Goal: Task Accomplishment & Management: Manage account settings

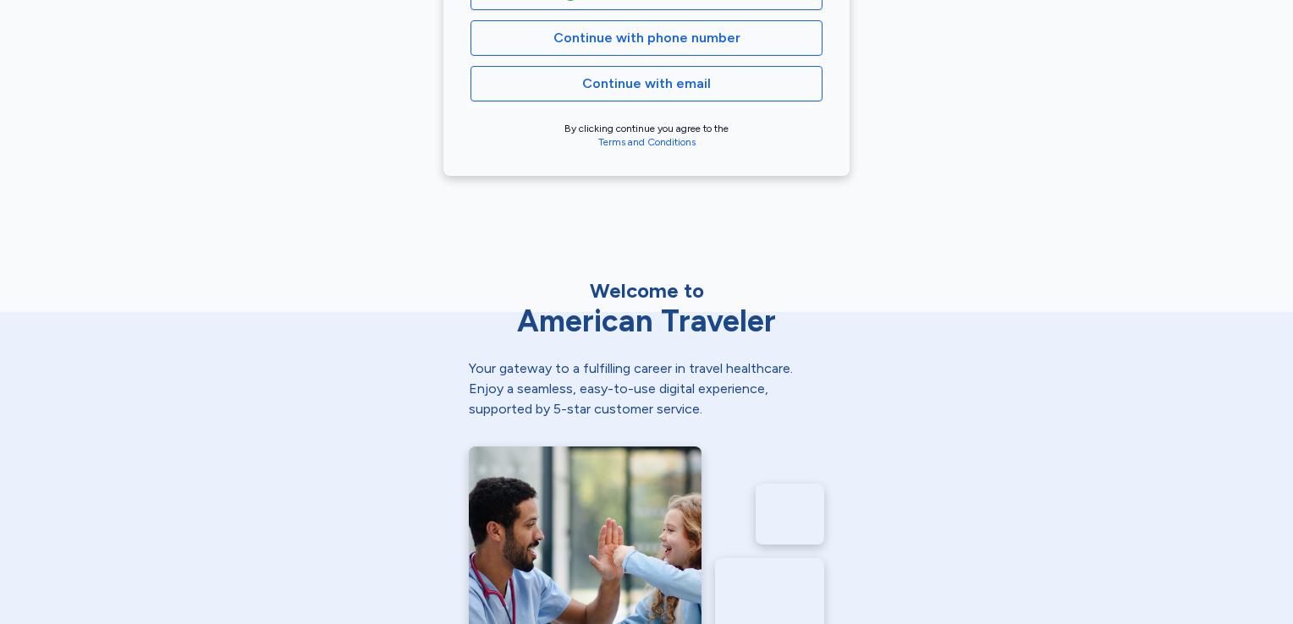
scroll to position [282, 0]
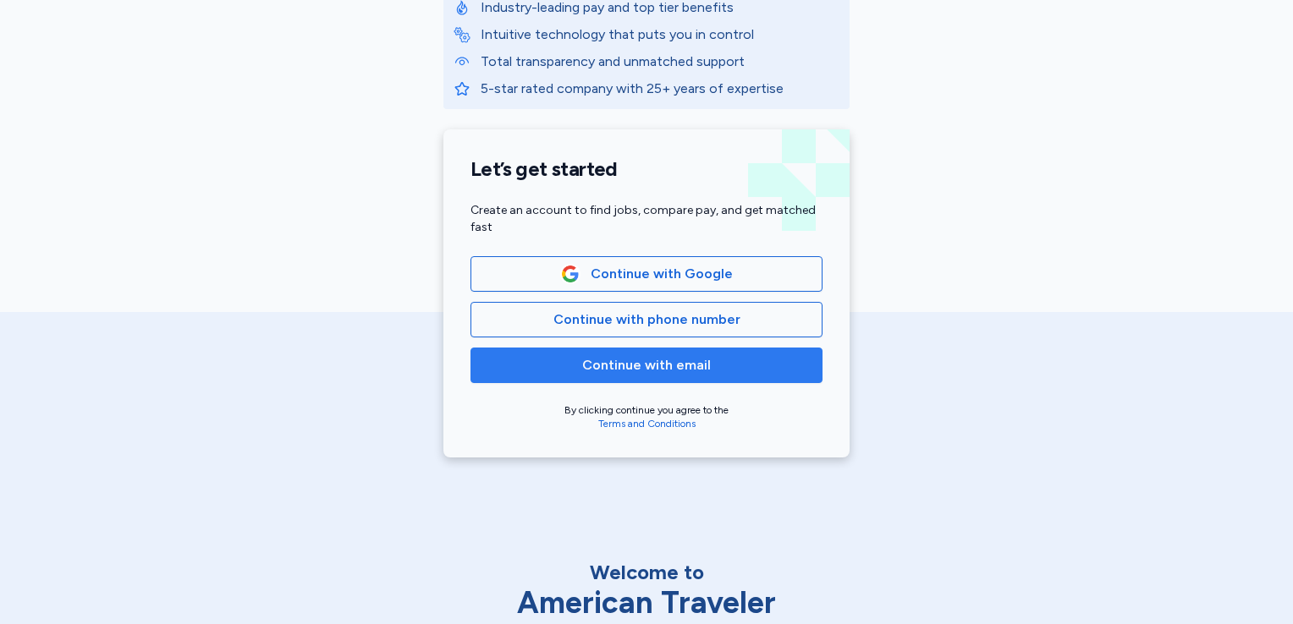
click at [667, 363] on span "Continue with email" at bounding box center [646, 365] width 129 height 20
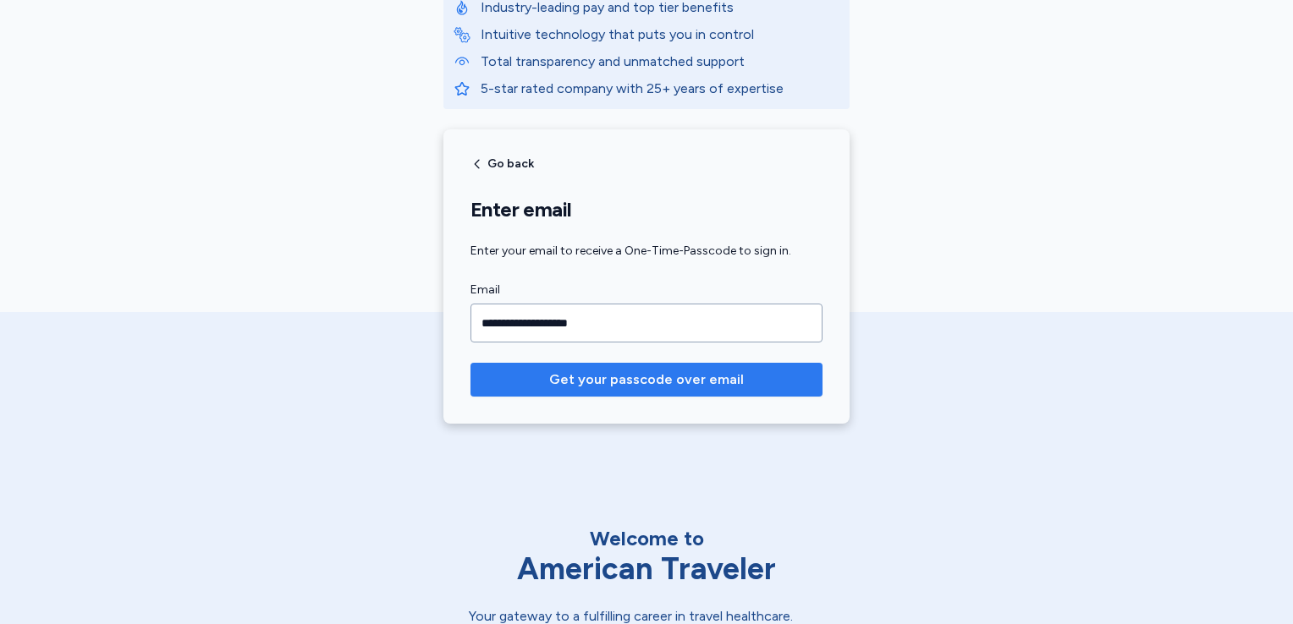
type input "**********"
click at [634, 380] on span "Get your passcode over email" at bounding box center [646, 380] width 195 height 20
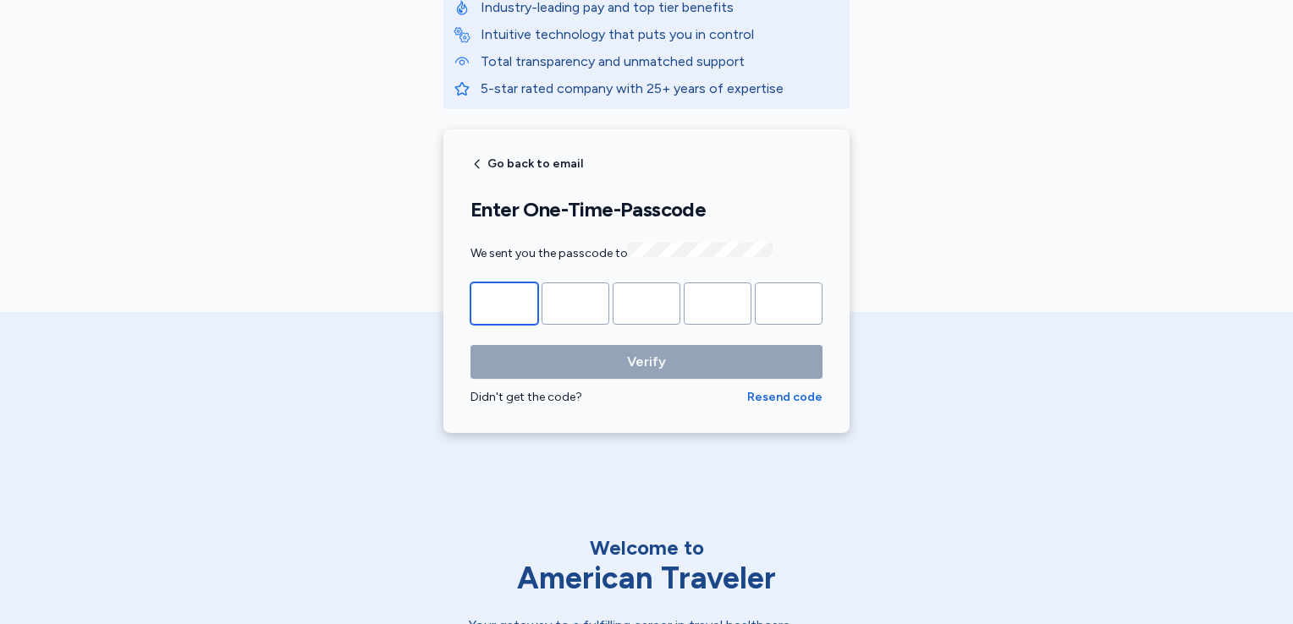
type input "*"
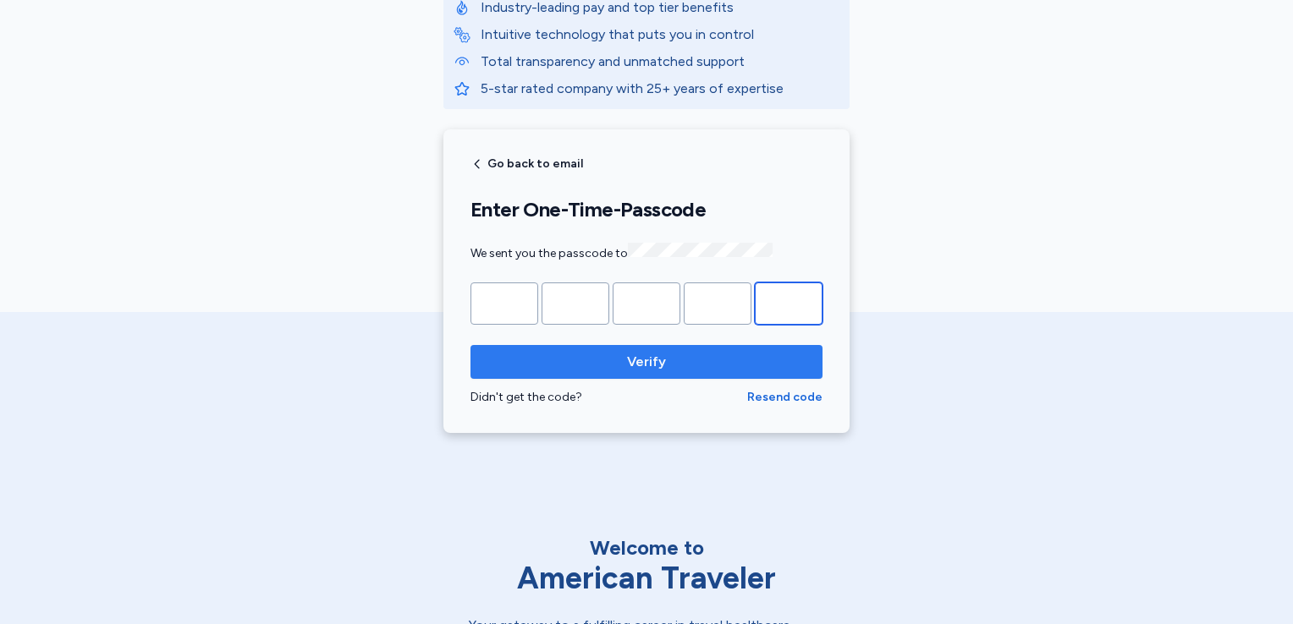
type input "*"
click at [646, 354] on span "Verify" at bounding box center [646, 362] width 39 height 20
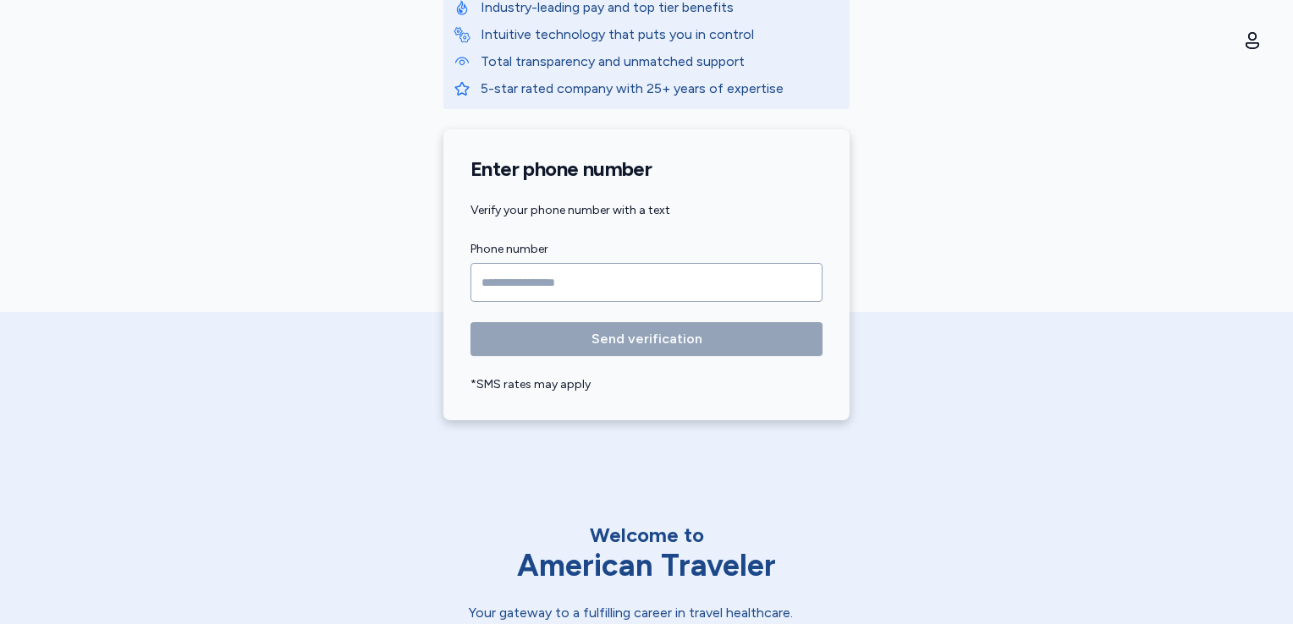
click at [497, 280] on input "Phone number" at bounding box center [646, 282] width 352 height 39
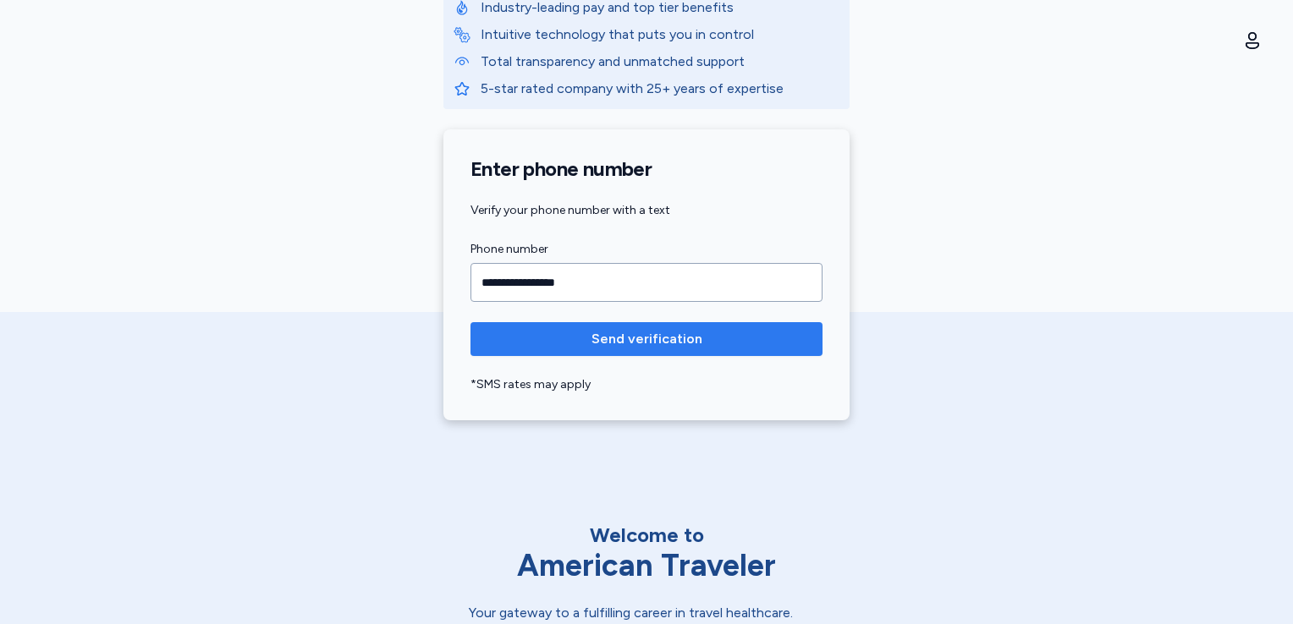
type input "**********"
click at [646, 336] on span "Send verification" at bounding box center [646, 339] width 111 height 20
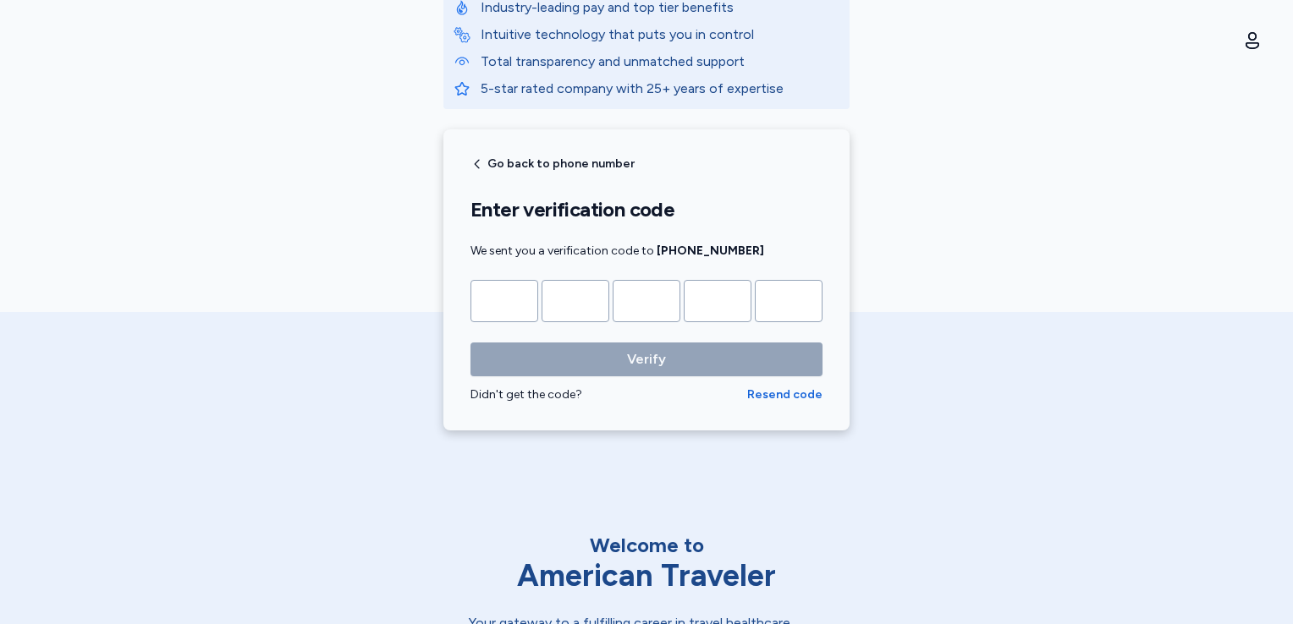
type input "*"
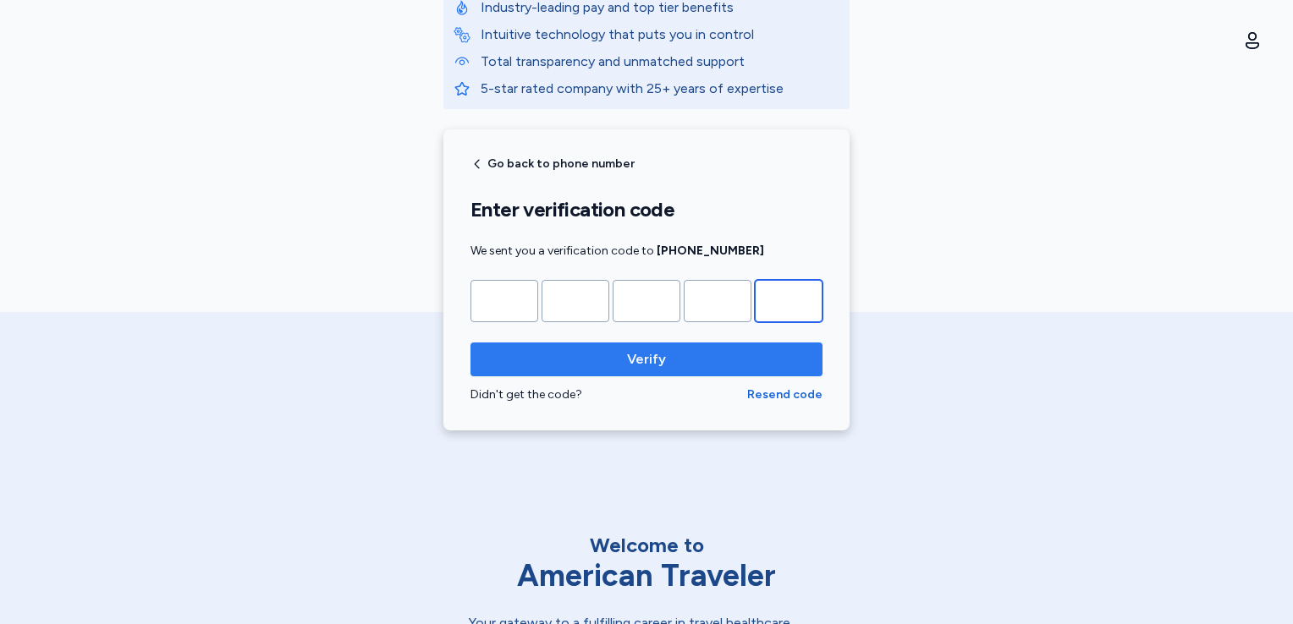
type input "*"
click at [692, 361] on span "Verify" at bounding box center [646, 359] width 325 height 20
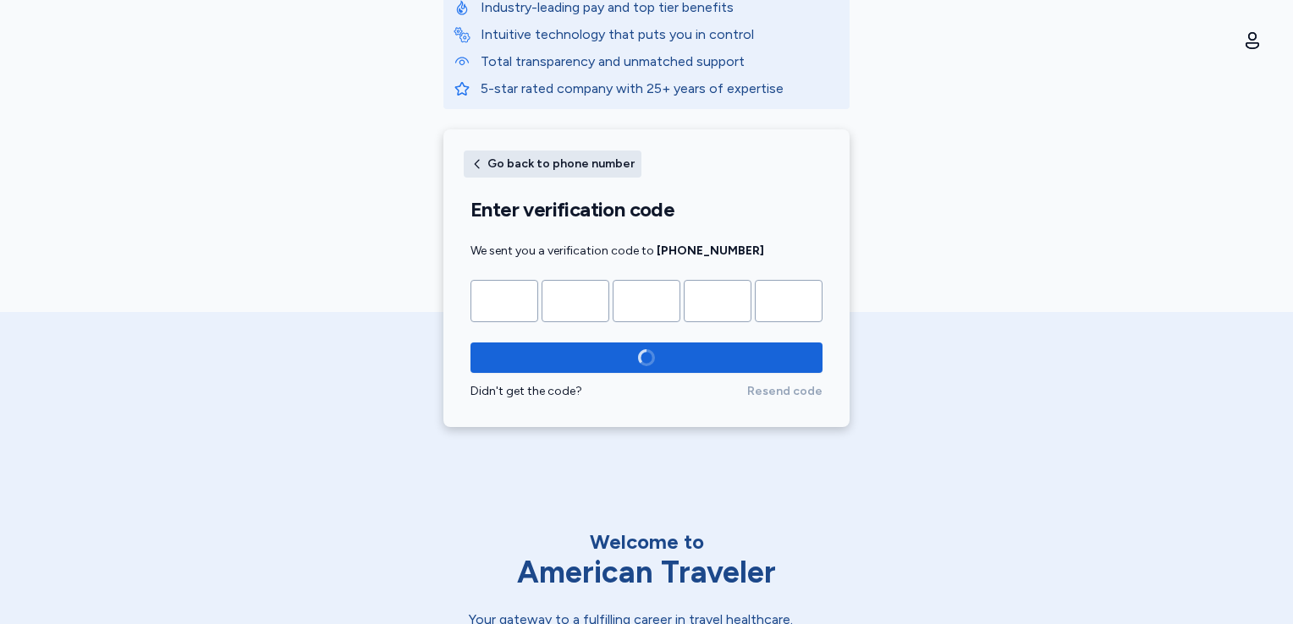
click at [472, 162] on icon "button" at bounding box center [477, 164] width 14 height 14
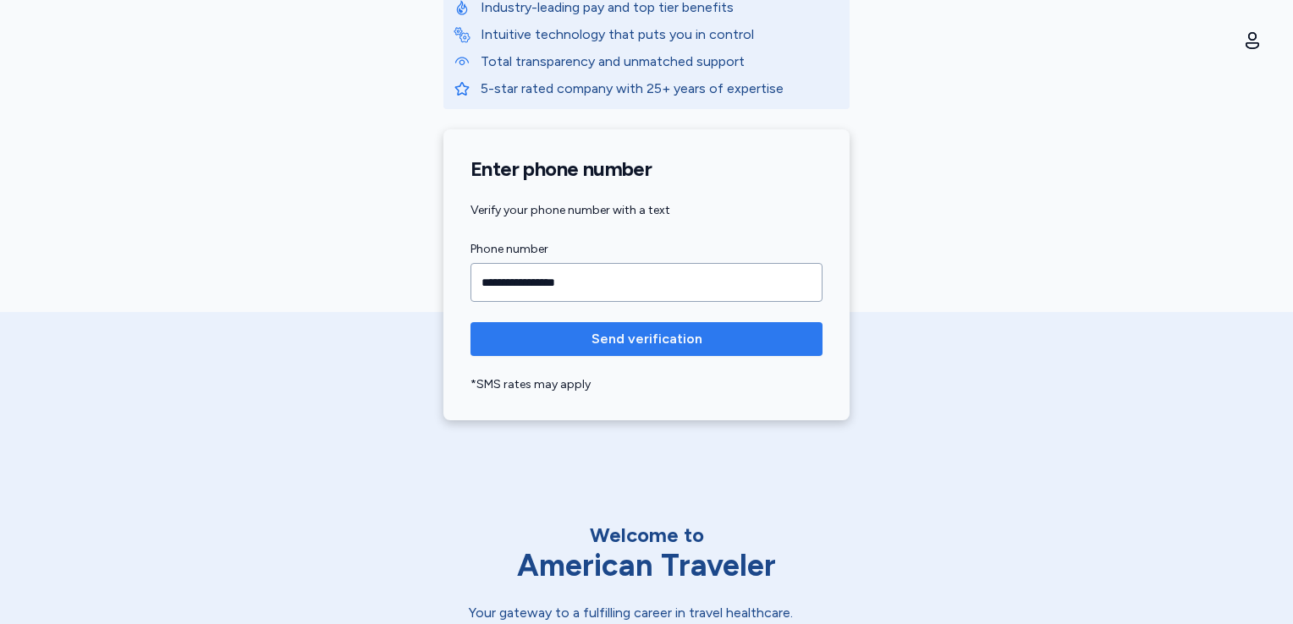
type input "**********"
click at [677, 332] on span "Send verification" at bounding box center [646, 339] width 111 height 20
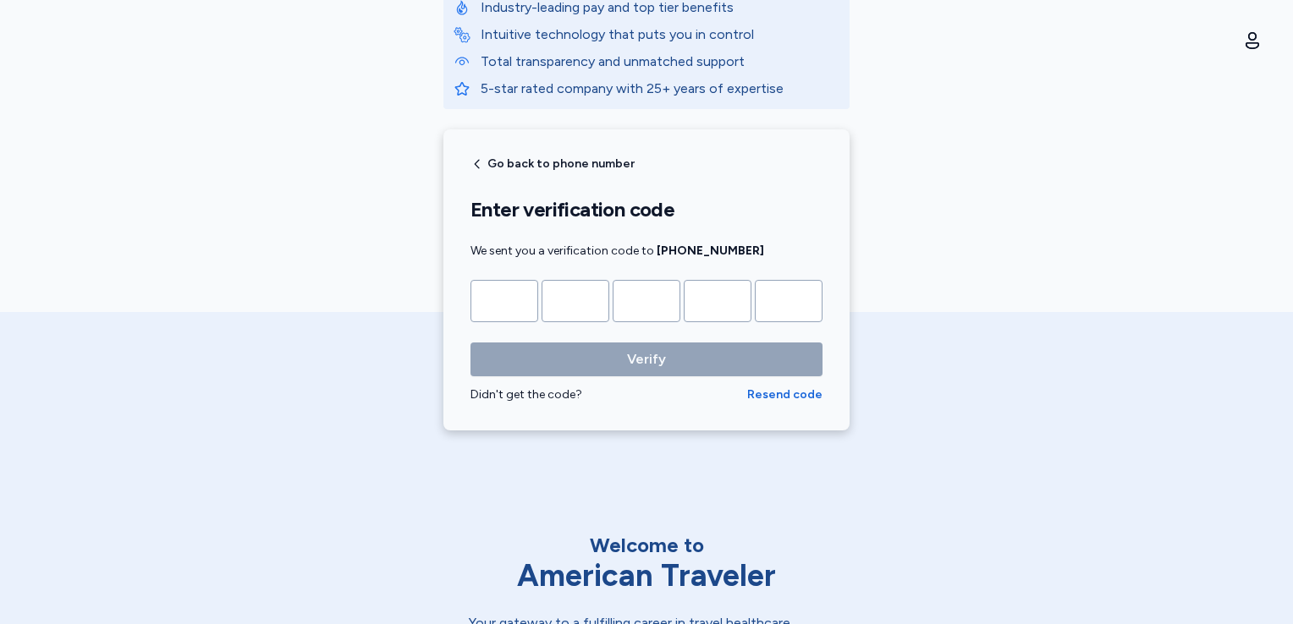
type input "*"
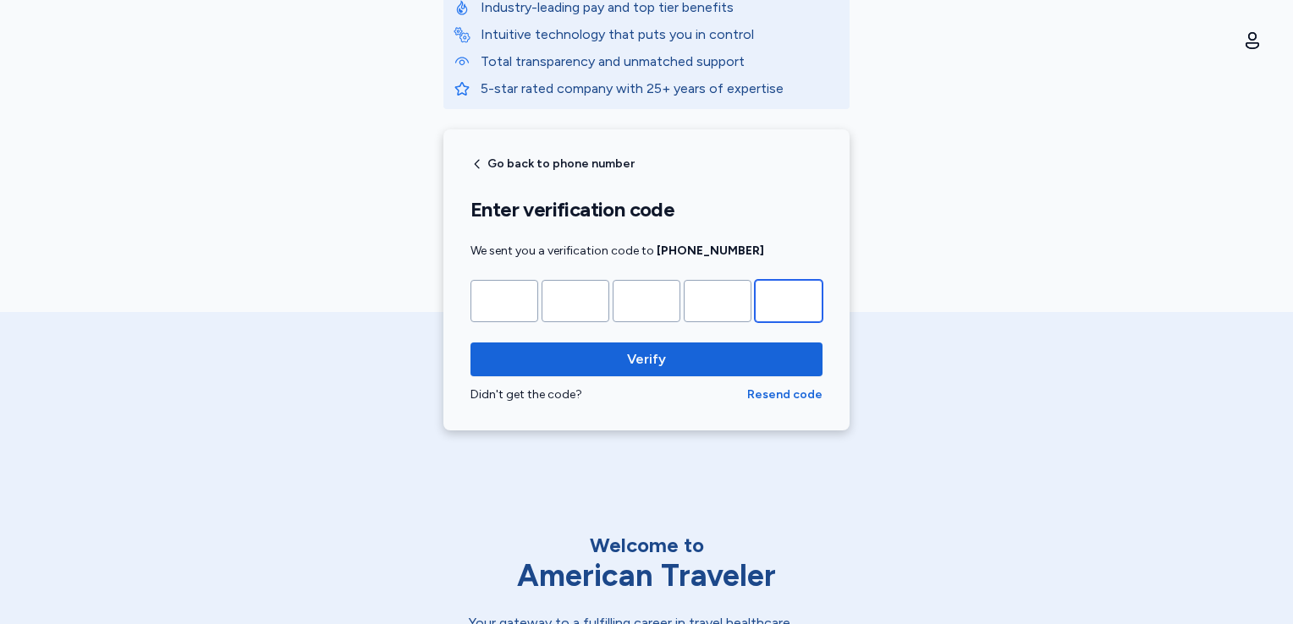
type input "*"
click at [723, 333] on form "* * * * * Verify Didn't get the code? Resend code" at bounding box center [646, 342] width 352 height 124
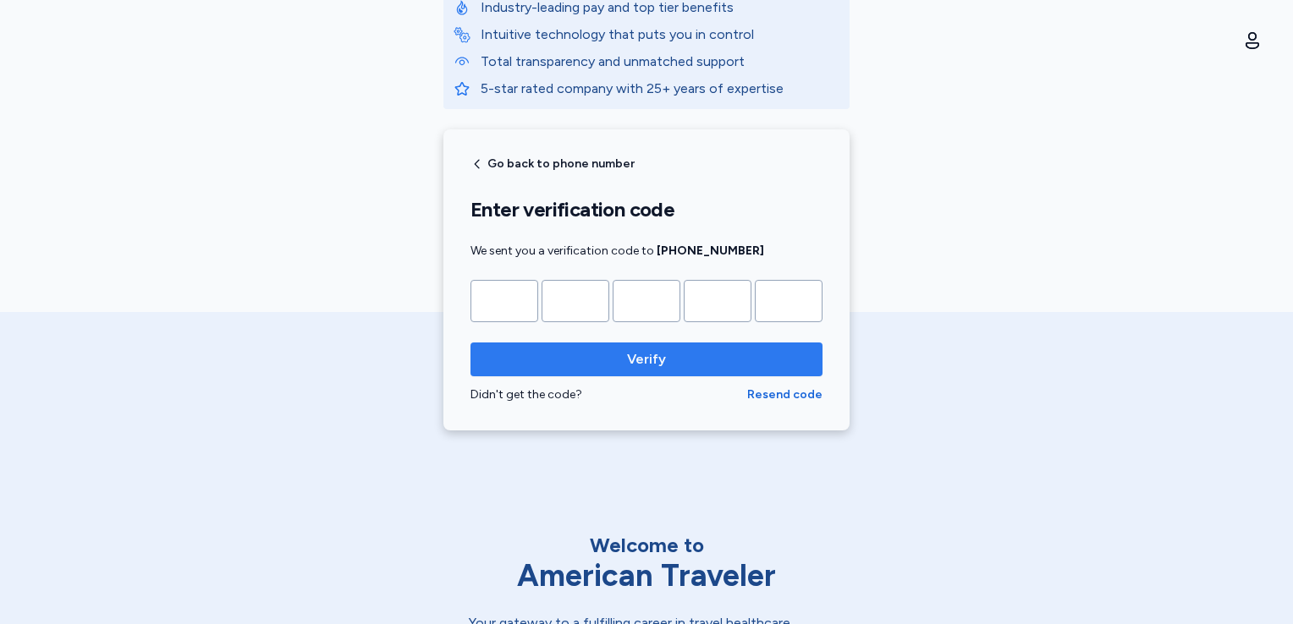
click at [641, 358] on span "Verify" at bounding box center [646, 359] width 39 height 20
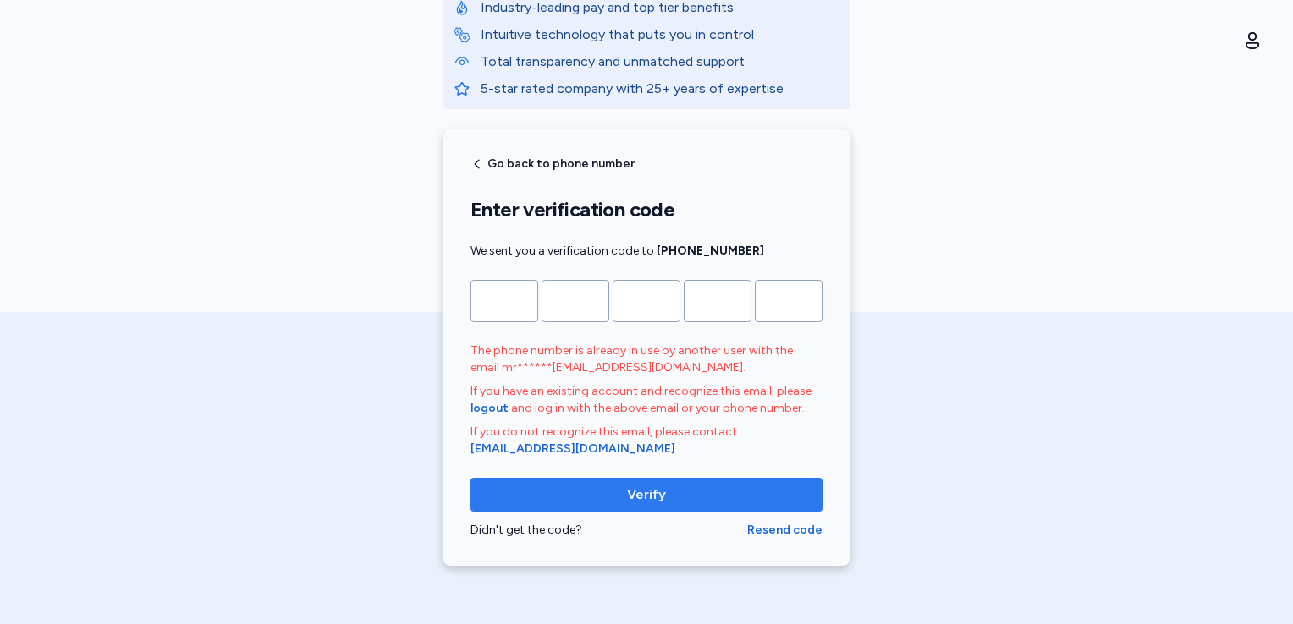
click at [627, 490] on span "Verify" at bounding box center [646, 495] width 39 height 20
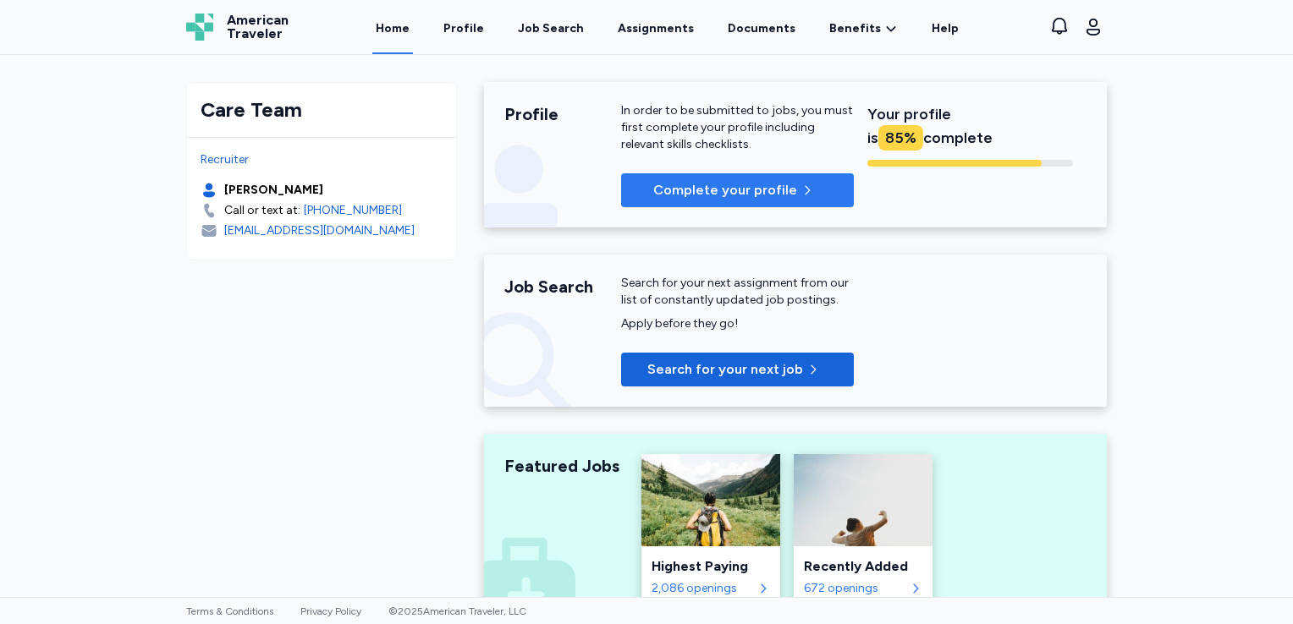
click at [805, 188] on span "button" at bounding box center [810, 191] width 20 height 14
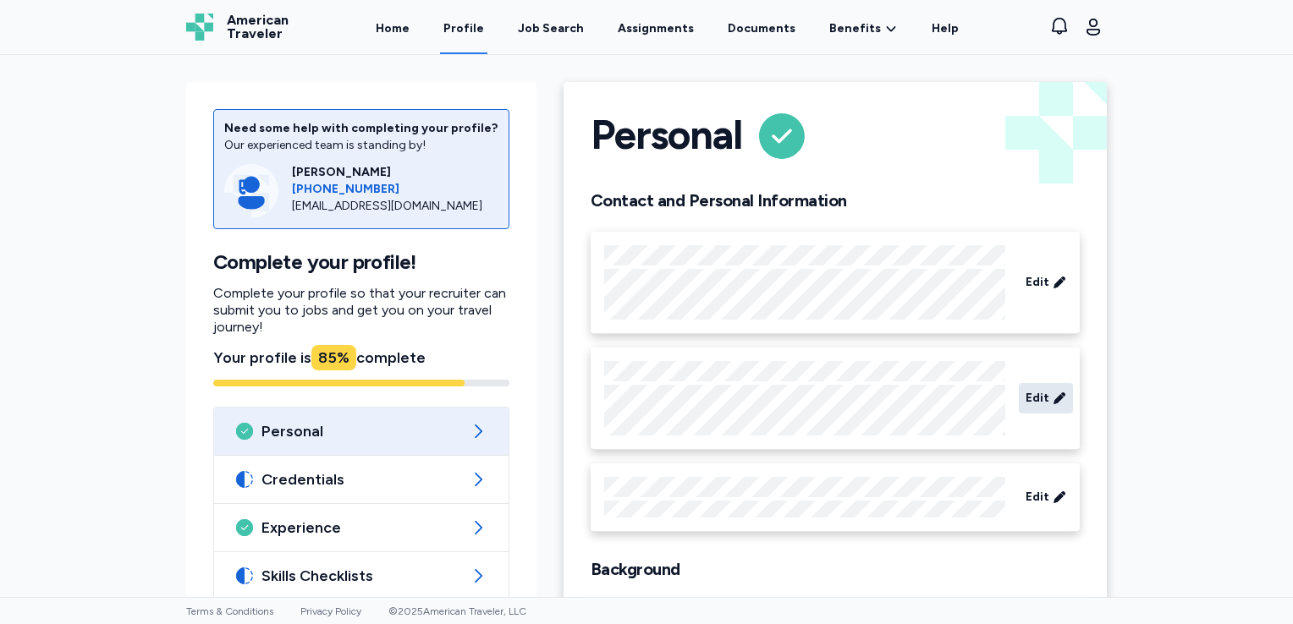
click at [1053, 397] on icon at bounding box center [1058, 398] width 11 height 11
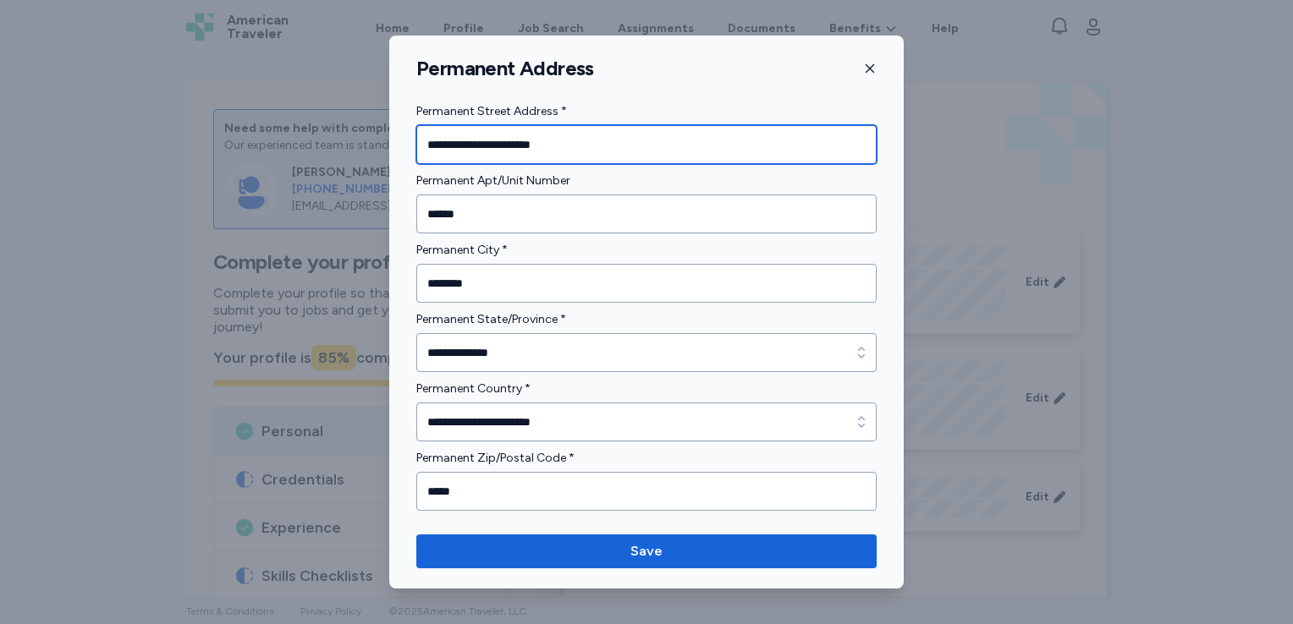
drag, startPoint x: 588, startPoint y: 142, endPoint x: 327, endPoint y: 144, distance: 261.4
click at [327, 144] on div "**********" at bounding box center [646, 312] width 1293 height 624
click at [327, 144] on div at bounding box center [646, 312] width 1293 height 624
type input "*"
type input "**********"
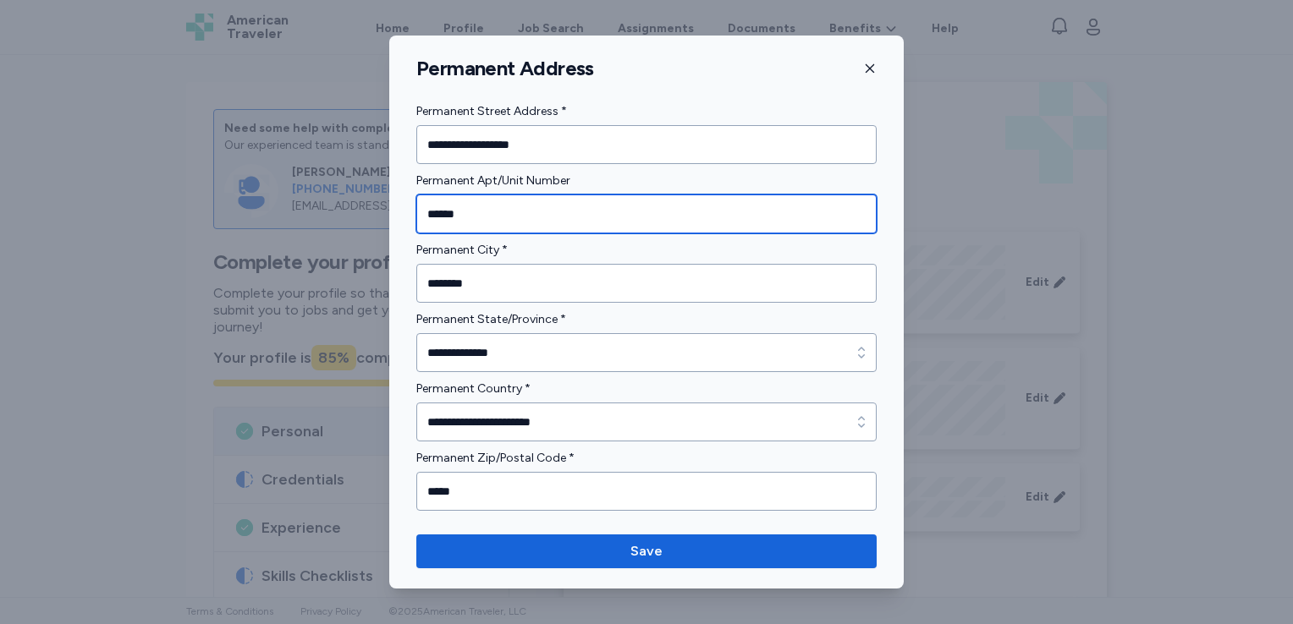
drag, startPoint x: 492, startPoint y: 212, endPoint x: 453, endPoint y: 221, distance: 40.7
click at [453, 221] on input "******" at bounding box center [646, 214] width 460 height 39
click at [470, 211] on input "*****" at bounding box center [646, 214] width 460 height 39
type input "*"
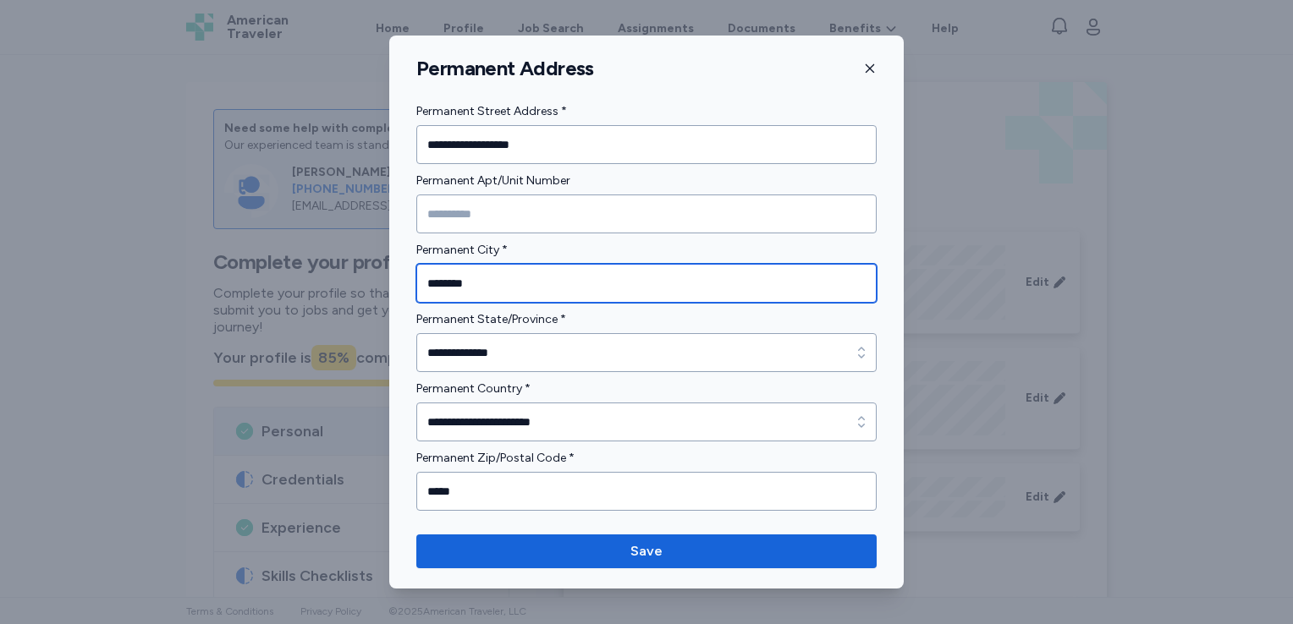
click at [538, 291] on input "********" at bounding box center [646, 283] width 460 height 39
type input "*"
type input "*********"
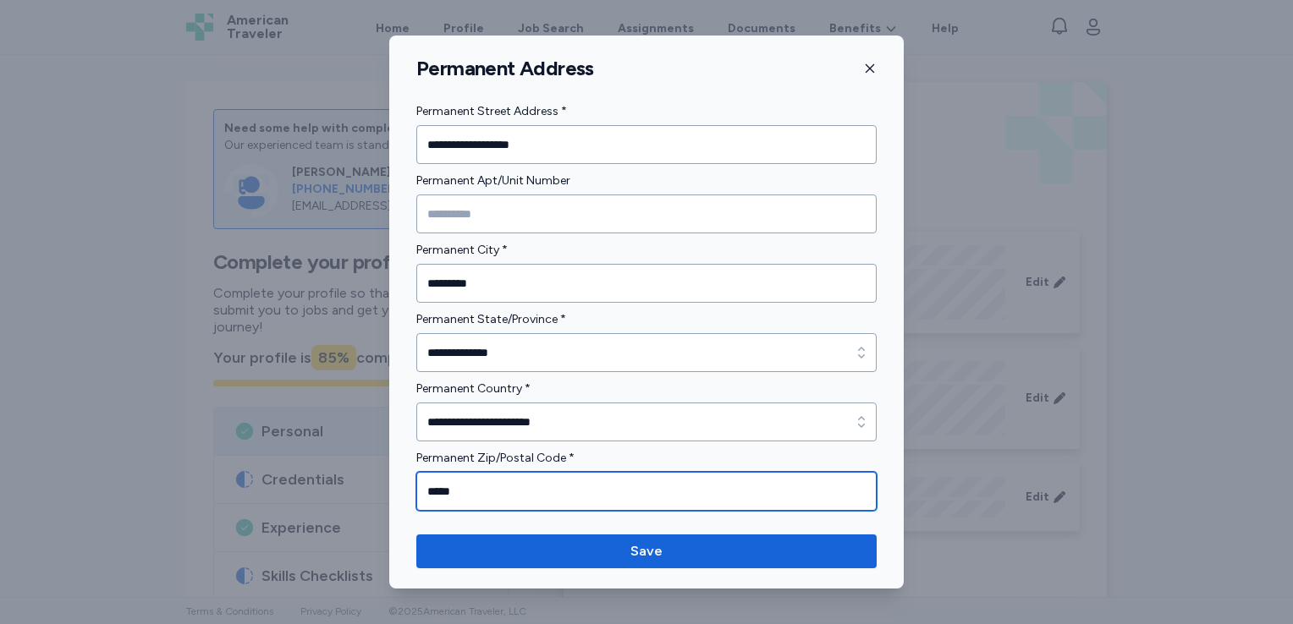
click at [499, 489] on input "*****" at bounding box center [646, 491] width 460 height 39
click at [471, 492] on input "****" at bounding box center [646, 491] width 460 height 39
click at [452, 488] on input "****" at bounding box center [646, 491] width 460 height 39
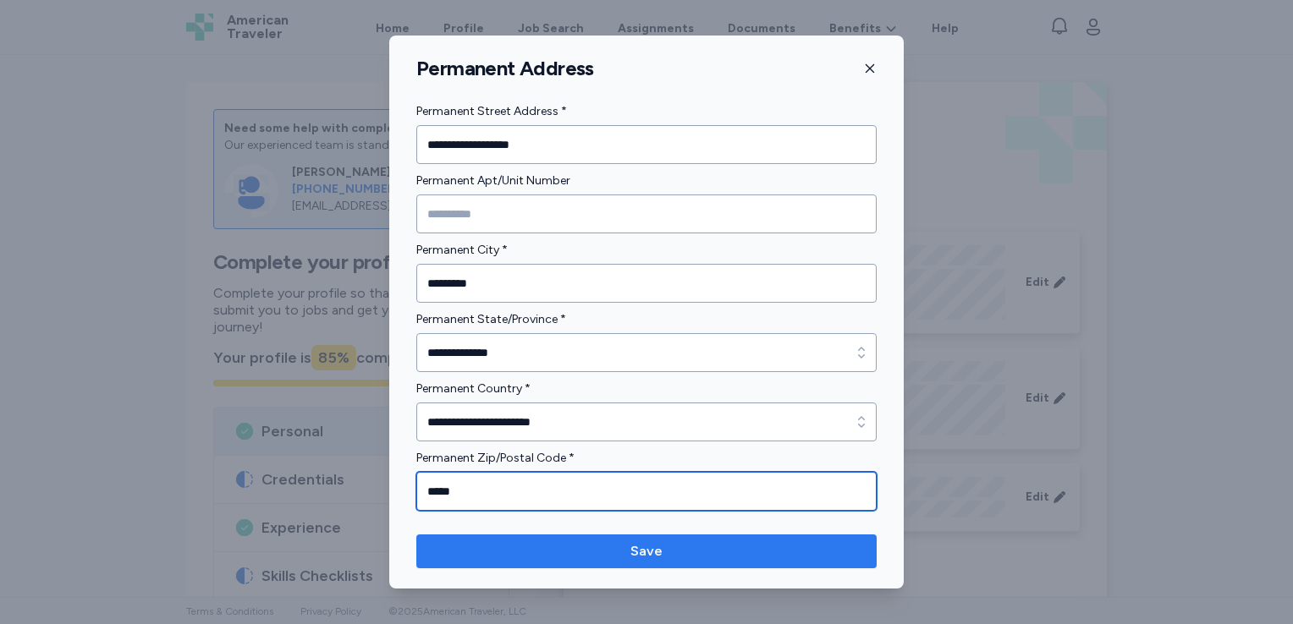
type input "*****"
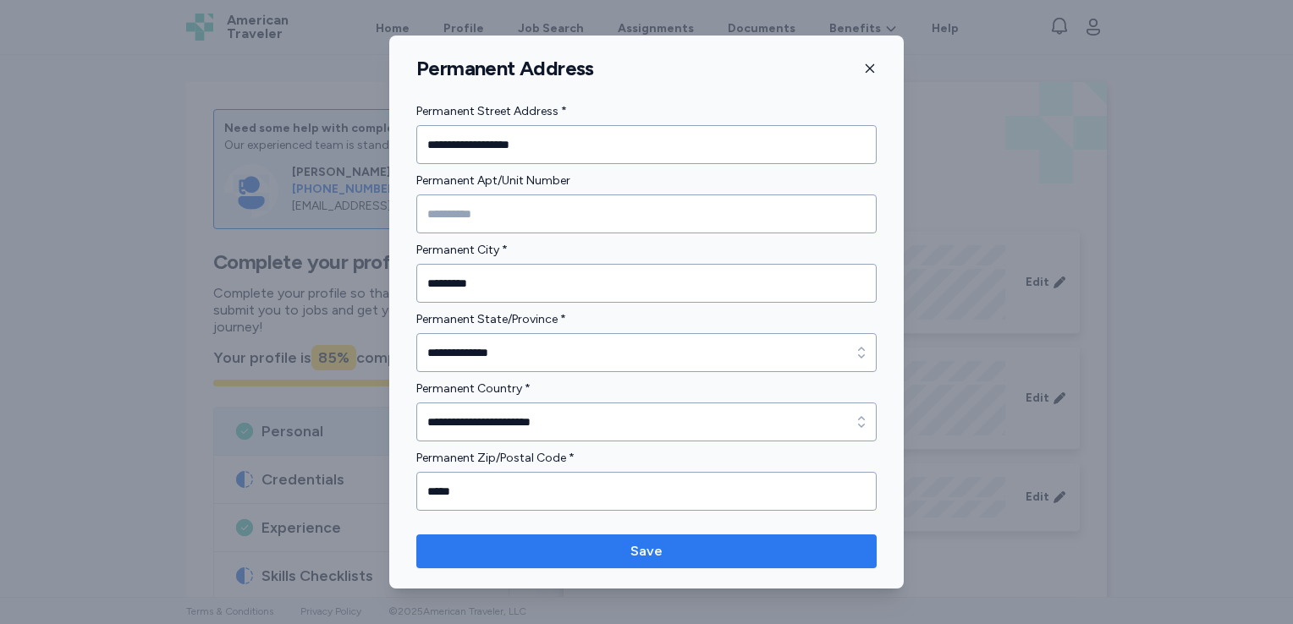
click at [649, 553] on span "Save" at bounding box center [646, 551] width 32 height 20
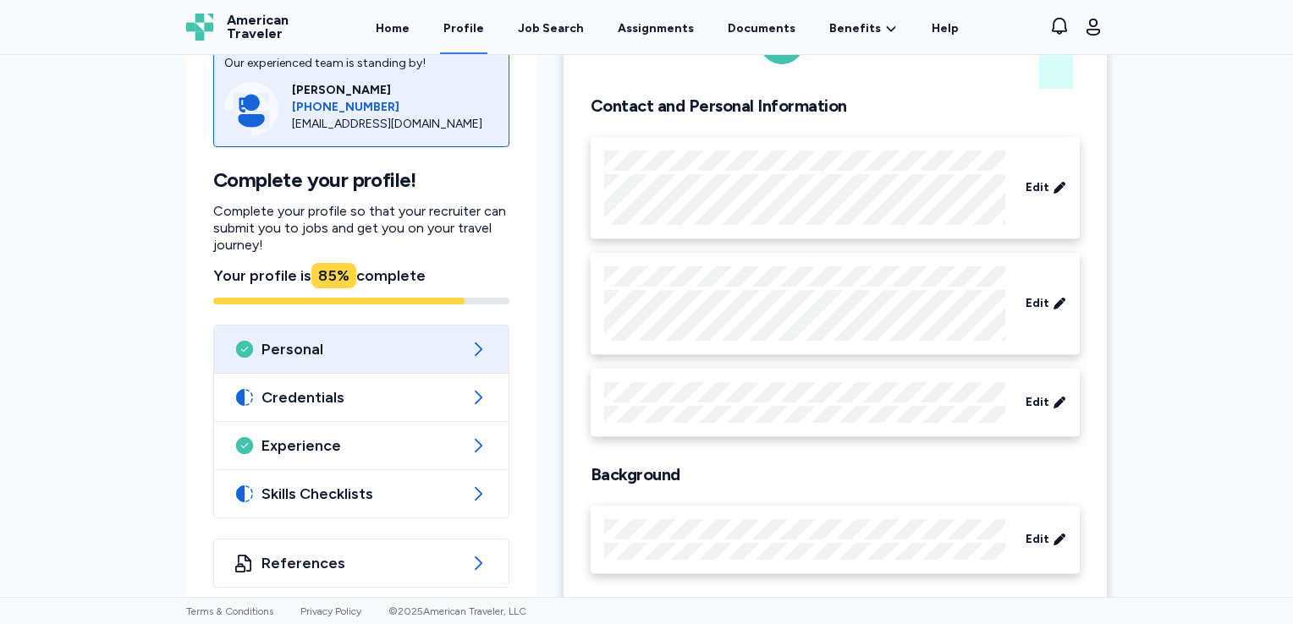
scroll to position [112, 0]
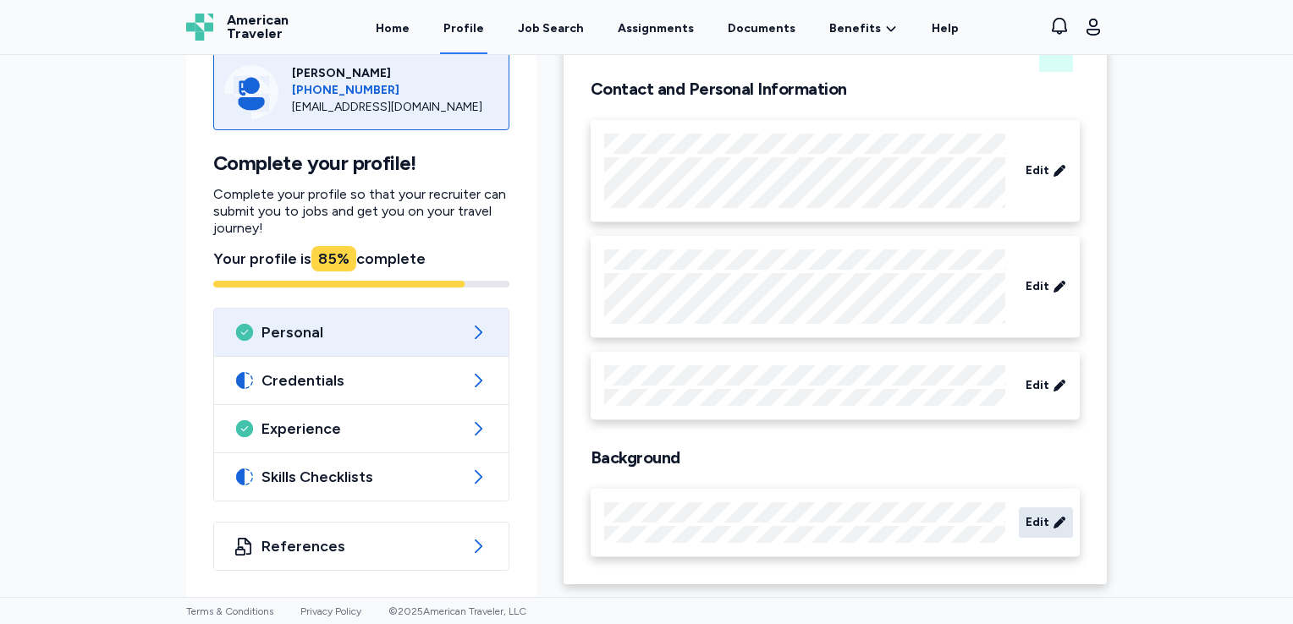
click at [1043, 522] on div "Edit" at bounding box center [1046, 523] width 54 height 30
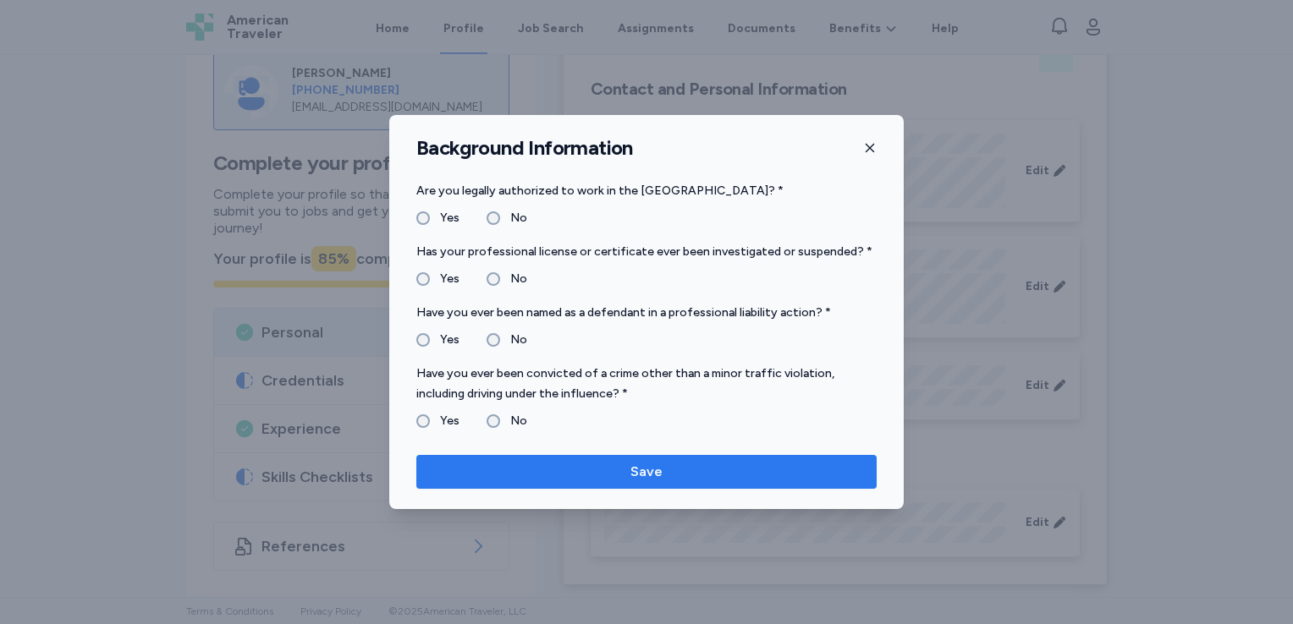
click at [619, 470] on span "Save" at bounding box center [646, 472] width 433 height 20
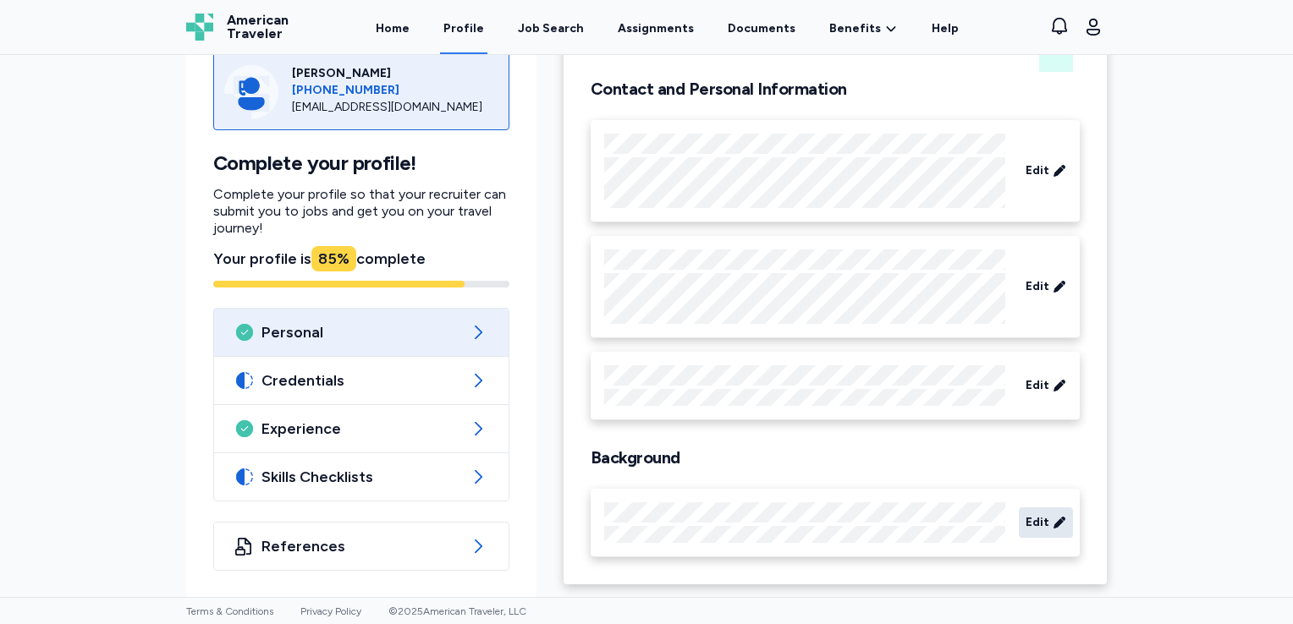
click at [1052, 519] on icon at bounding box center [1059, 522] width 14 height 17
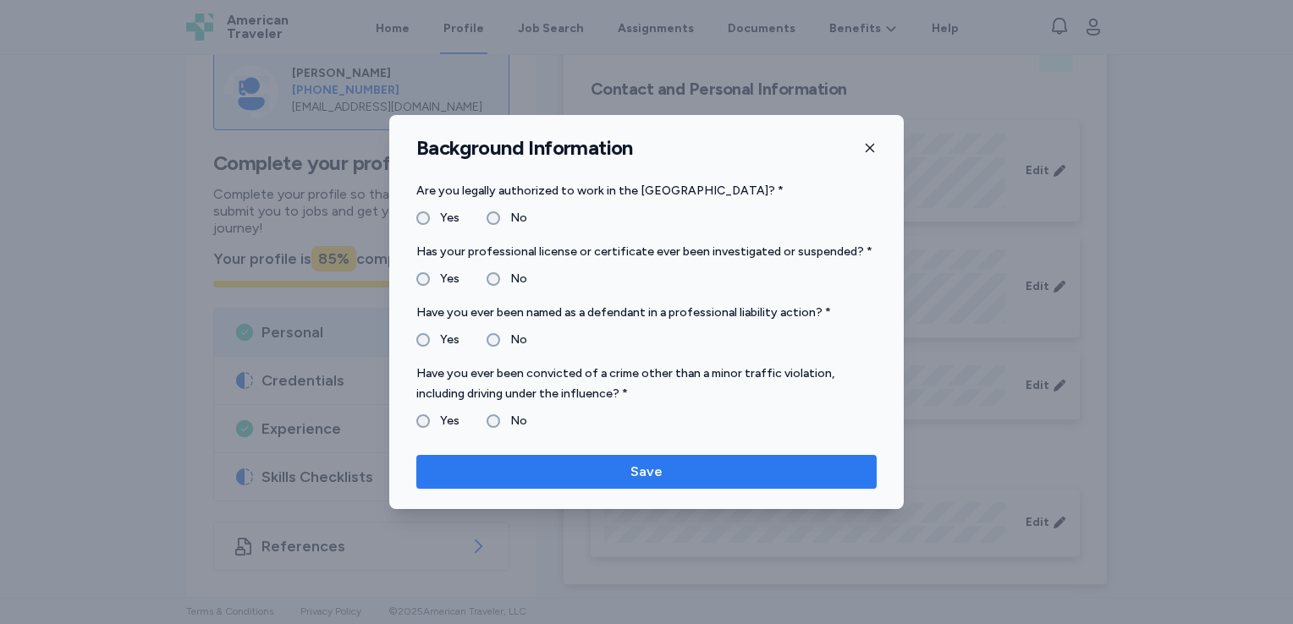
click at [629, 463] on span "Save" at bounding box center [646, 472] width 433 height 20
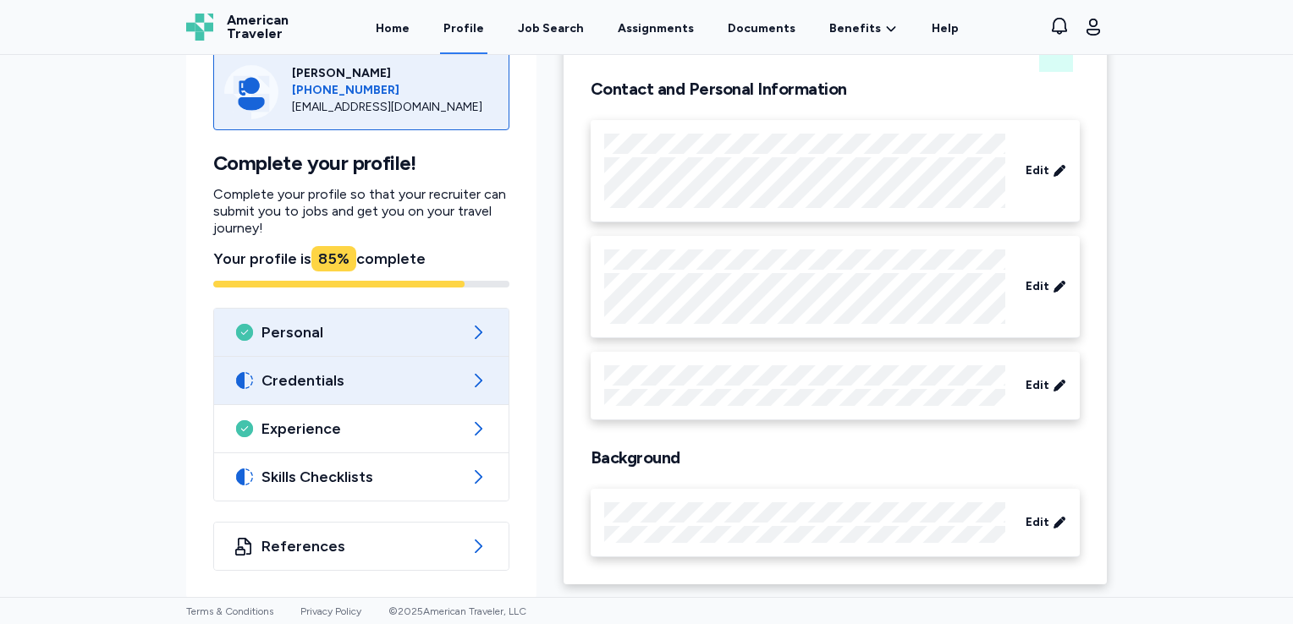
click at [409, 382] on span "Credentials" at bounding box center [361, 381] width 200 height 20
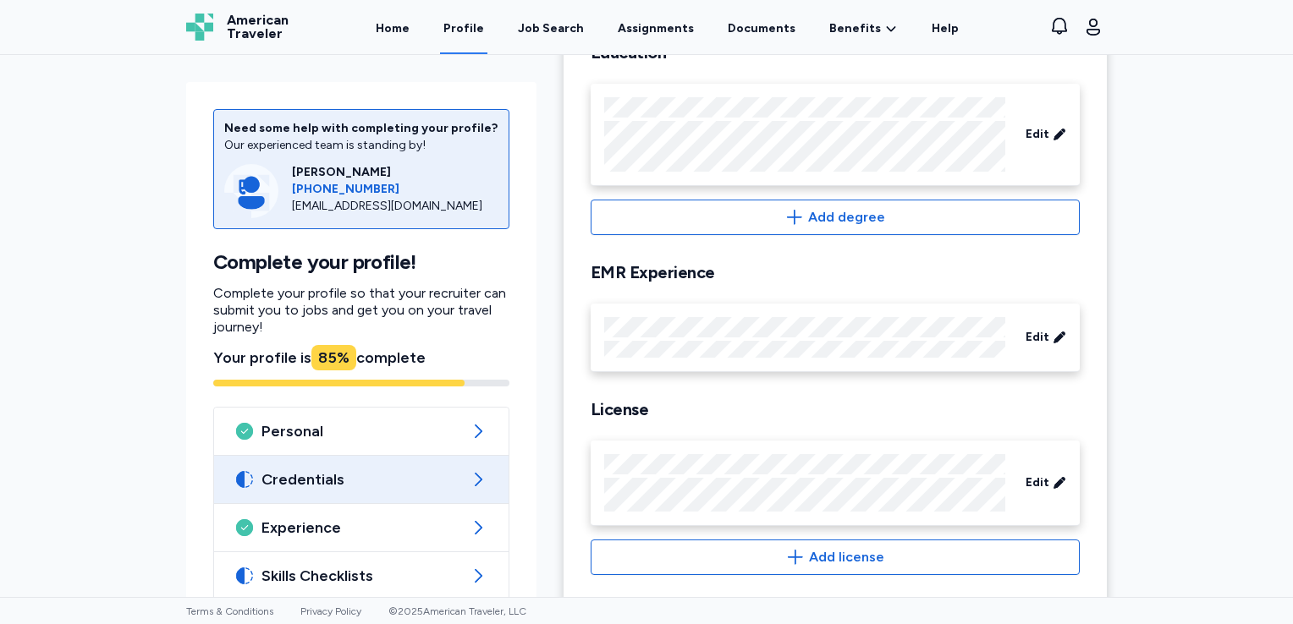
scroll to position [563, 0]
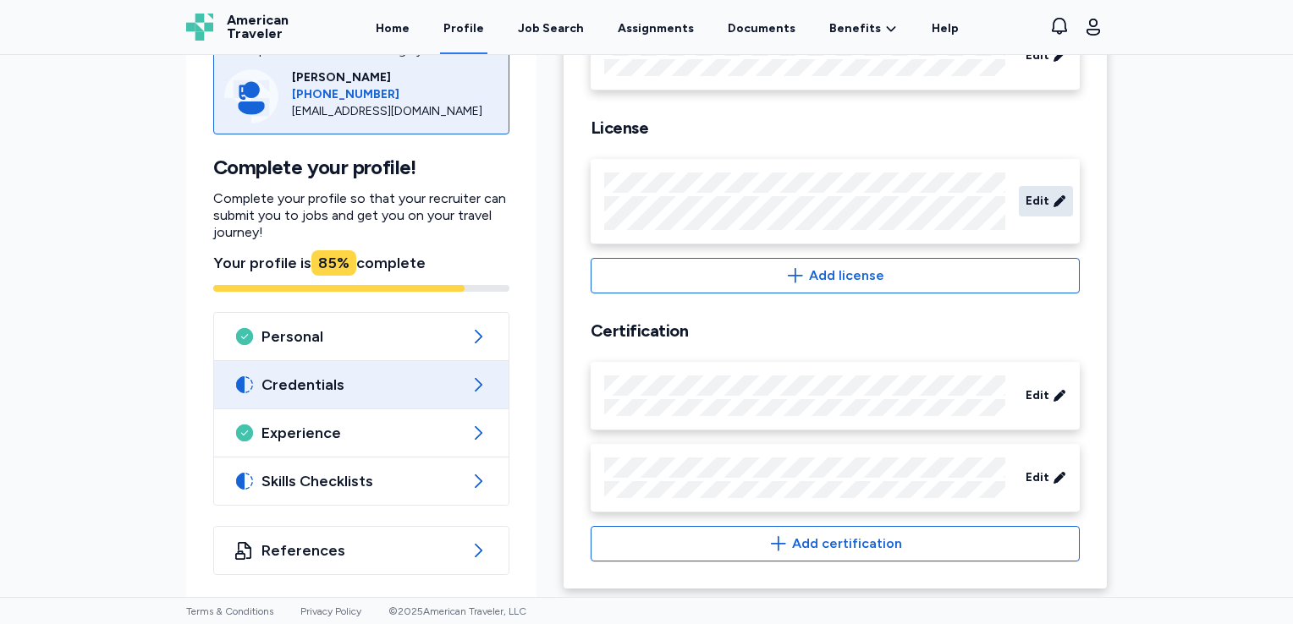
click at [1056, 196] on icon at bounding box center [1058, 200] width 11 height 11
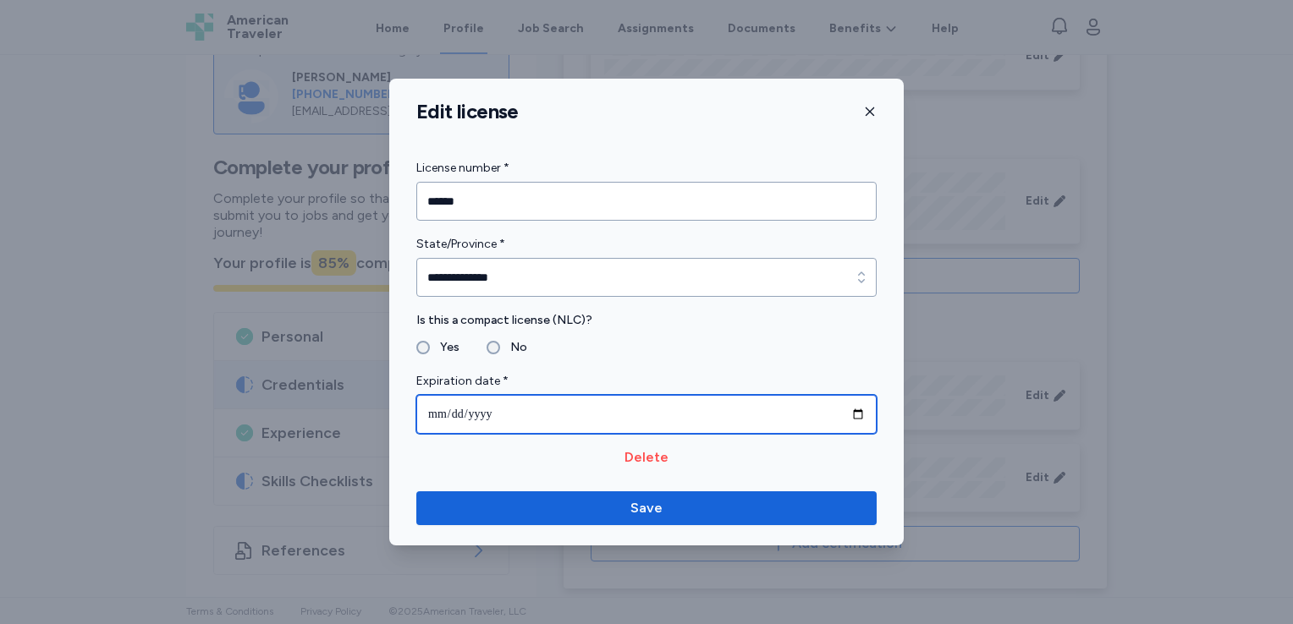
click at [538, 418] on input "**********" at bounding box center [646, 414] width 460 height 39
click at [538, 417] on input "**********" at bounding box center [646, 414] width 460 height 39
click at [539, 415] on input "**********" at bounding box center [646, 414] width 460 height 39
click at [512, 412] on input "**********" at bounding box center [646, 414] width 460 height 39
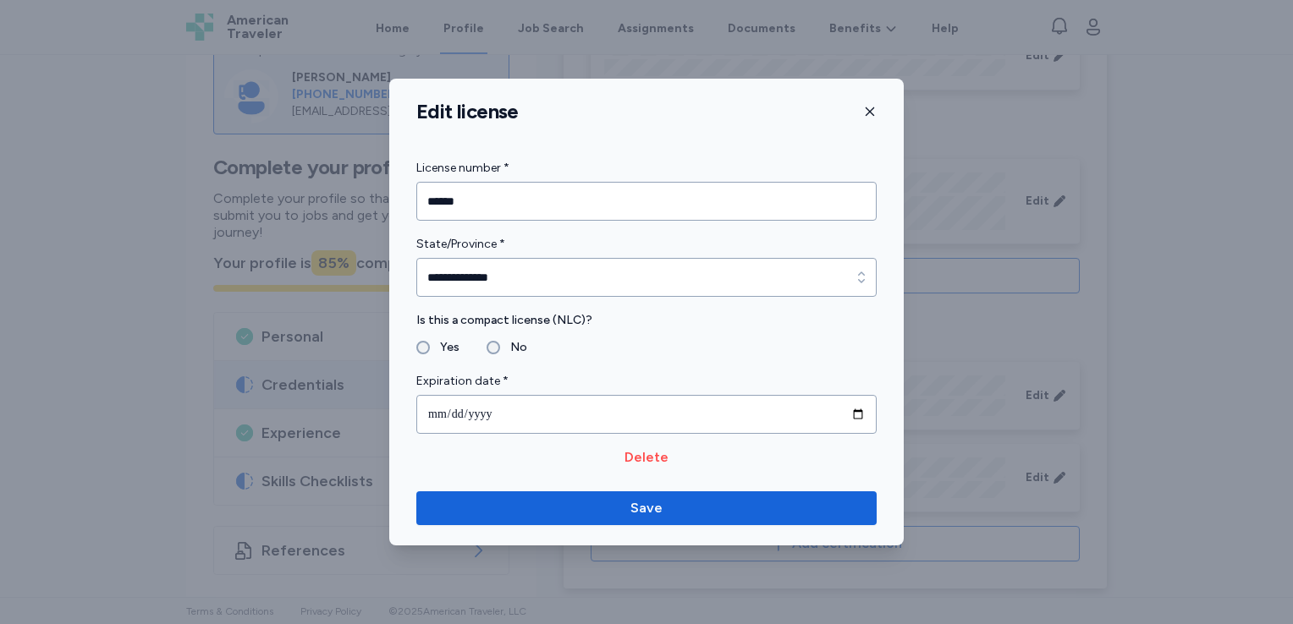
click at [430, 346] on label "Yes" at bounding box center [445, 348] width 30 height 20
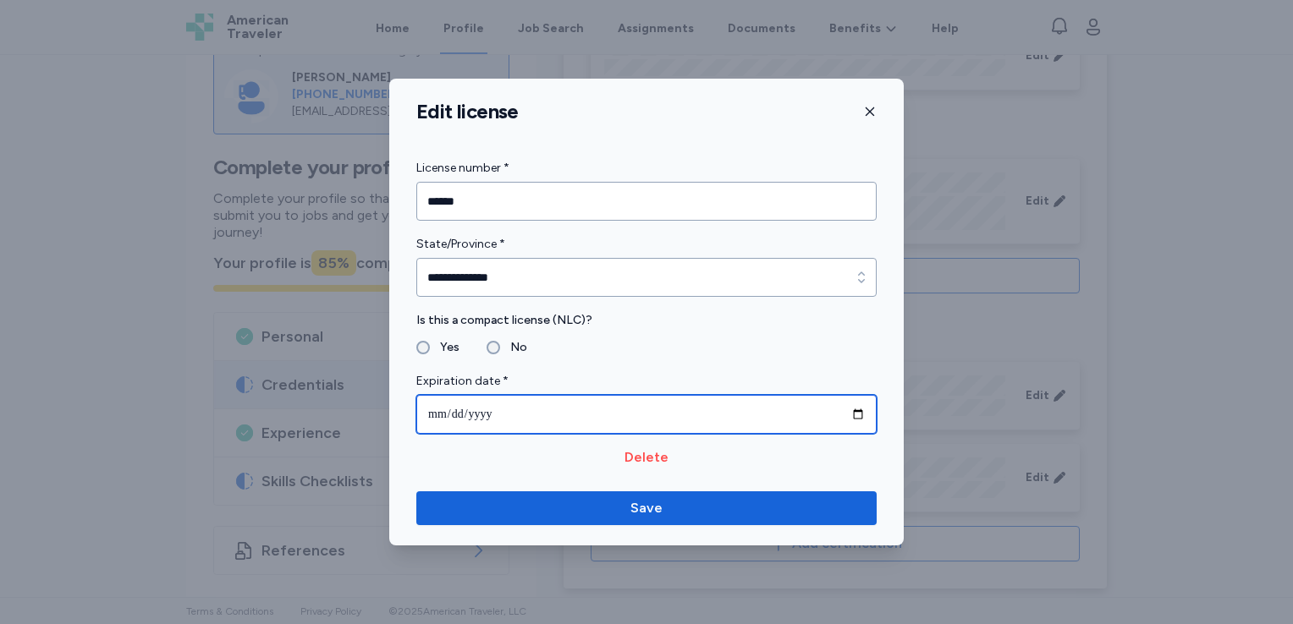
click at [536, 406] on input "**********" at bounding box center [646, 414] width 460 height 39
type input "**********"
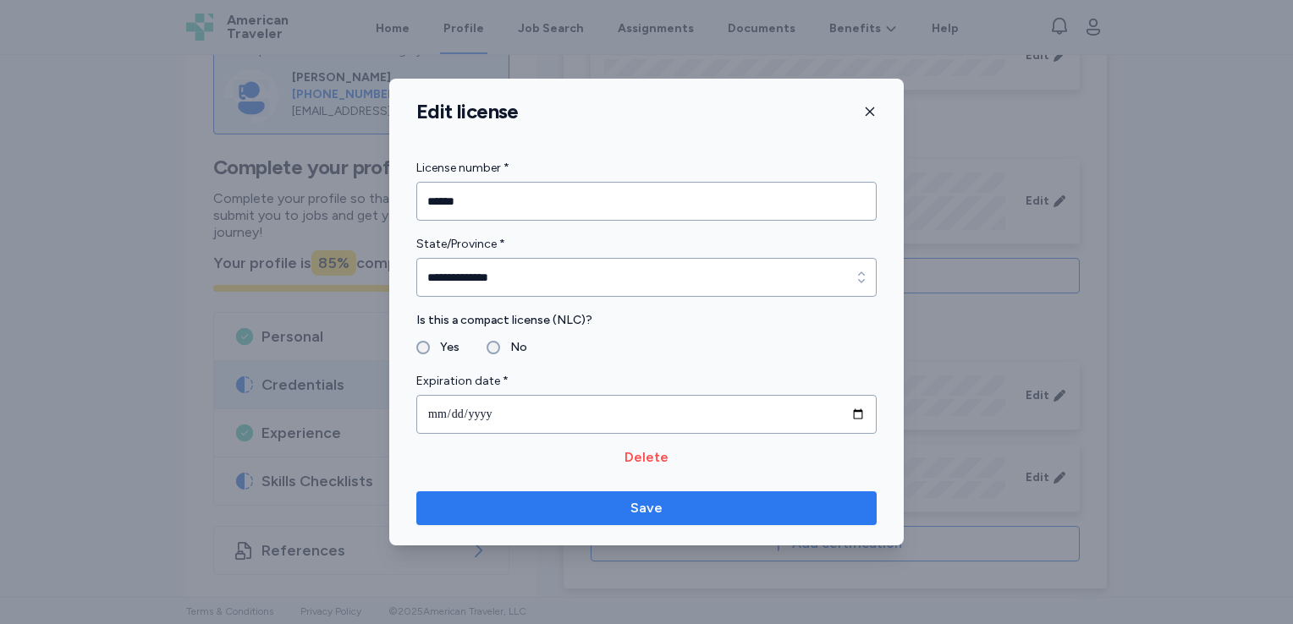
click at [663, 508] on span "Save" at bounding box center [646, 508] width 433 height 20
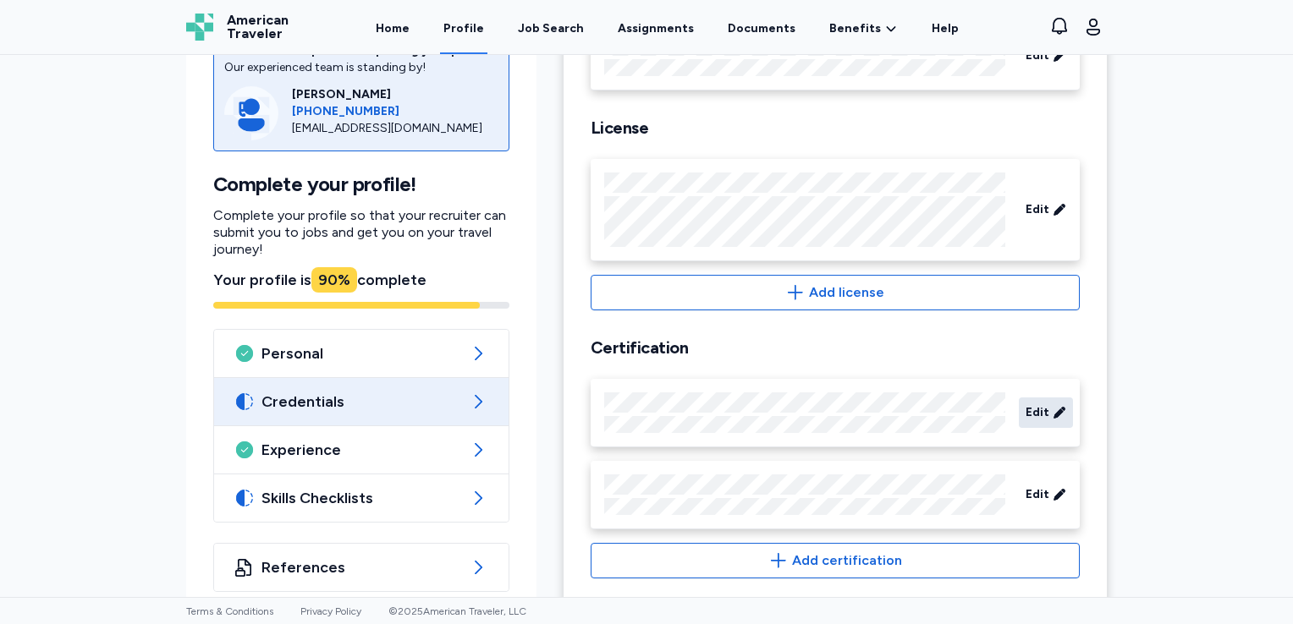
click at [1035, 411] on span "Edit" at bounding box center [1037, 412] width 24 height 17
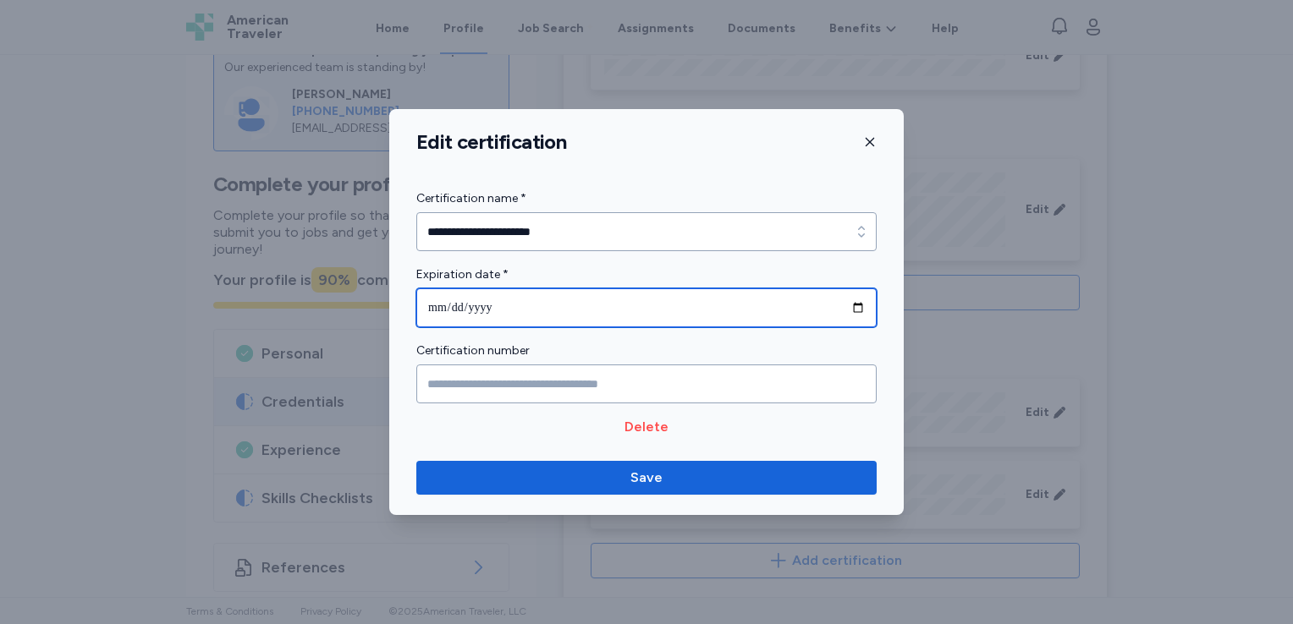
click at [431, 306] on input "**********" at bounding box center [646, 307] width 460 height 39
type input "**********"
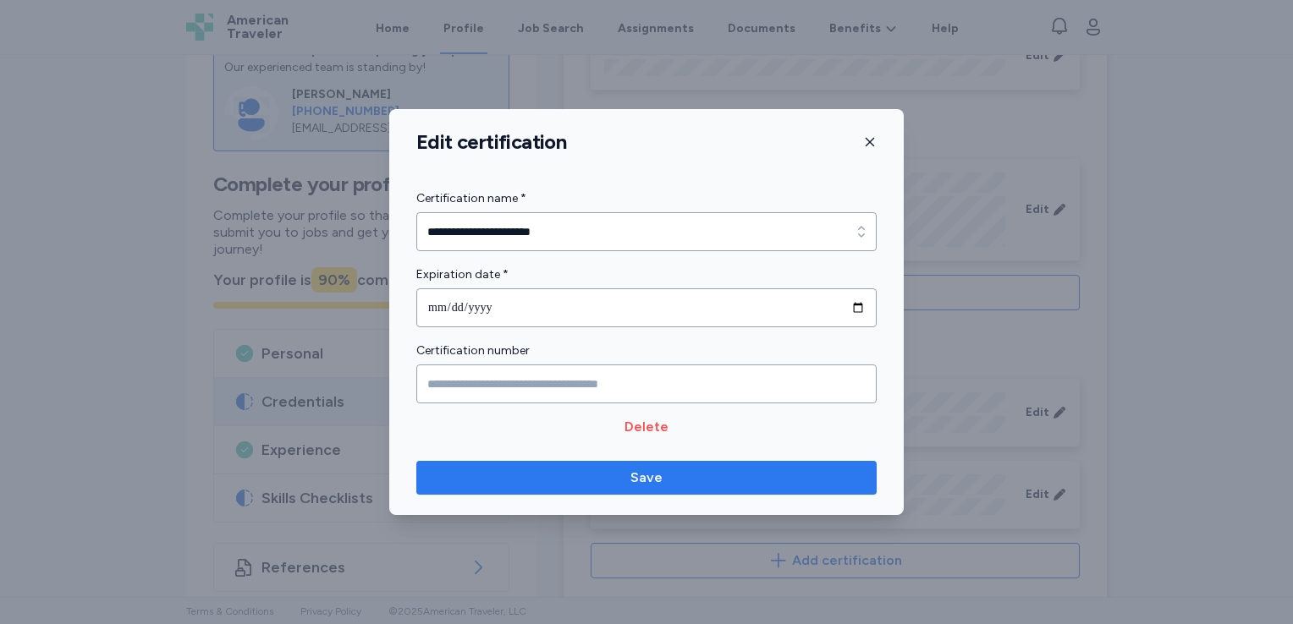
click at [655, 475] on span "Save" at bounding box center [646, 478] width 32 height 20
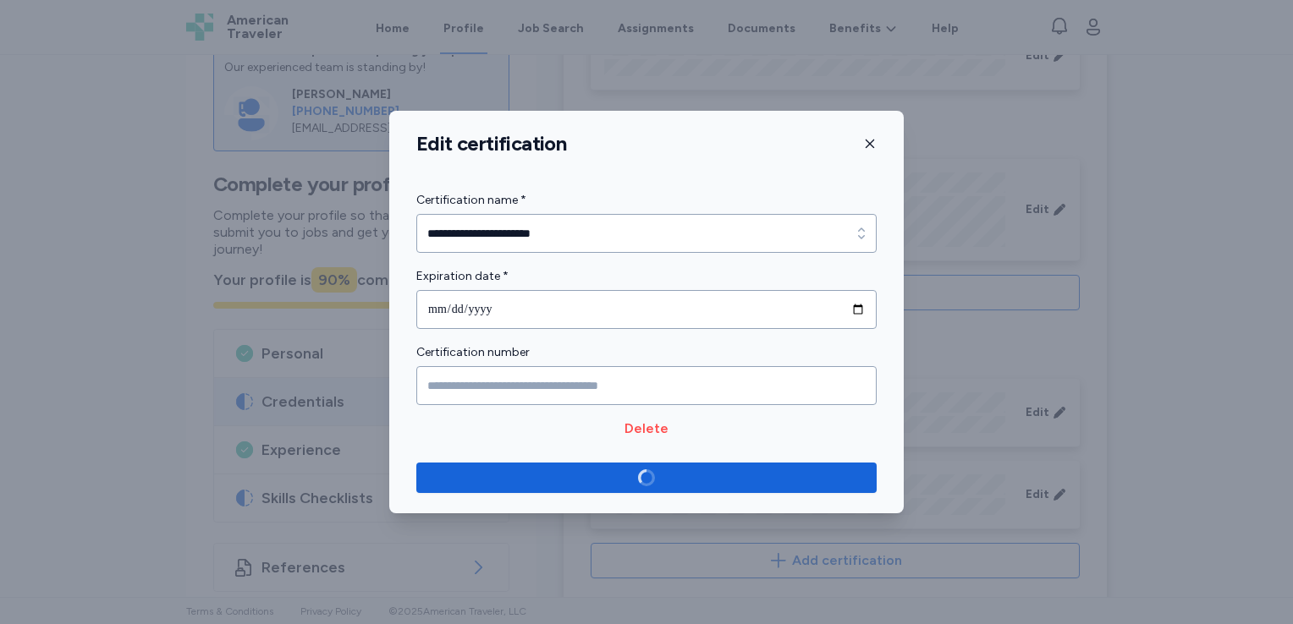
scroll to position [567, 0]
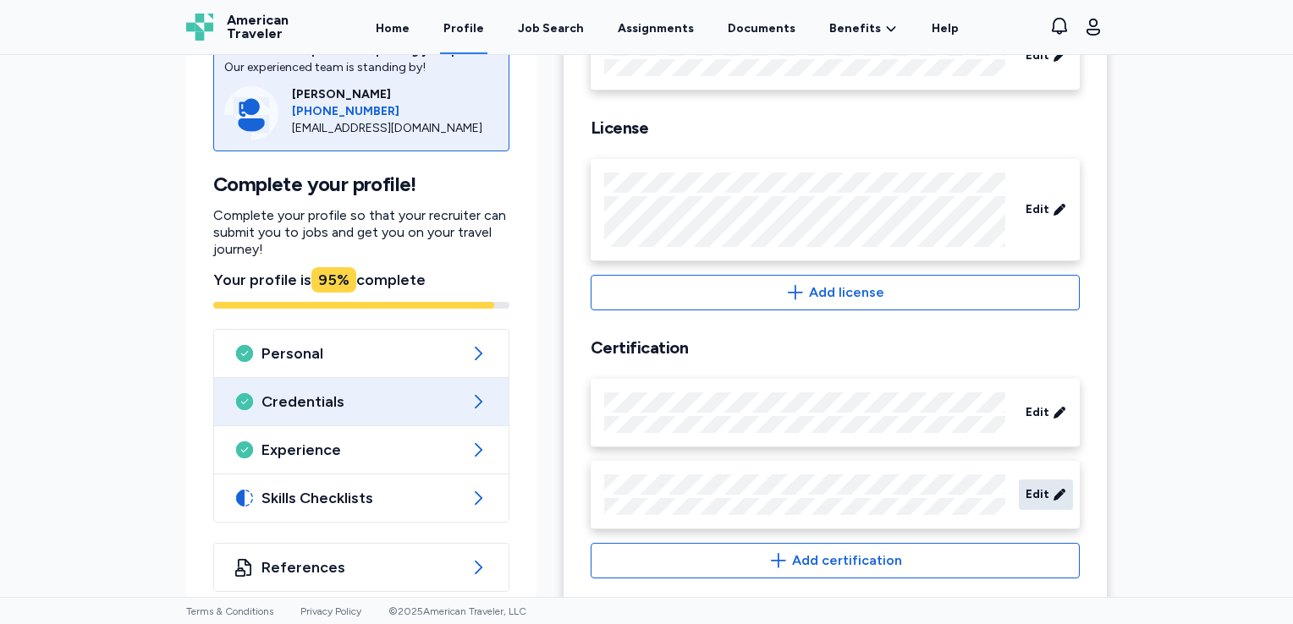
click at [1053, 494] on icon at bounding box center [1058, 494] width 11 height 11
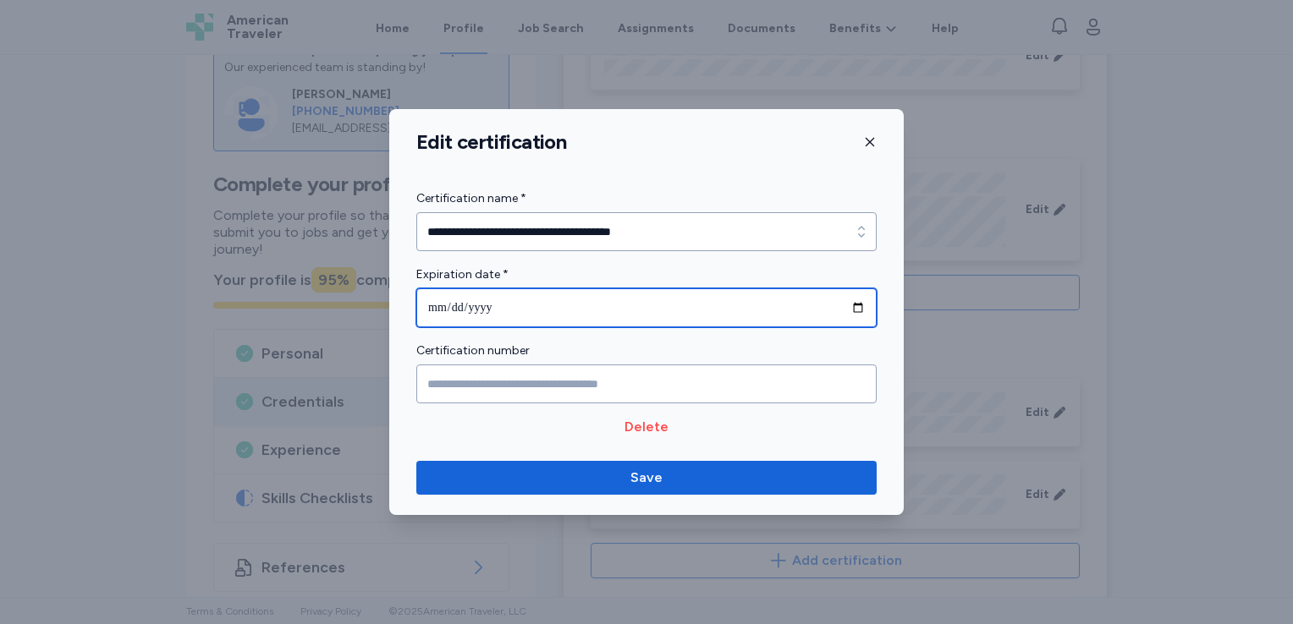
click at [430, 304] on input "**********" at bounding box center [646, 307] width 460 height 39
type input "**********"
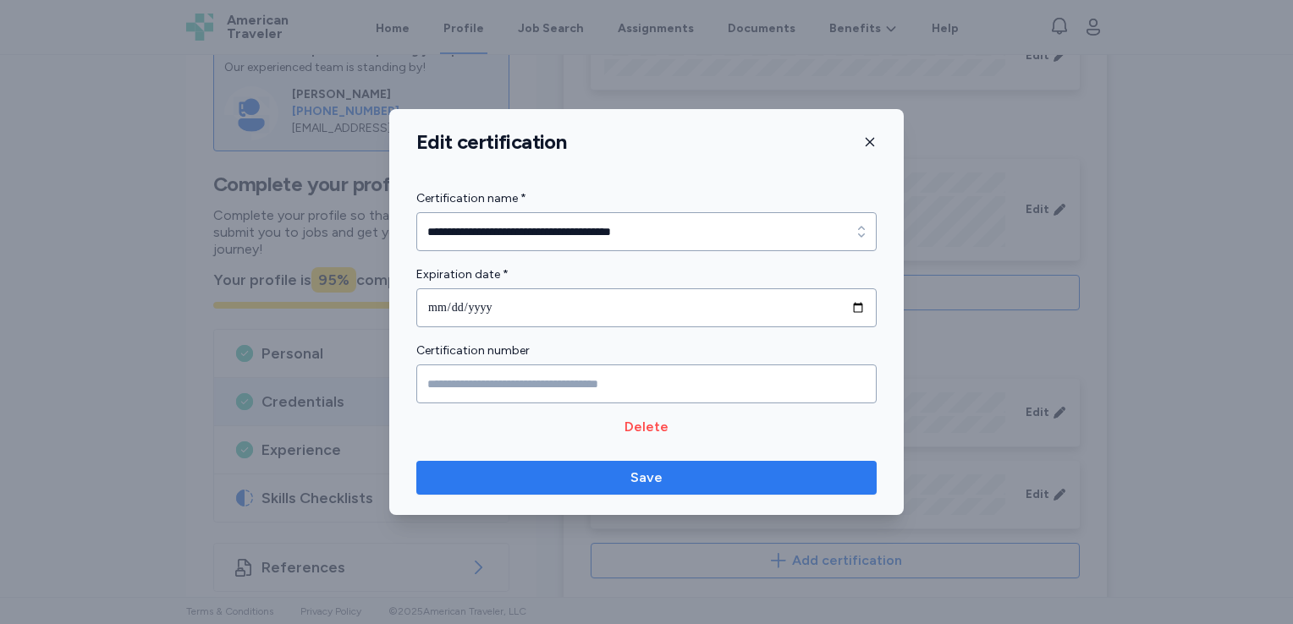
click at [636, 475] on span "Save" at bounding box center [646, 478] width 32 height 20
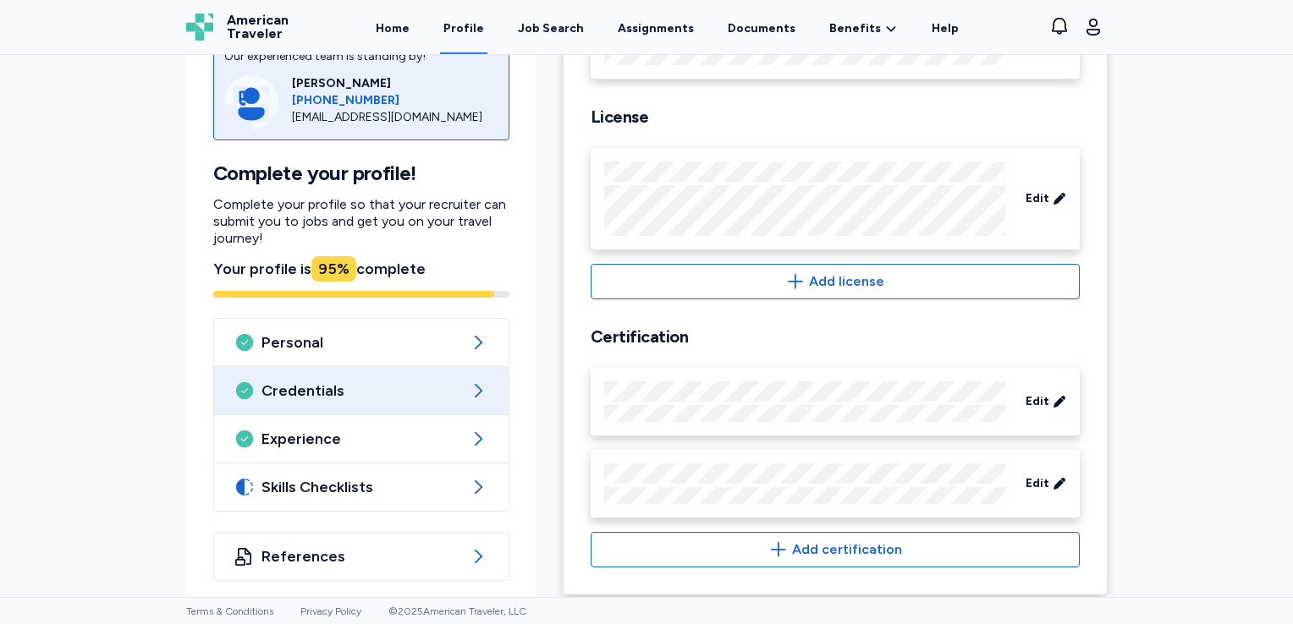
scroll to position [585, 0]
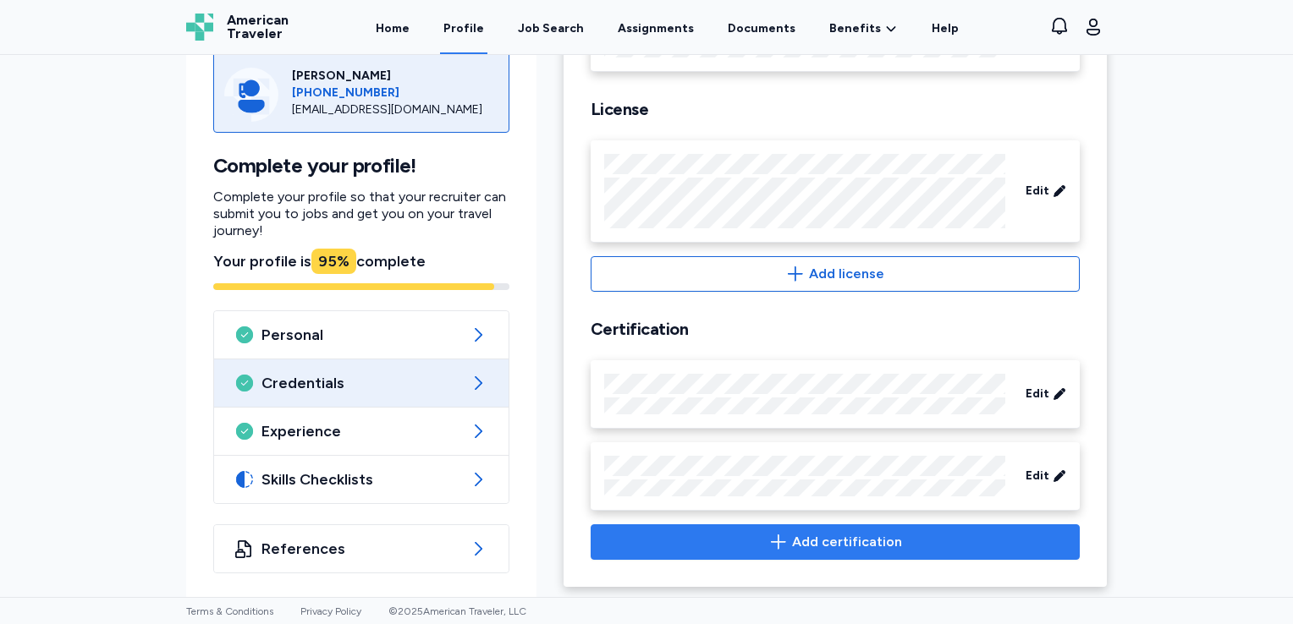
click at [805, 540] on span "Add certification" at bounding box center [847, 542] width 110 height 20
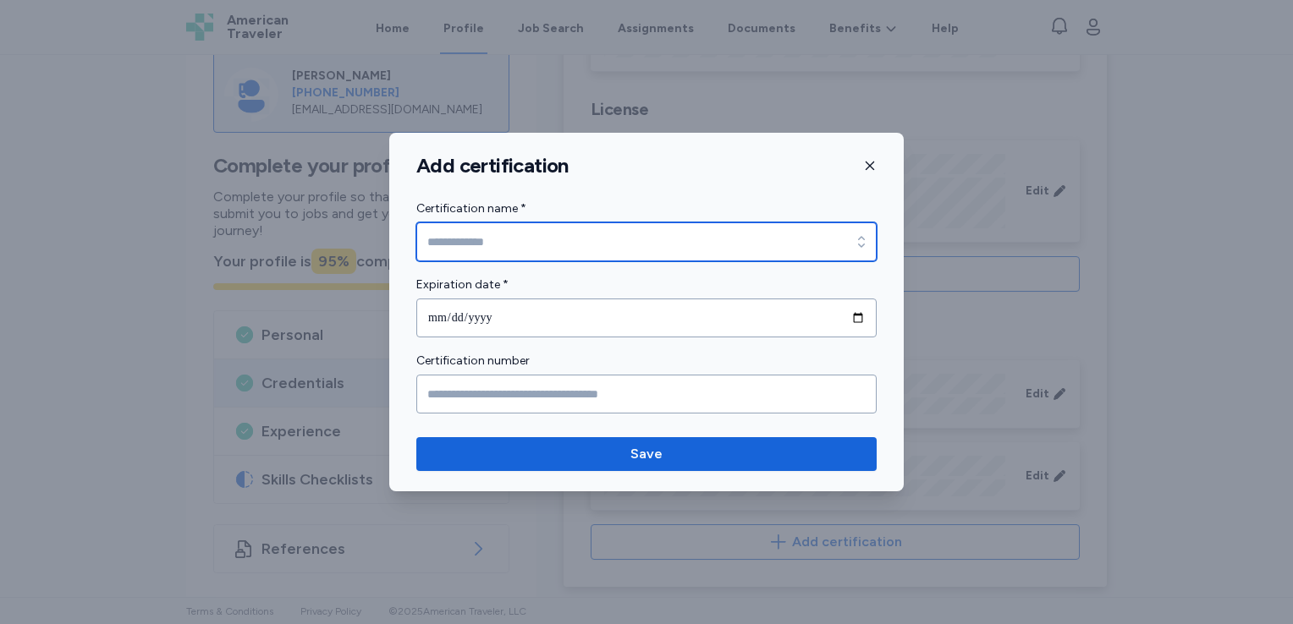
click at [525, 242] on input "Certification name *" at bounding box center [646, 241] width 460 height 39
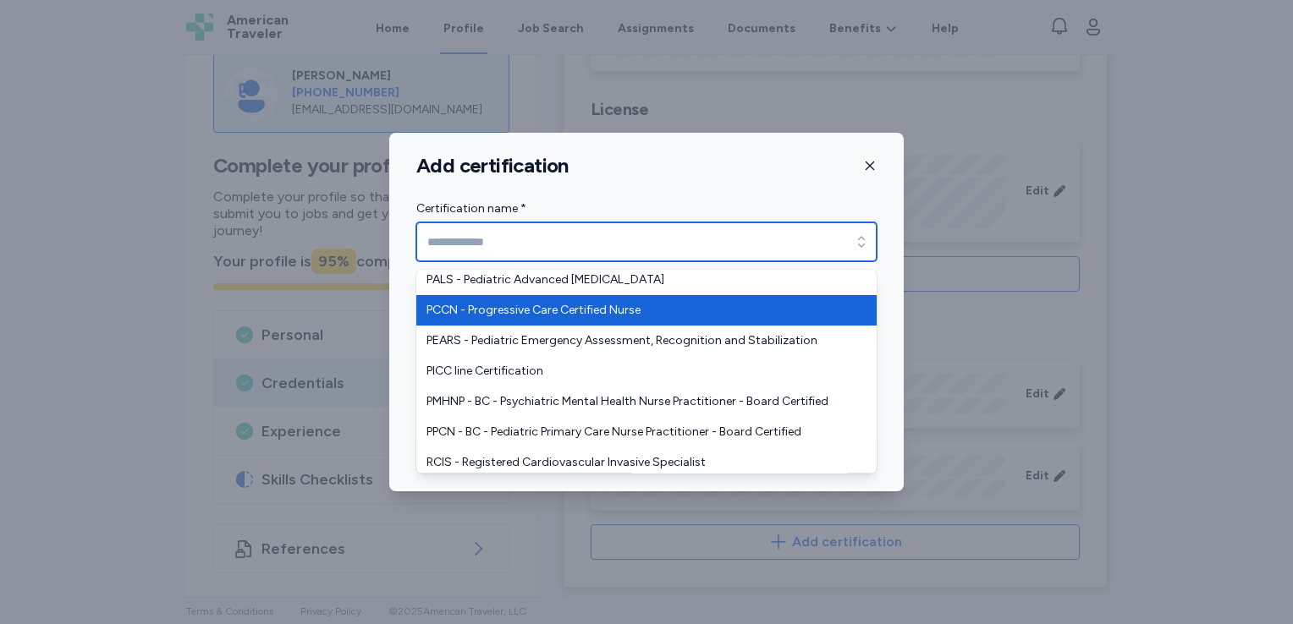
scroll to position [2820, 0]
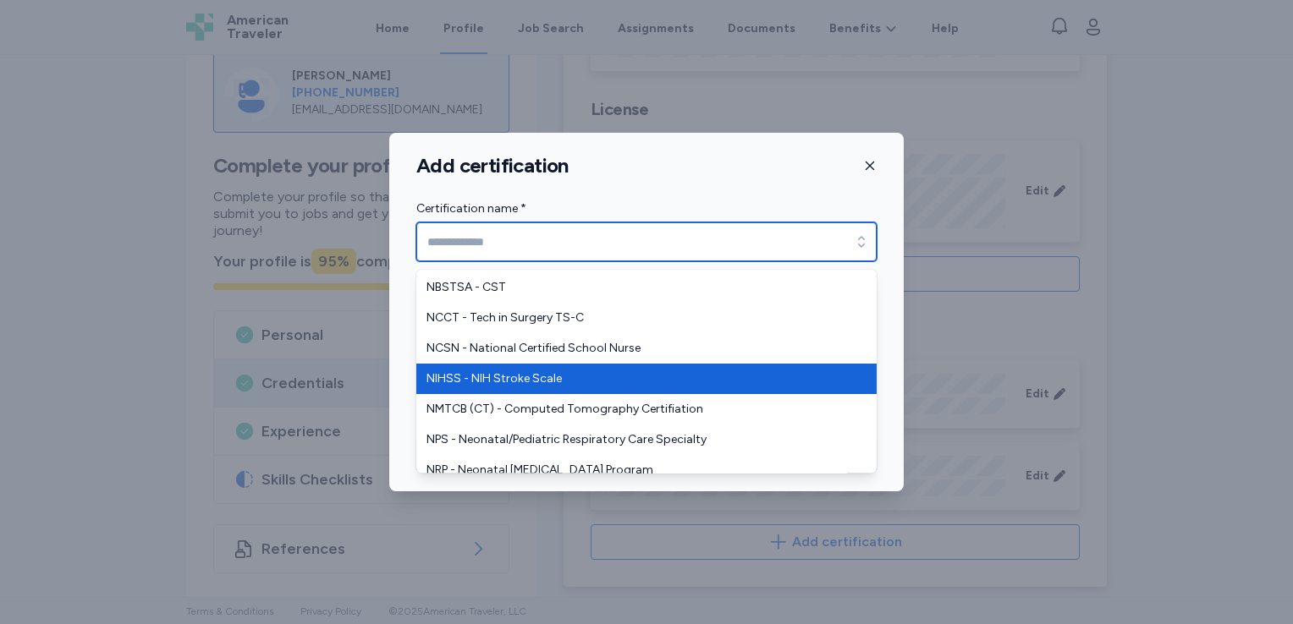
type input "**********"
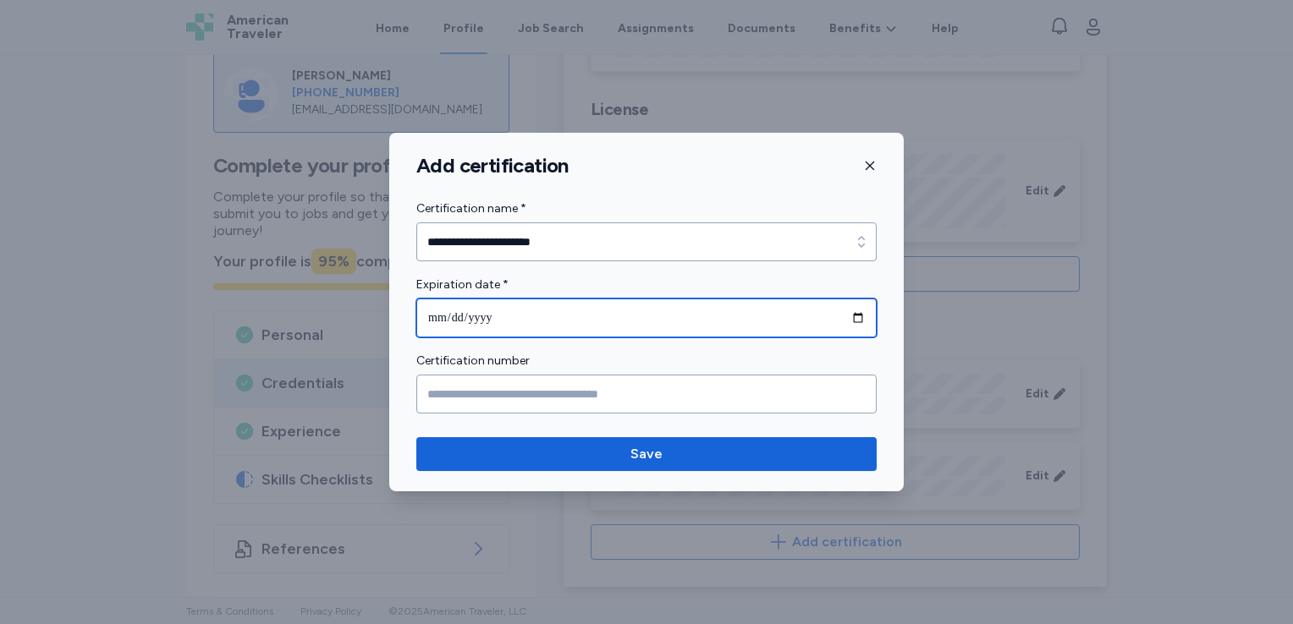
click at [545, 316] on input "date" at bounding box center [646, 318] width 460 height 39
type input "**********"
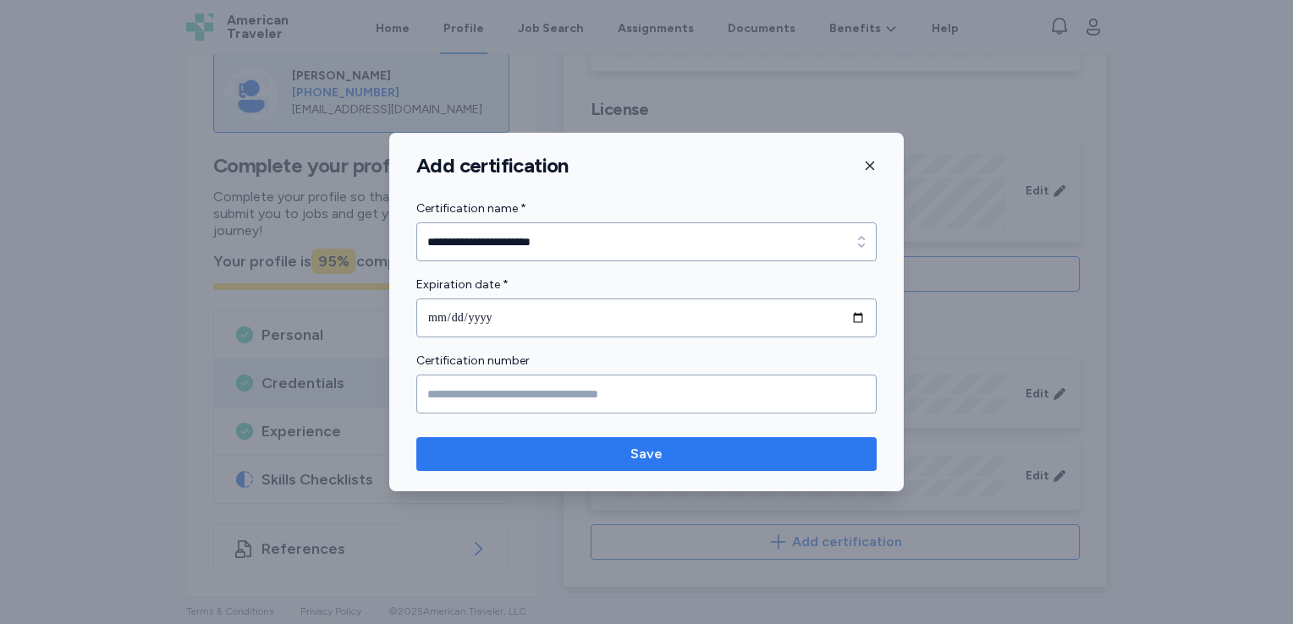
click at [624, 459] on span "Save" at bounding box center [646, 454] width 433 height 20
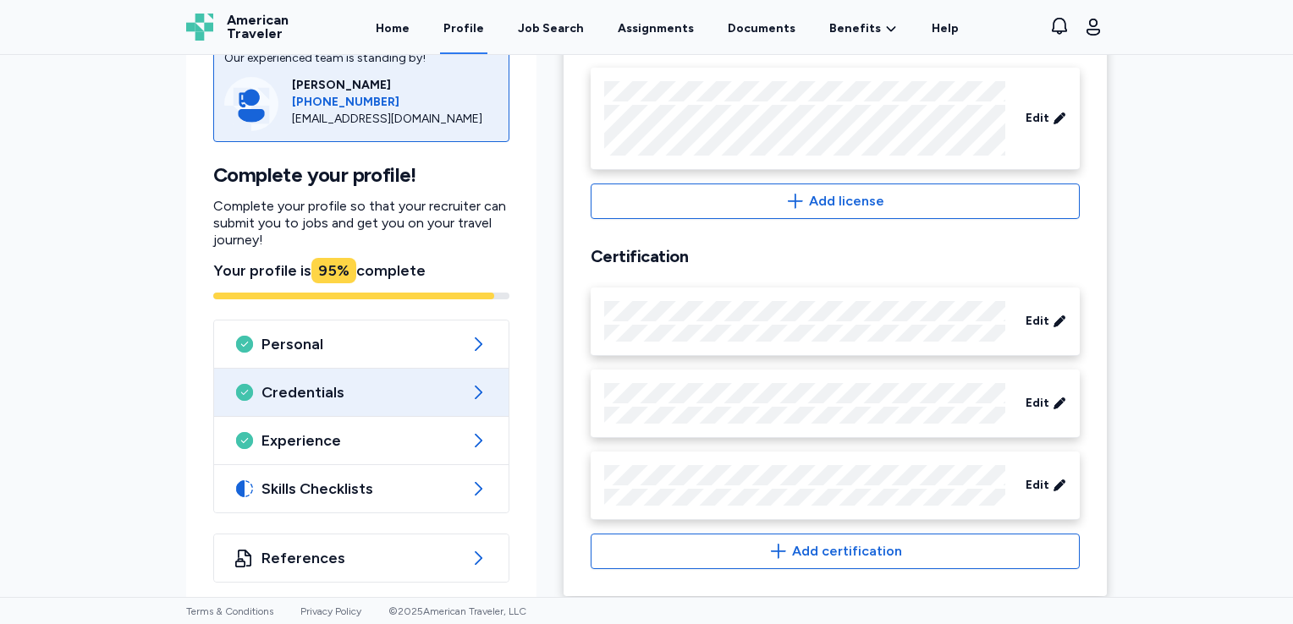
scroll to position [667, 0]
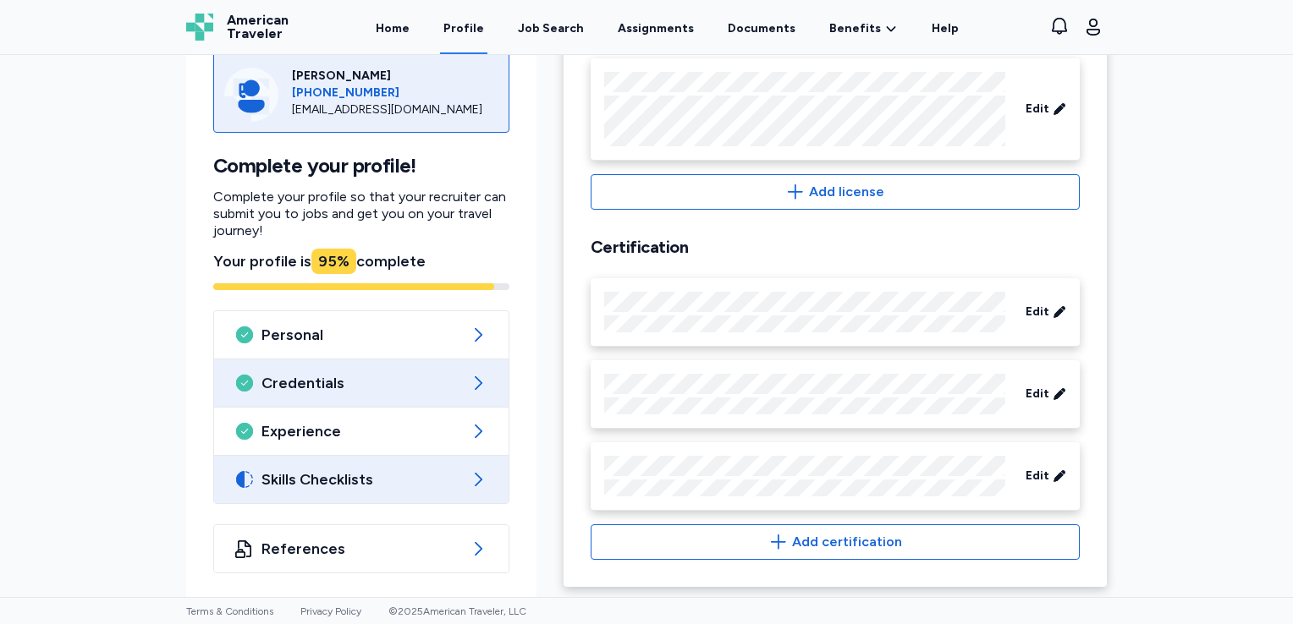
click at [444, 479] on span "Skills Checklists" at bounding box center [361, 480] width 200 height 20
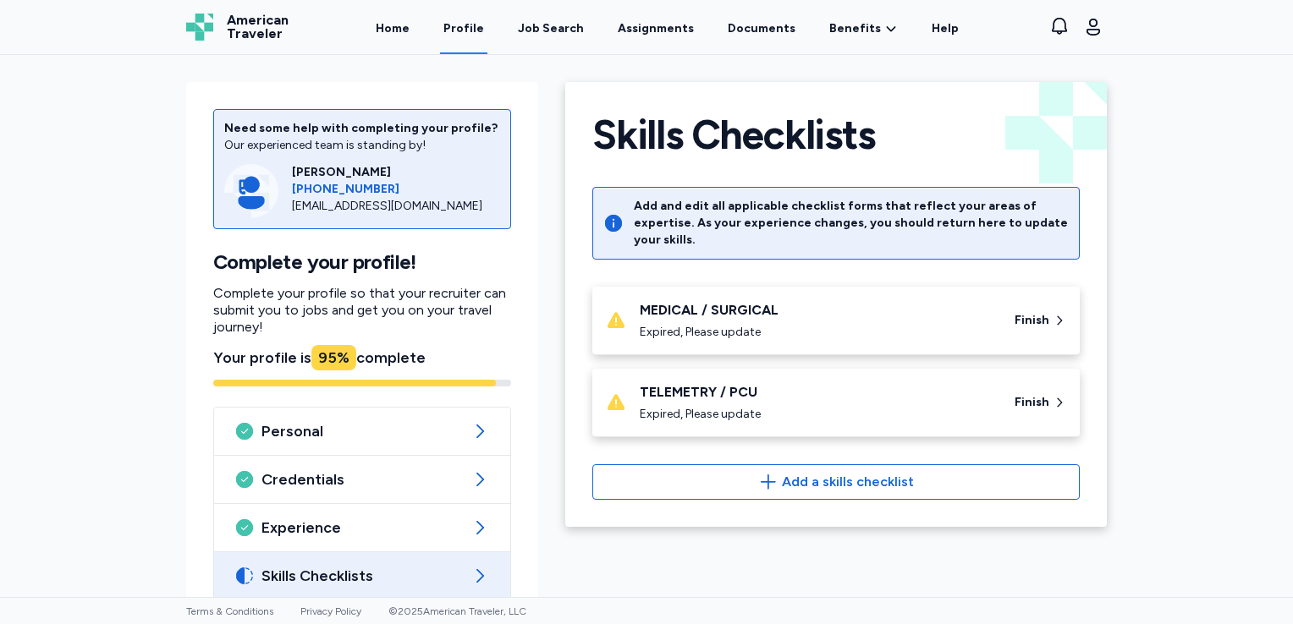
click at [717, 324] on div "Expired, Please update" at bounding box center [817, 332] width 354 height 17
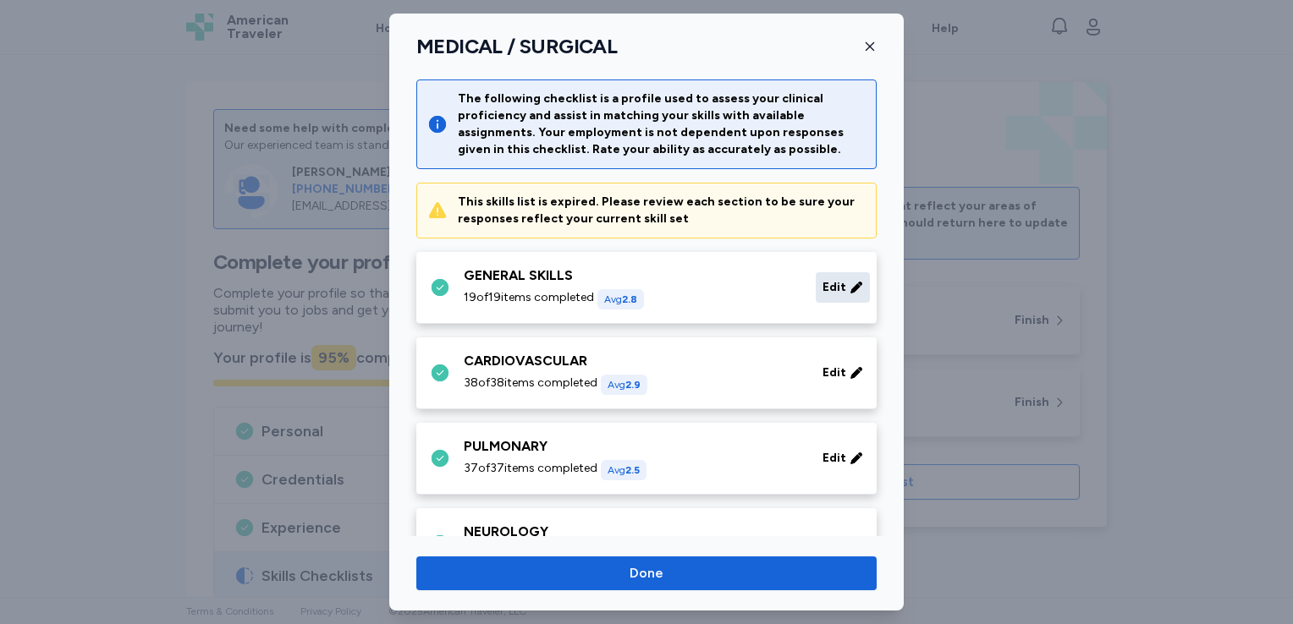
click at [832, 285] on span "Edit" at bounding box center [834, 287] width 24 height 17
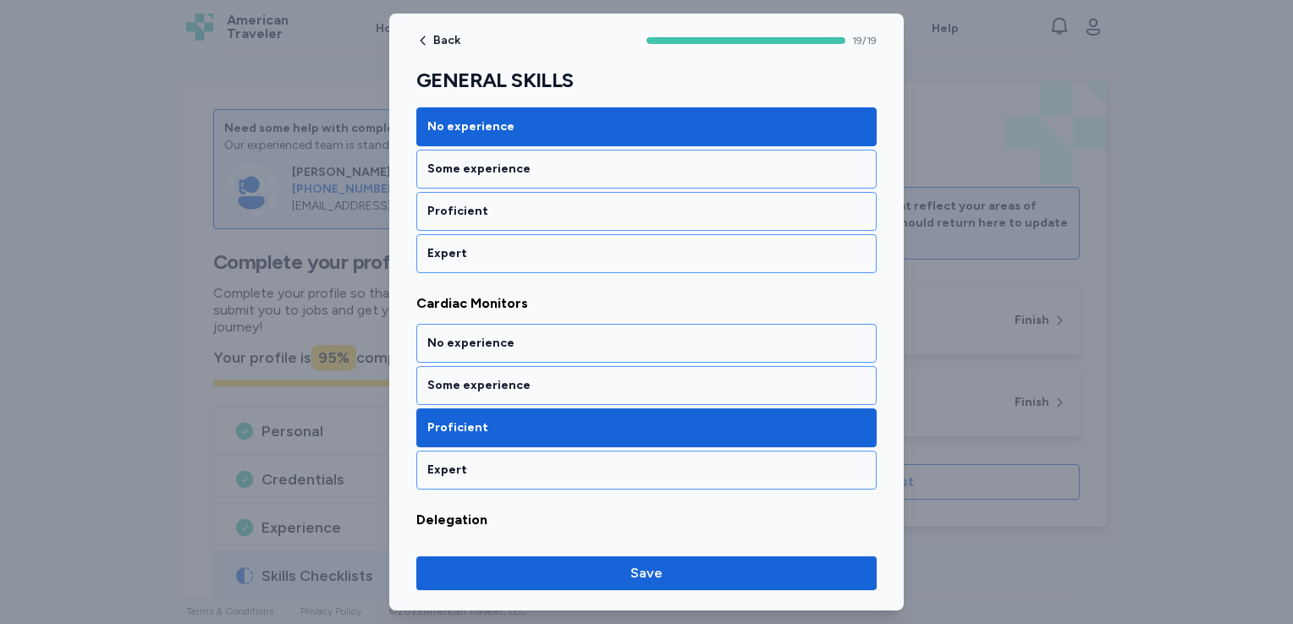
scroll to position [282, 0]
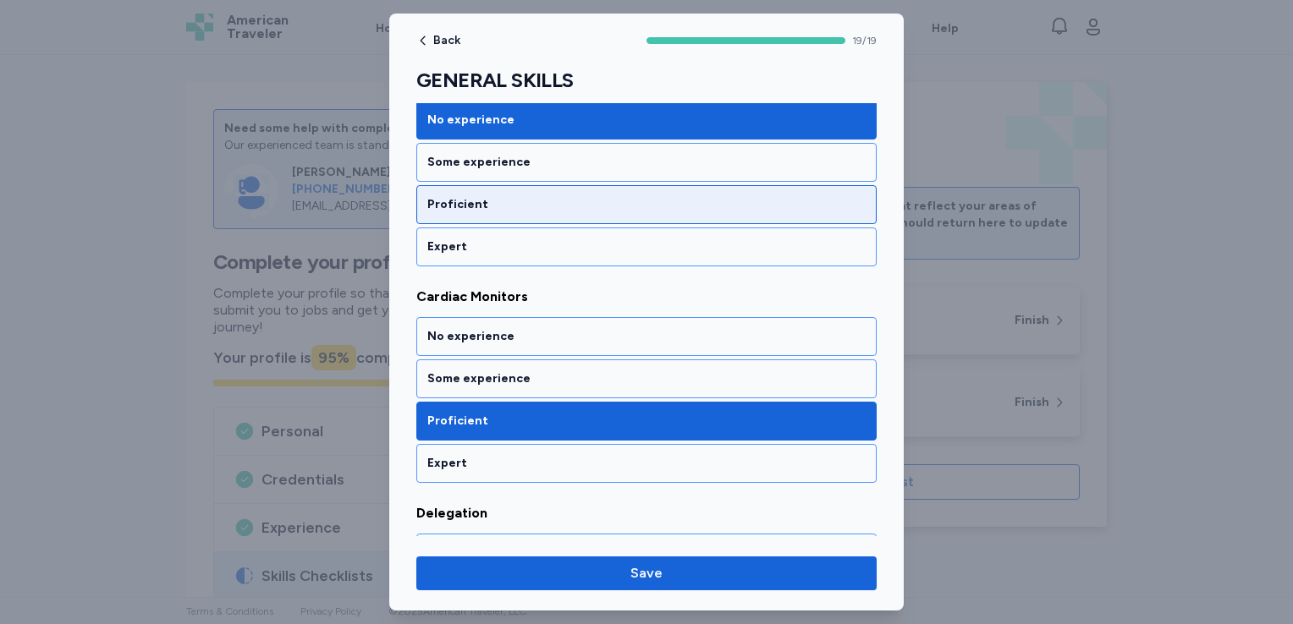
click at [534, 206] on div "Proficient" at bounding box center [646, 204] width 438 height 17
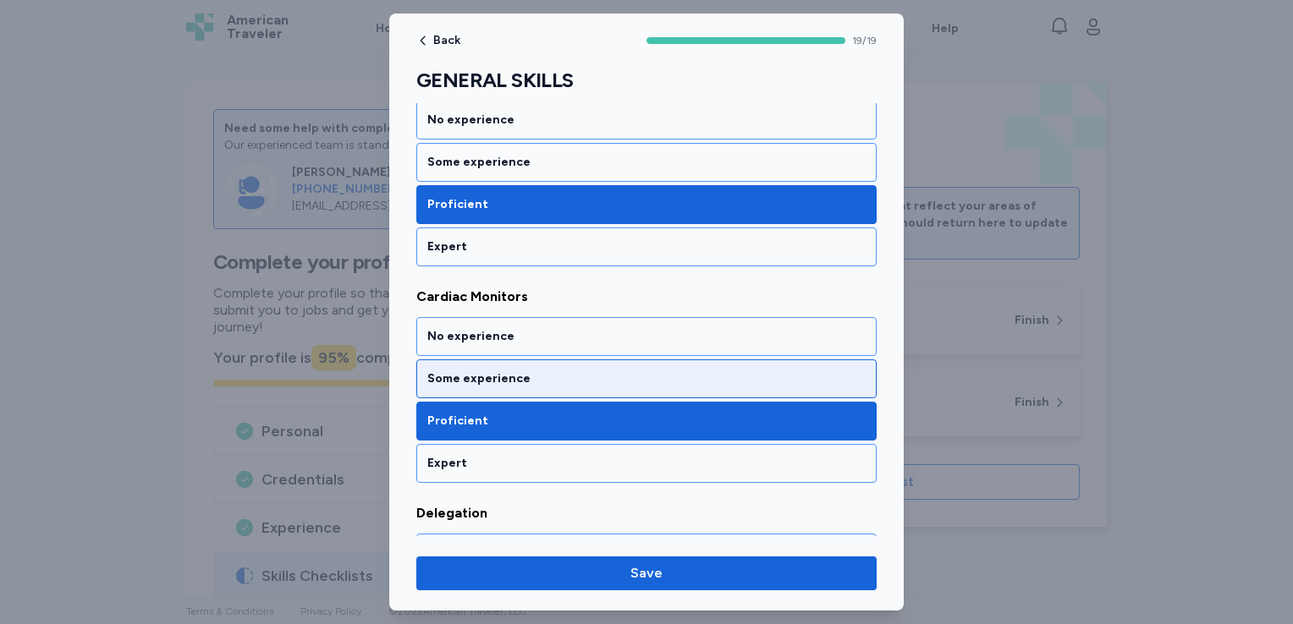
scroll to position [563, 0]
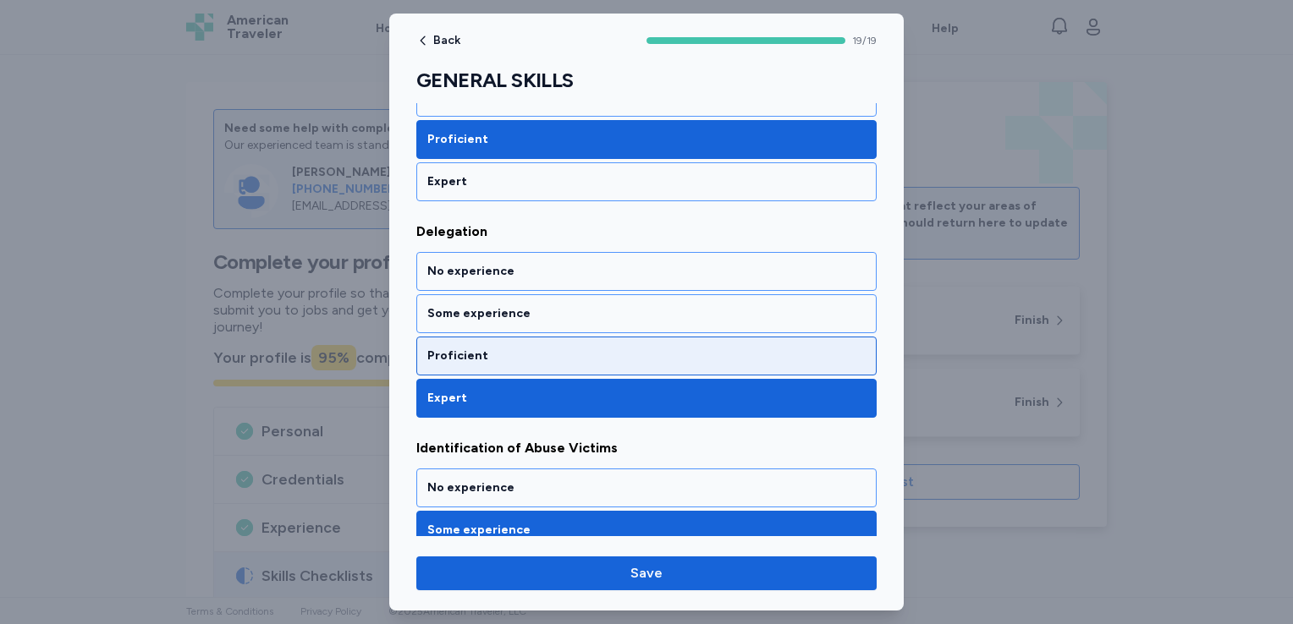
click at [558, 350] on div "Proficient" at bounding box center [646, 356] width 438 height 17
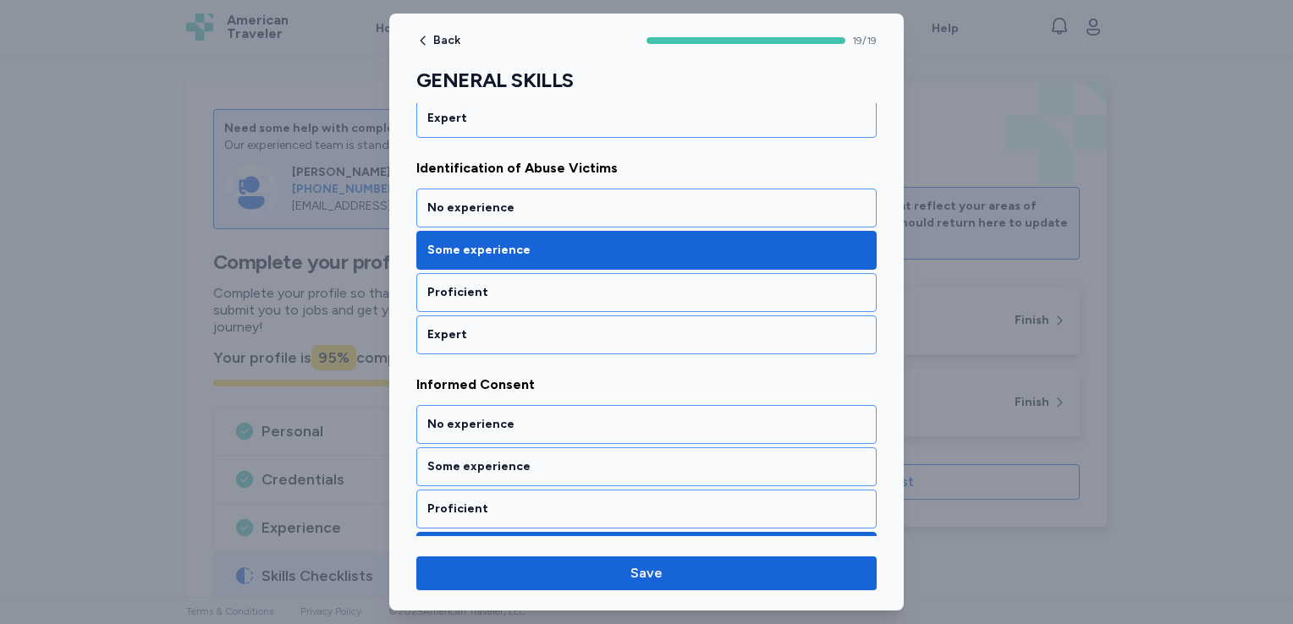
scroll to position [846, 0]
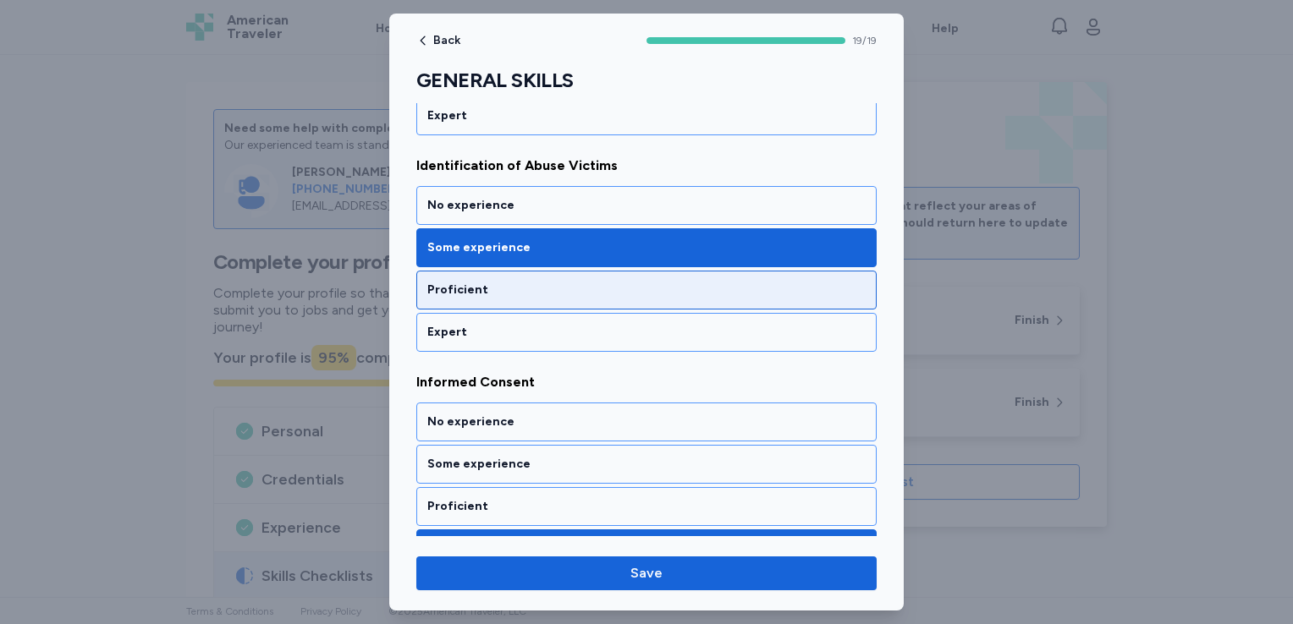
click at [592, 282] on div "Proficient" at bounding box center [646, 290] width 438 height 17
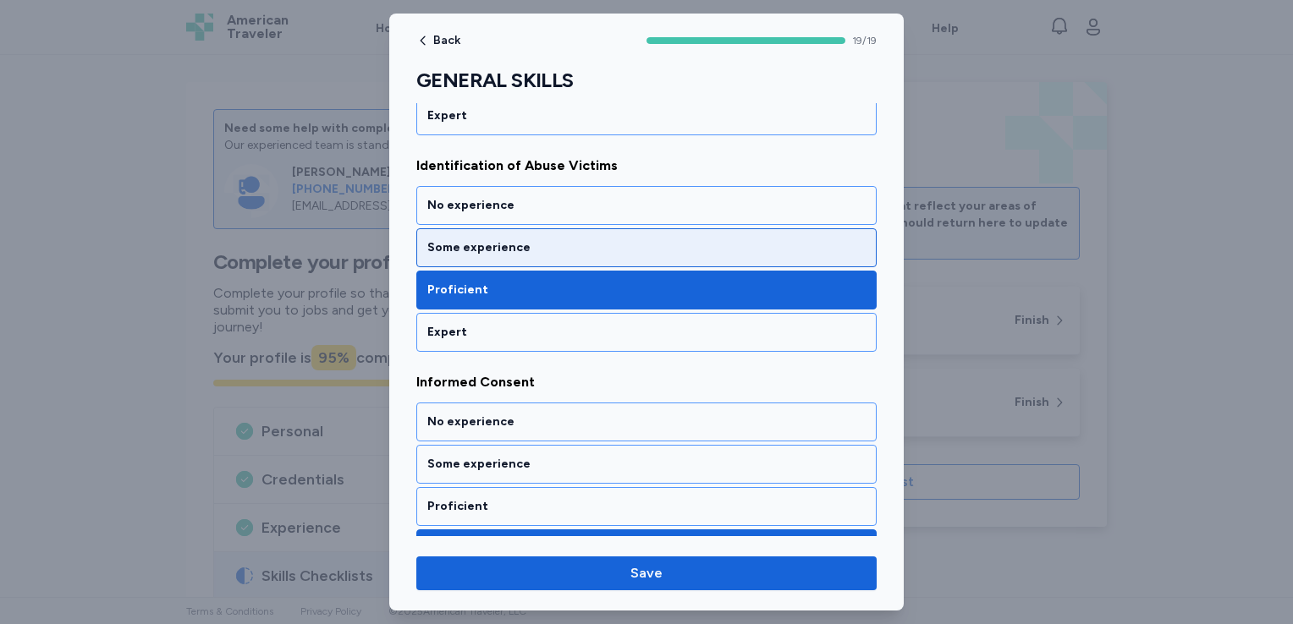
click at [569, 239] on div "Some experience" at bounding box center [646, 247] width 438 height 17
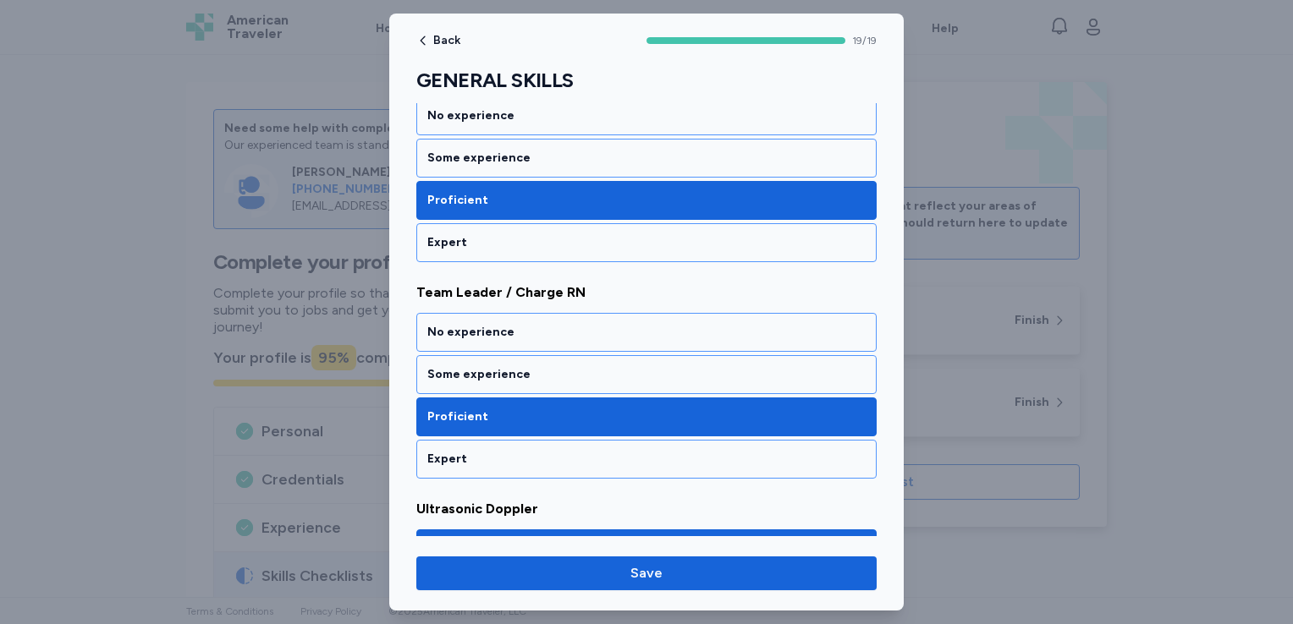
scroll to position [3384, 0]
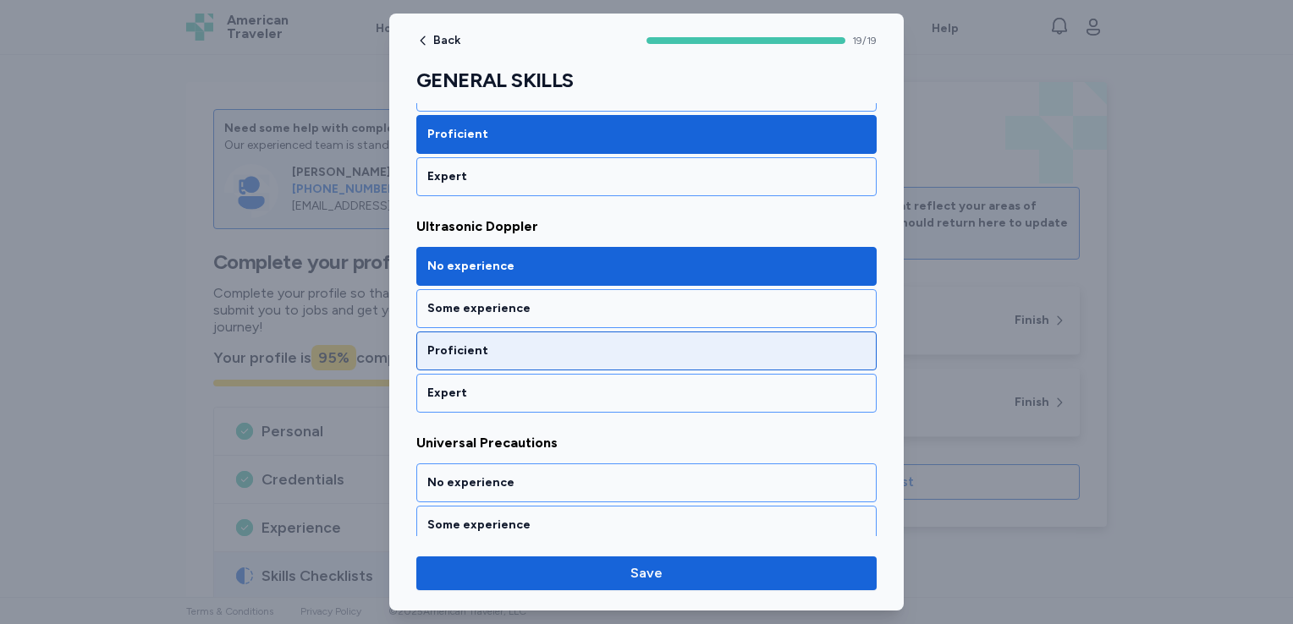
click at [519, 343] on div "Proficient" at bounding box center [646, 351] width 438 height 17
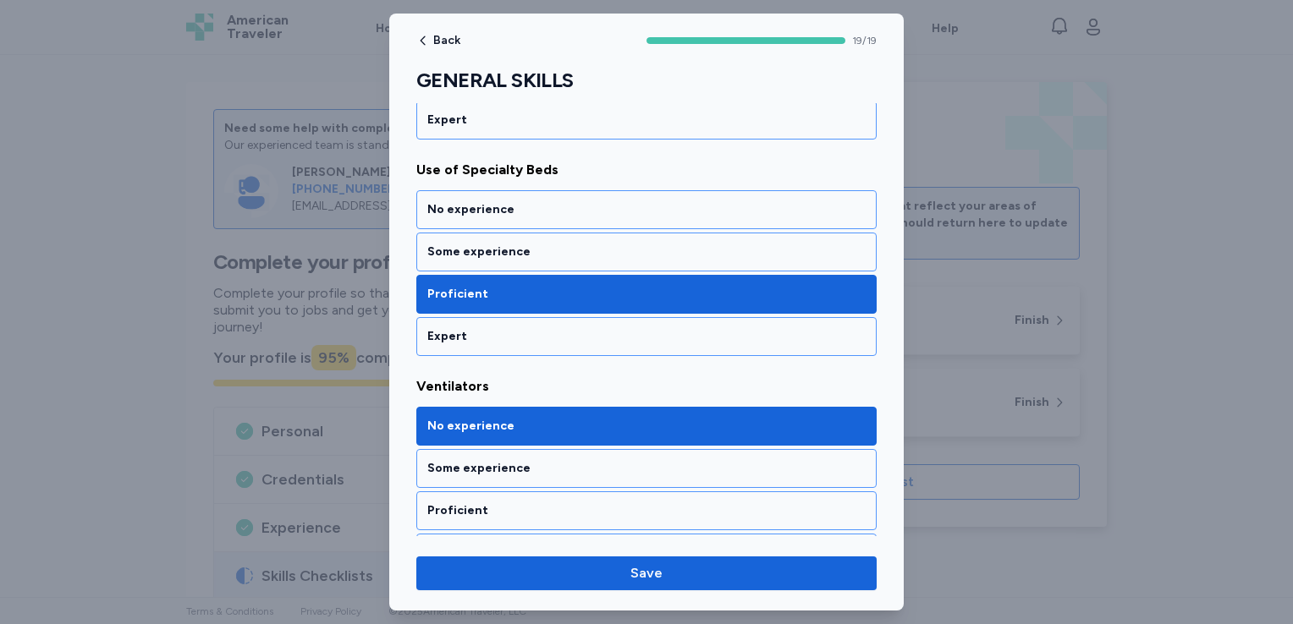
scroll to position [3887, 0]
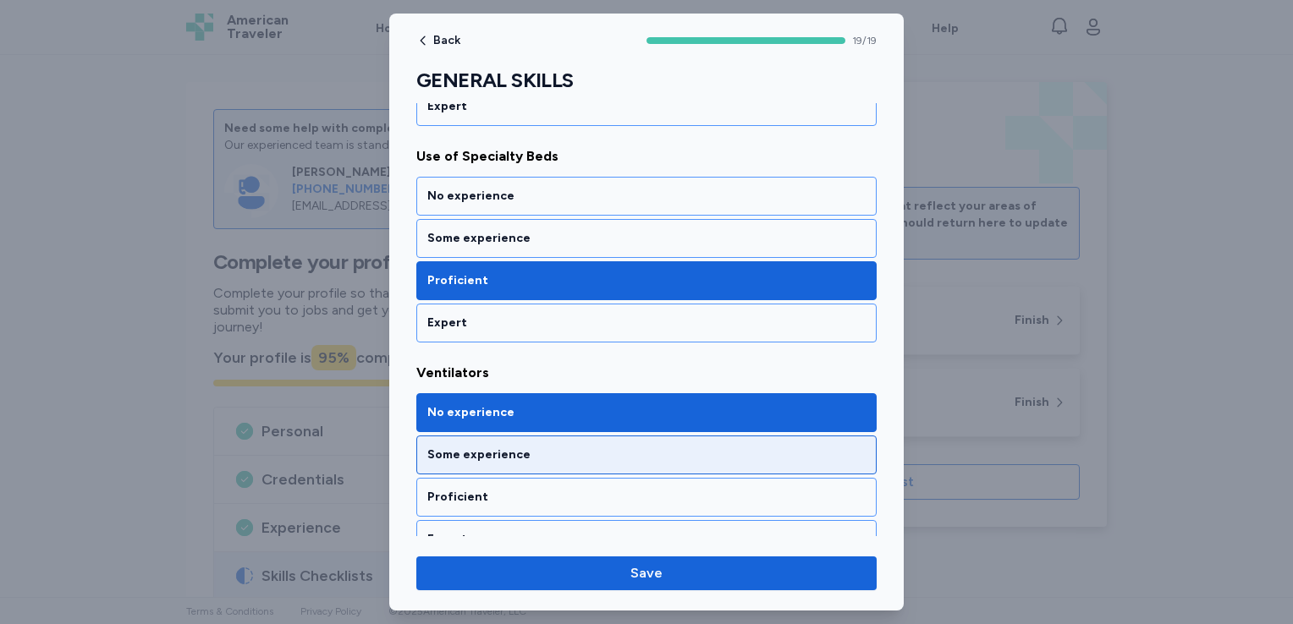
click at [552, 447] on div "Some experience" at bounding box center [646, 455] width 438 height 17
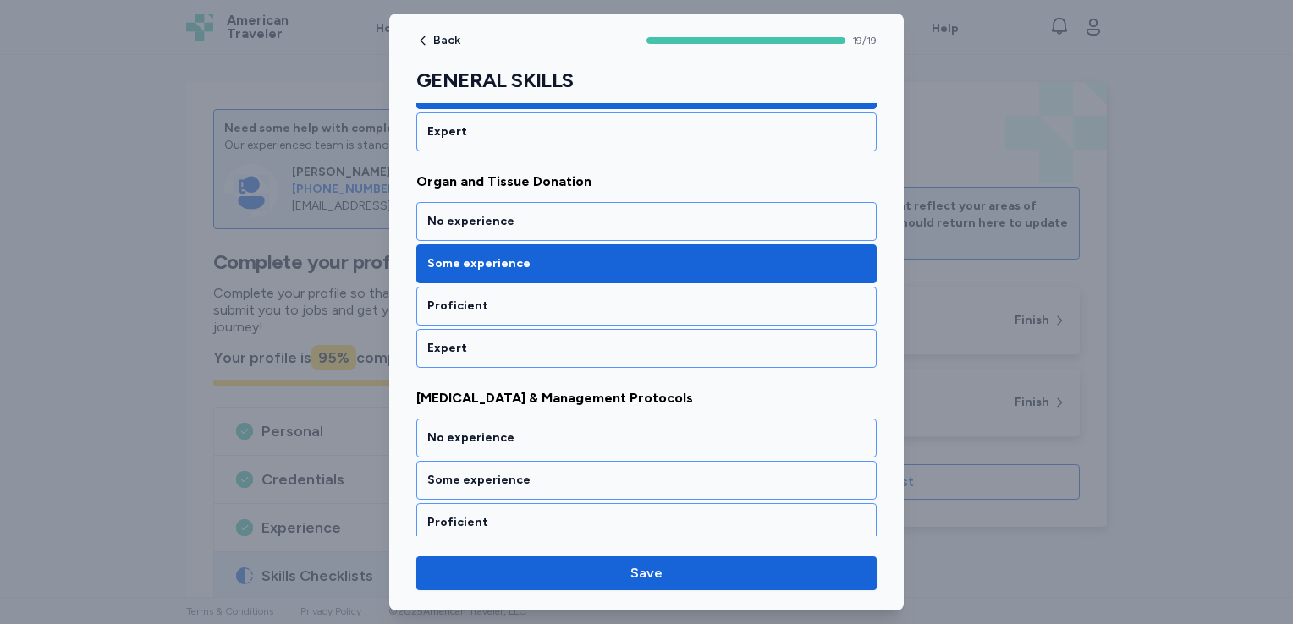
scroll to position [2195, 0]
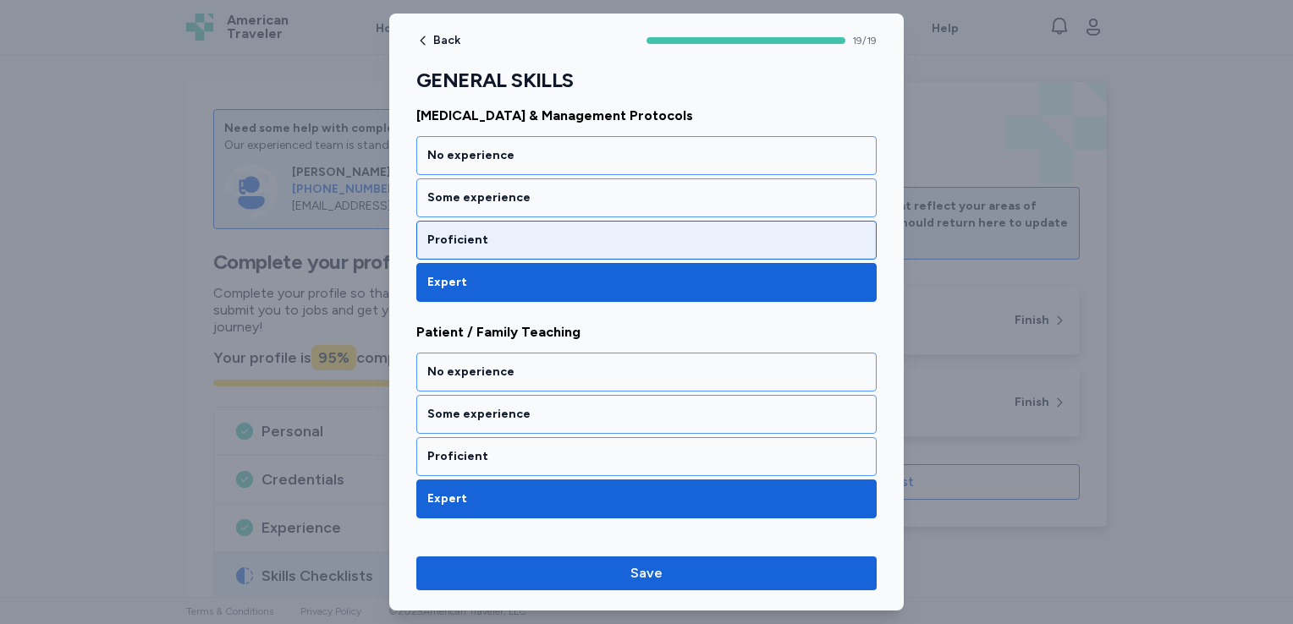
click at [594, 232] on div "Proficient" at bounding box center [646, 240] width 438 height 17
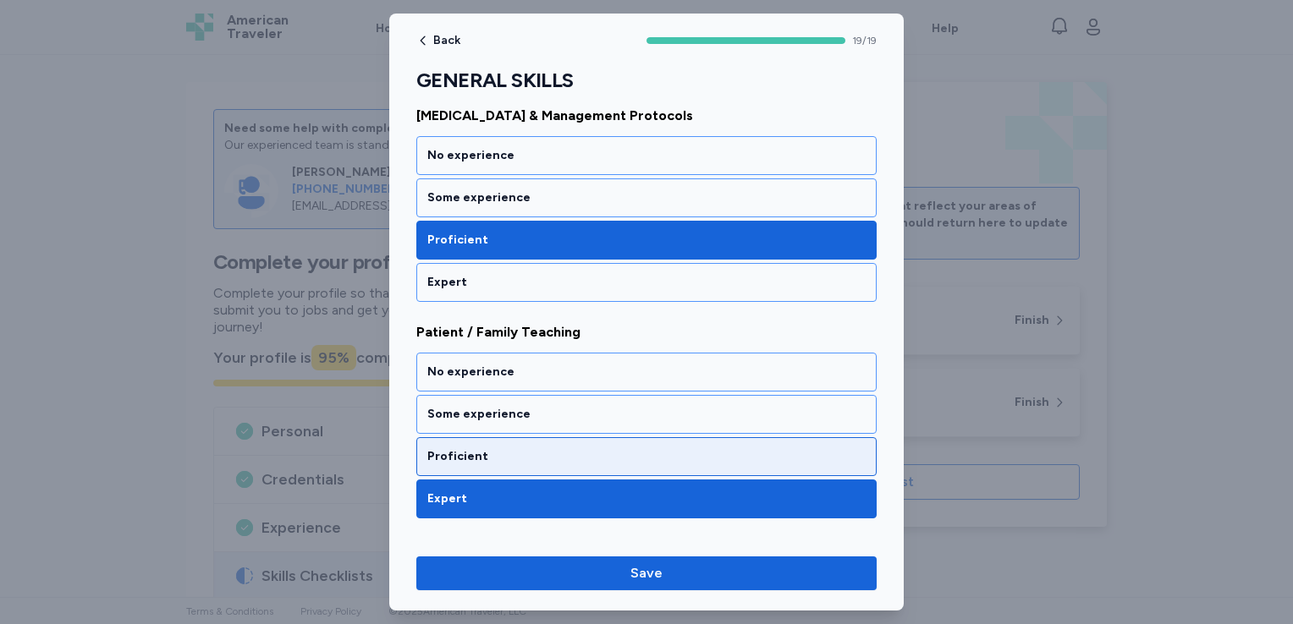
click at [602, 452] on div "Proficient" at bounding box center [646, 456] width 460 height 39
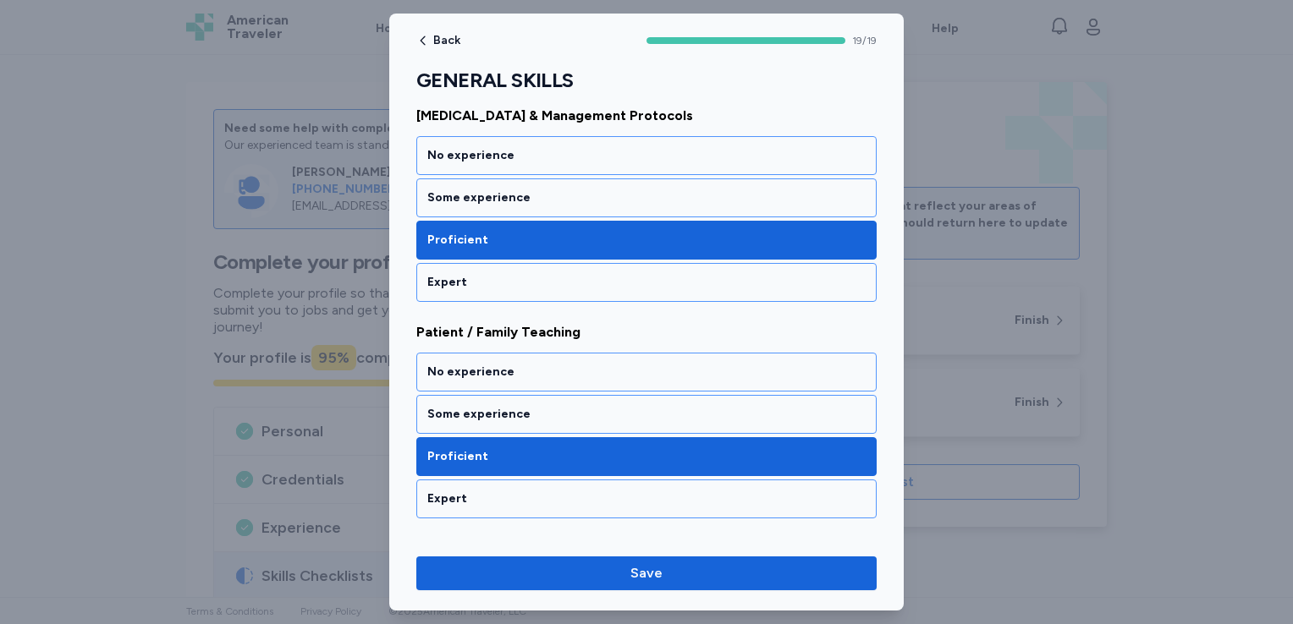
scroll to position [1913, 0]
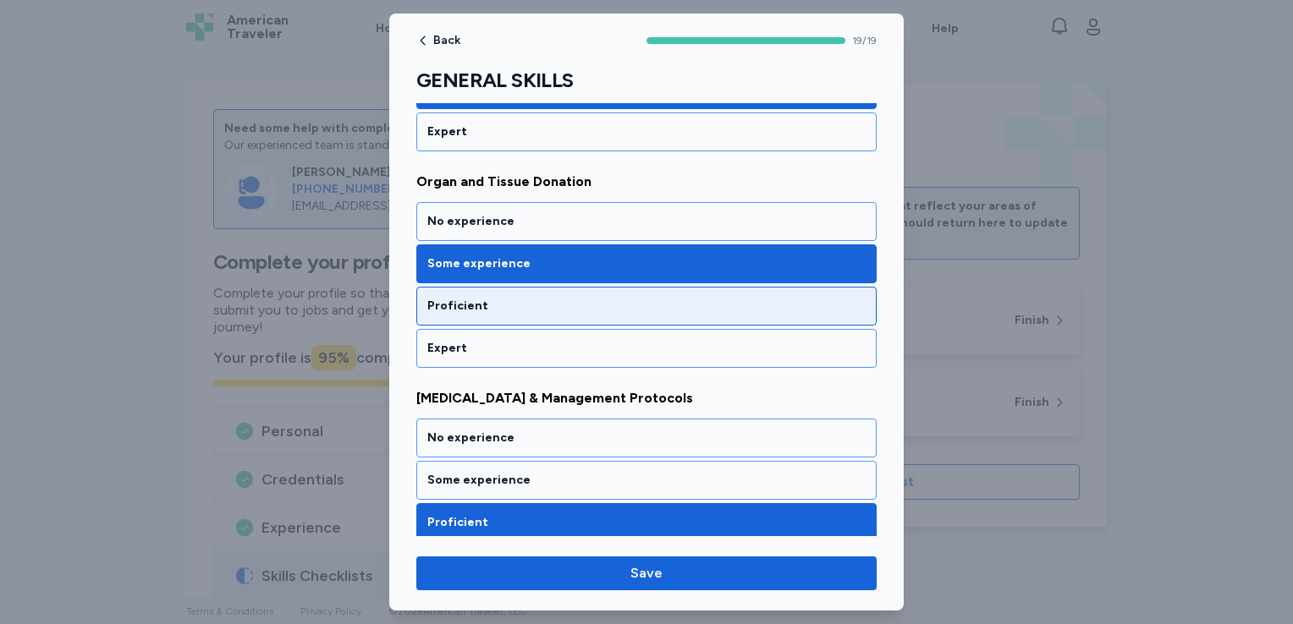
click at [620, 298] on div "Proficient" at bounding box center [646, 306] width 438 height 17
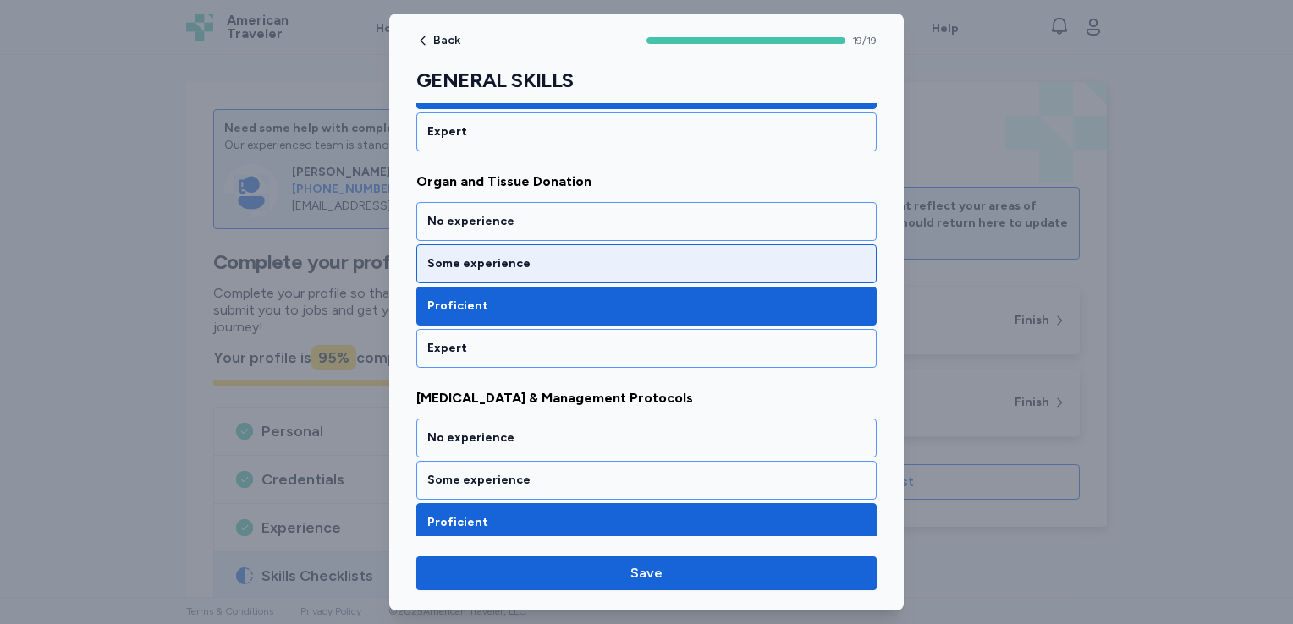
click at [643, 258] on div "Some experience" at bounding box center [646, 263] width 438 height 17
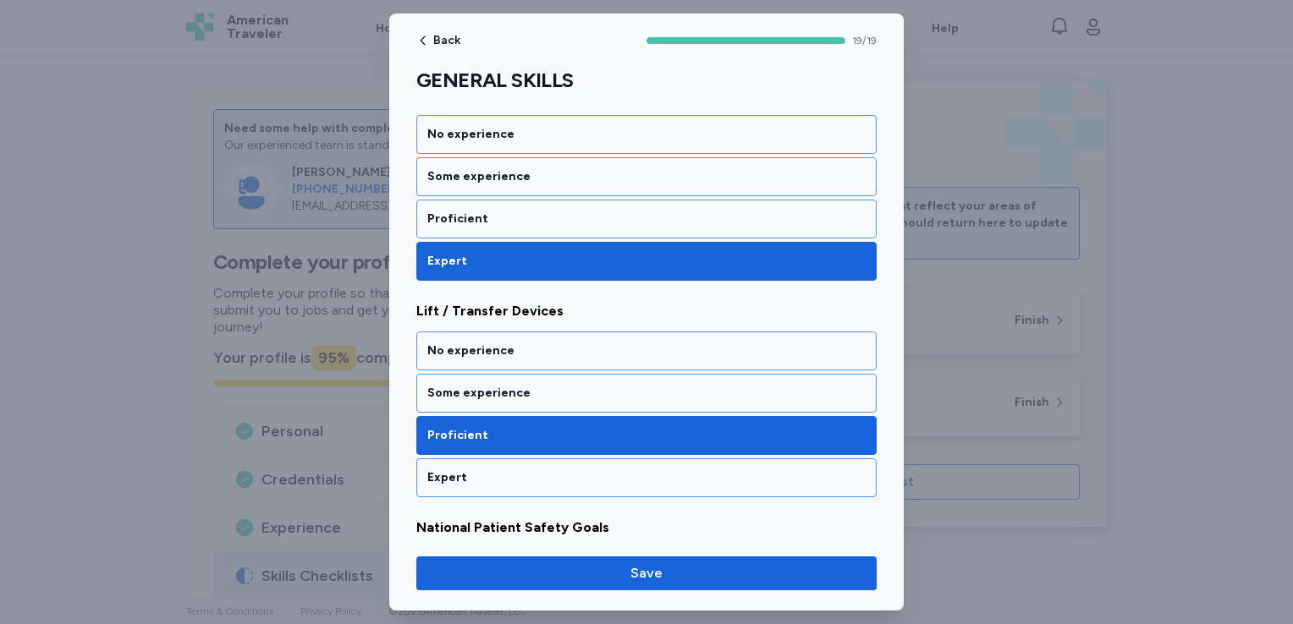
scroll to position [1349, 0]
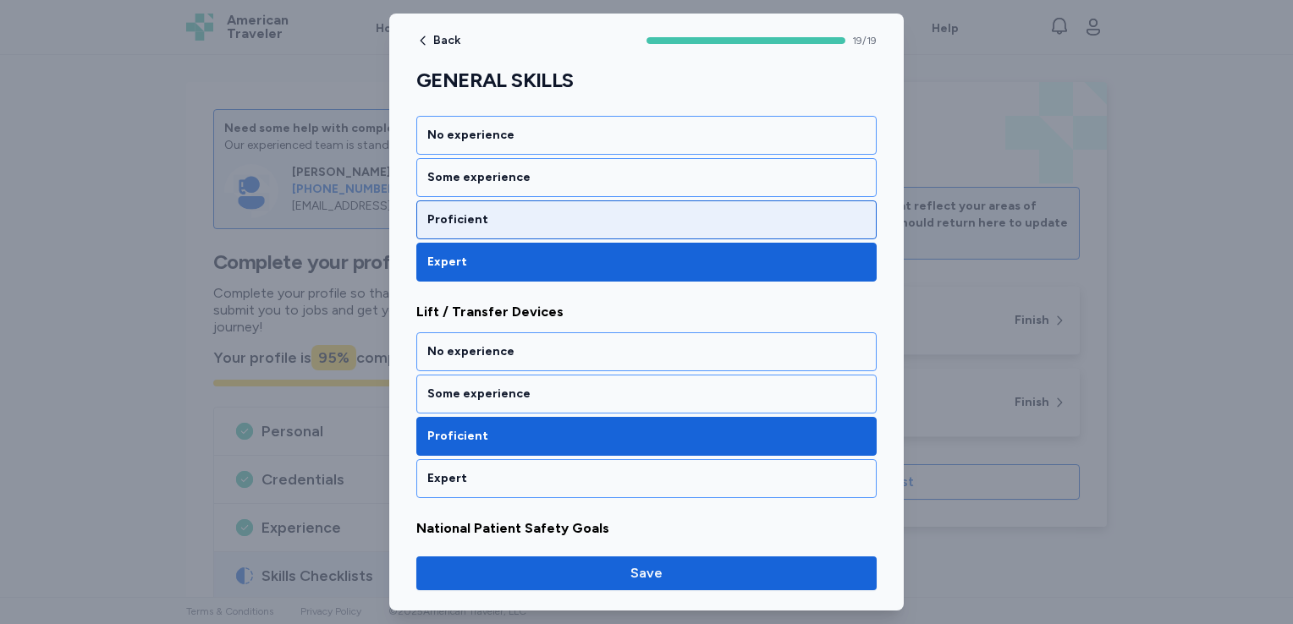
click at [632, 222] on div "Proficient" at bounding box center [646, 219] width 460 height 39
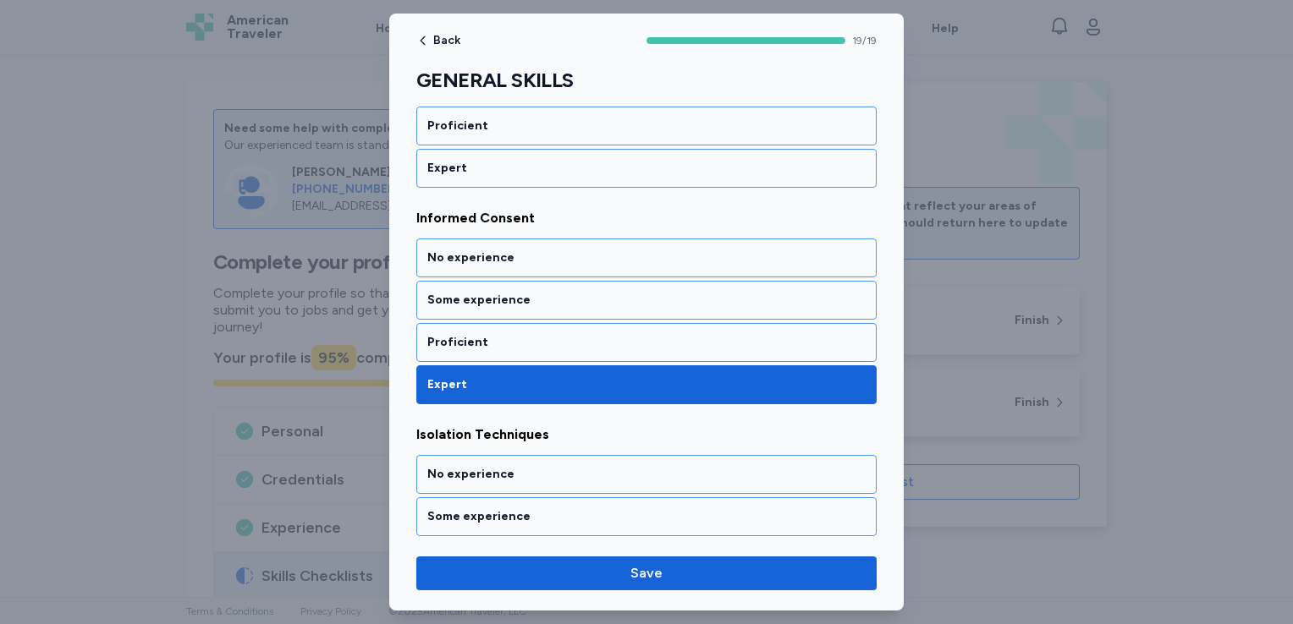
scroll to position [1002, 0]
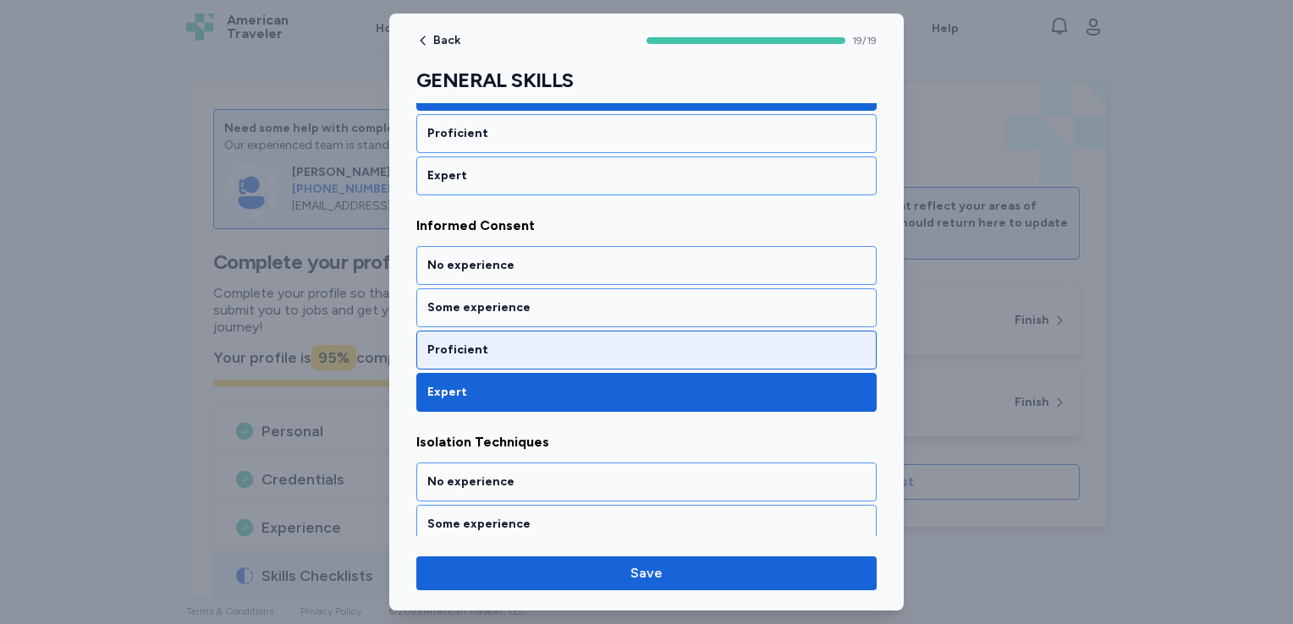
click at [579, 347] on div "Proficient" at bounding box center [646, 350] width 438 height 17
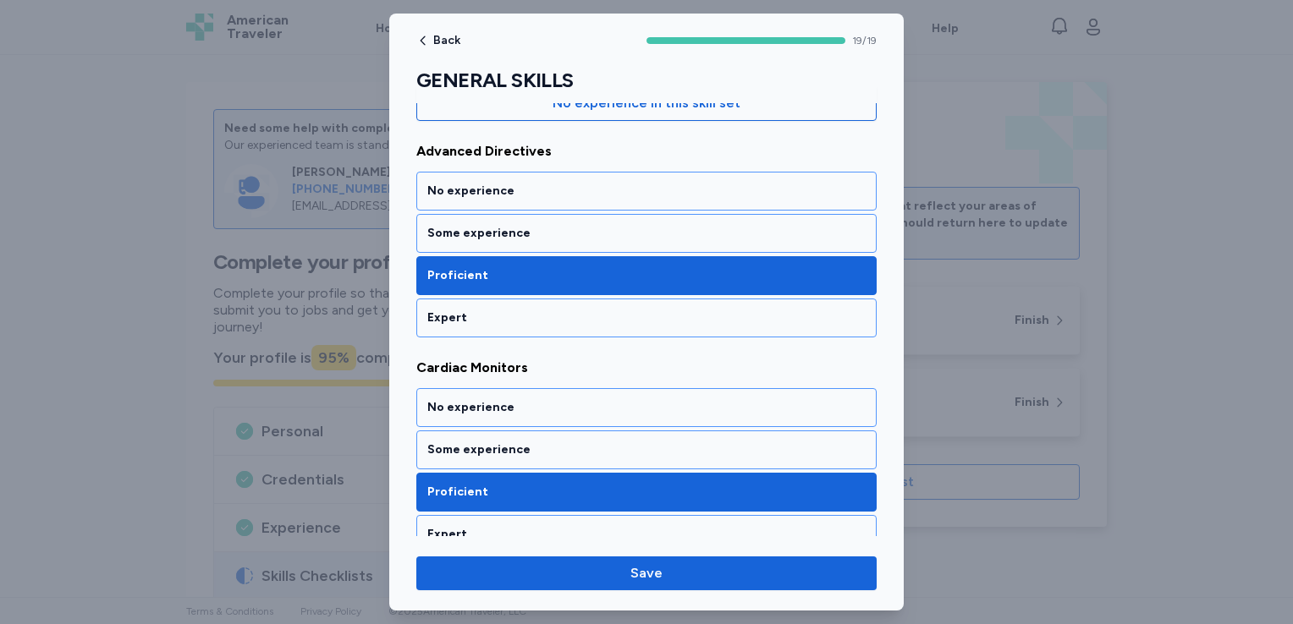
scroll to position [217, 0]
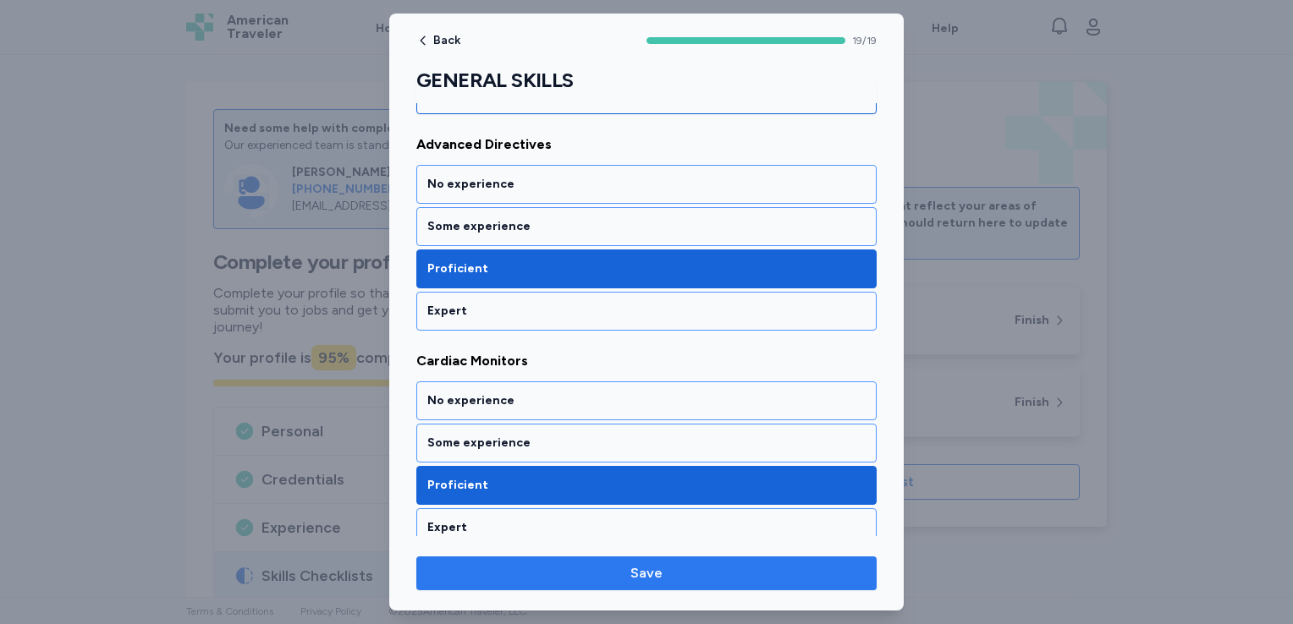
click at [801, 580] on span "Save" at bounding box center [646, 573] width 433 height 20
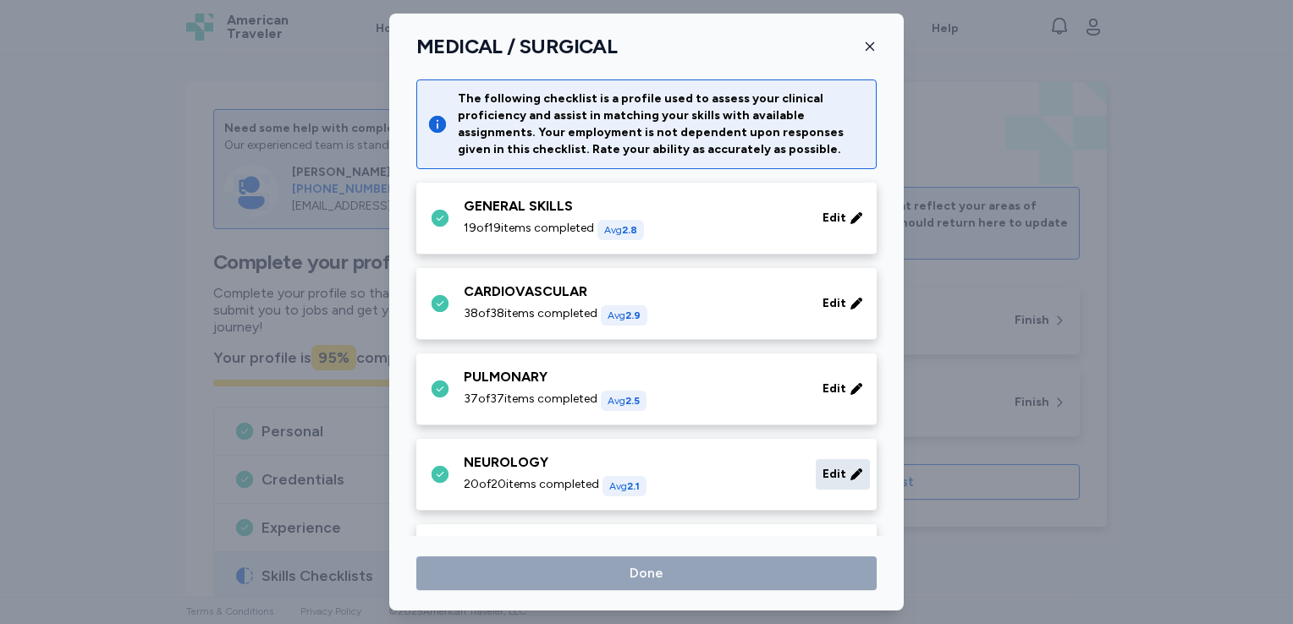
click at [849, 475] on icon at bounding box center [856, 474] width 14 height 17
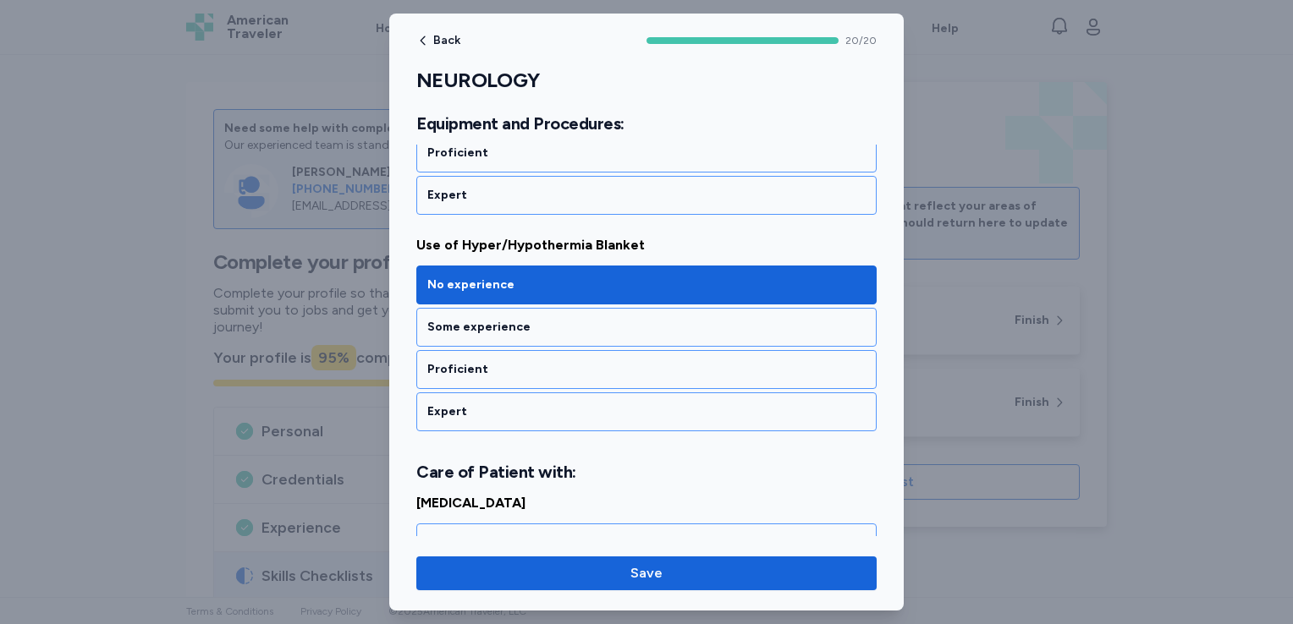
scroll to position [1083, 0]
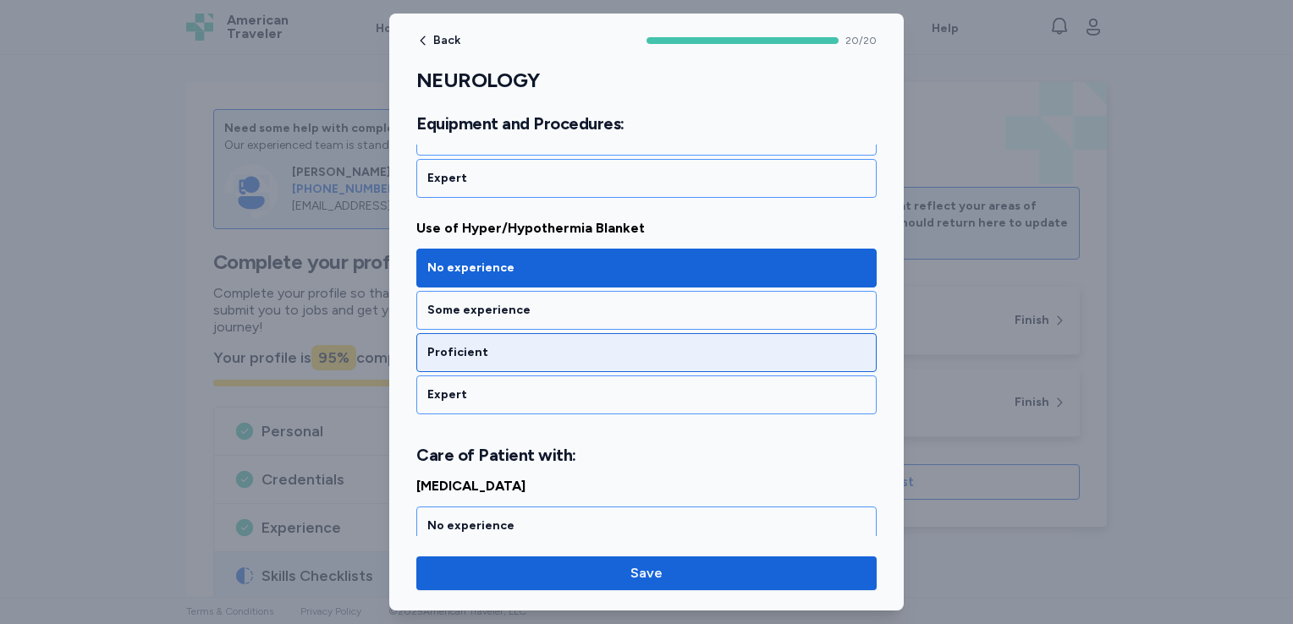
click at [636, 334] on div "Proficient" at bounding box center [646, 352] width 460 height 39
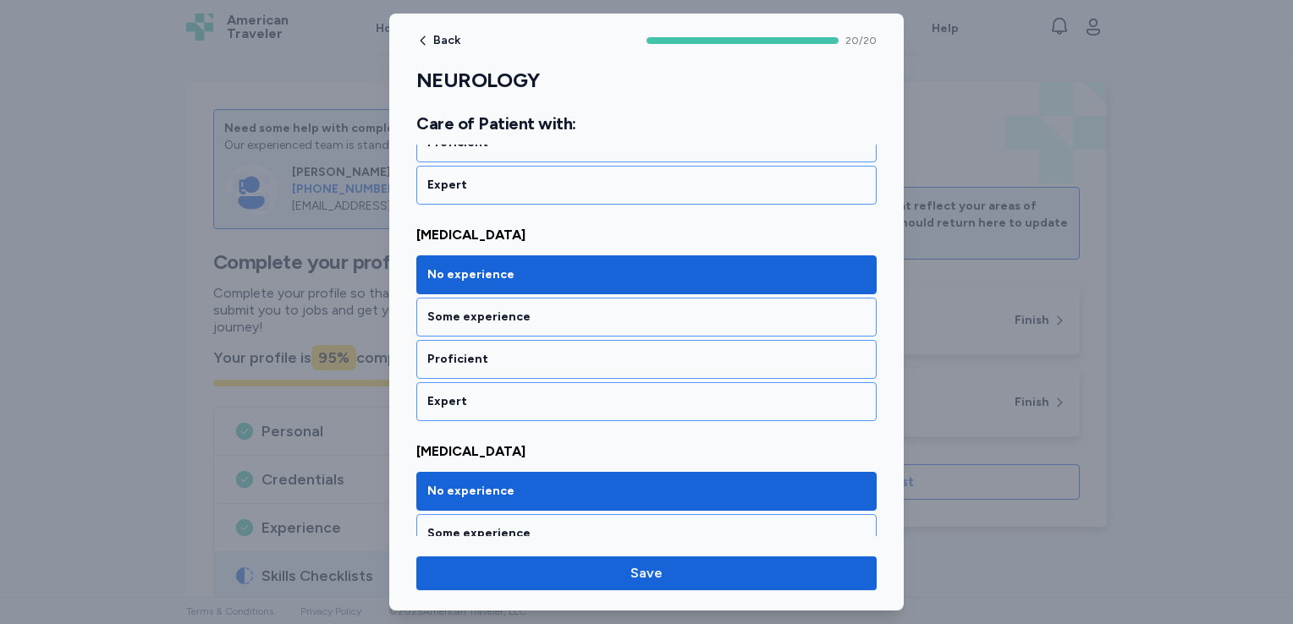
scroll to position [1557, 0]
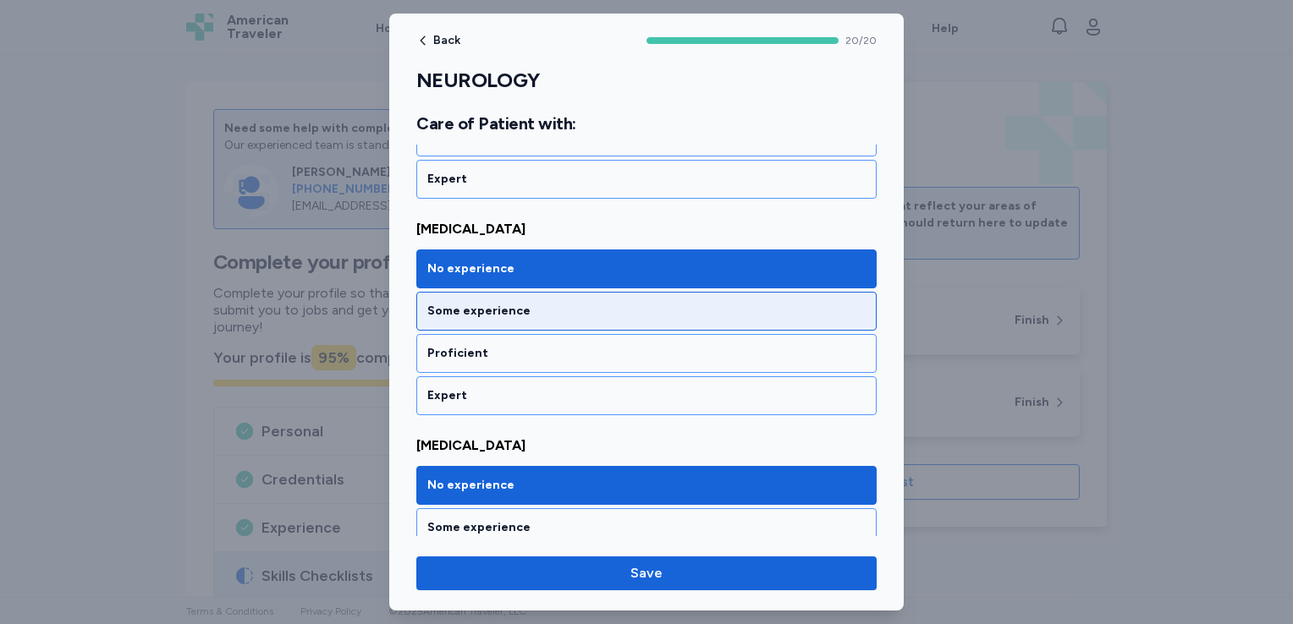
click at [628, 307] on div "Some experience" at bounding box center [646, 311] width 438 height 17
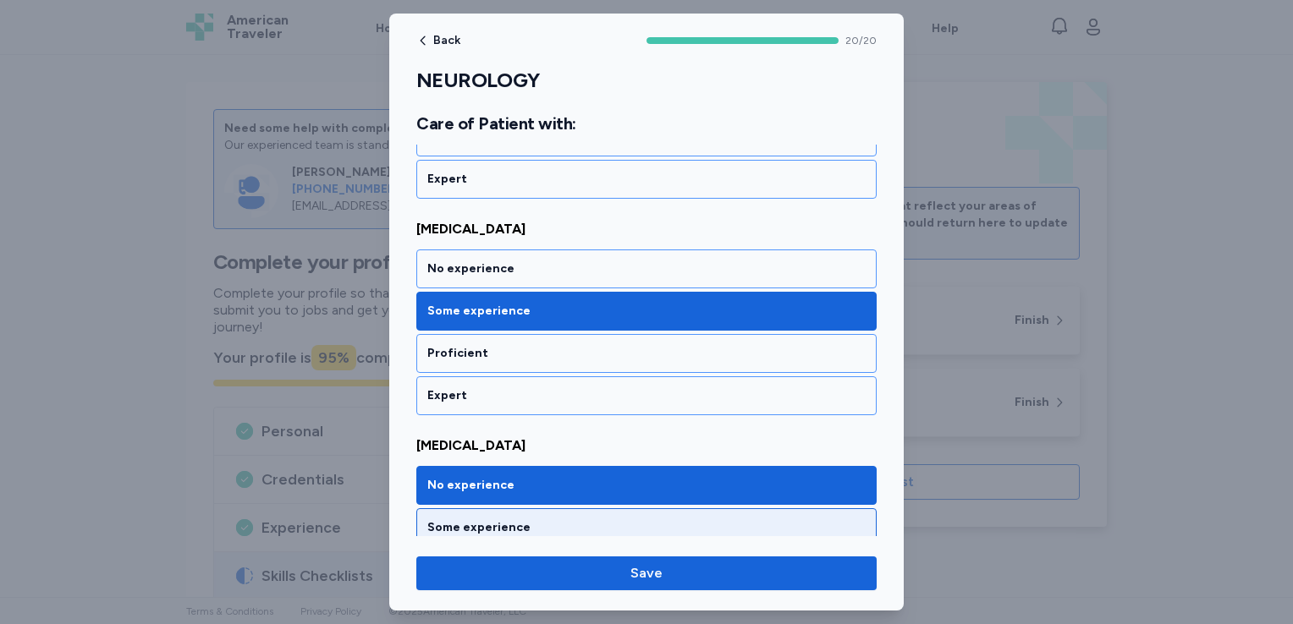
click at [656, 508] on div "Some experience" at bounding box center [646, 527] width 460 height 39
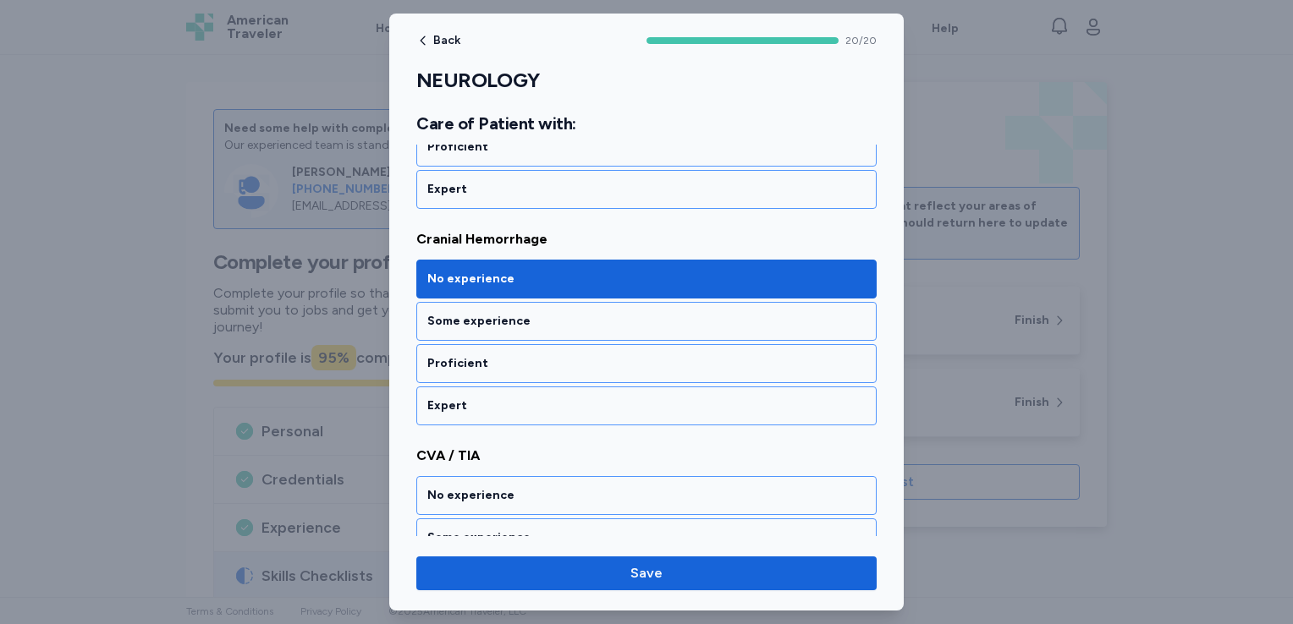
scroll to position [2200, 0]
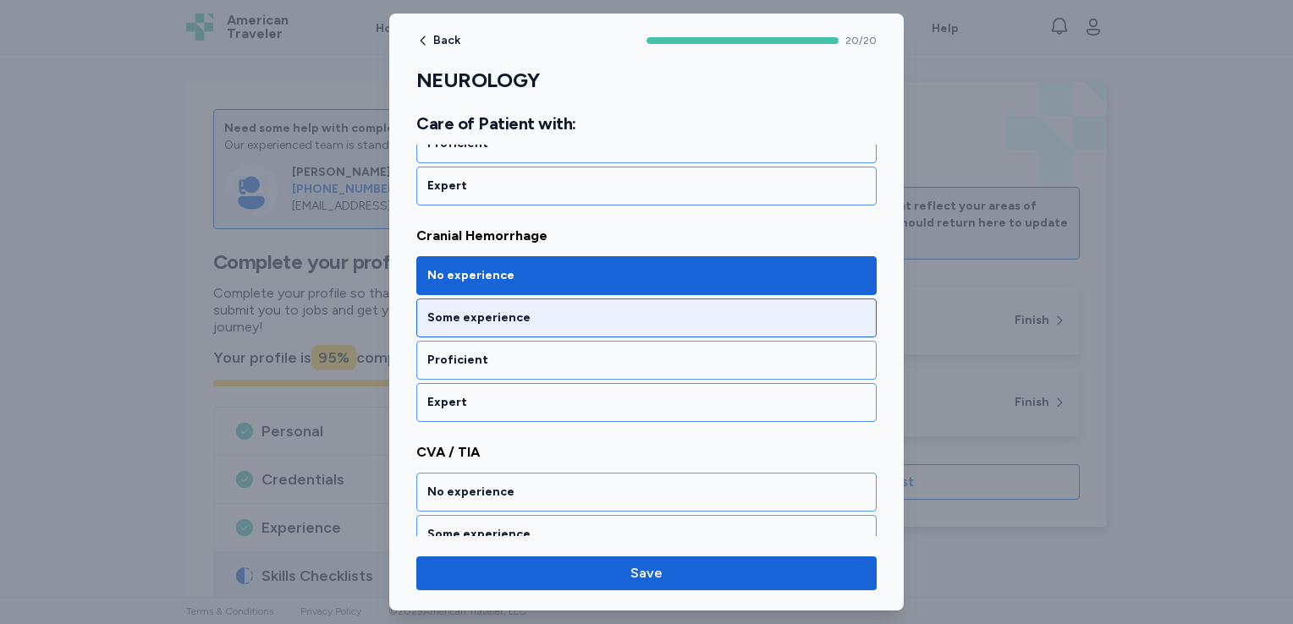
click at [684, 310] on div "Some experience" at bounding box center [646, 318] width 438 height 17
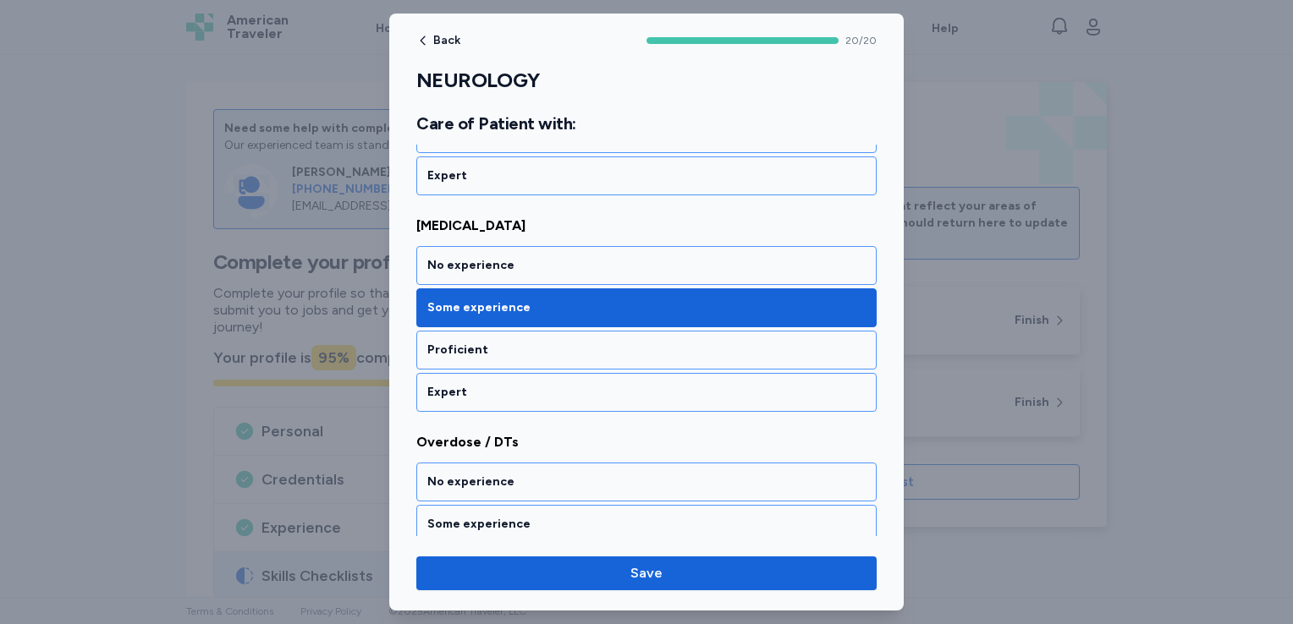
scroll to position [2876, 0]
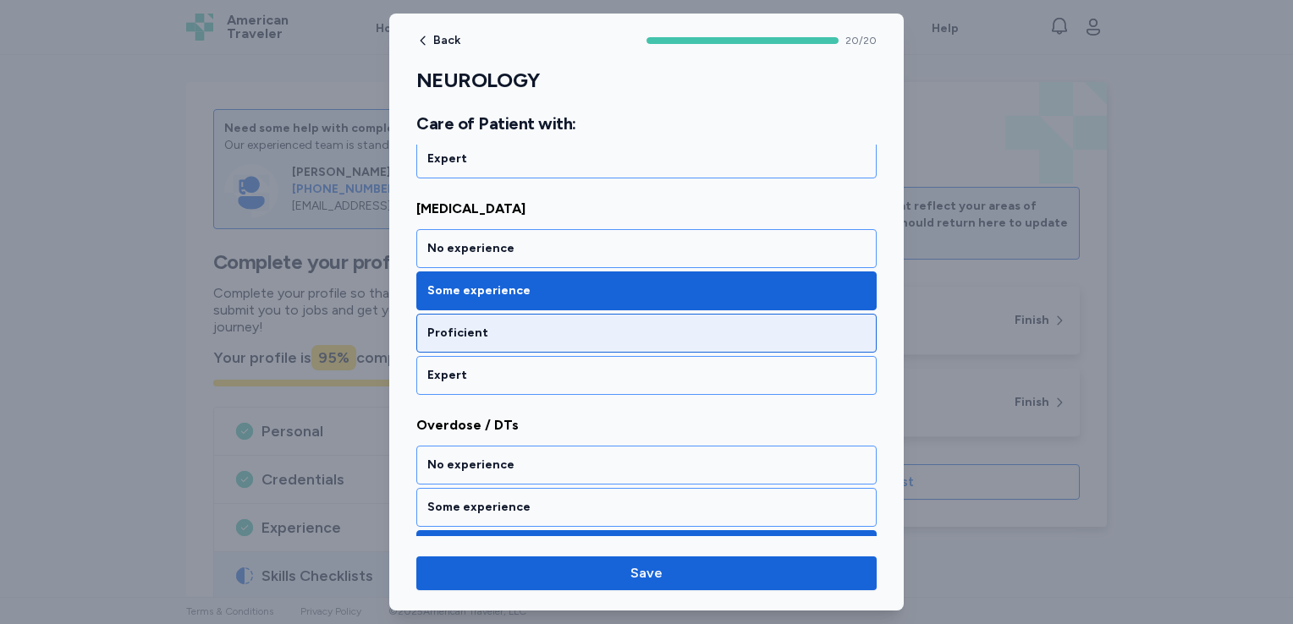
click at [670, 325] on div "Proficient" at bounding box center [646, 333] width 438 height 17
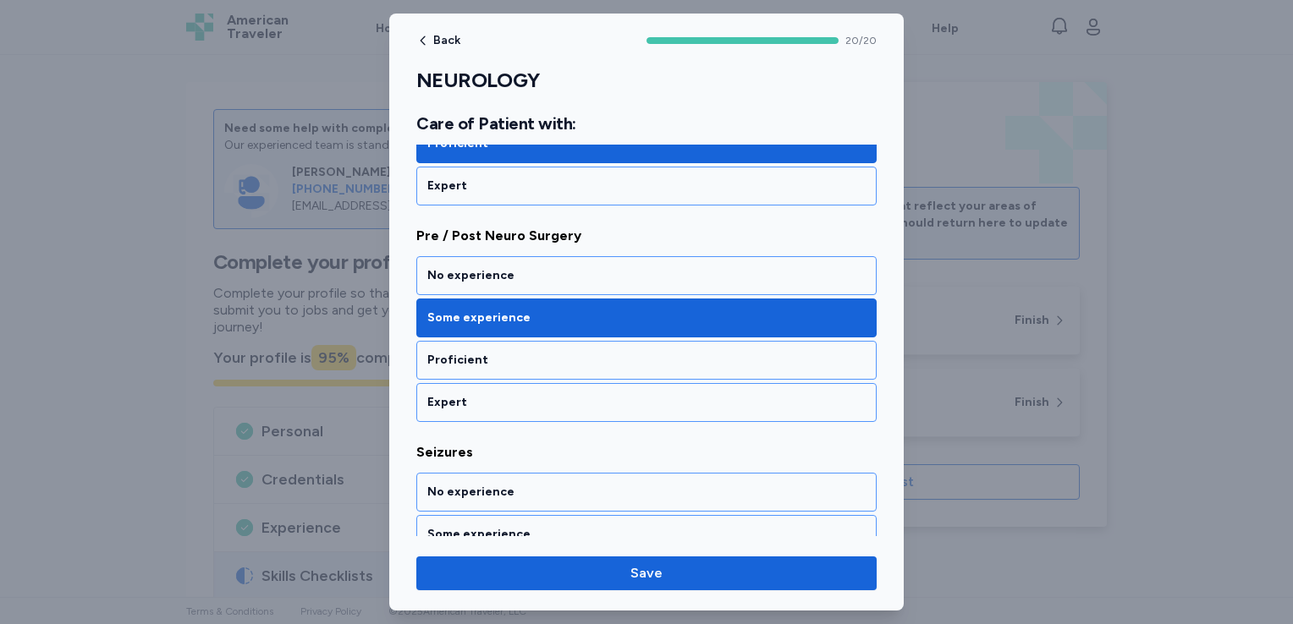
scroll to position [3316, 0]
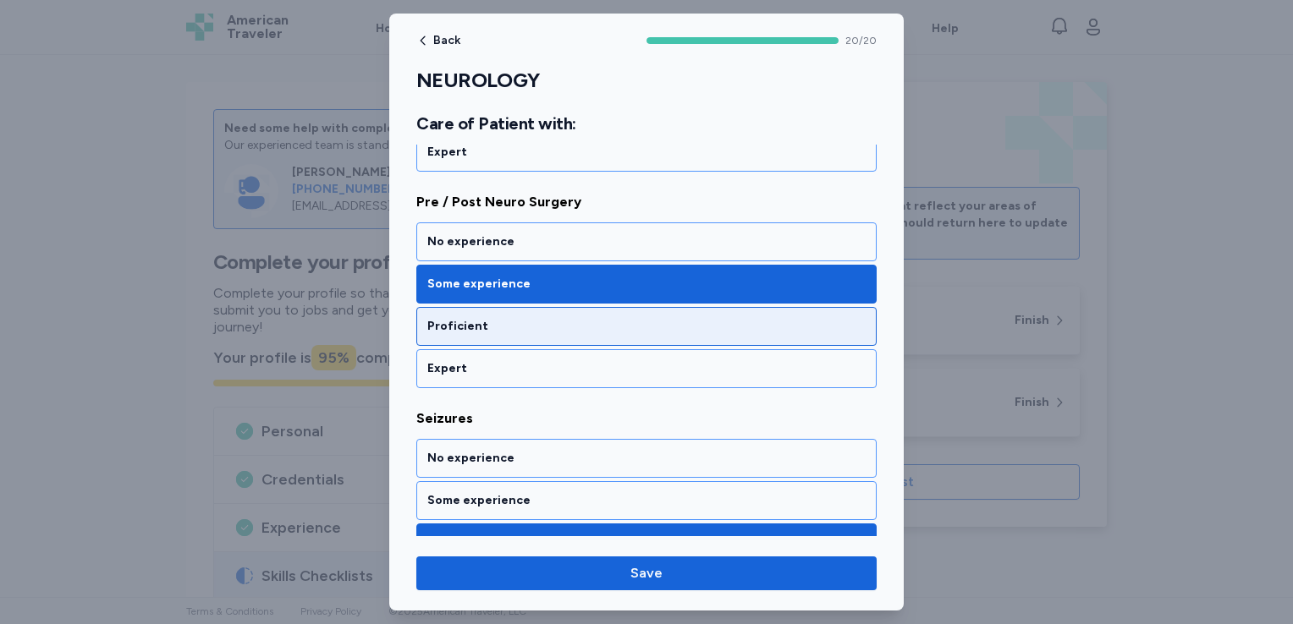
click at [612, 318] on div "Proficient" at bounding box center [646, 326] width 438 height 17
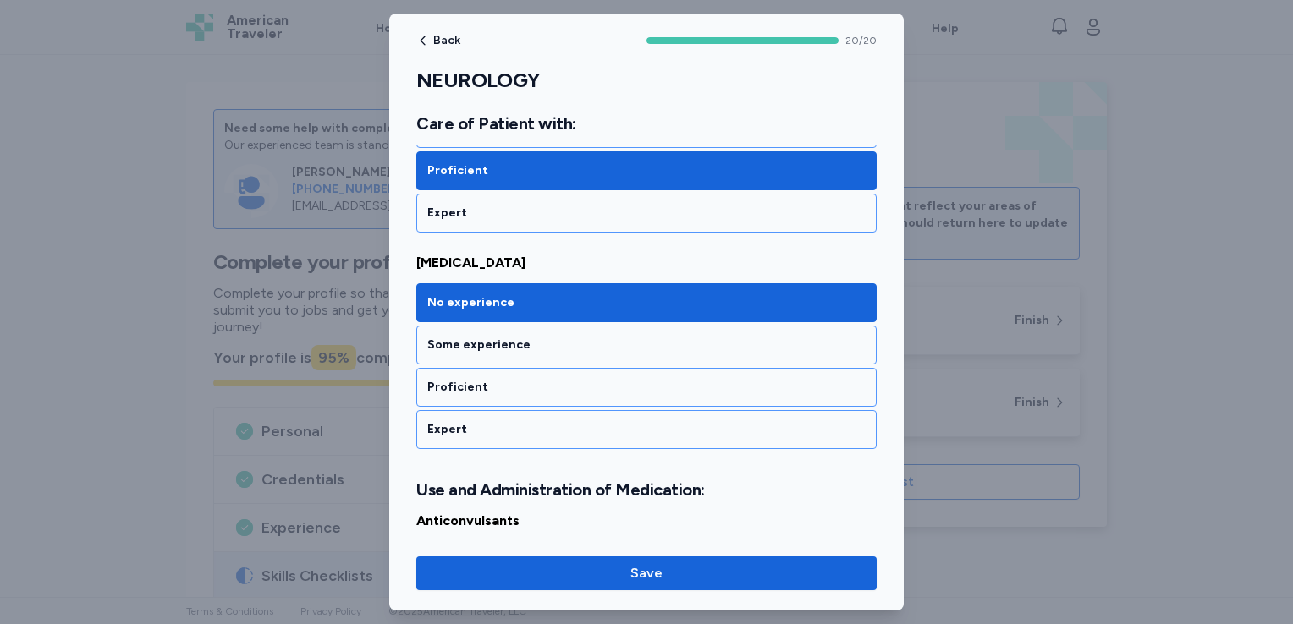
scroll to position [3722, 0]
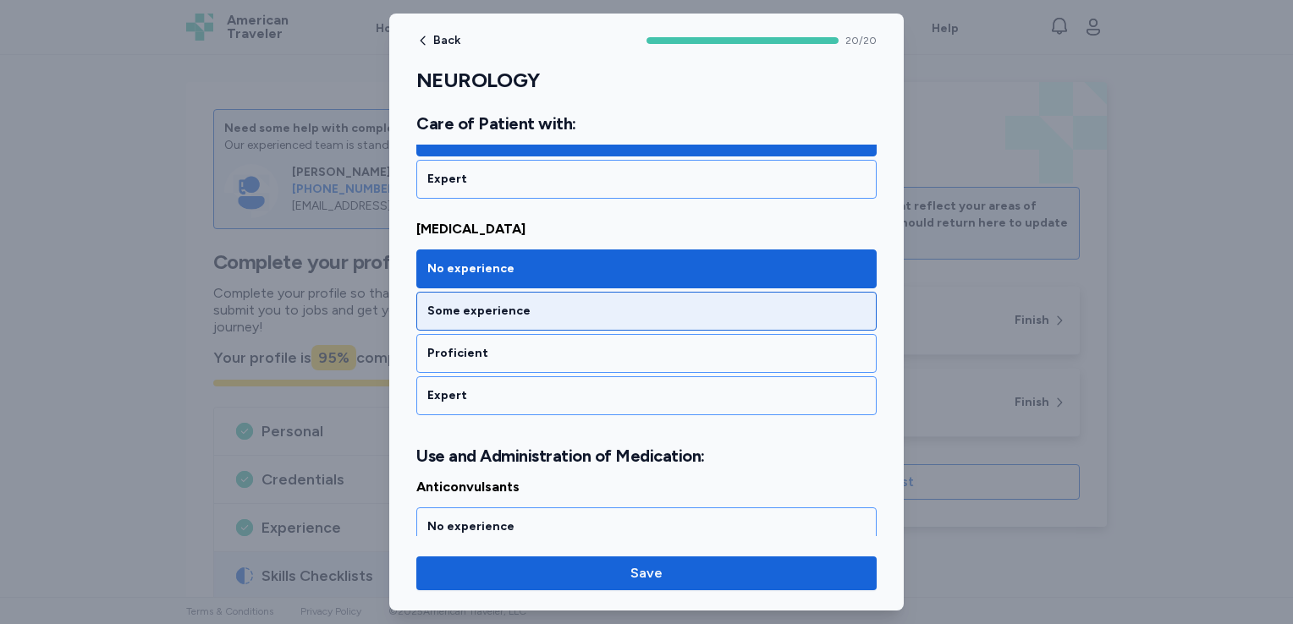
click at [704, 303] on div "Some experience" at bounding box center [646, 311] width 438 height 17
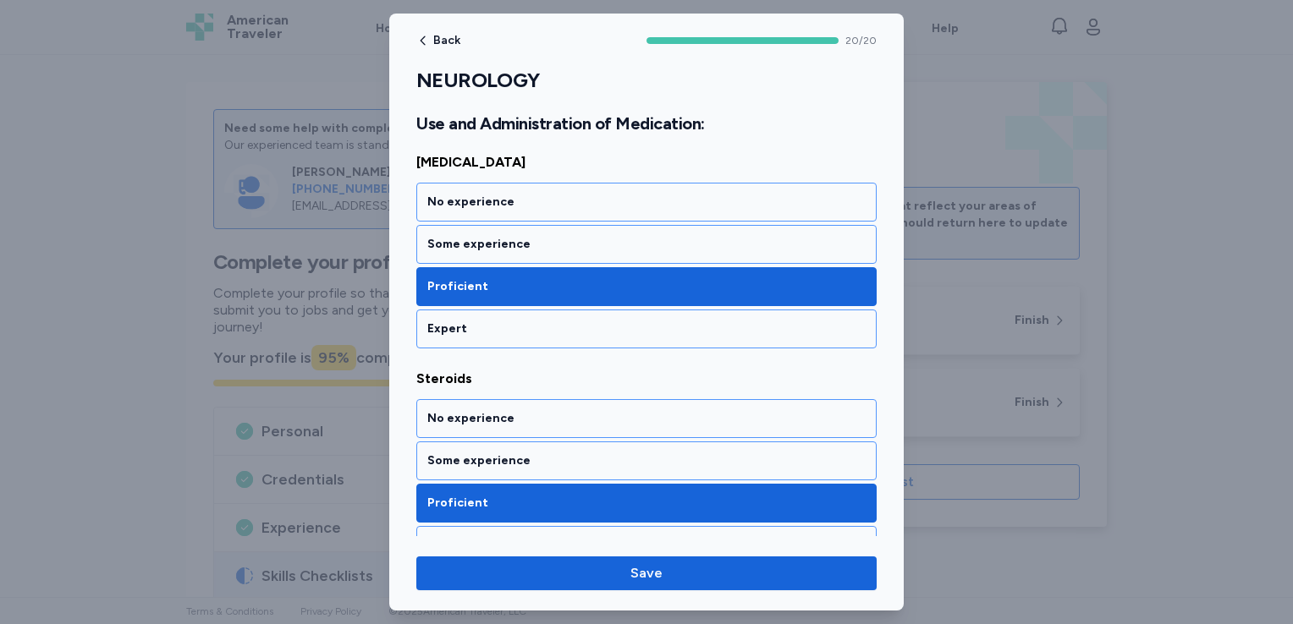
scroll to position [4268, 0]
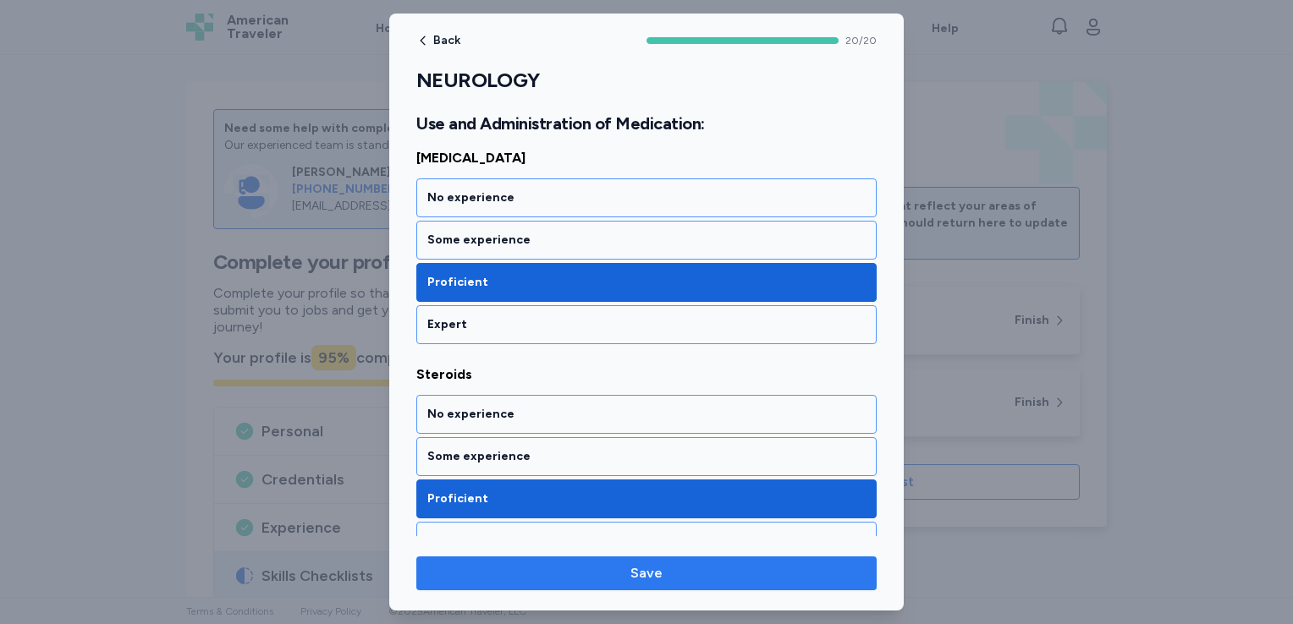
click at [697, 574] on span "Save" at bounding box center [646, 573] width 433 height 20
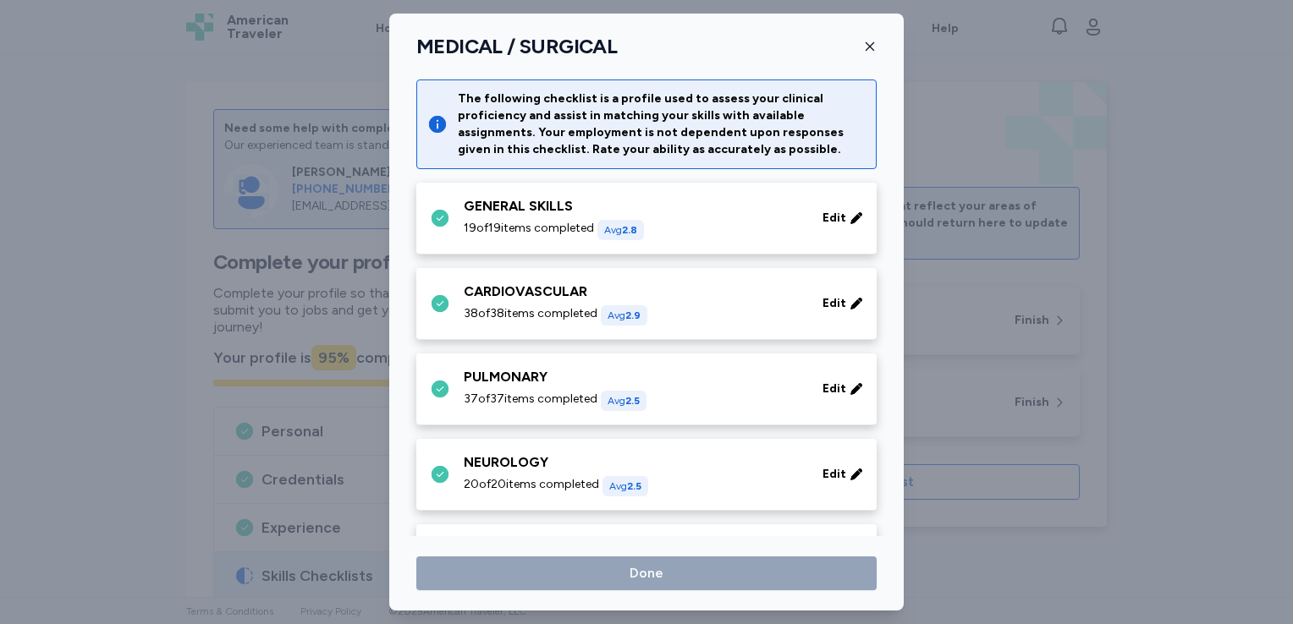
scroll to position [563, 0]
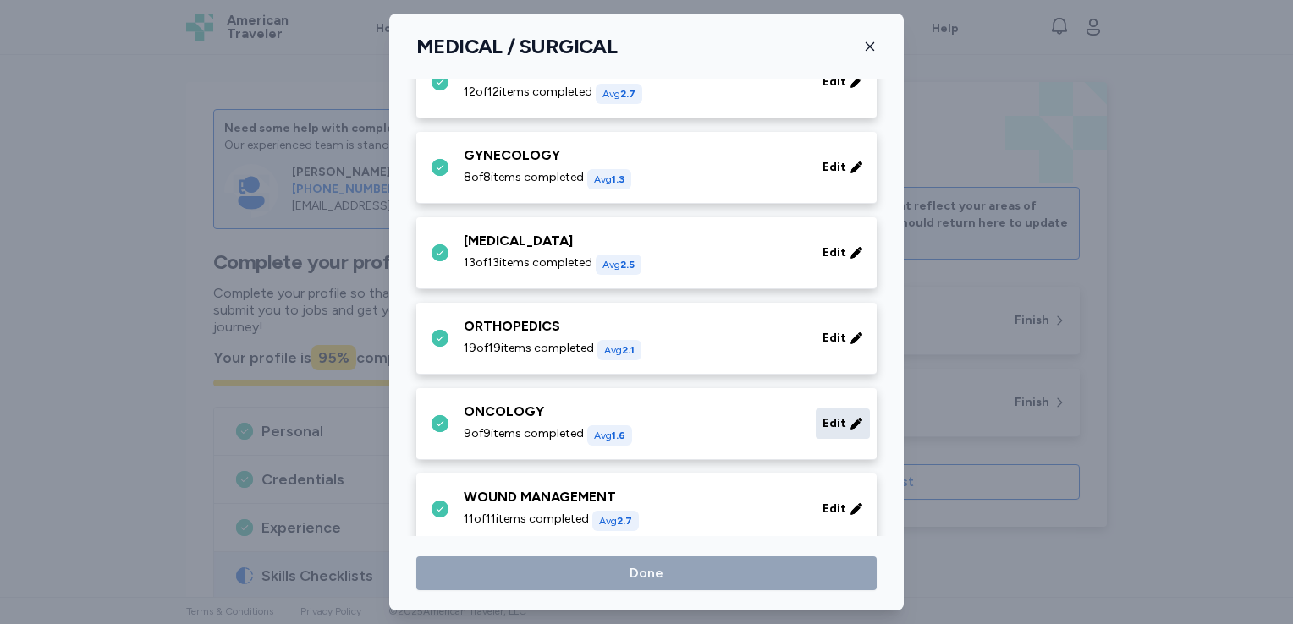
click at [849, 422] on icon at bounding box center [856, 423] width 14 height 17
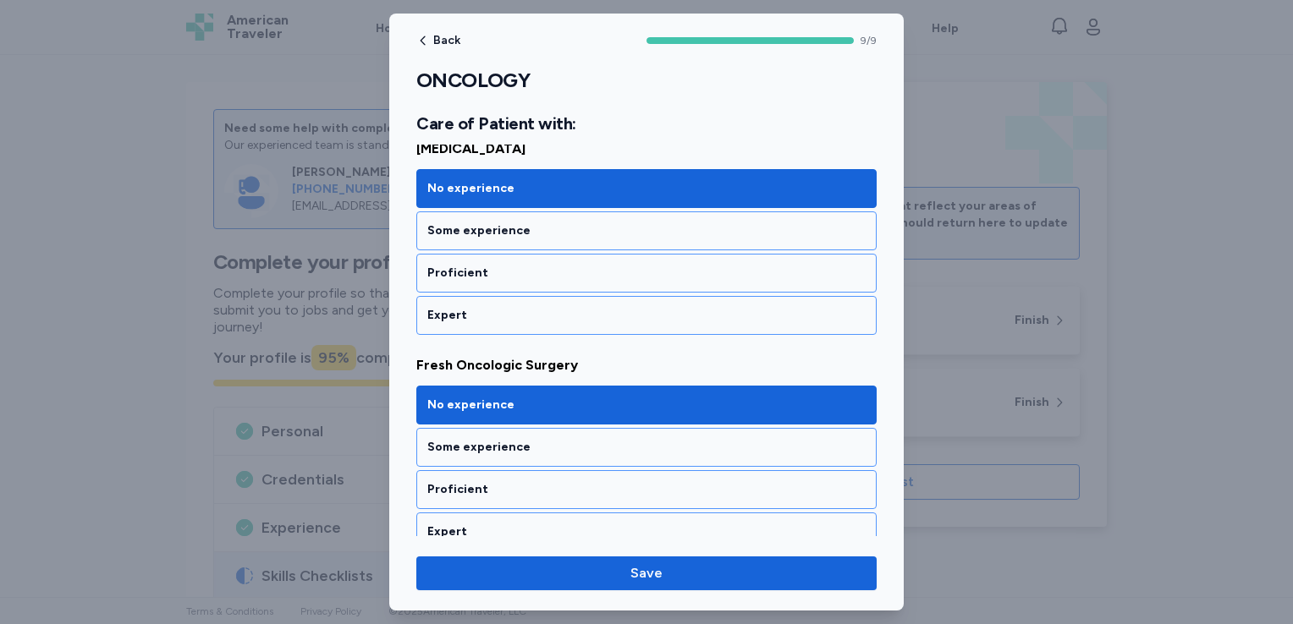
scroll to position [519, 0]
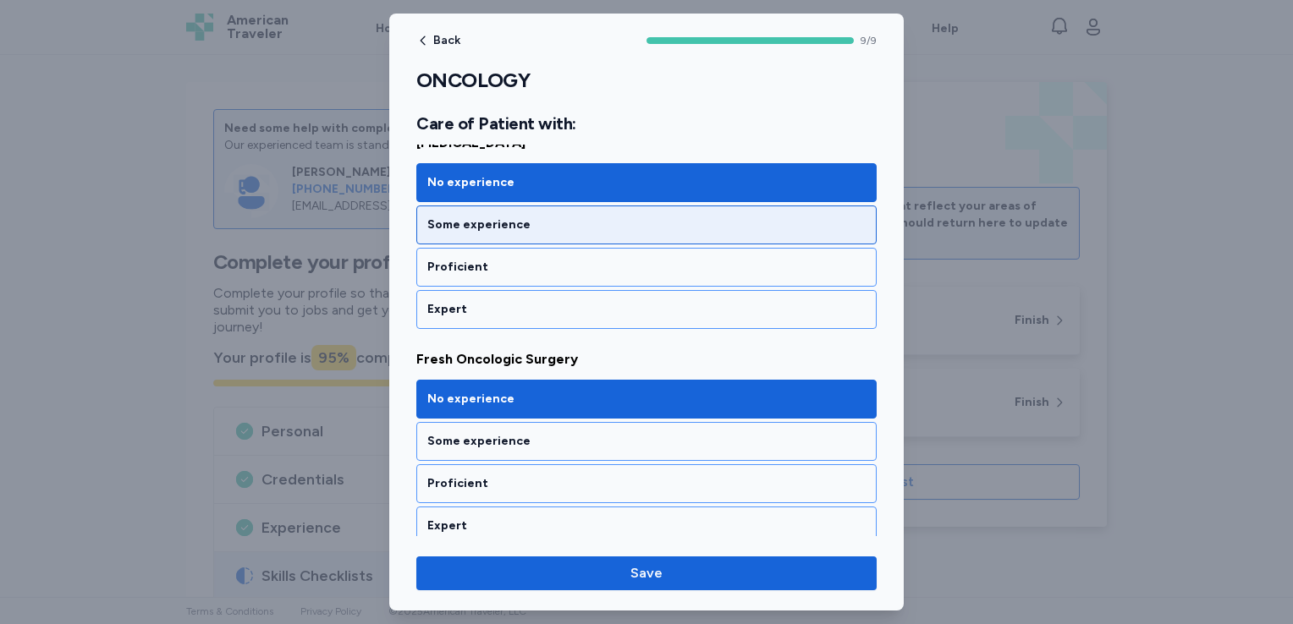
click at [639, 225] on div "Some experience" at bounding box center [646, 225] width 438 height 17
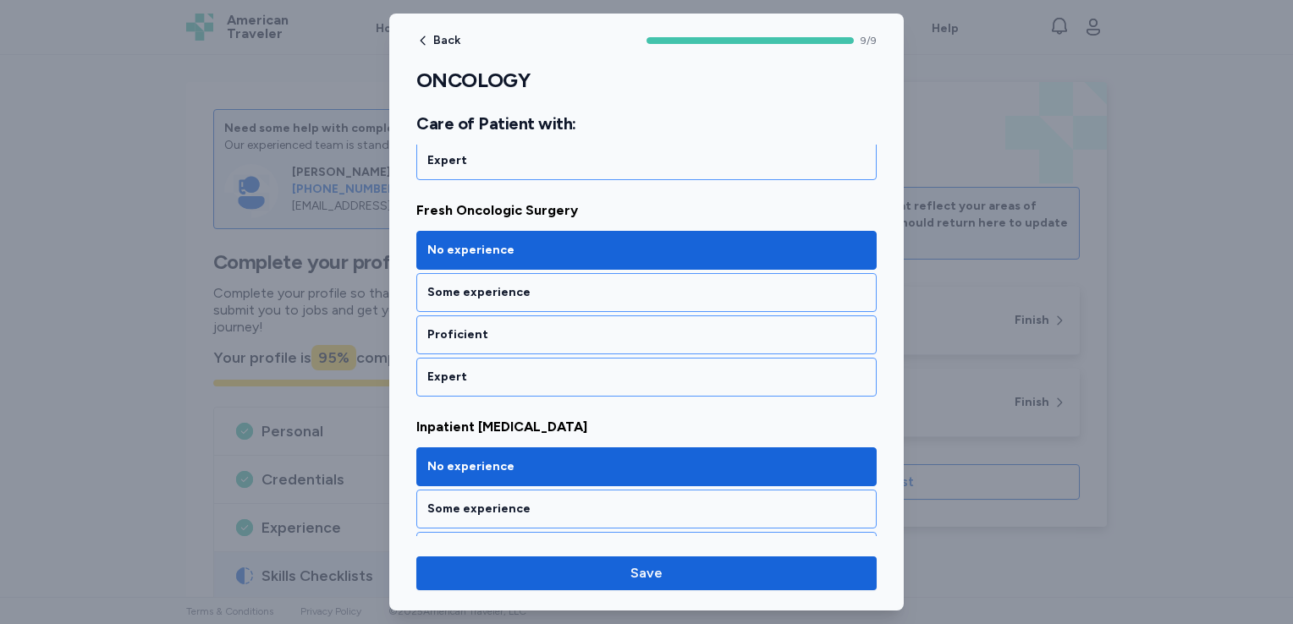
scroll to position [688, 0]
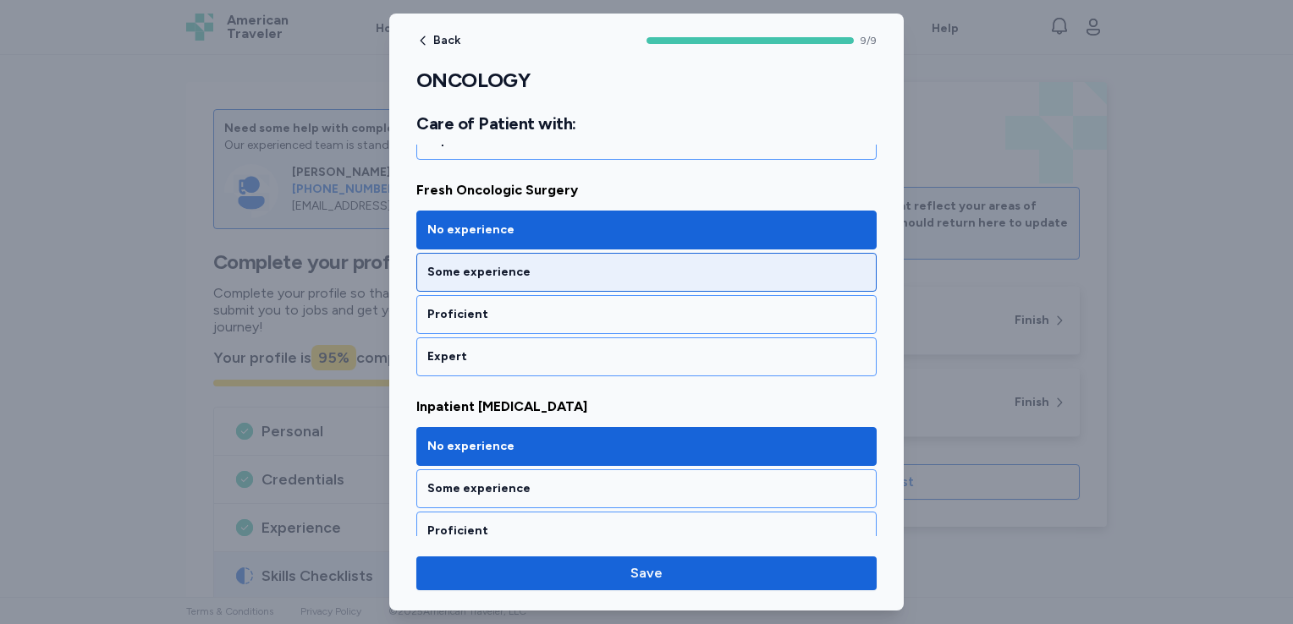
click at [612, 269] on div "Some experience" at bounding box center [646, 272] width 438 height 17
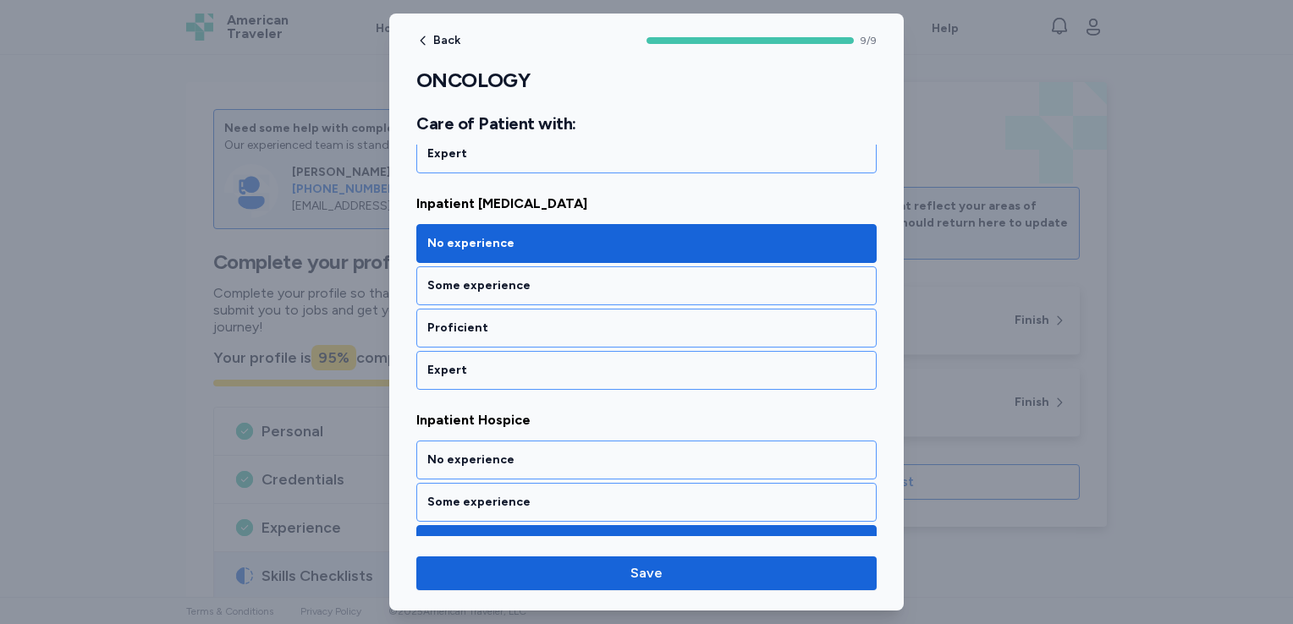
scroll to position [925, 0]
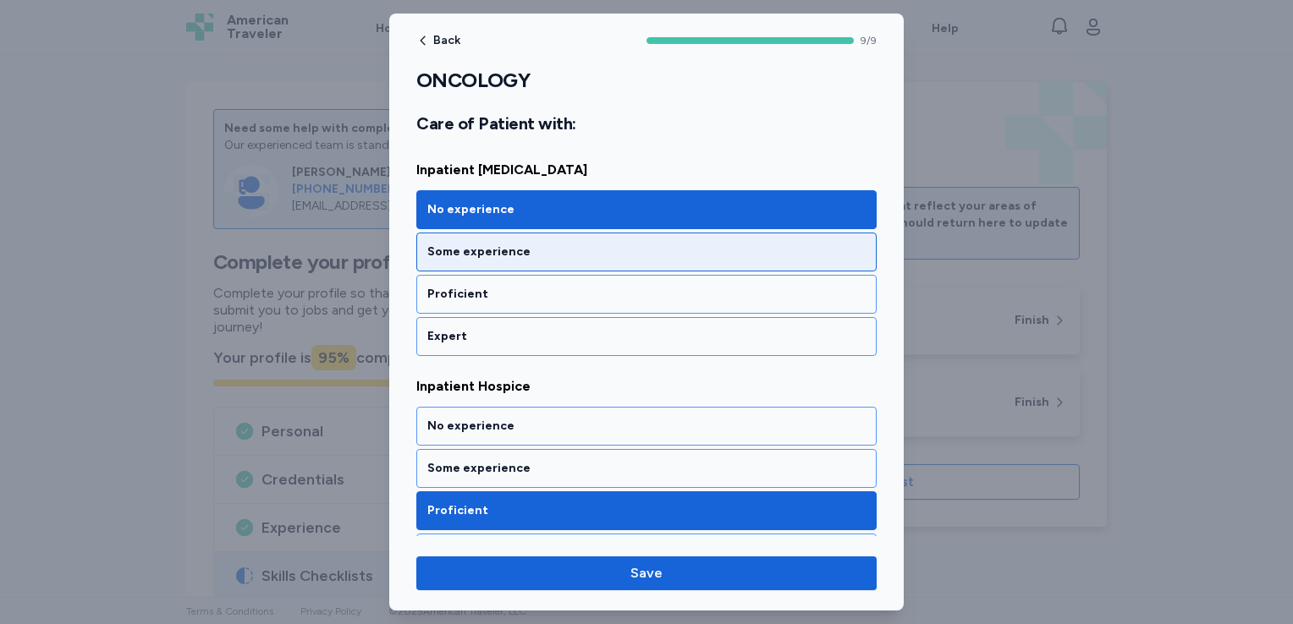
click at [592, 249] on div "Some experience" at bounding box center [646, 252] width 438 height 17
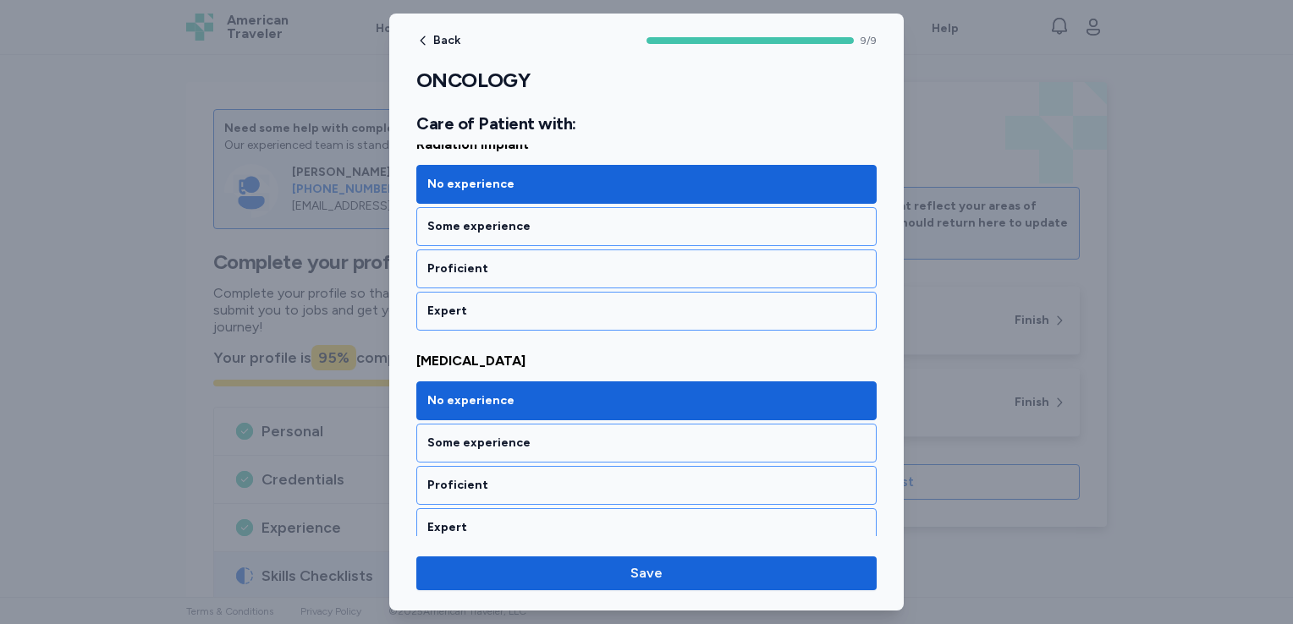
scroll to position [1817, 0]
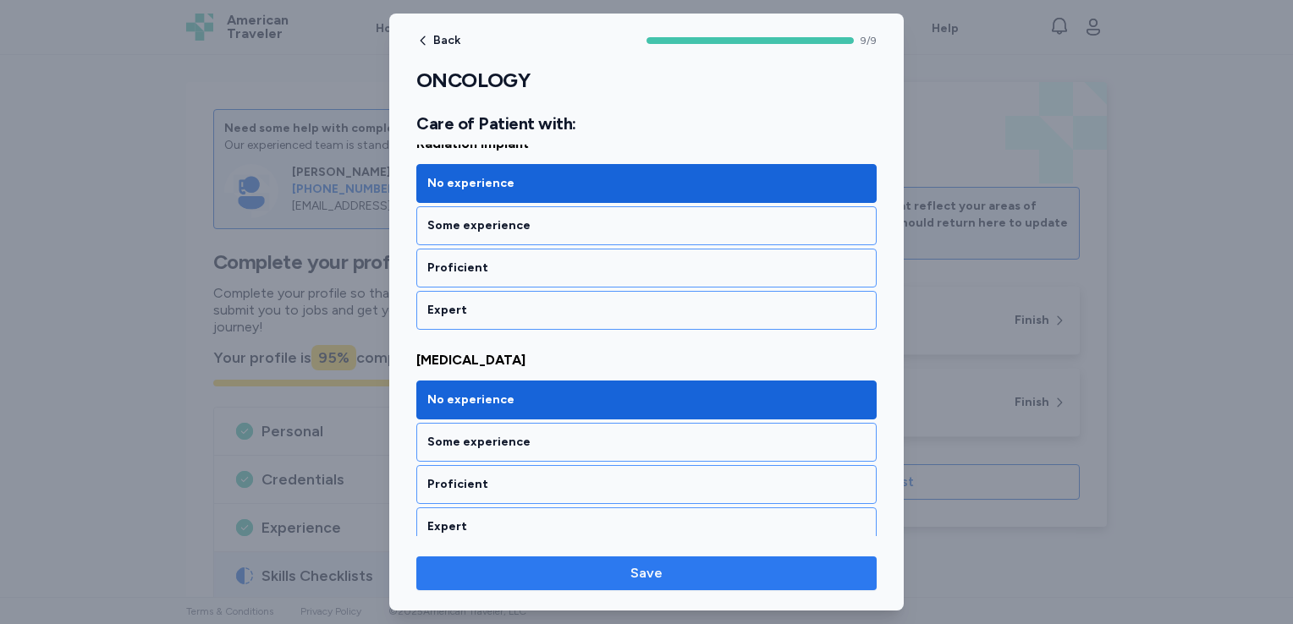
click at [653, 574] on span "Save" at bounding box center [646, 573] width 32 height 20
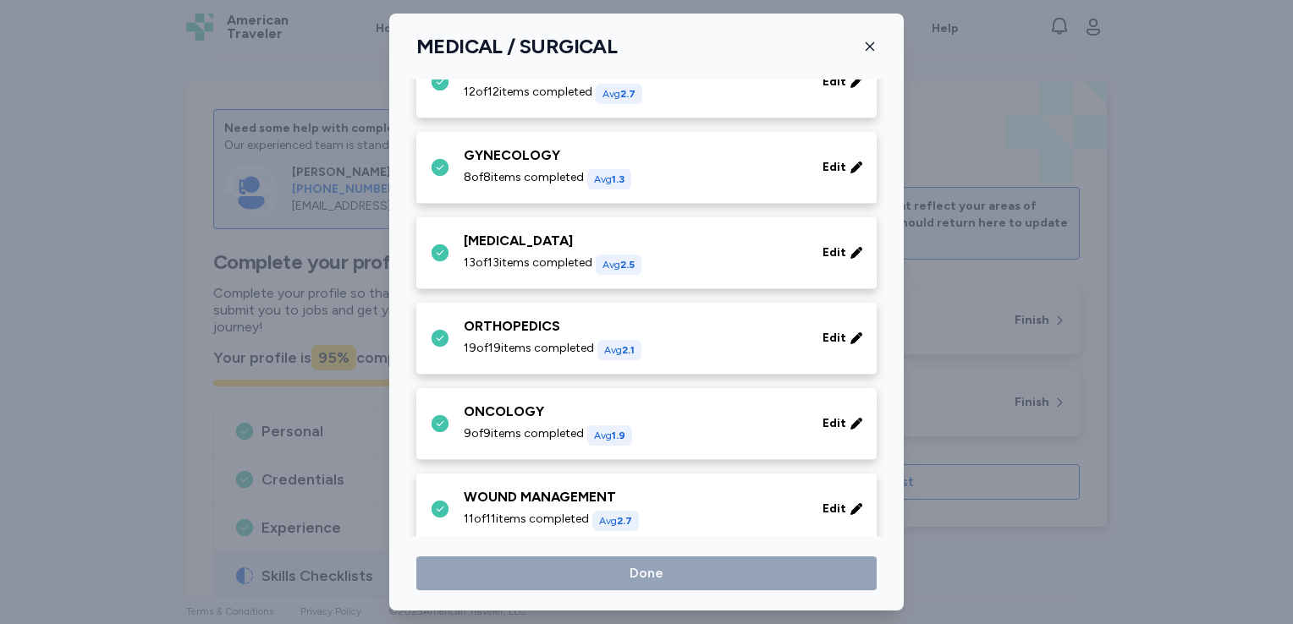
scroll to position [839, 0]
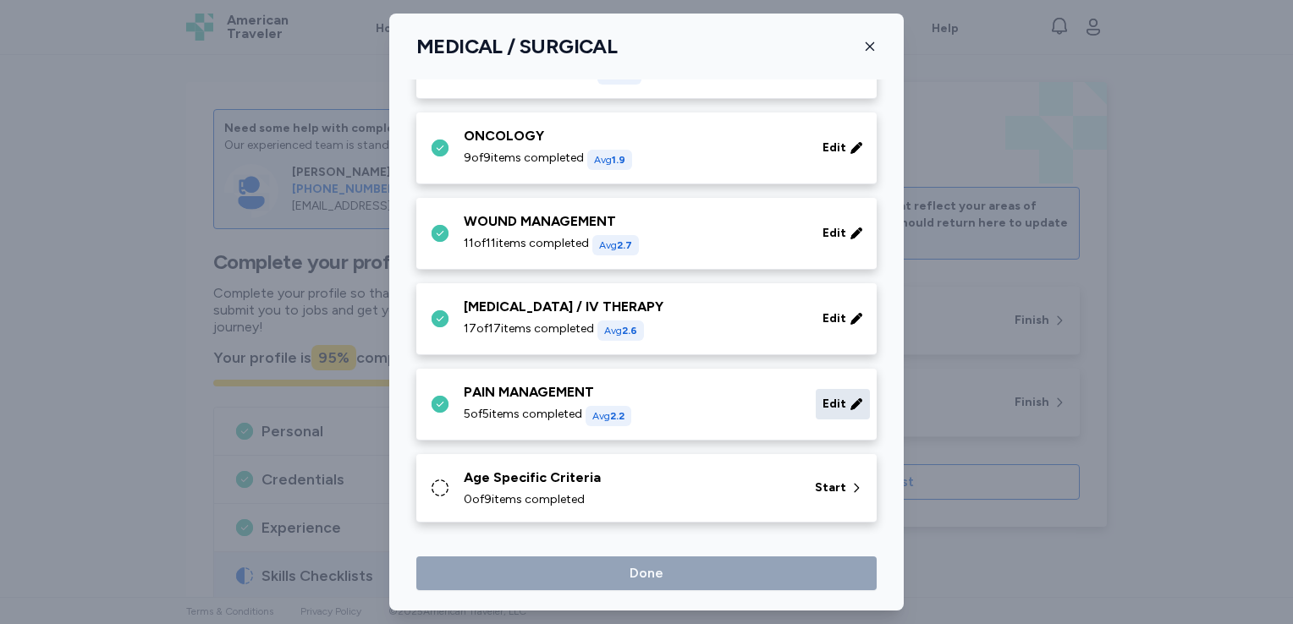
click at [849, 399] on icon at bounding box center [856, 404] width 14 height 17
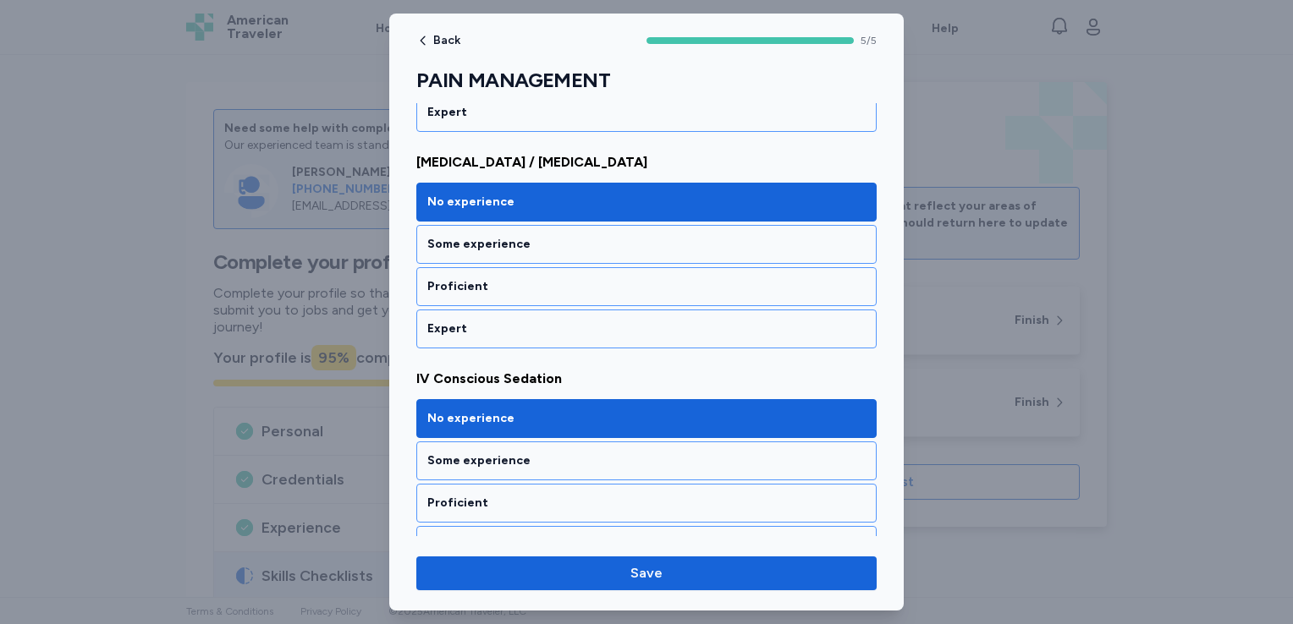
scroll to position [417, 0]
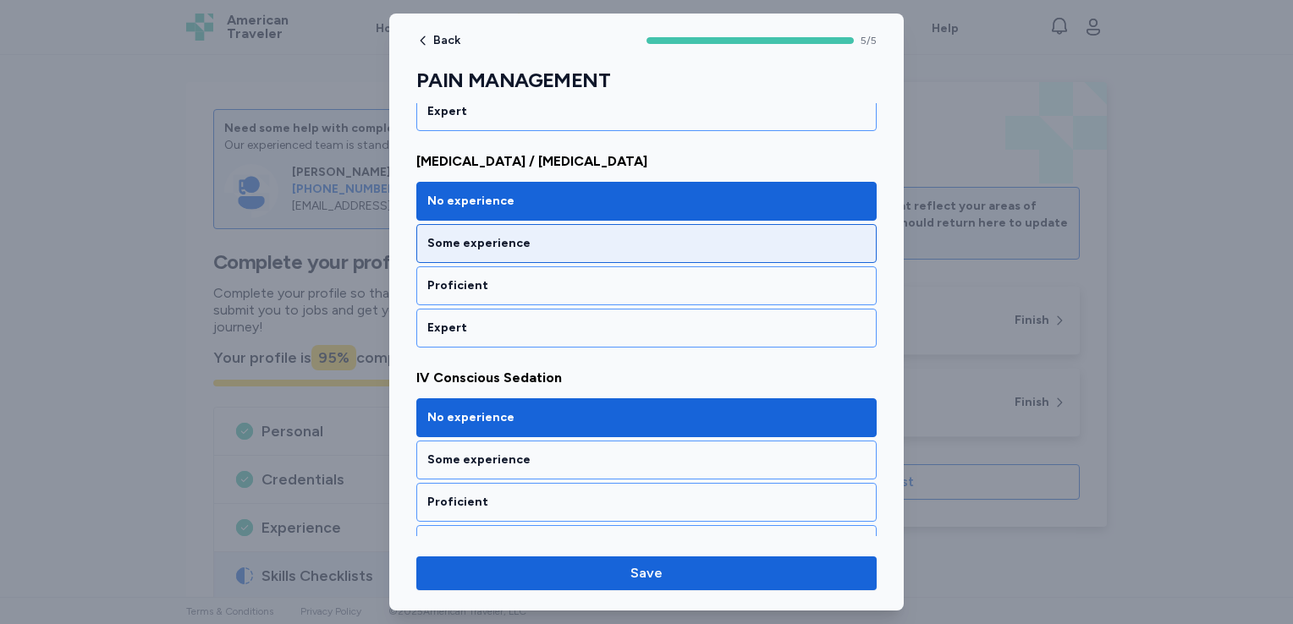
click at [645, 242] on div "Some experience" at bounding box center [646, 243] width 438 height 17
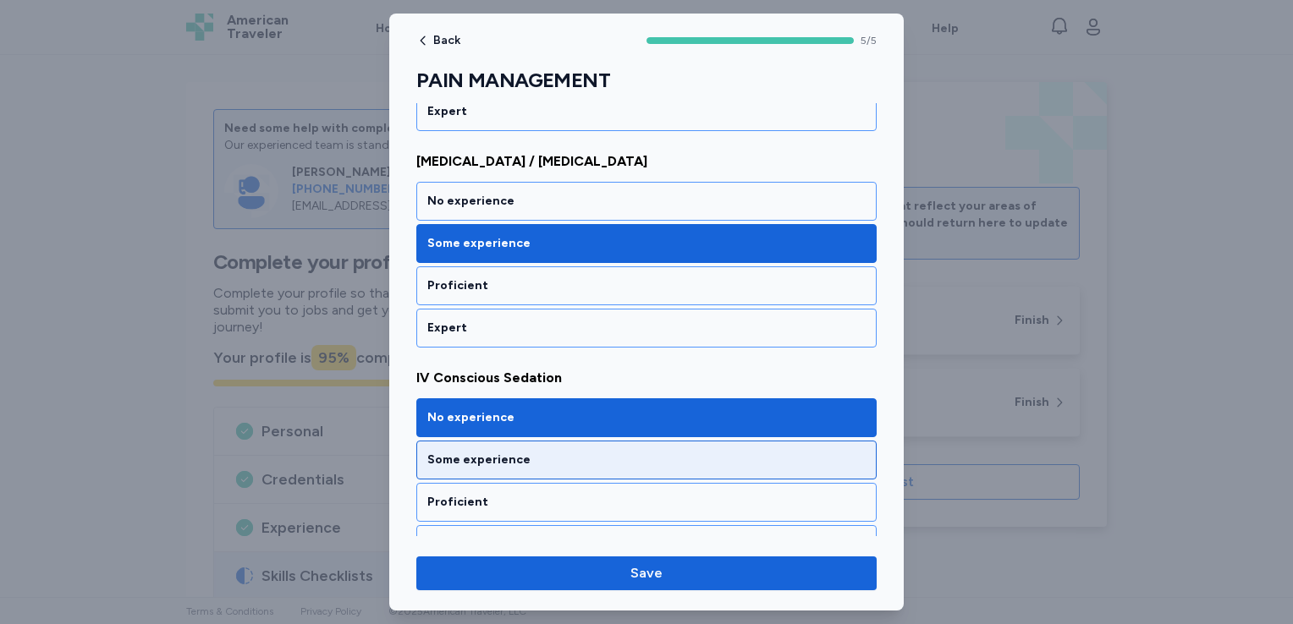
click at [704, 452] on div "Some experience" at bounding box center [646, 460] width 438 height 17
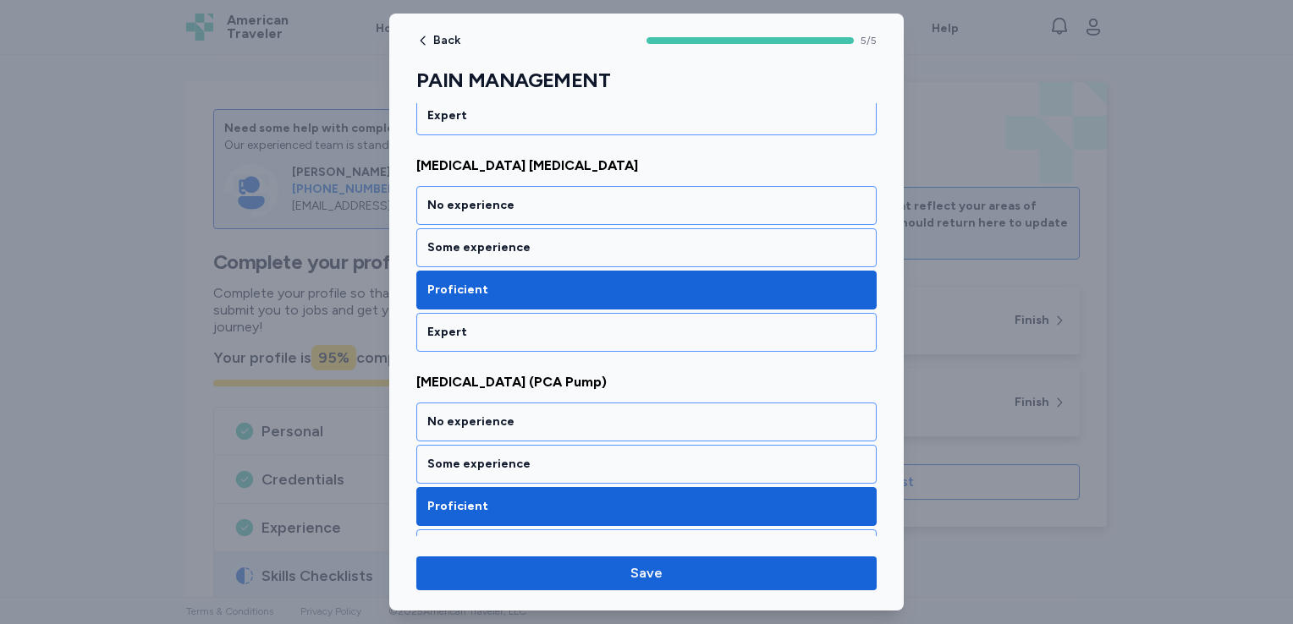
scroll to position [874, 0]
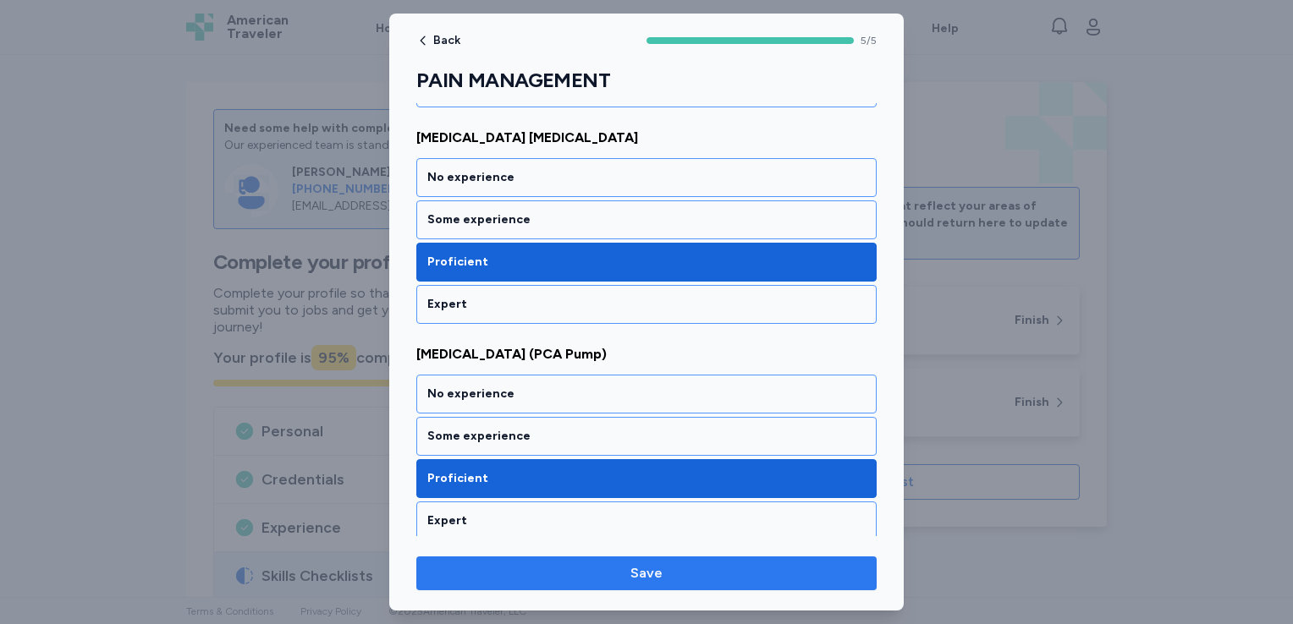
click at [722, 570] on span "Save" at bounding box center [646, 573] width 433 height 20
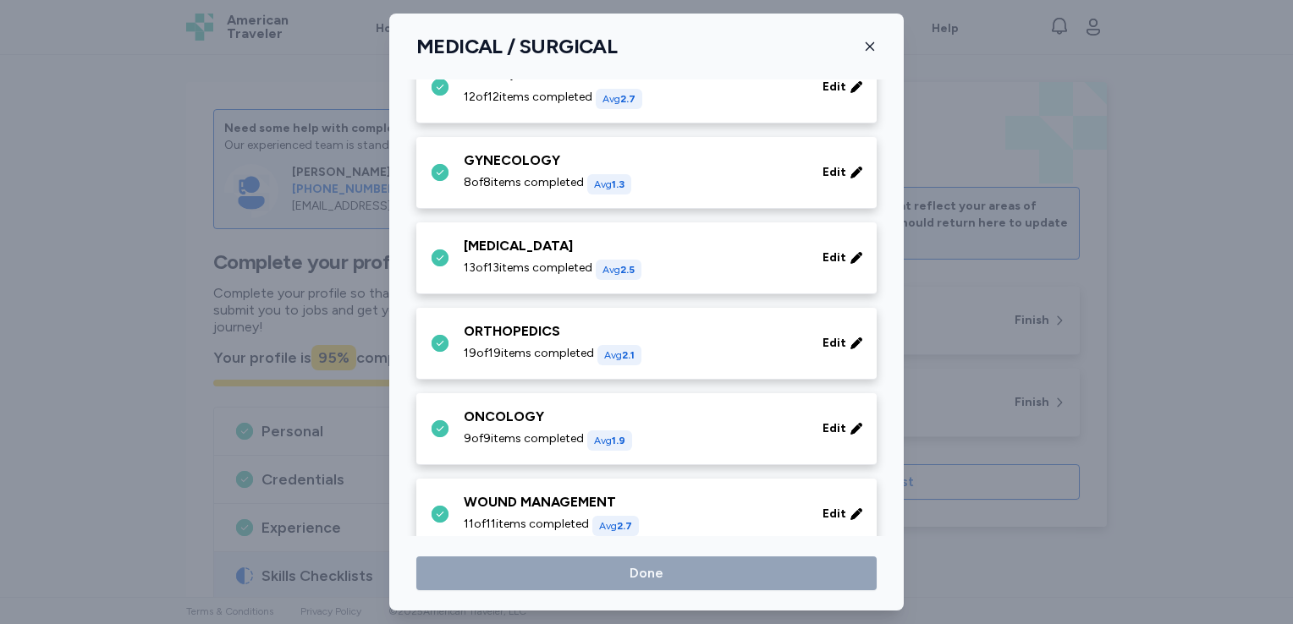
scroll to position [557, 0]
click at [850, 341] on icon at bounding box center [855, 344] width 11 height 11
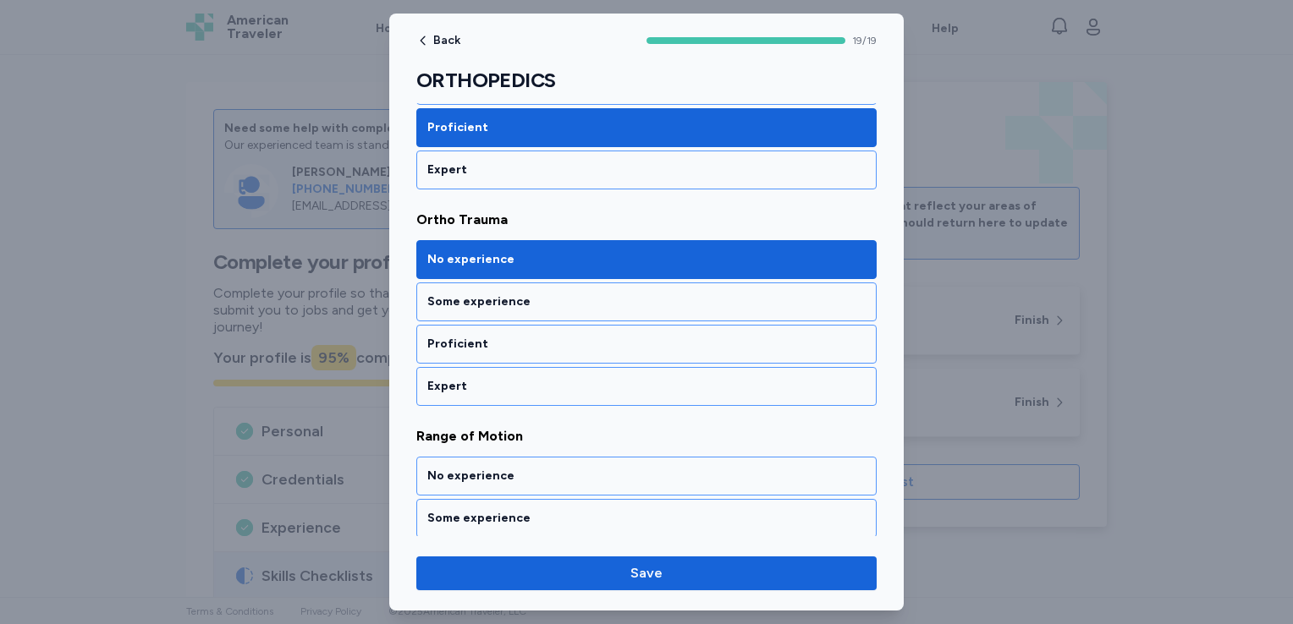
scroll to position [2538, 0]
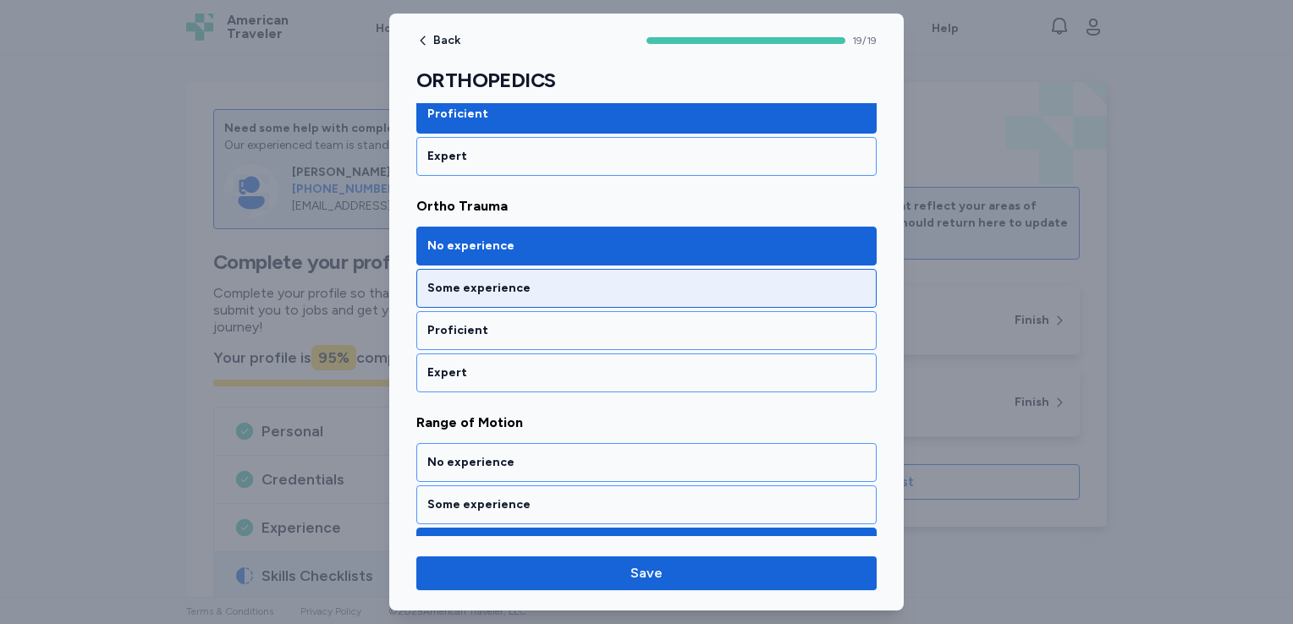
click at [744, 280] on div "Some experience" at bounding box center [646, 288] width 438 height 17
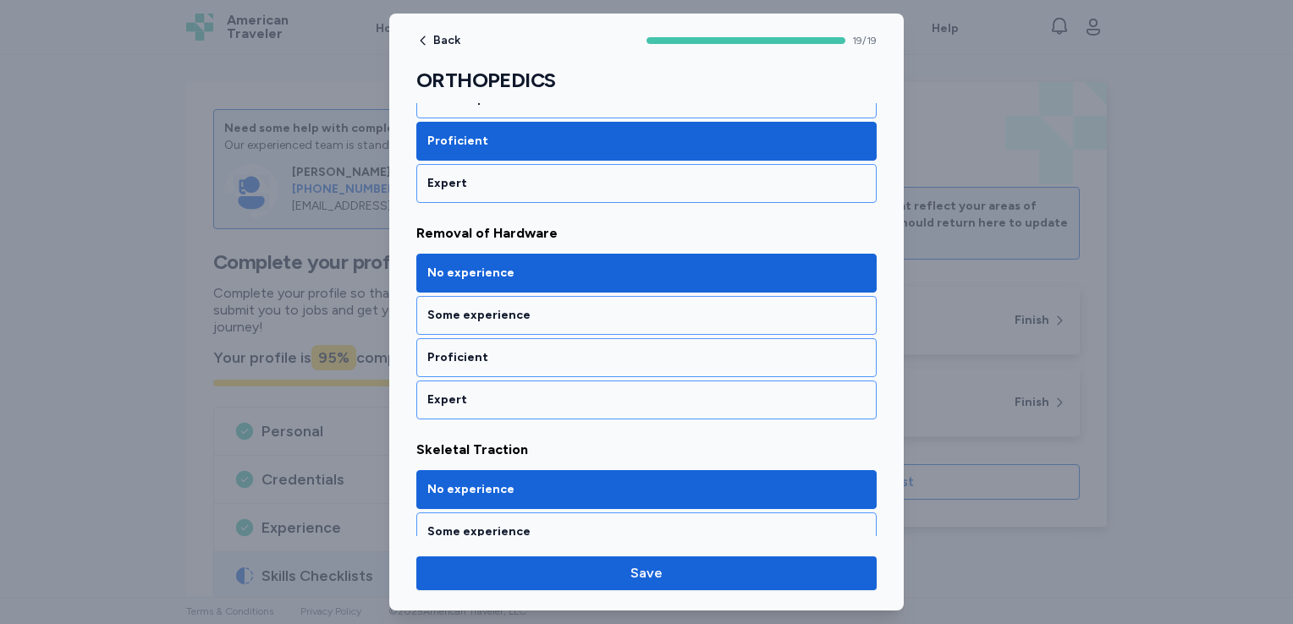
scroll to position [2978, 0]
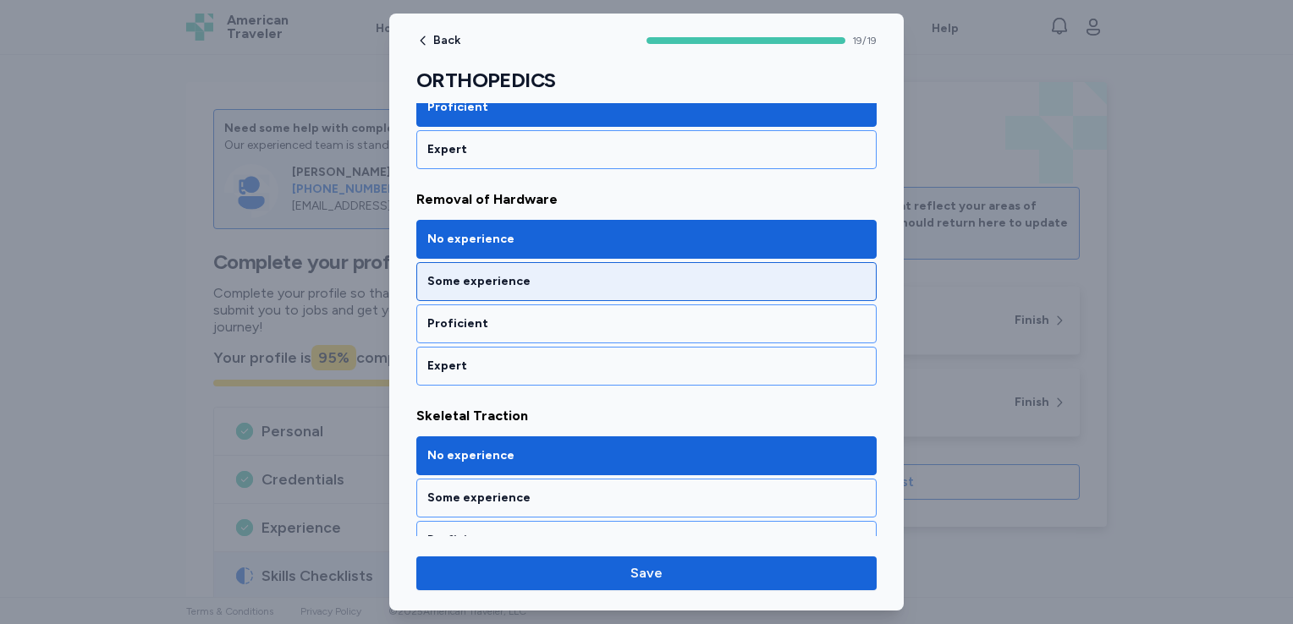
click at [656, 273] on div "Some experience" at bounding box center [646, 281] width 438 height 17
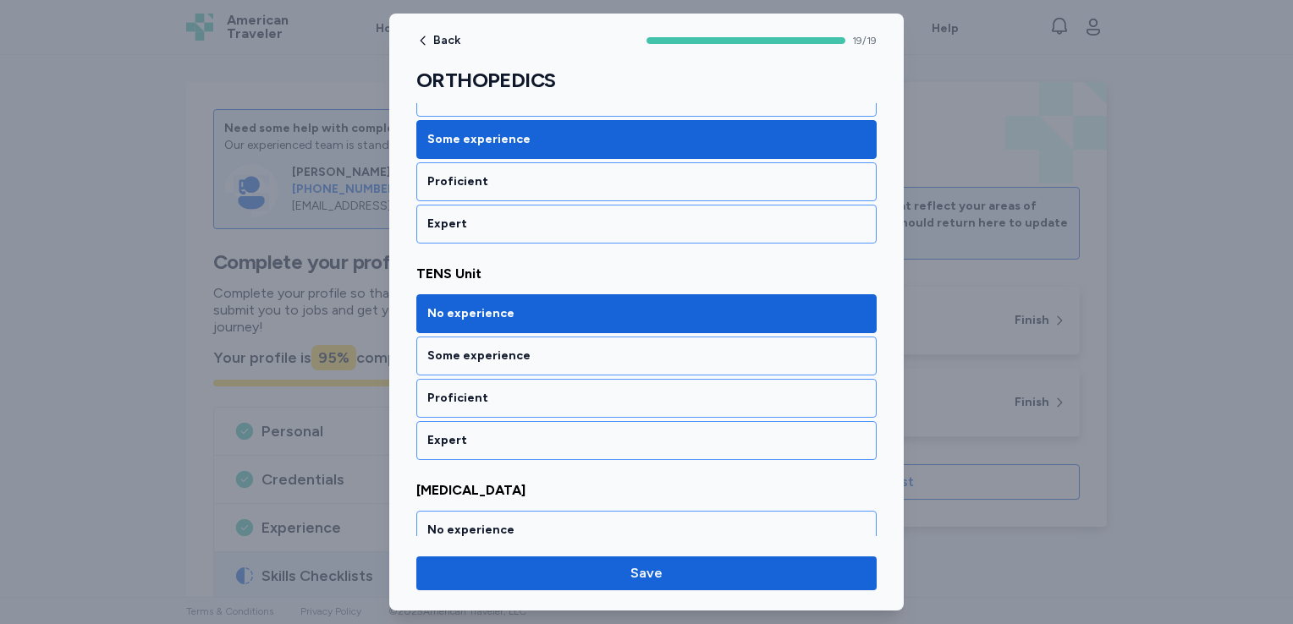
scroll to position [3587, 0]
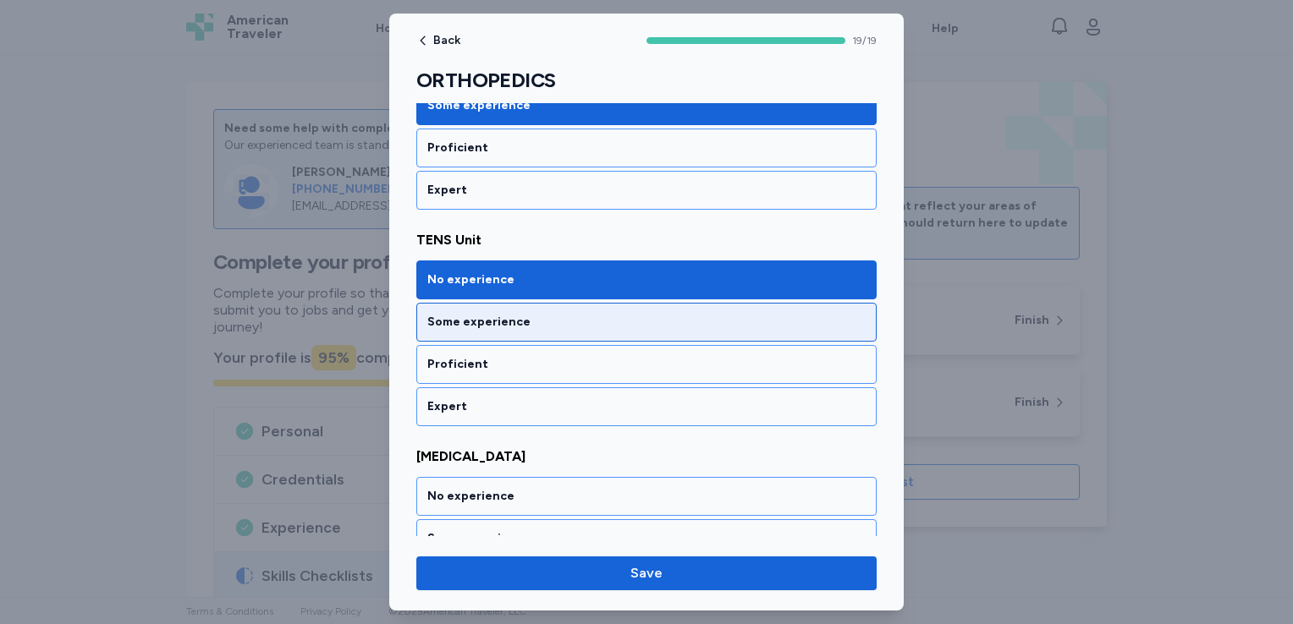
click at [660, 314] on div "Some experience" at bounding box center [646, 322] width 438 height 17
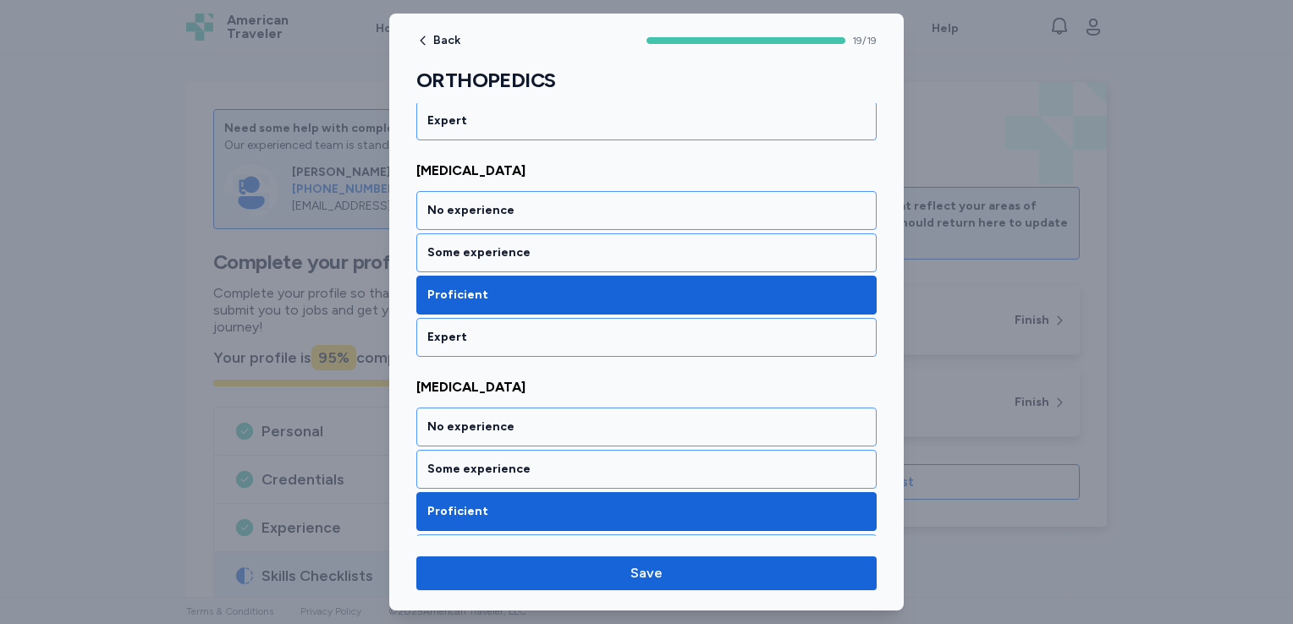
scroll to position [3887, 0]
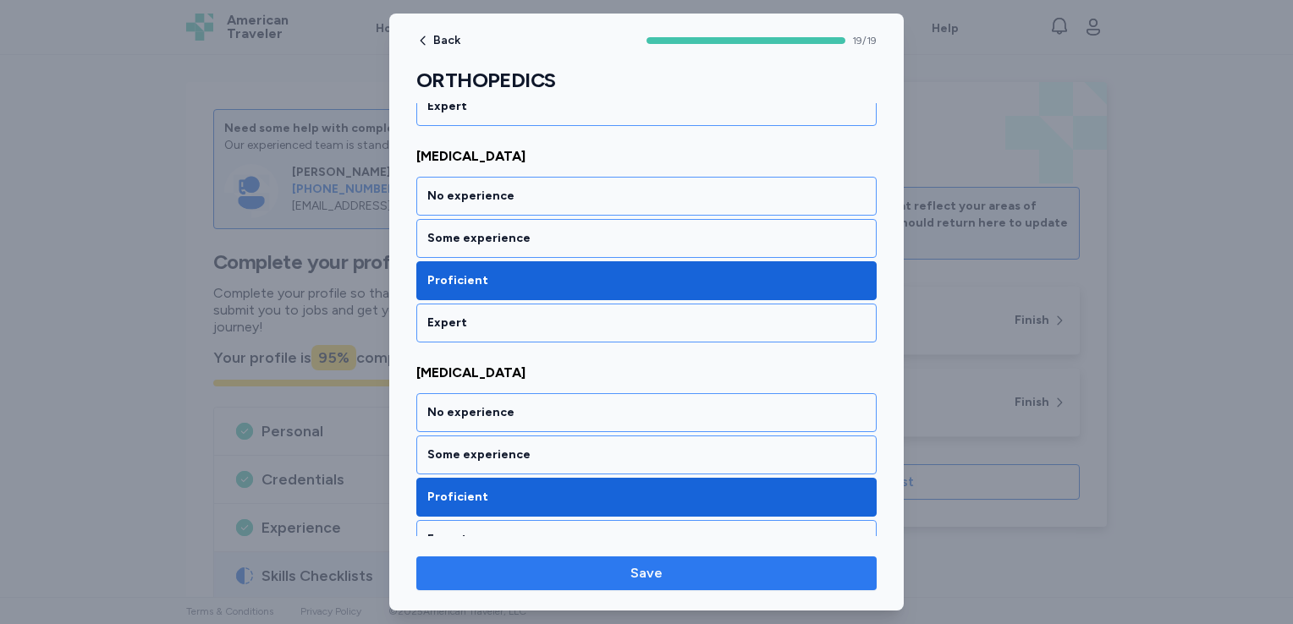
click at [708, 565] on span "Save" at bounding box center [646, 573] width 433 height 20
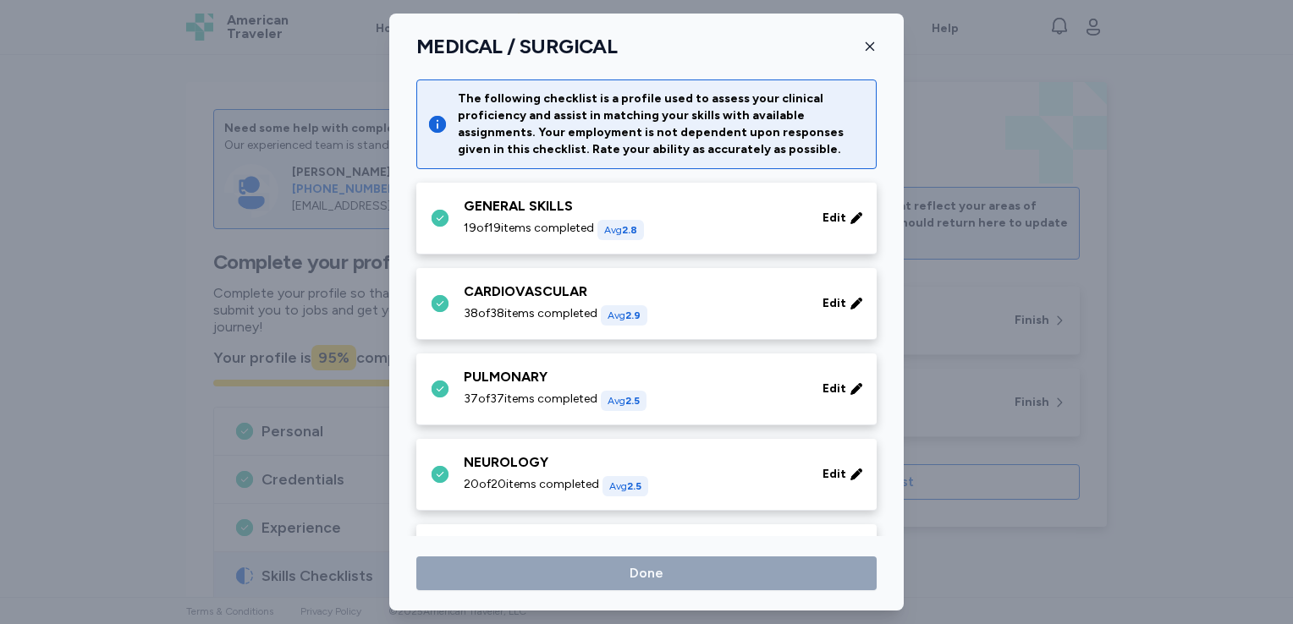
scroll to position [557, 0]
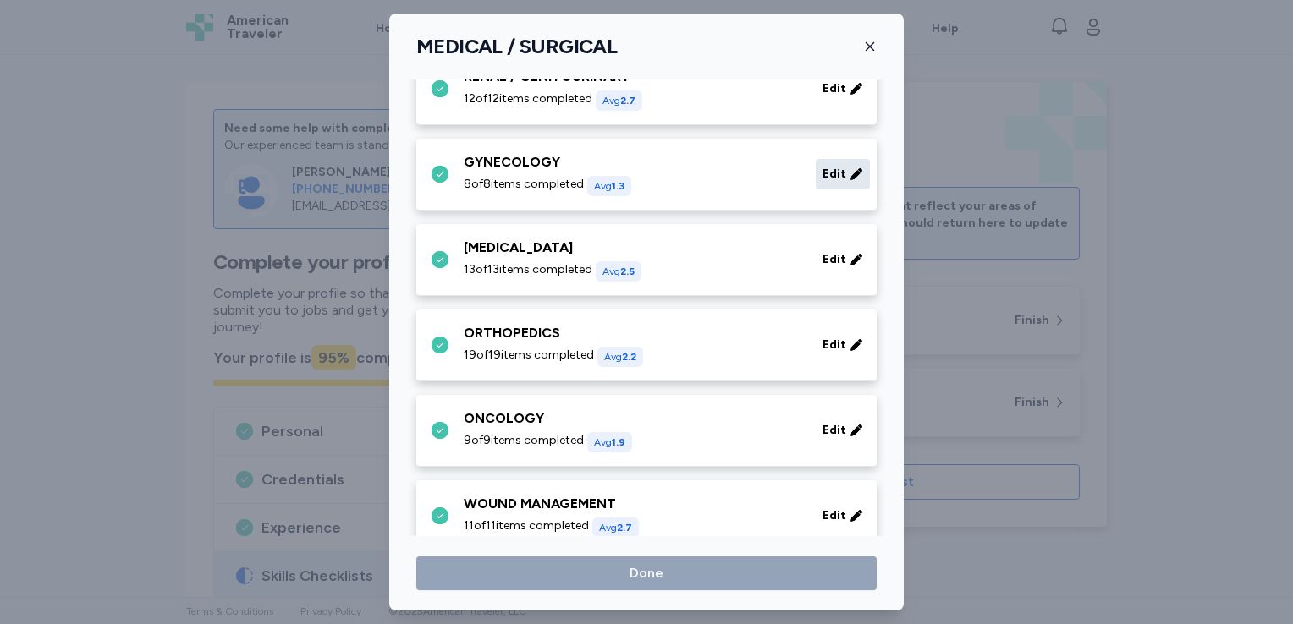
click at [849, 168] on icon at bounding box center [856, 174] width 14 height 17
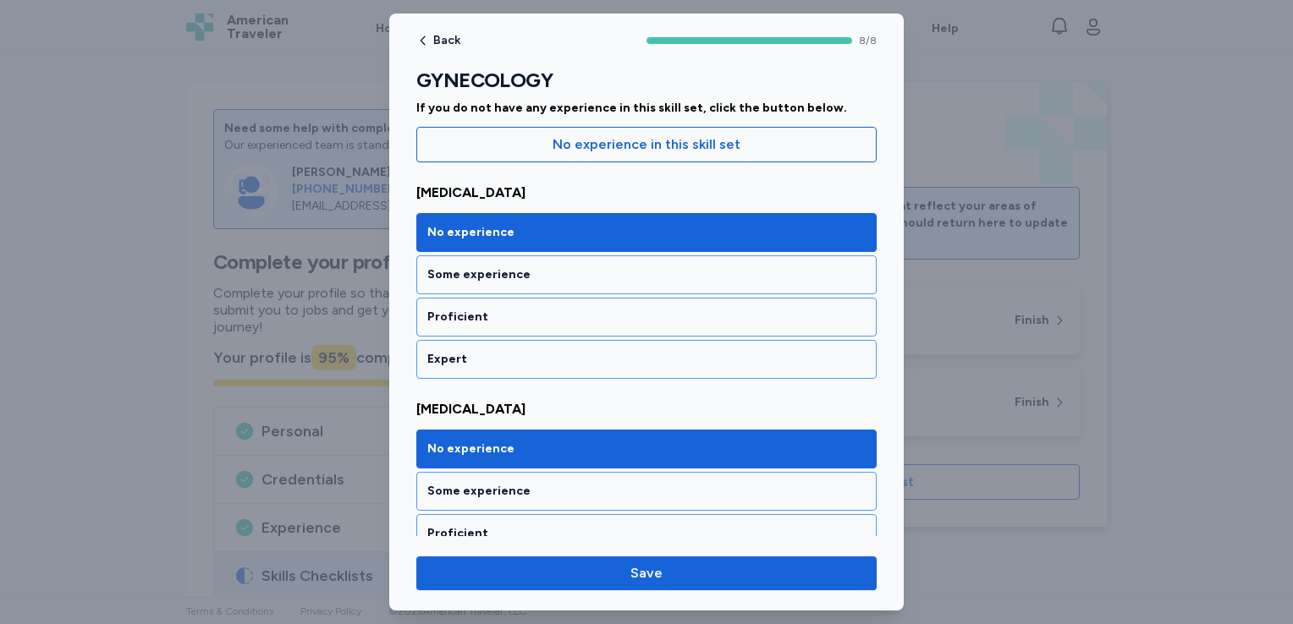
scroll to position [203, 0]
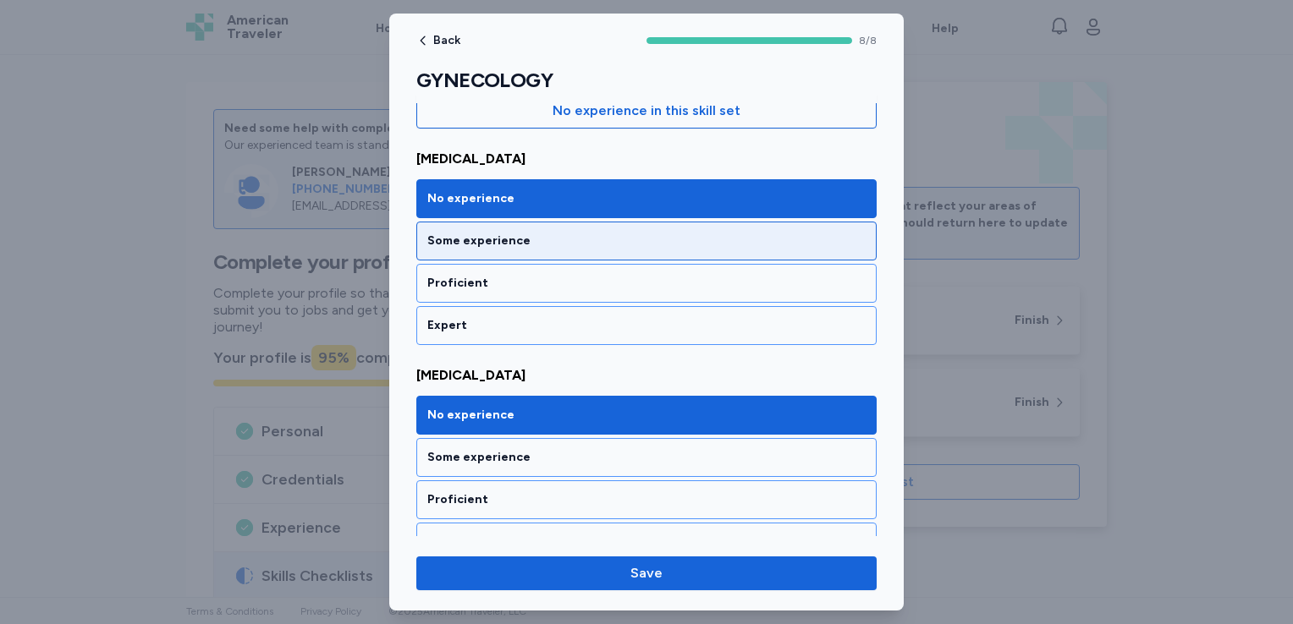
click at [679, 237] on div "Some experience" at bounding box center [646, 241] width 438 height 17
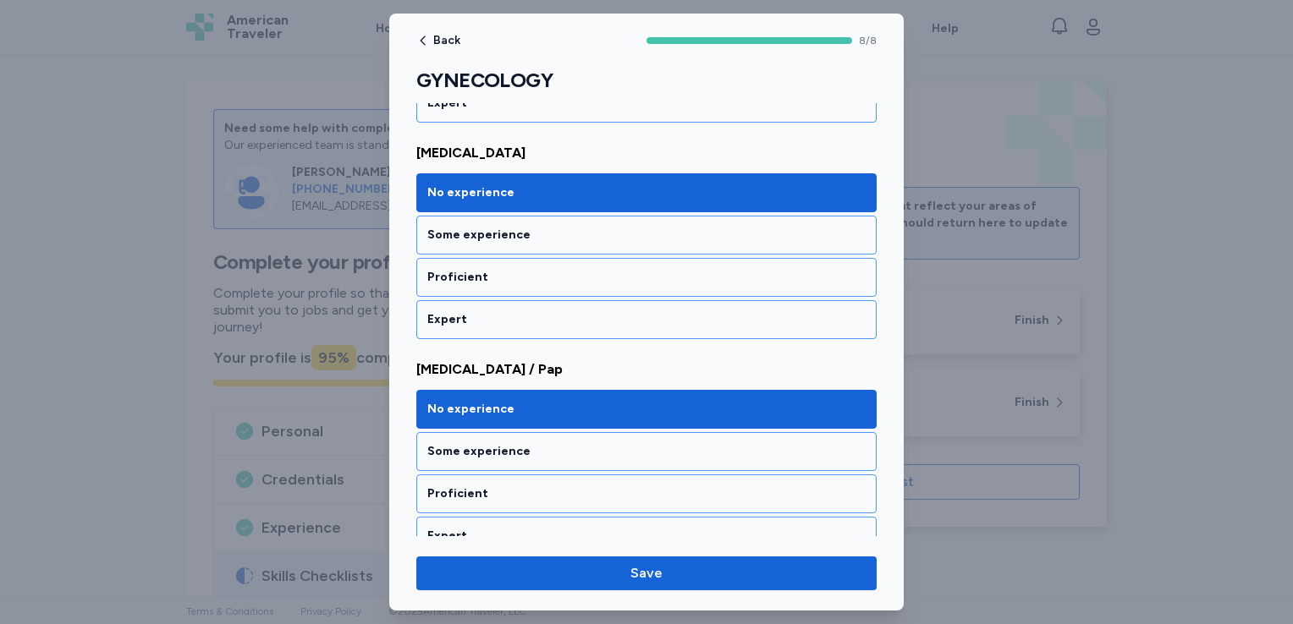
scroll to position [643, 0]
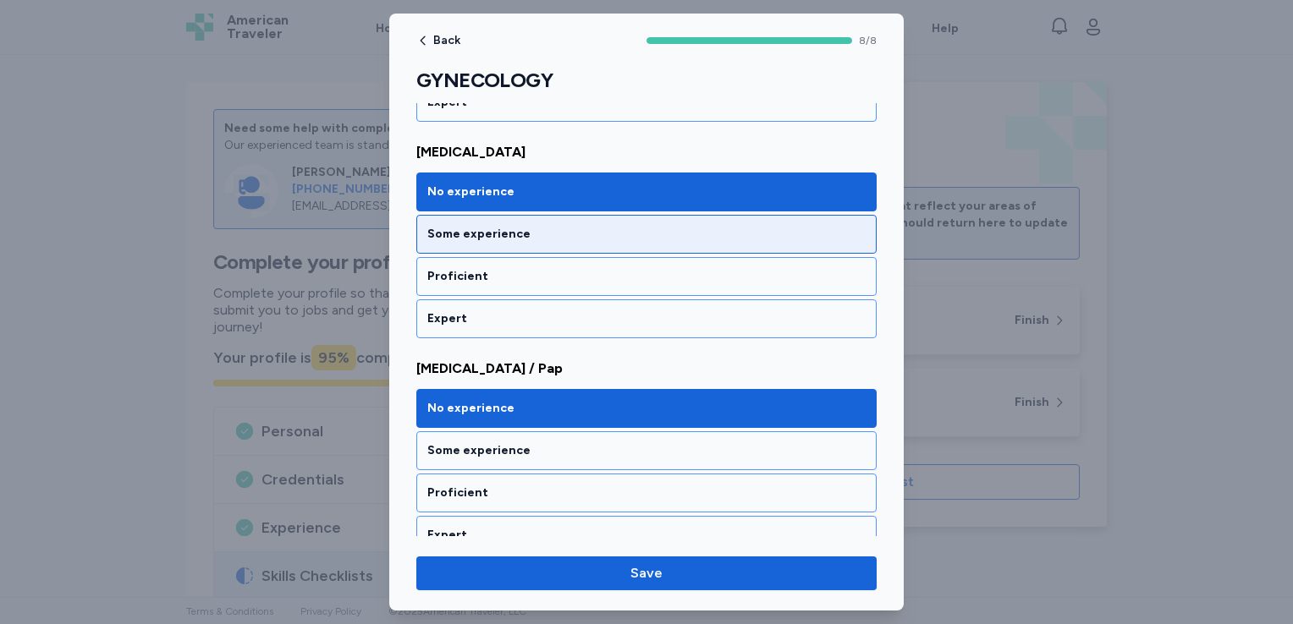
click at [729, 233] on div "Some experience" at bounding box center [646, 234] width 438 height 17
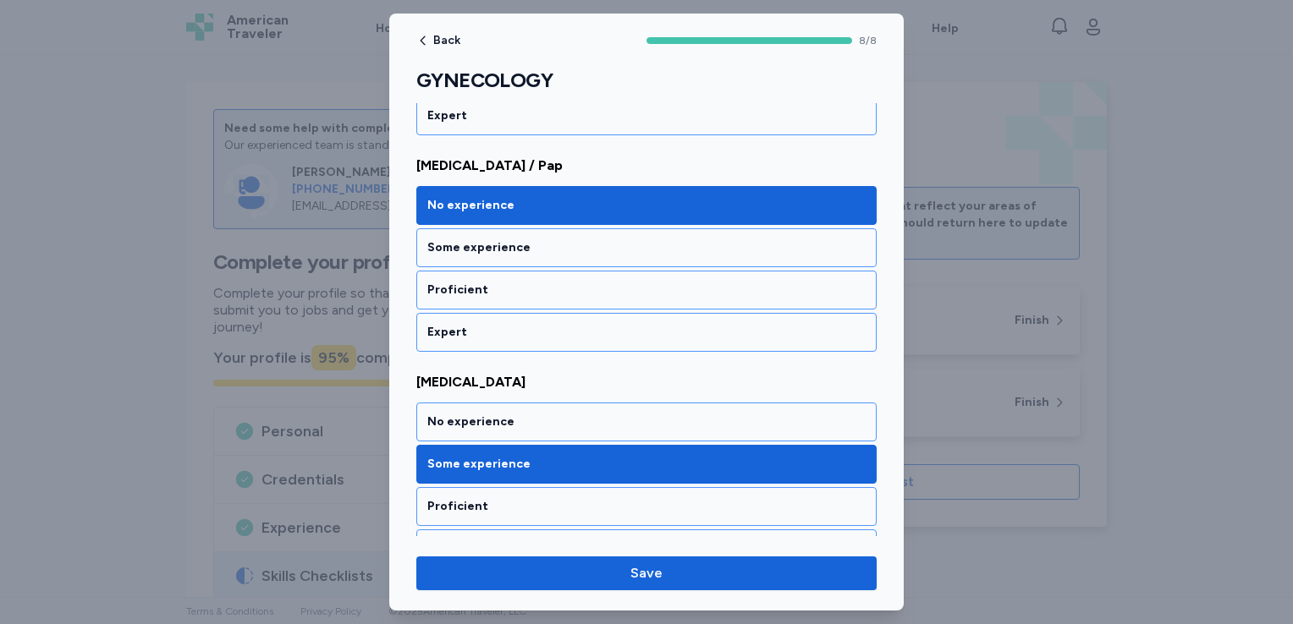
scroll to position [880, 0]
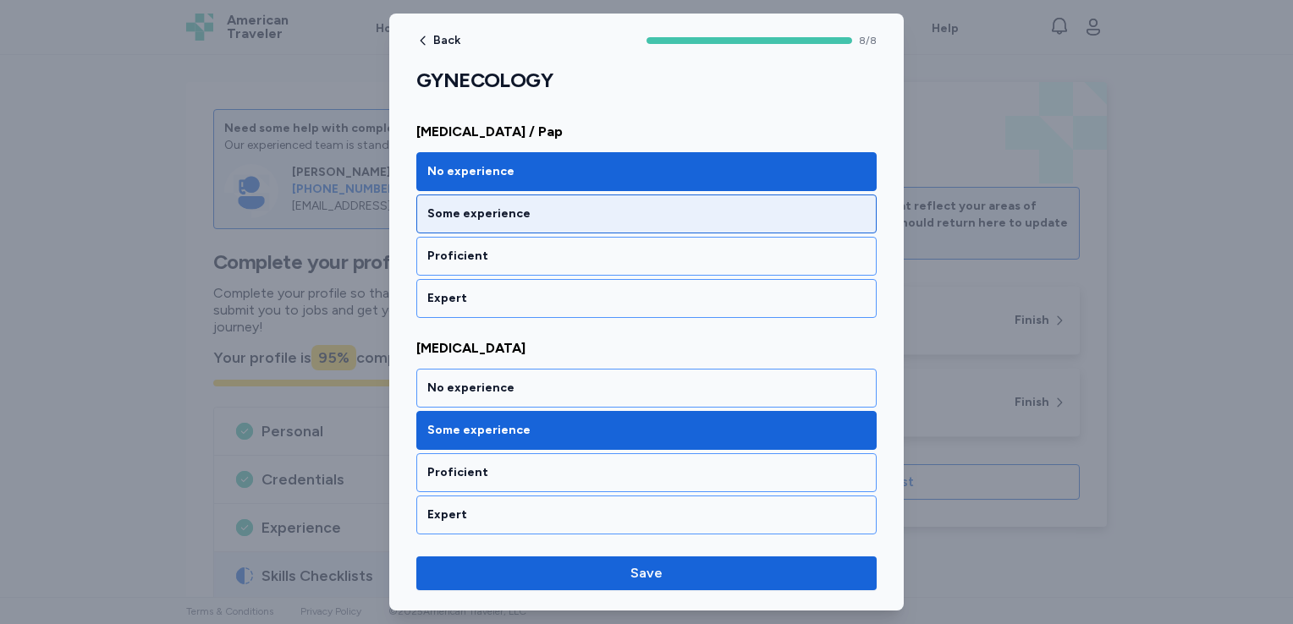
click at [618, 207] on div "Some experience" at bounding box center [646, 214] width 438 height 17
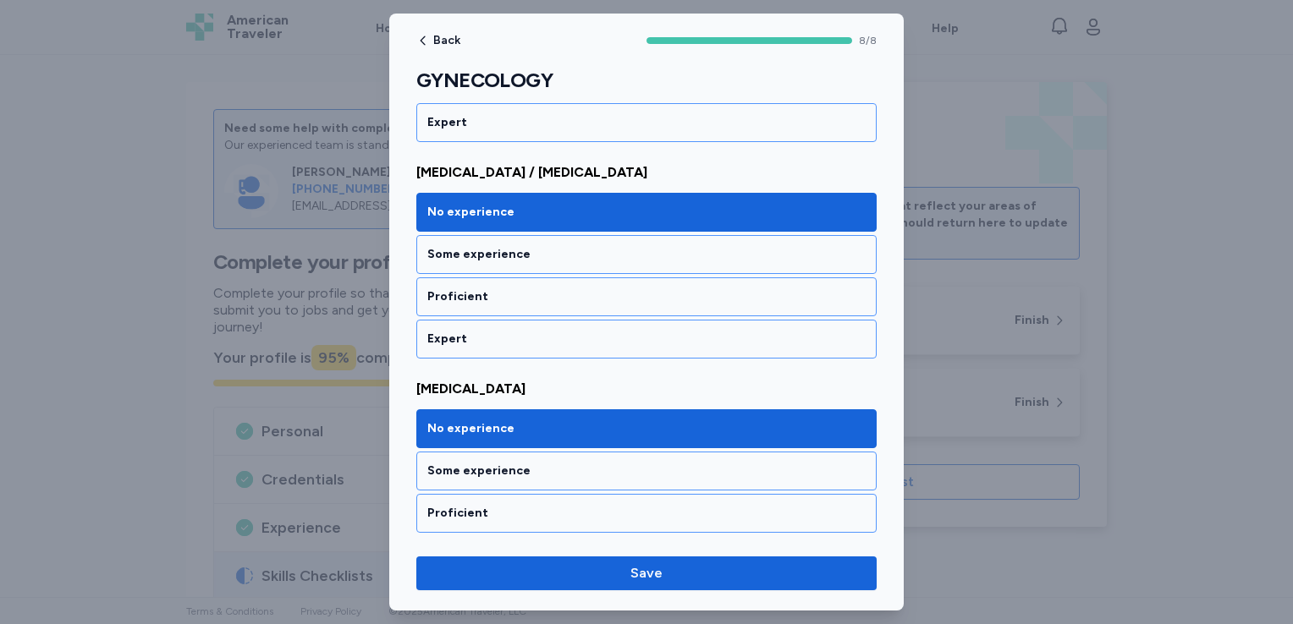
scroll to position [1519, 0]
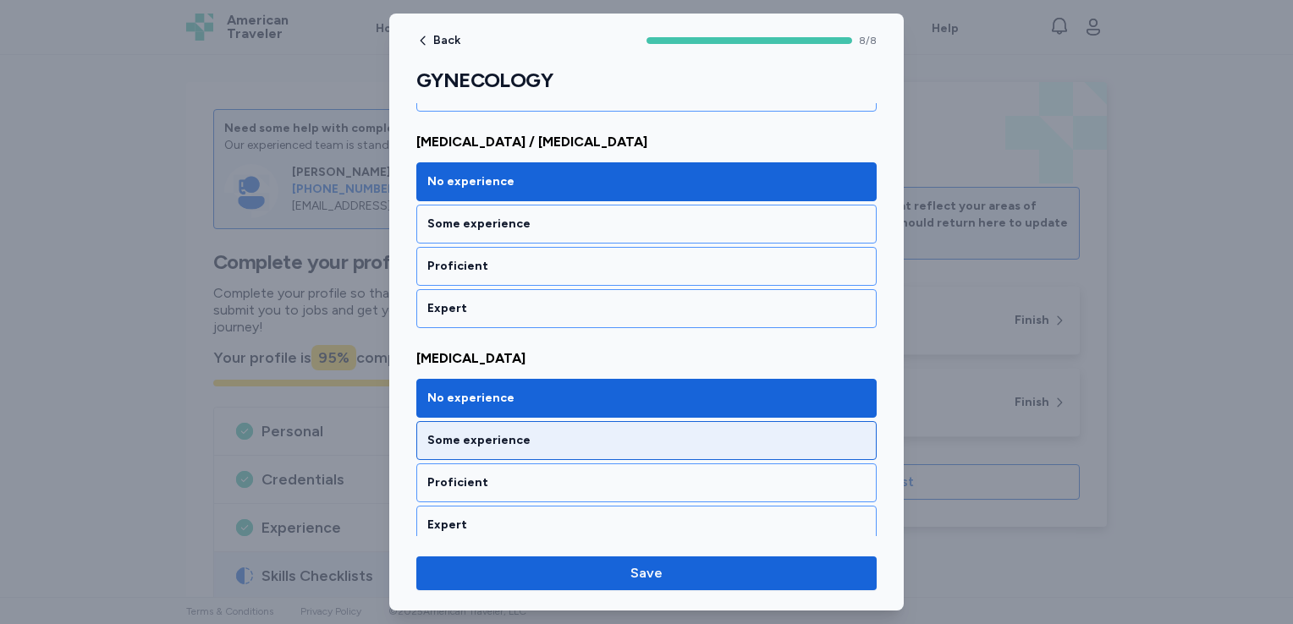
click at [645, 432] on div "Some experience" at bounding box center [646, 440] width 438 height 17
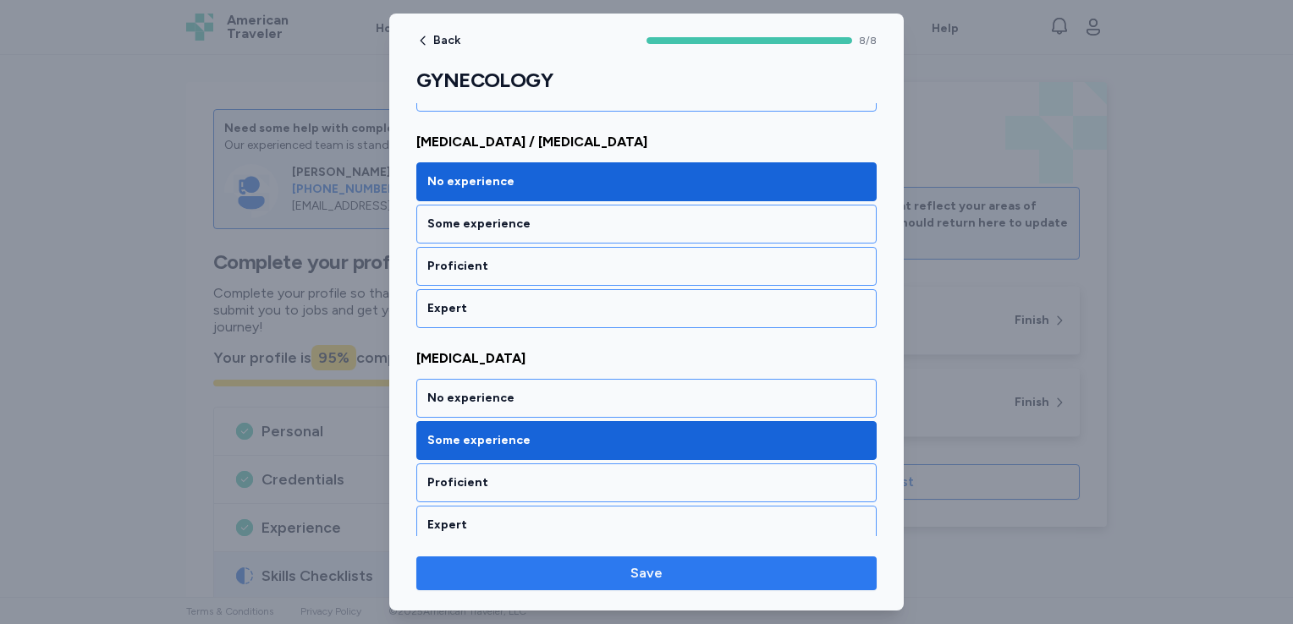
click at [640, 567] on span "Save" at bounding box center [646, 573] width 32 height 20
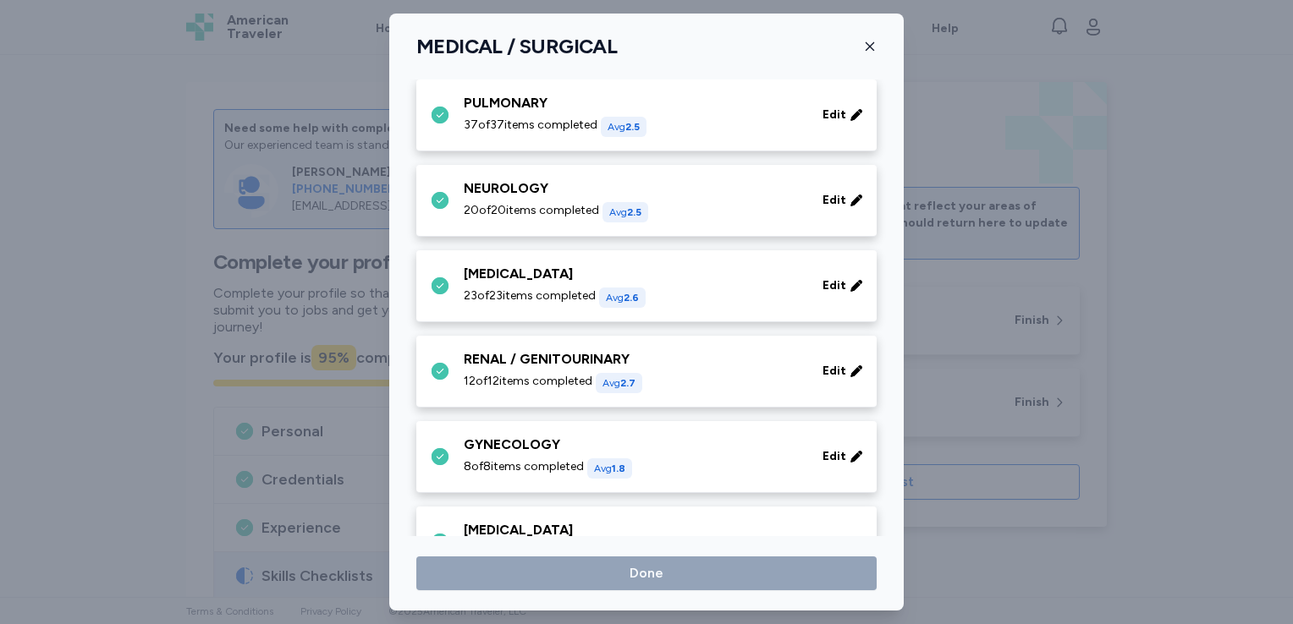
scroll to position [839, 0]
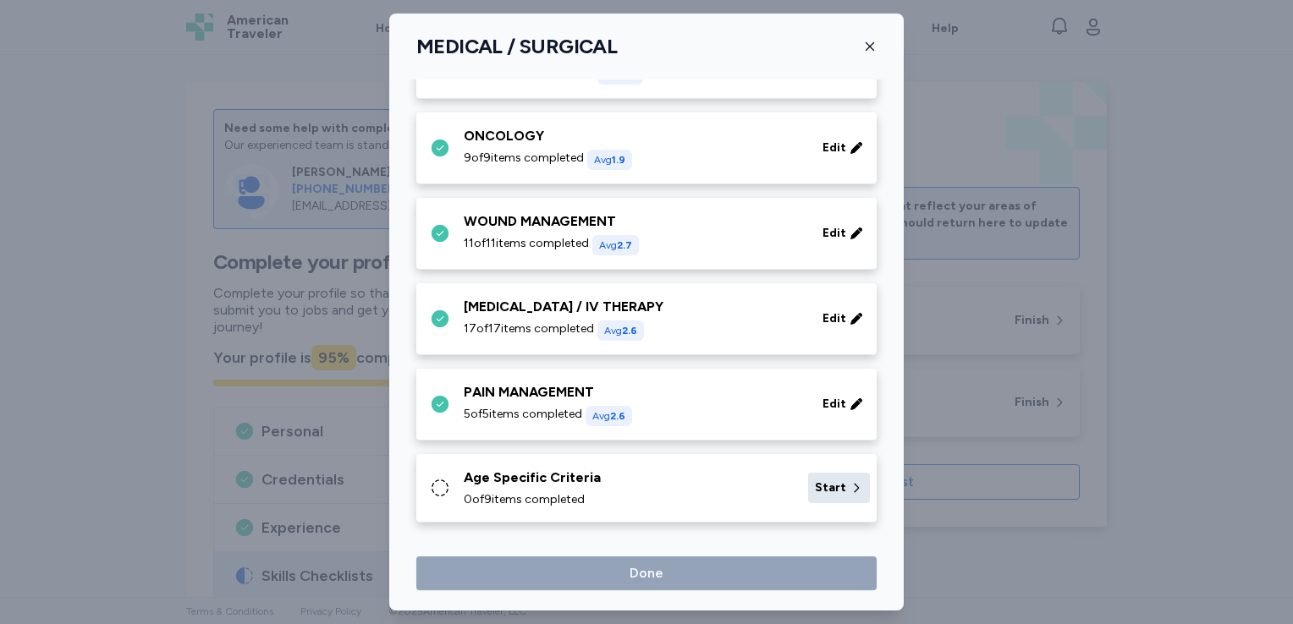
click at [849, 491] on icon at bounding box center [856, 488] width 14 height 17
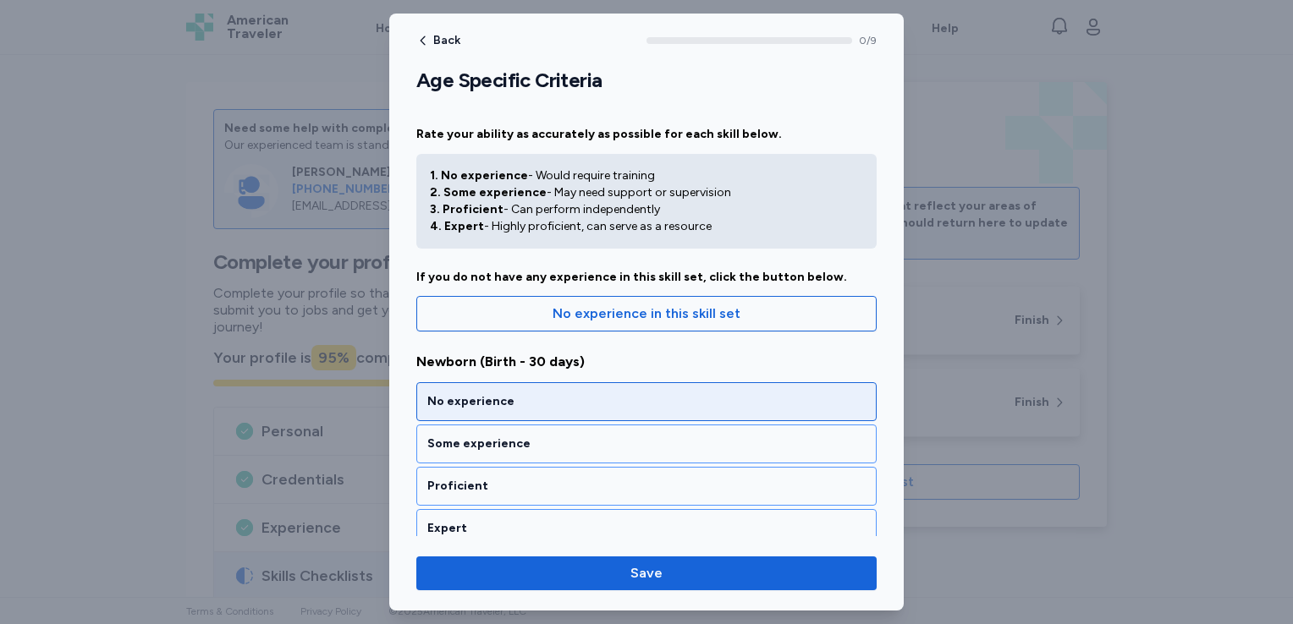
click at [772, 398] on div "No experience" at bounding box center [646, 401] width 438 height 17
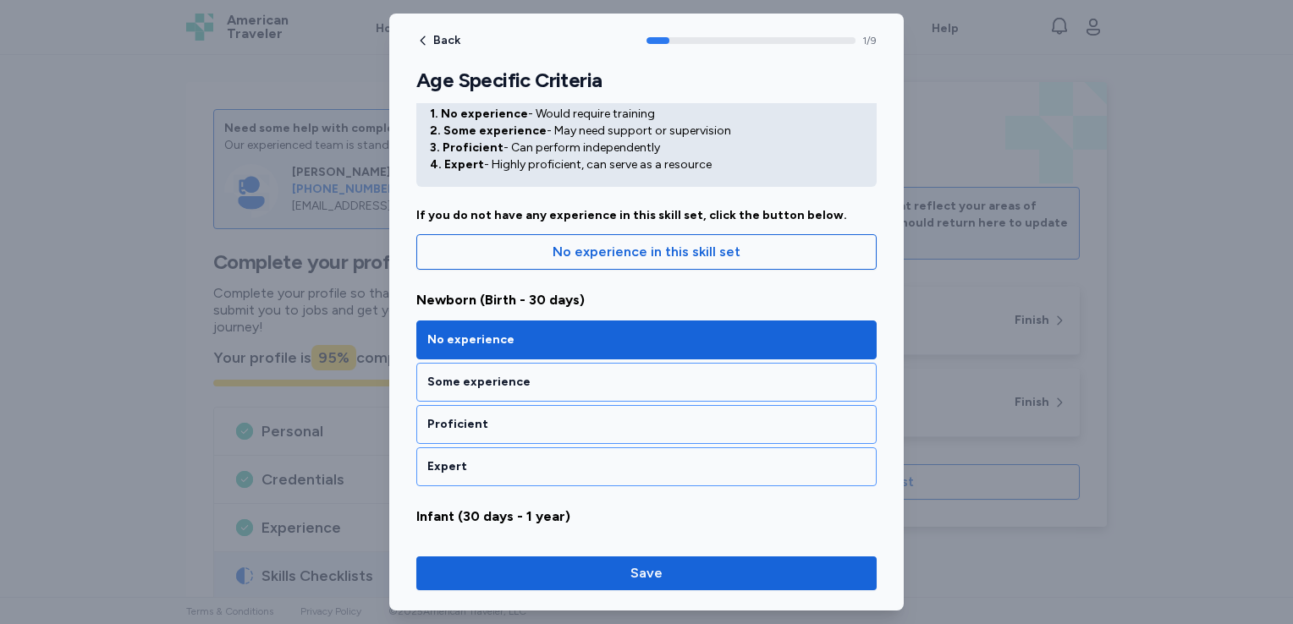
scroll to position [344, 0]
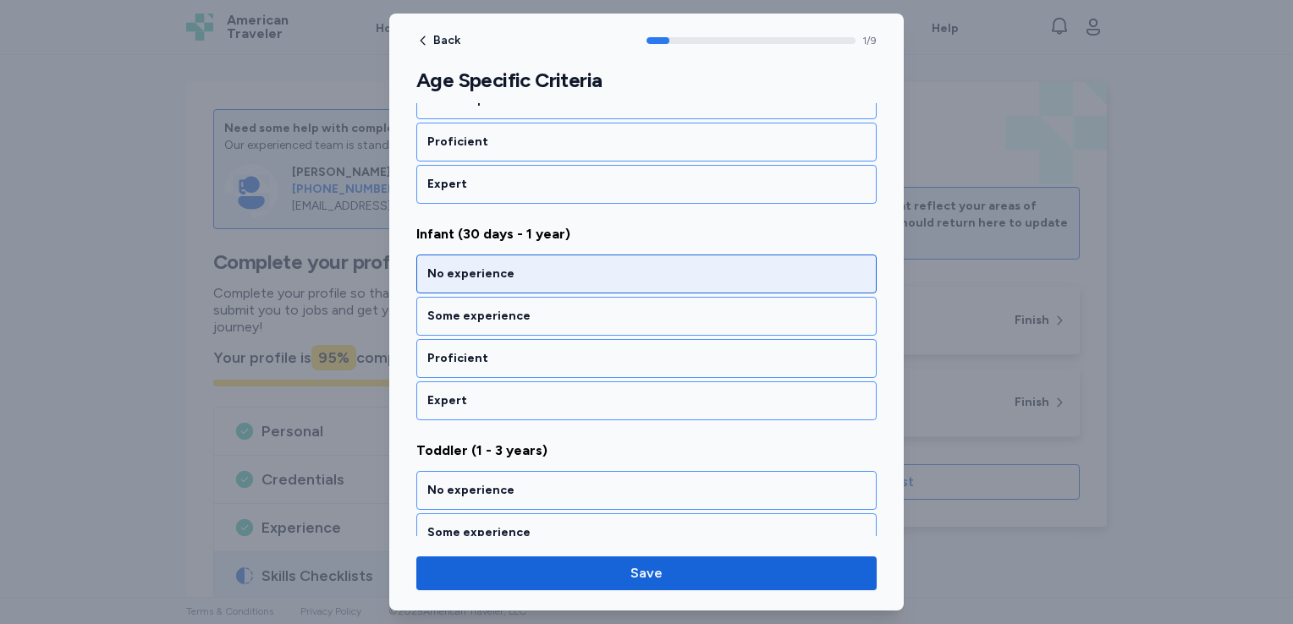
click at [722, 271] on div "No experience" at bounding box center [646, 274] width 438 height 17
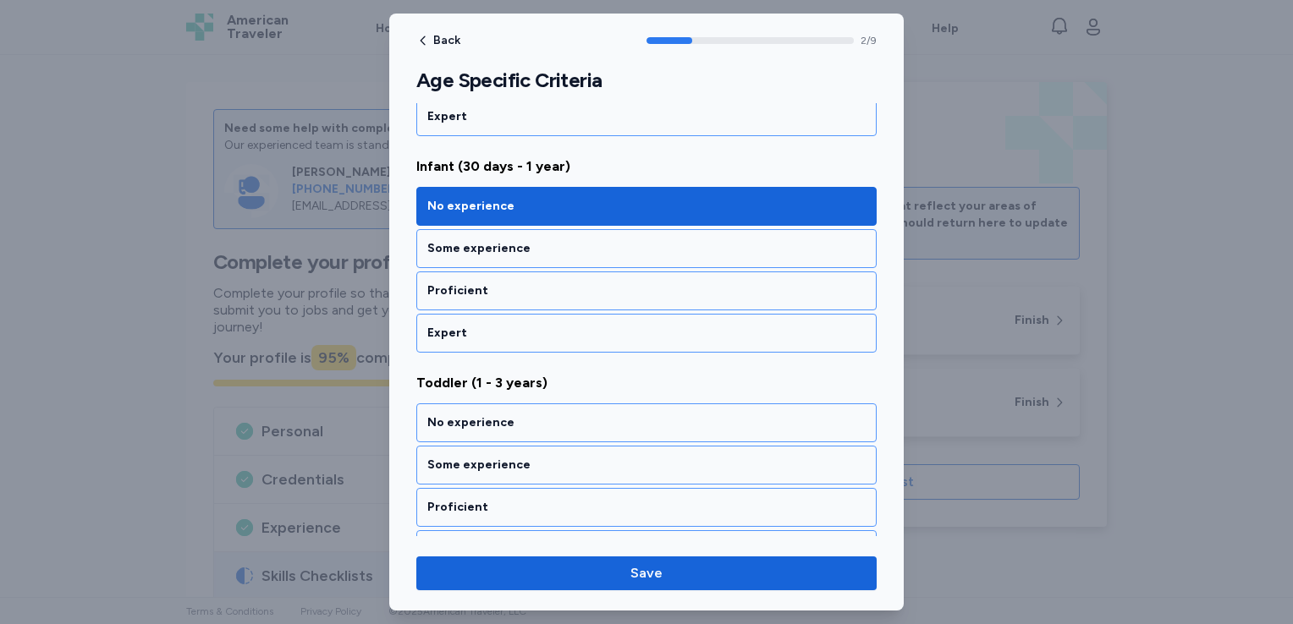
scroll to position [559, 0]
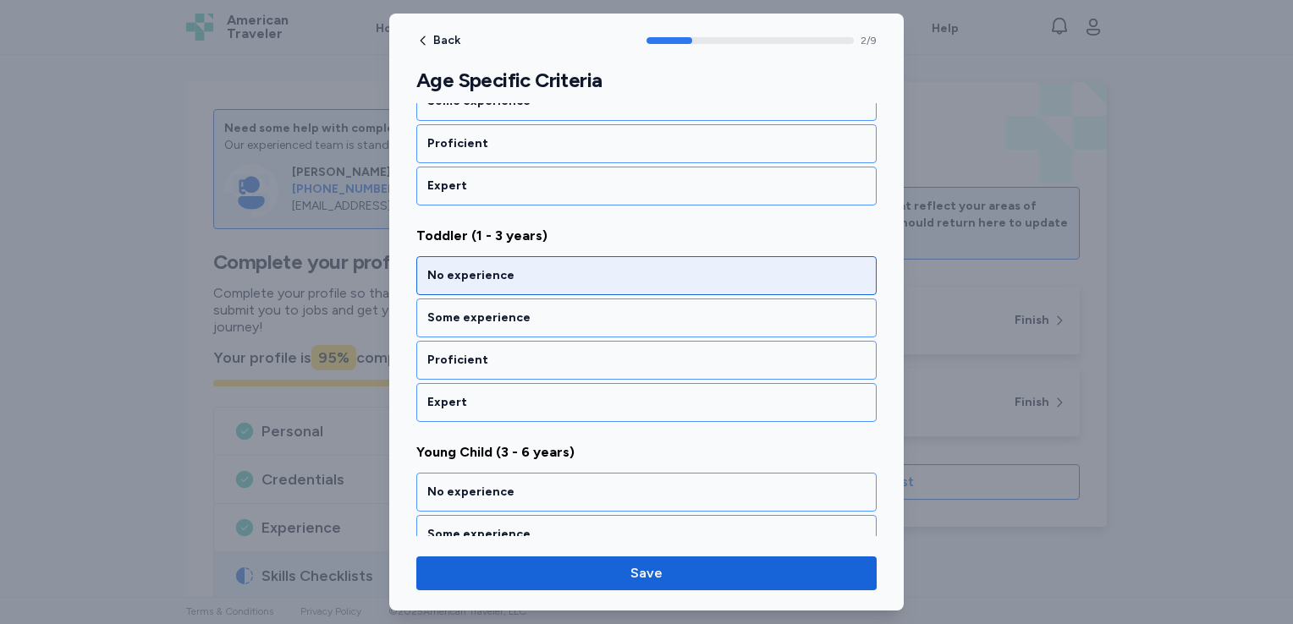
click at [713, 272] on div "No experience" at bounding box center [646, 275] width 438 height 17
click at [716, 272] on div "No experience" at bounding box center [646, 276] width 438 height 17
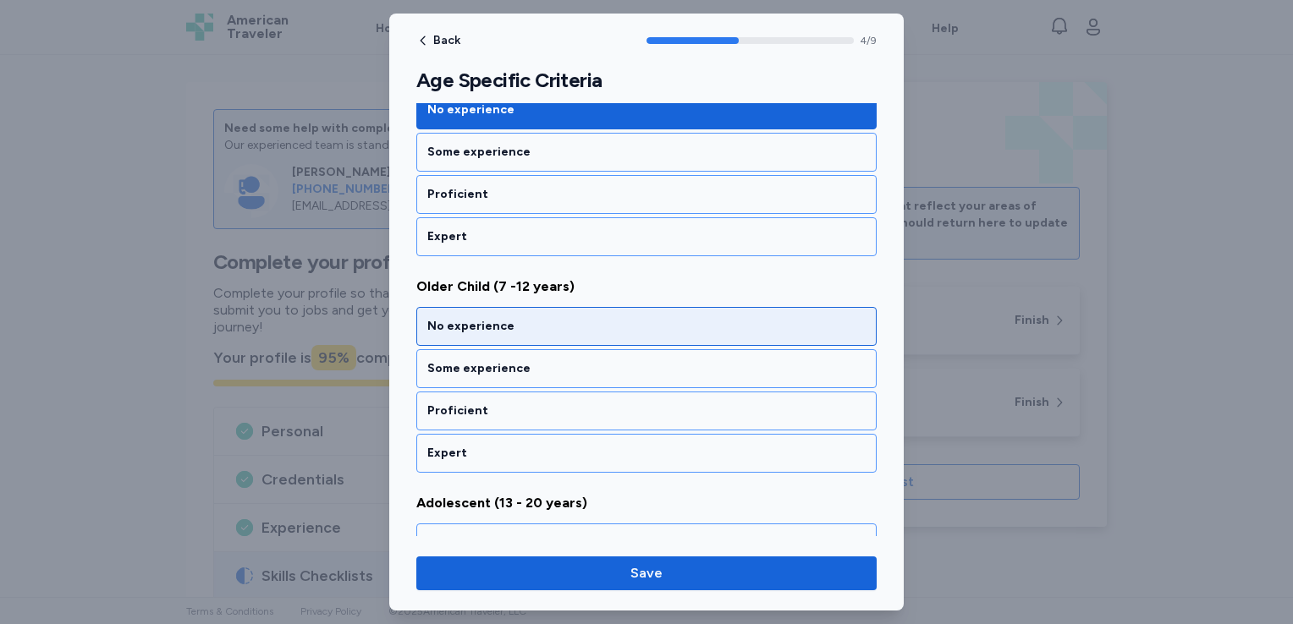
scroll to position [990, 0]
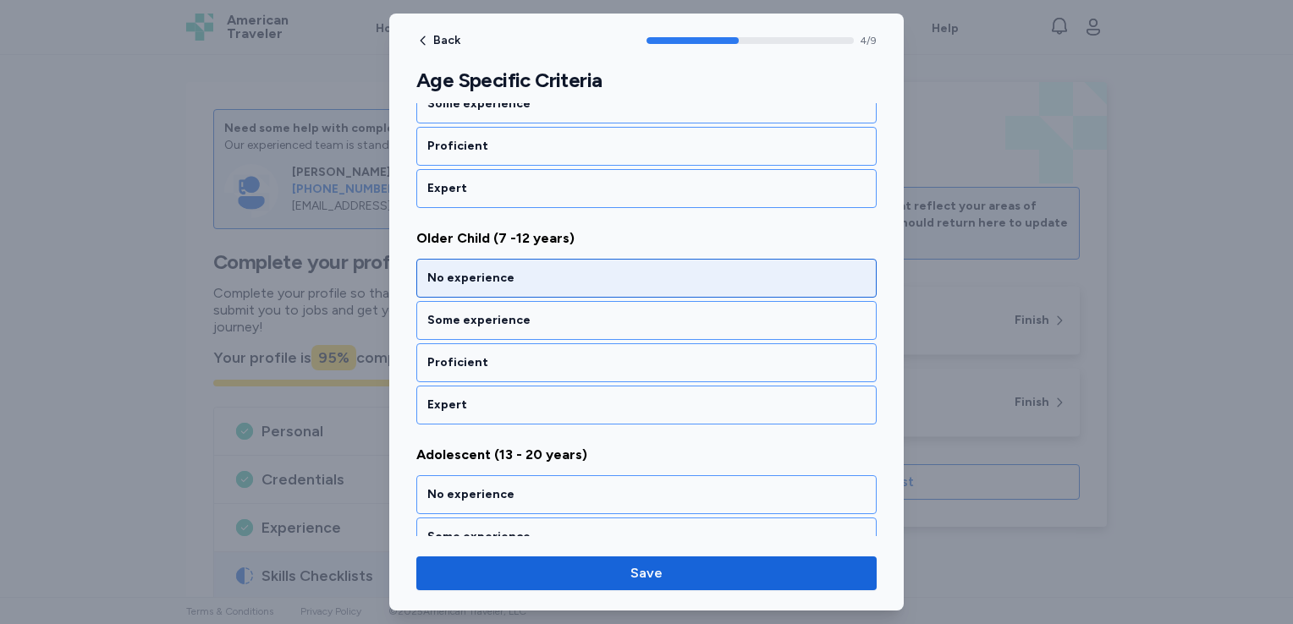
click at [717, 270] on div "No experience" at bounding box center [646, 278] width 438 height 17
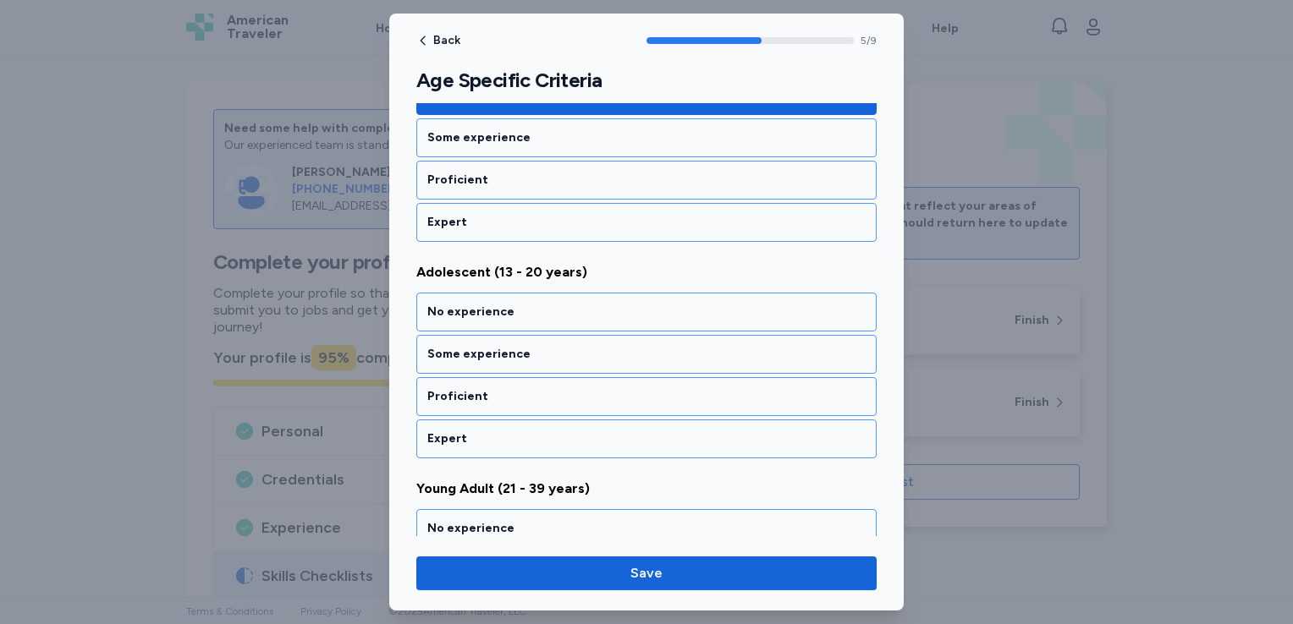
scroll to position [1205, 0]
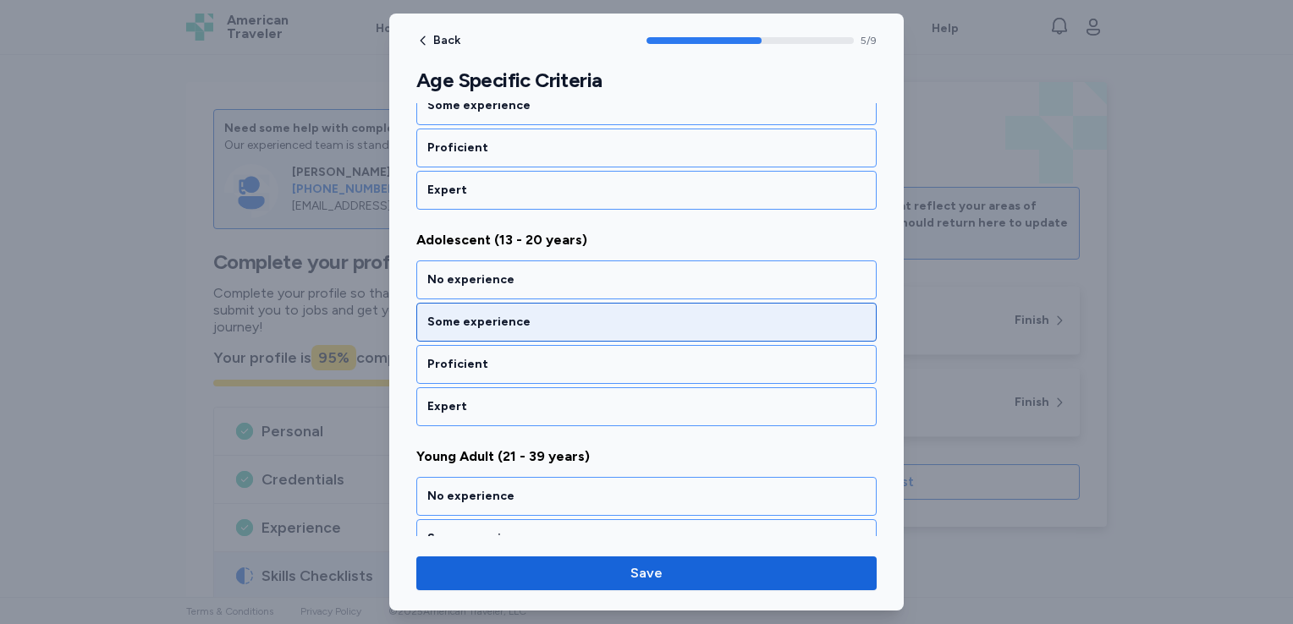
click at [717, 314] on div "Some experience" at bounding box center [646, 322] width 438 height 17
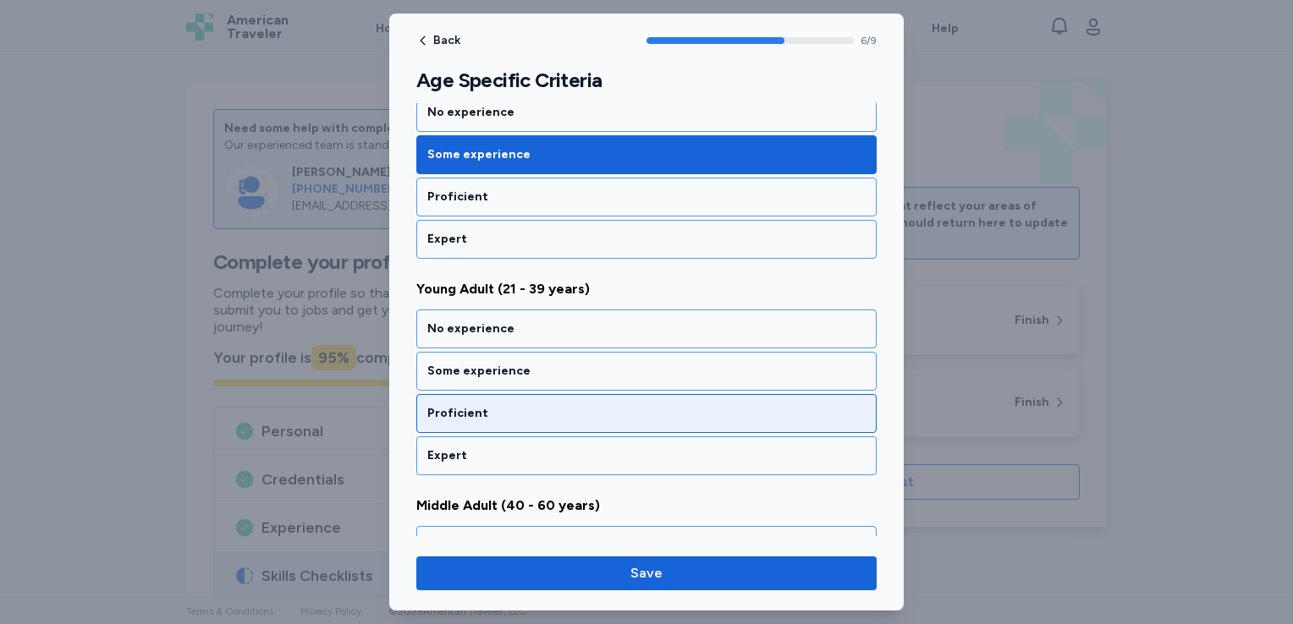
scroll to position [1420, 0]
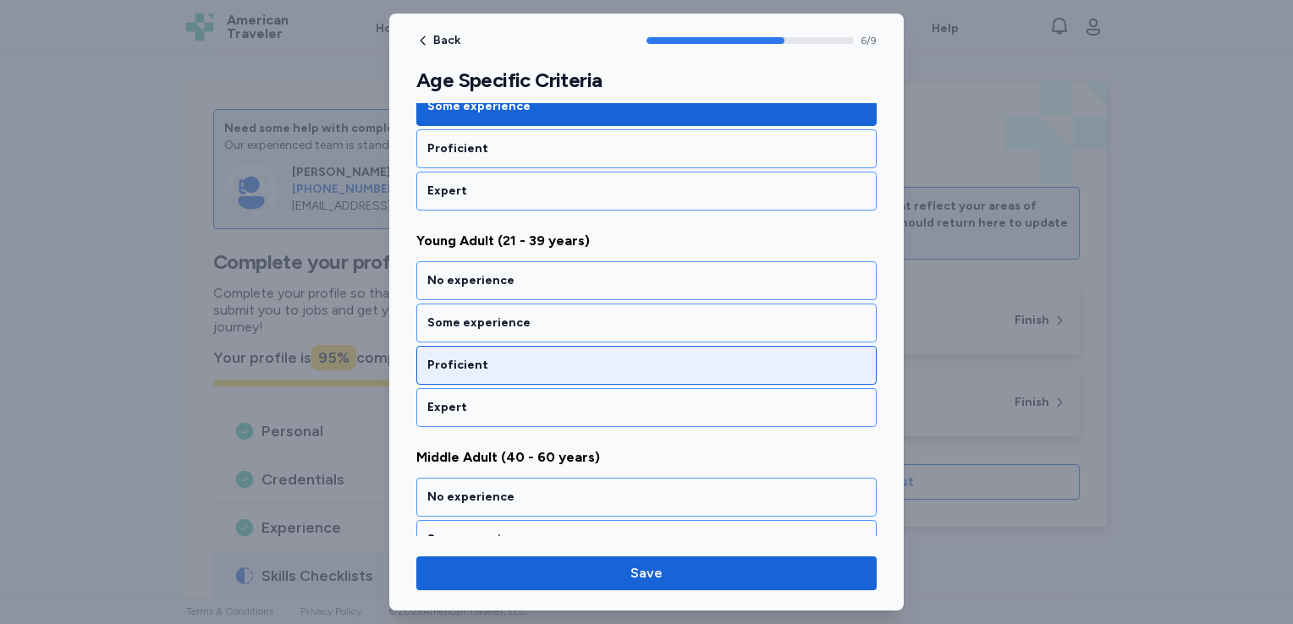
click at [704, 359] on div "Proficient" at bounding box center [646, 365] width 438 height 17
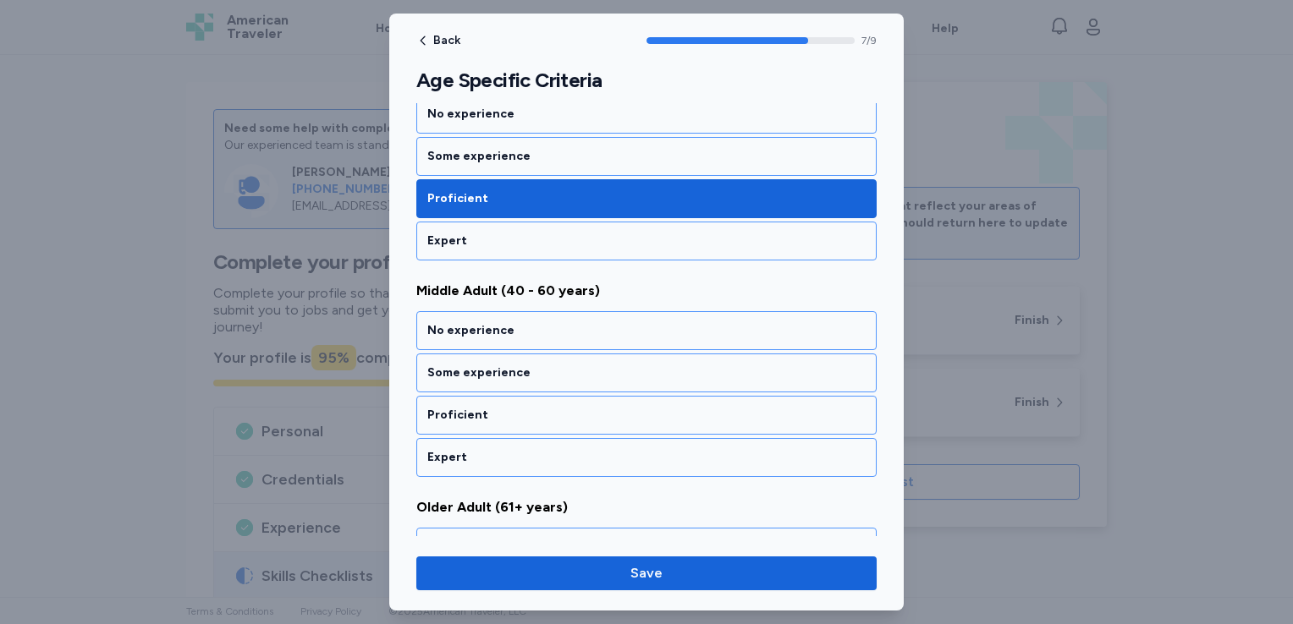
scroll to position [1635, 0]
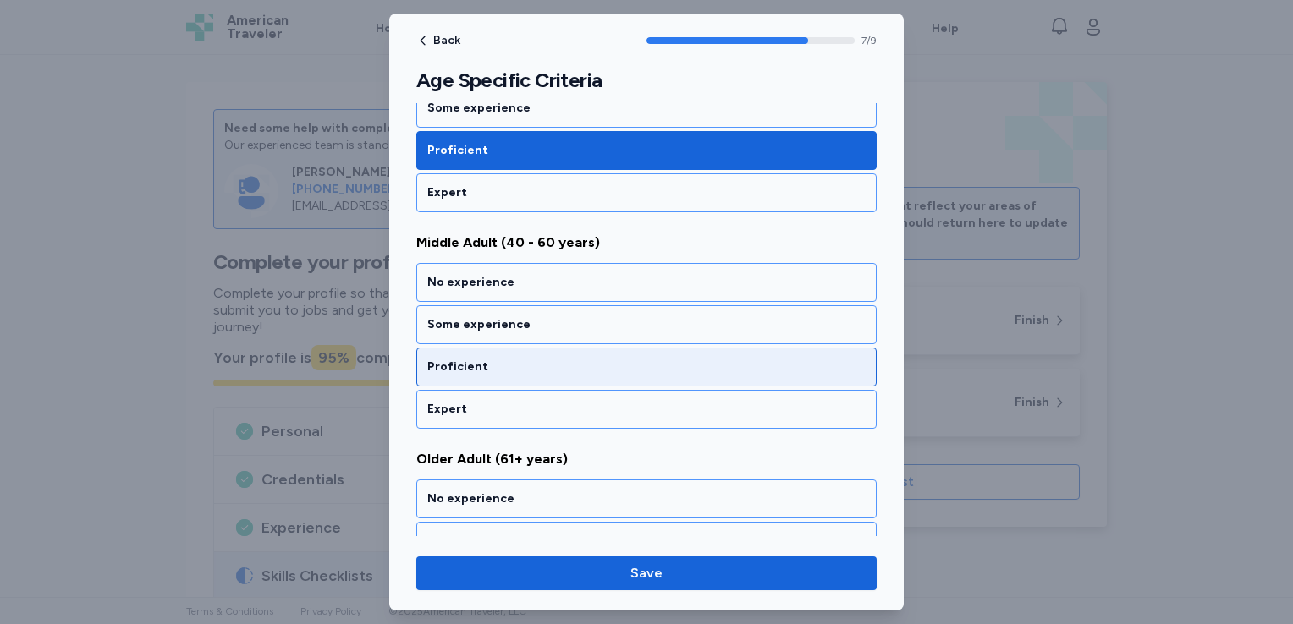
click at [706, 359] on div "Proficient" at bounding box center [646, 367] width 438 height 17
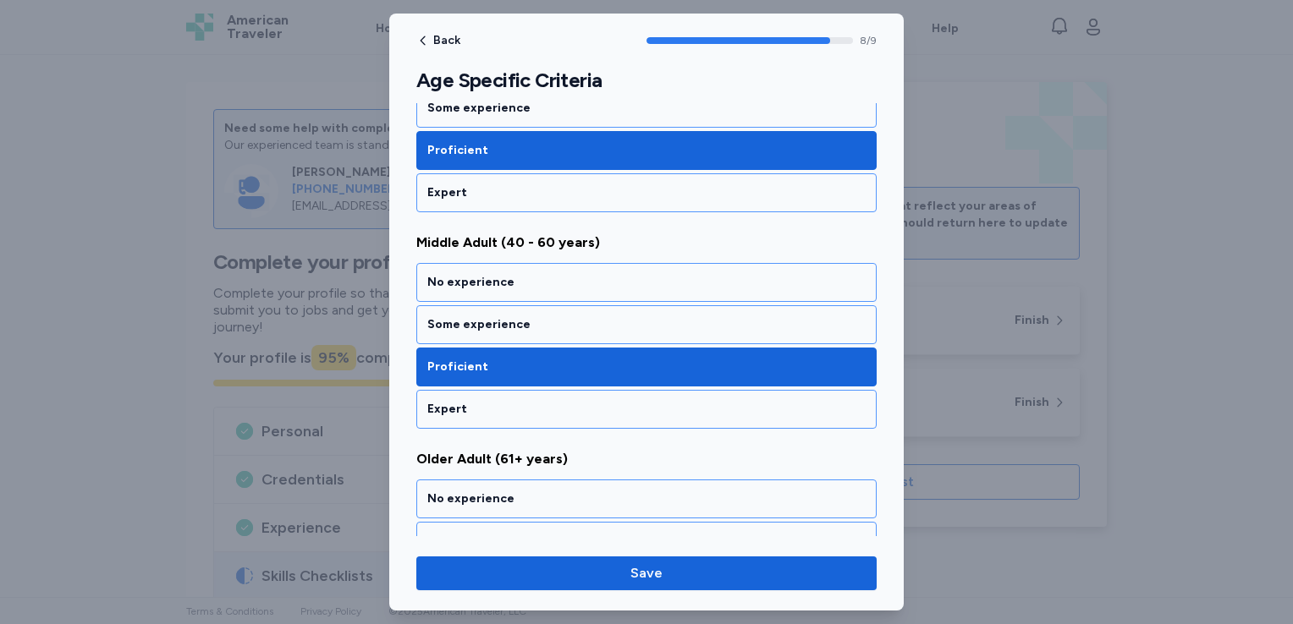
scroll to position [1735, 0]
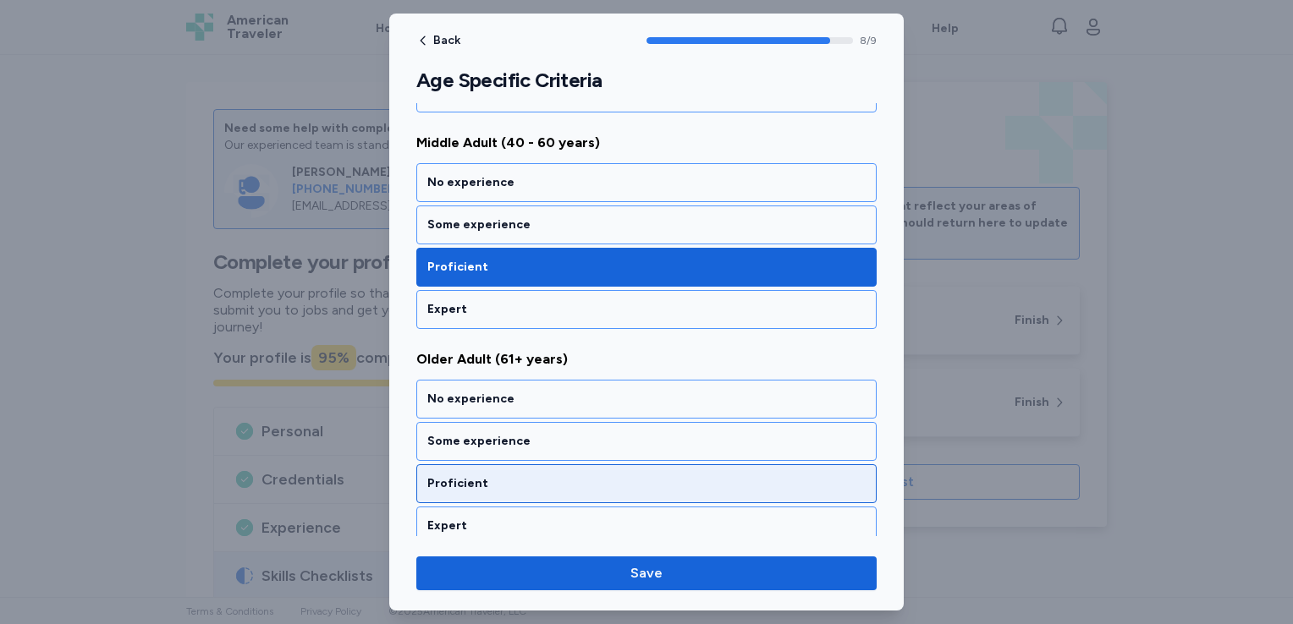
click at [710, 475] on div "Proficient" at bounding box center [646, 483] width 438 height 17
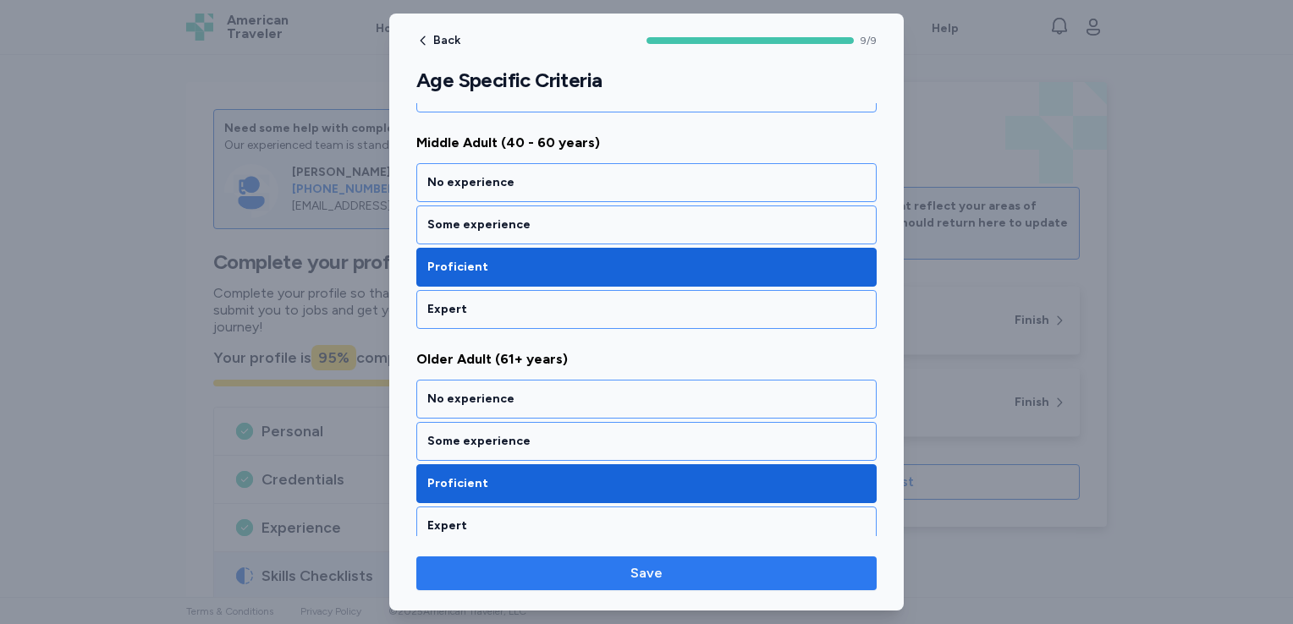
click at [755, 577] on span "Save" at bounding box center [646, 573] width 433 height 20
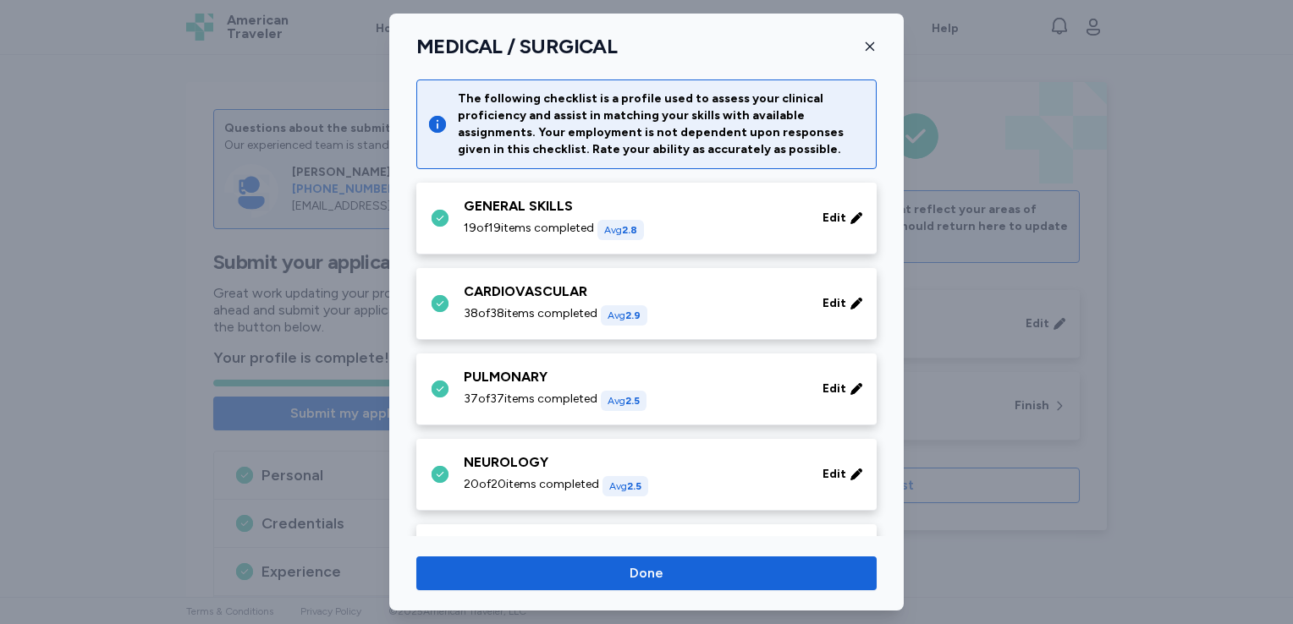
scroll to position [839, 0]
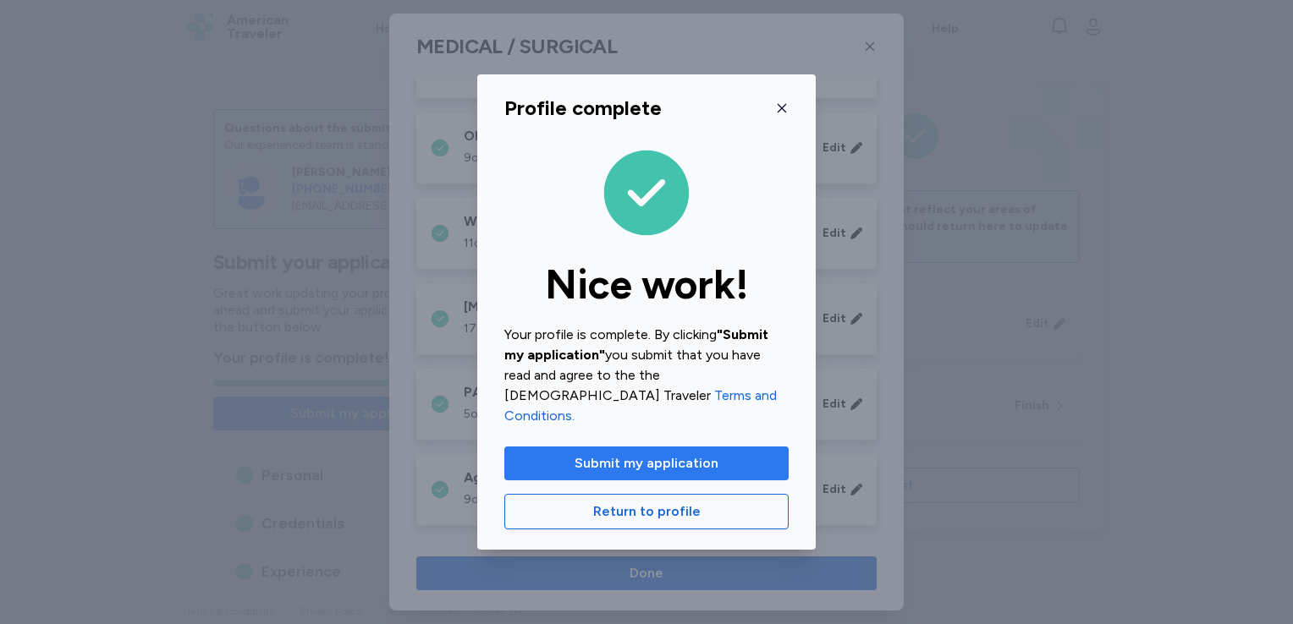
click at [673, 453] on span "Submit my application" at bounding box center [646, 463] width 144 height 20
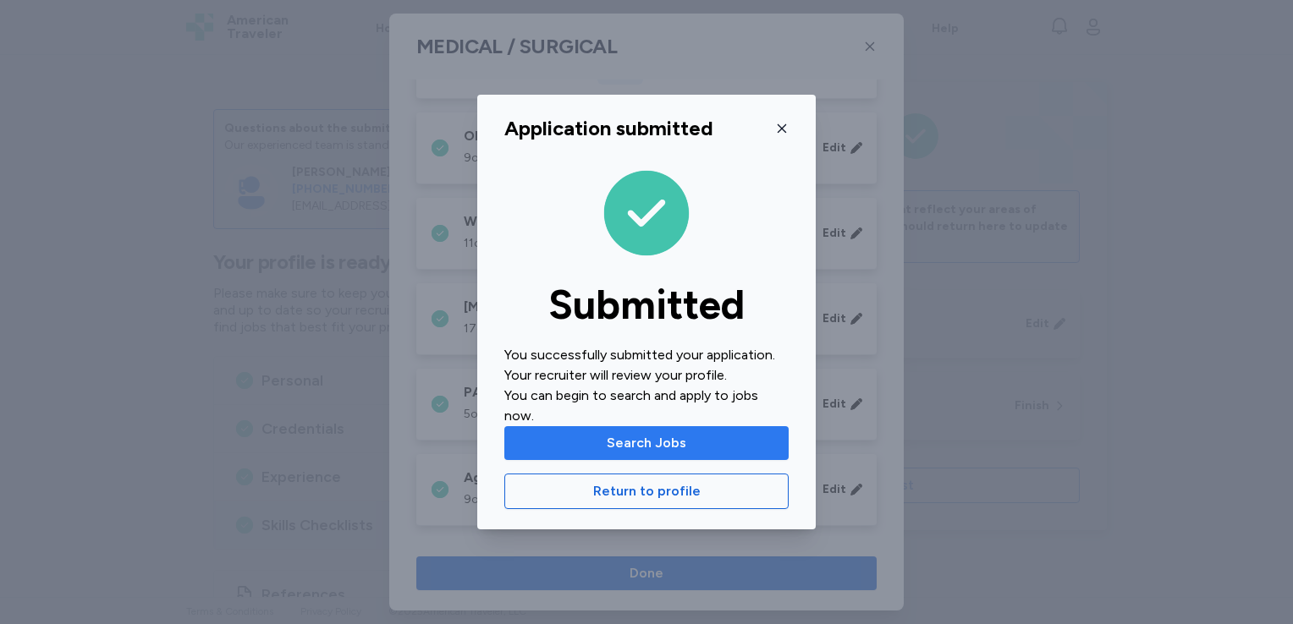
click at [667, 442] on span "Search Jobs" at bounding box center [647, 443] width 80 height 20
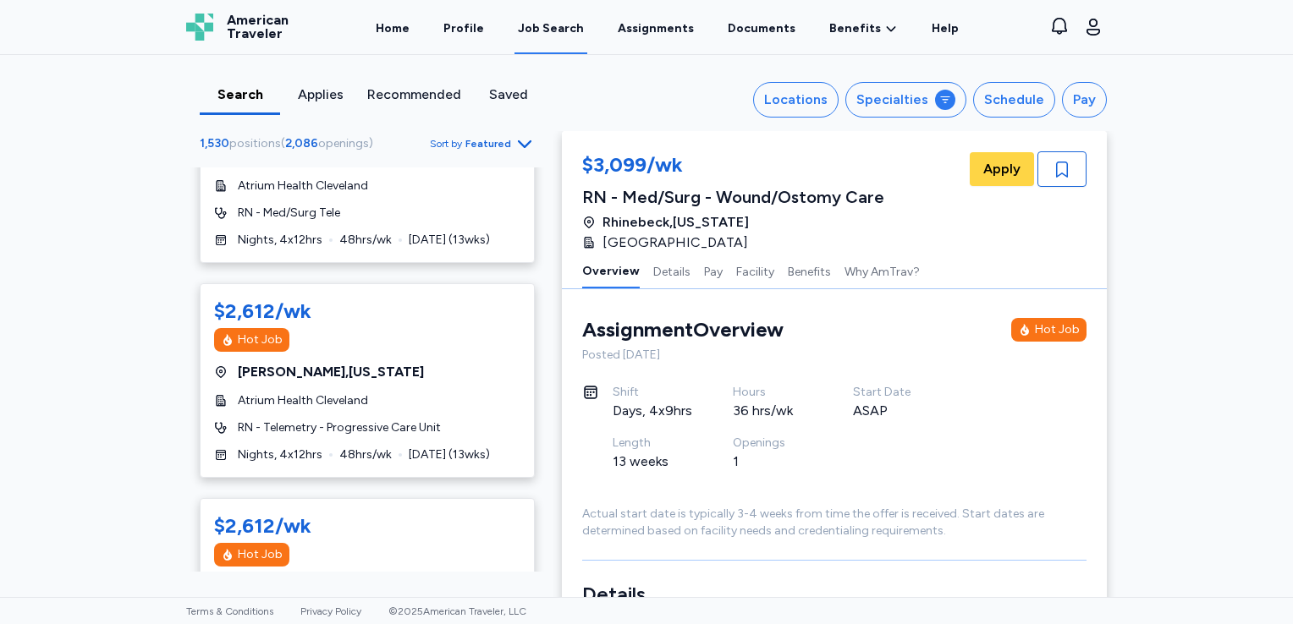
scroll to position [3384, 0]
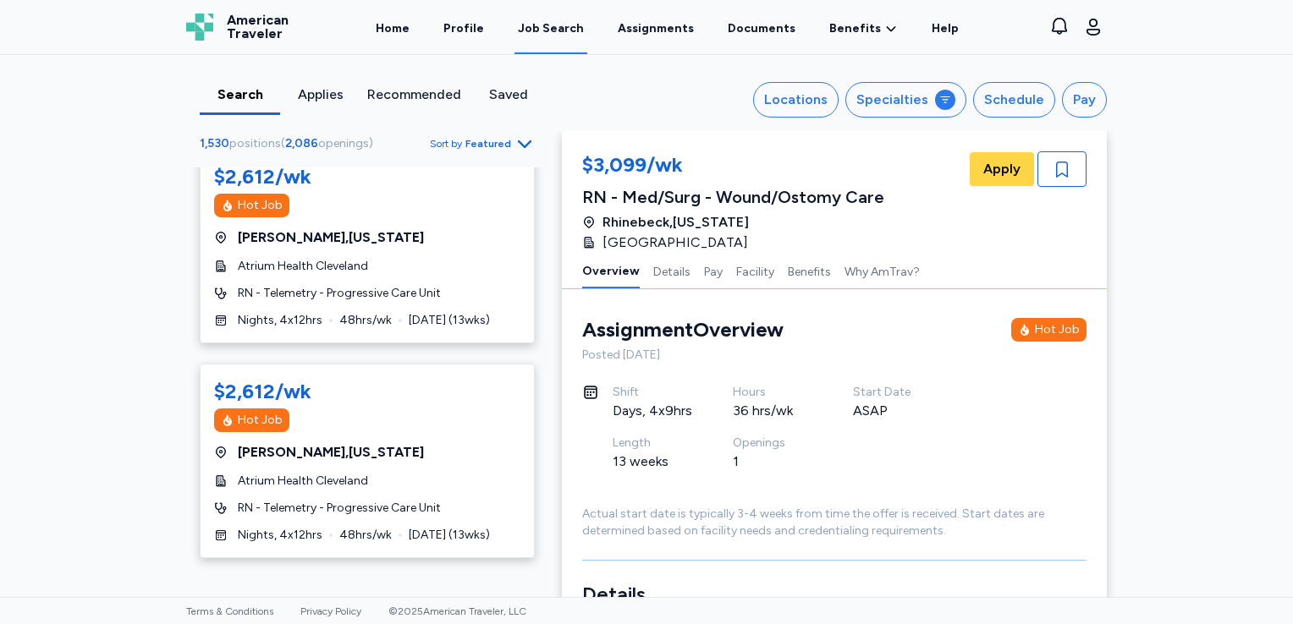
click at [517, 141] on icon "button" at bounding box center [524, 144] width 20 height 20
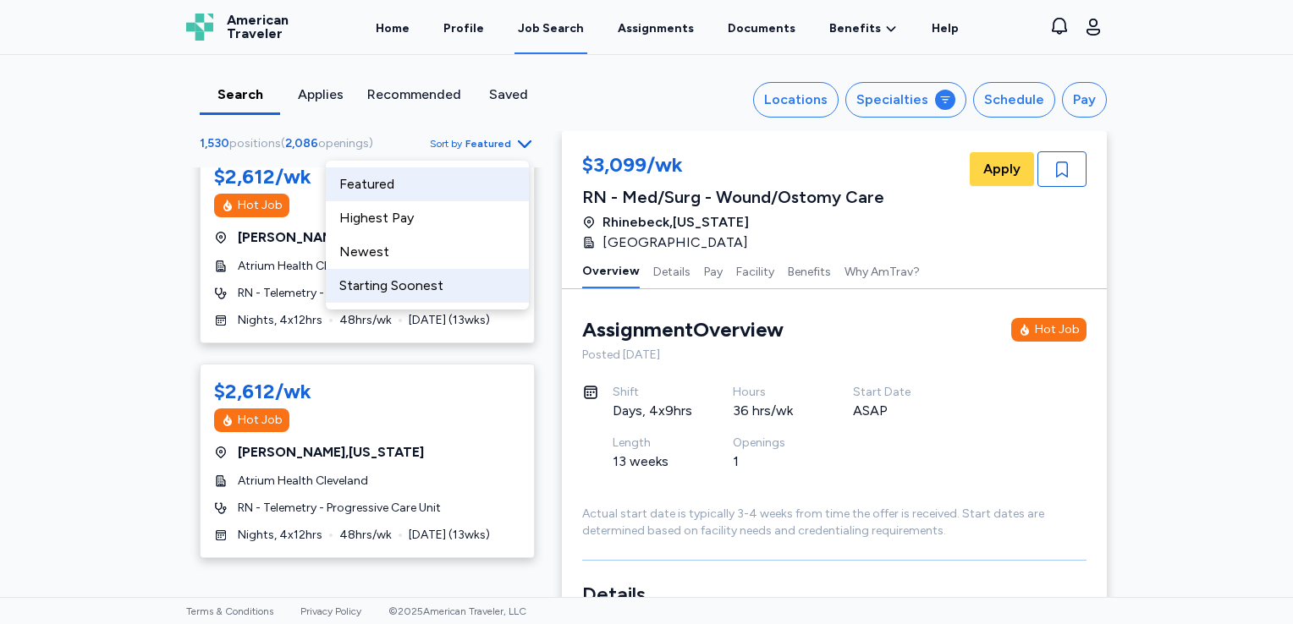
click at [403, 288] on div "Starting Soonest" at bounding box center [427, 286] width 203 height 34
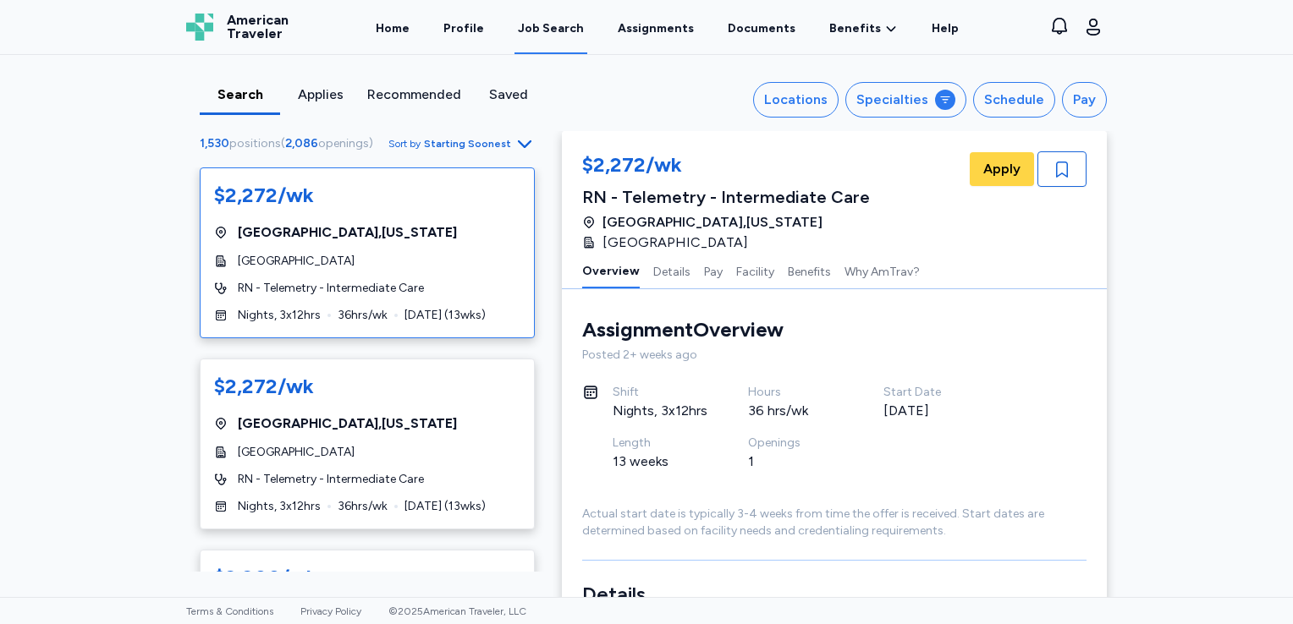
scroll to position [2, 0]
click at [795, 100] on div "Locations" at bounding box center [795, 100] width 63 height 20
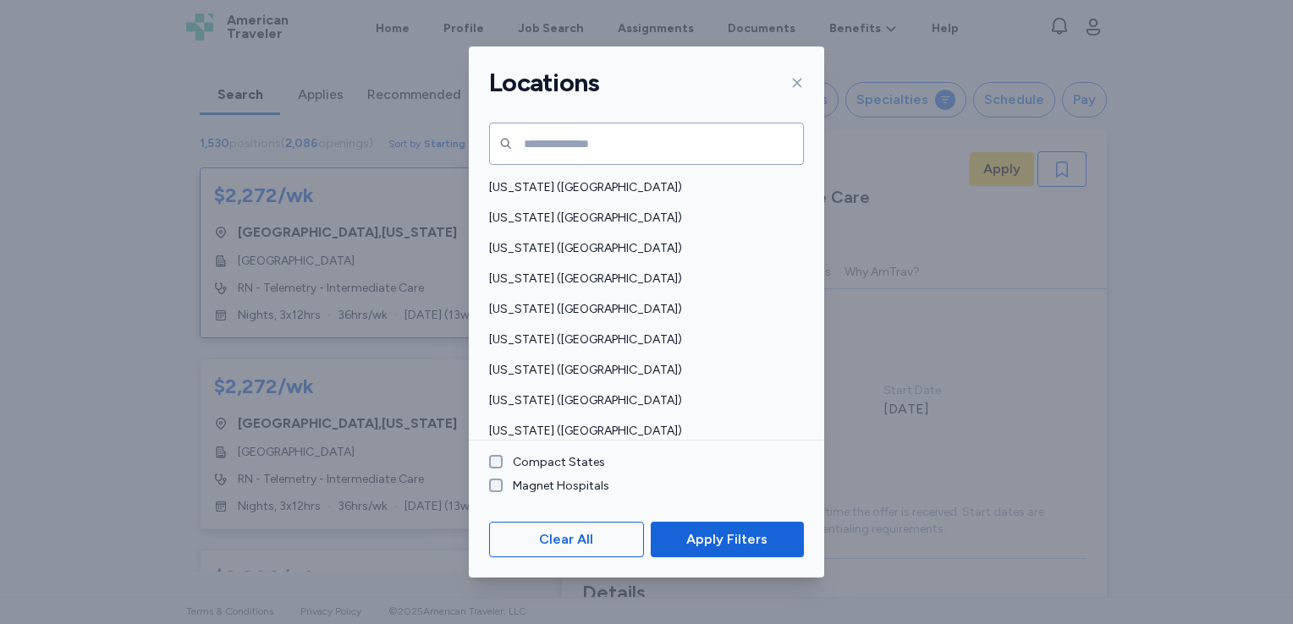
scroll to position [846, 0]
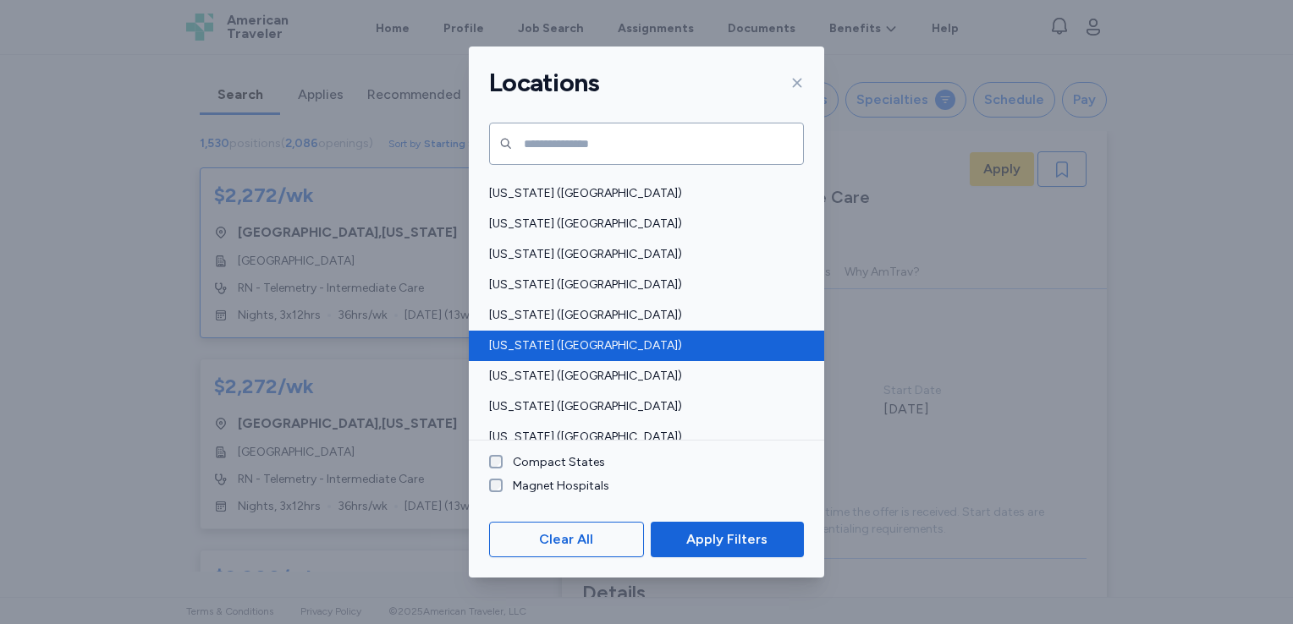
click at [641, 343] on span "[US_STATE] ([GEOGRAPHIC_DATA])" at bounding box center [641, 346] width 305 height 17
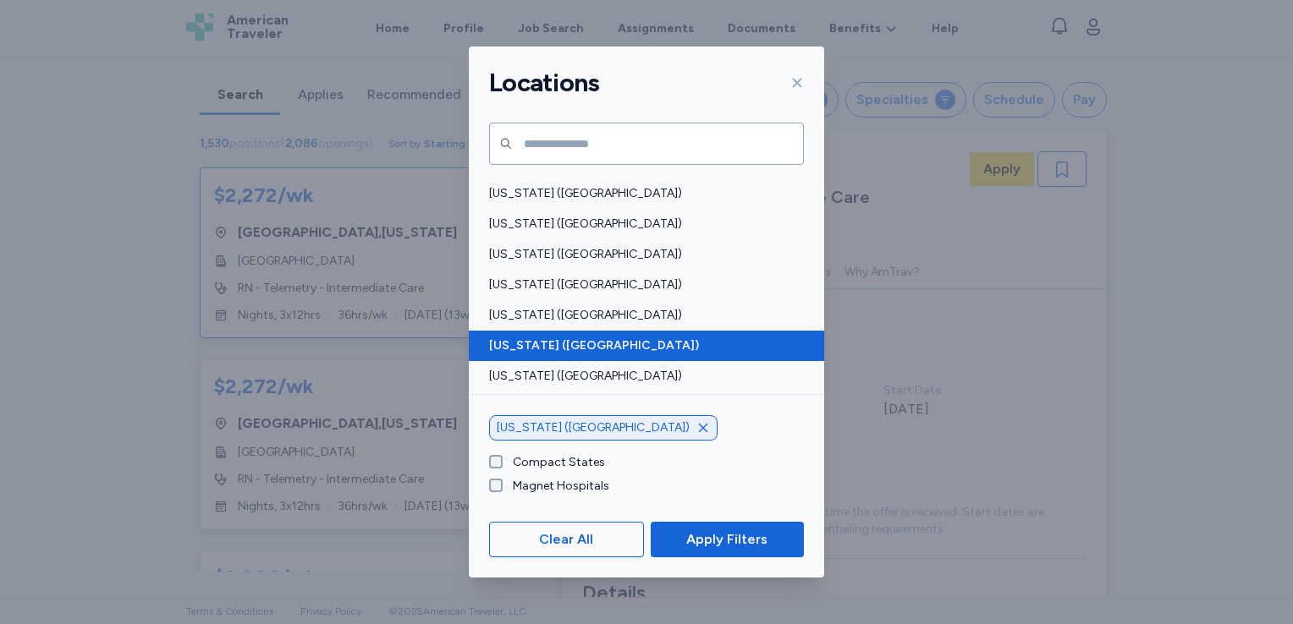
scroll to position [1128, 0]
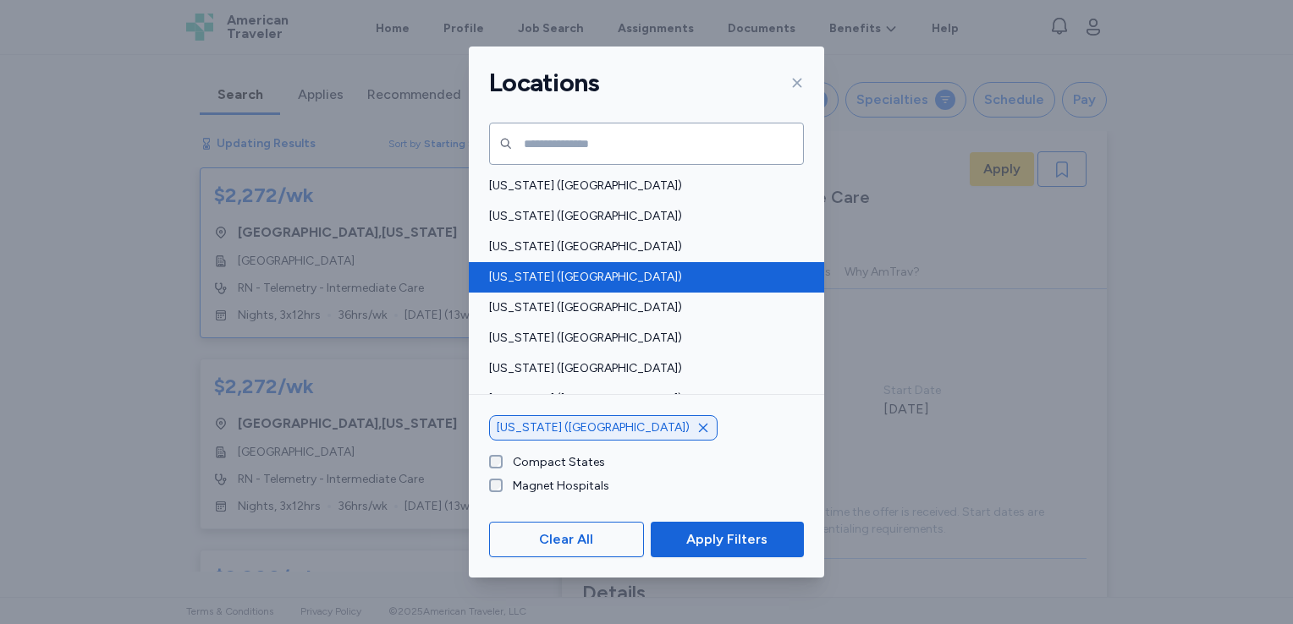
click at [629, 277] on span "[US_STATE] ([GEOGRAPHIC_DATA])" at bounding box center [641, 277] width 305 height 17
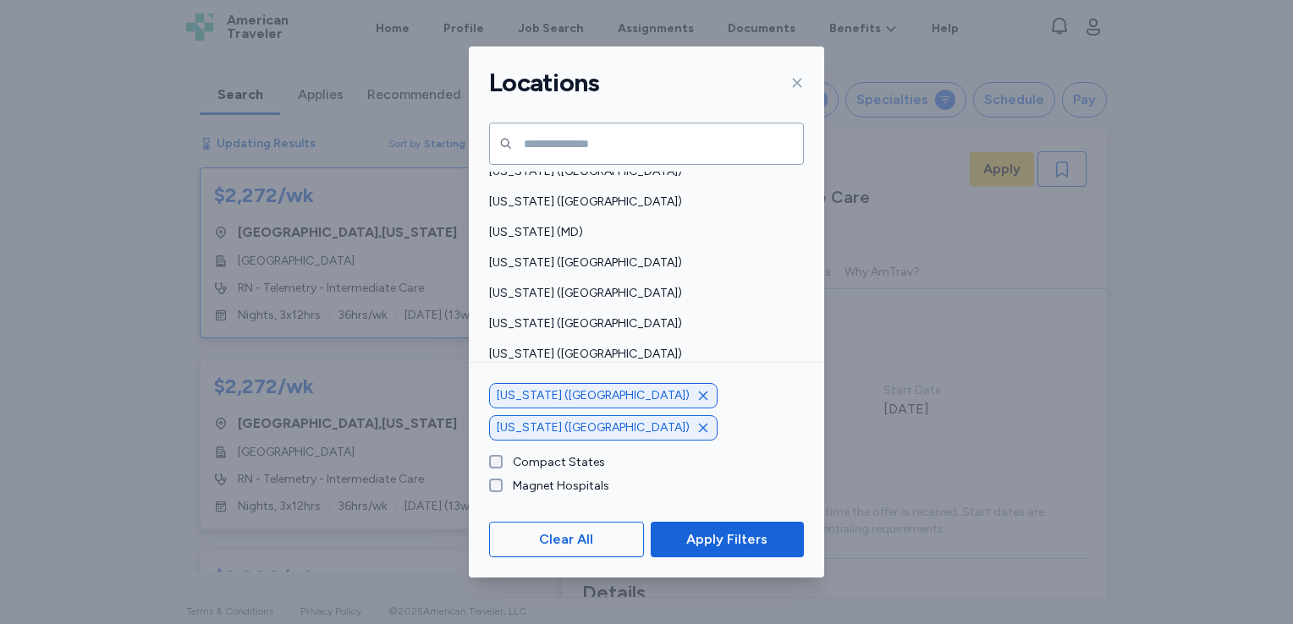
scroll to position [283, 0]
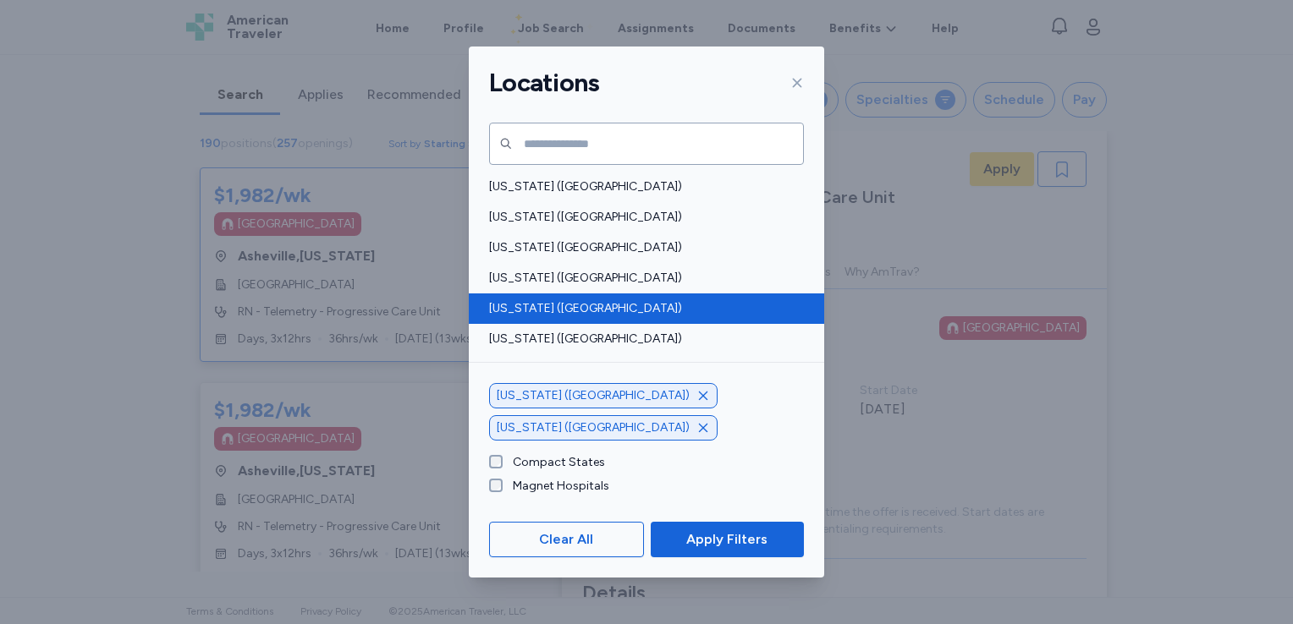
scroll to position [282, 0]
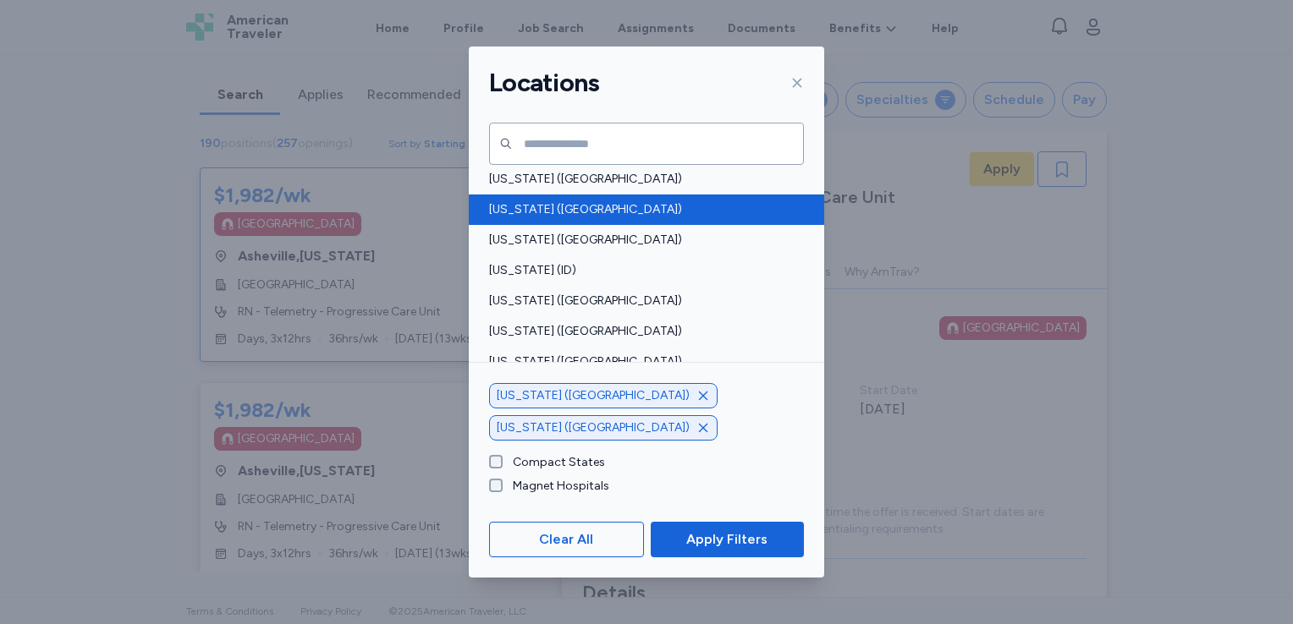
click at [643, 215] on span "[US_STATE] ([GEOGRAPHIC_DATA])" at bounding box center [641, 209] width 305 height 17
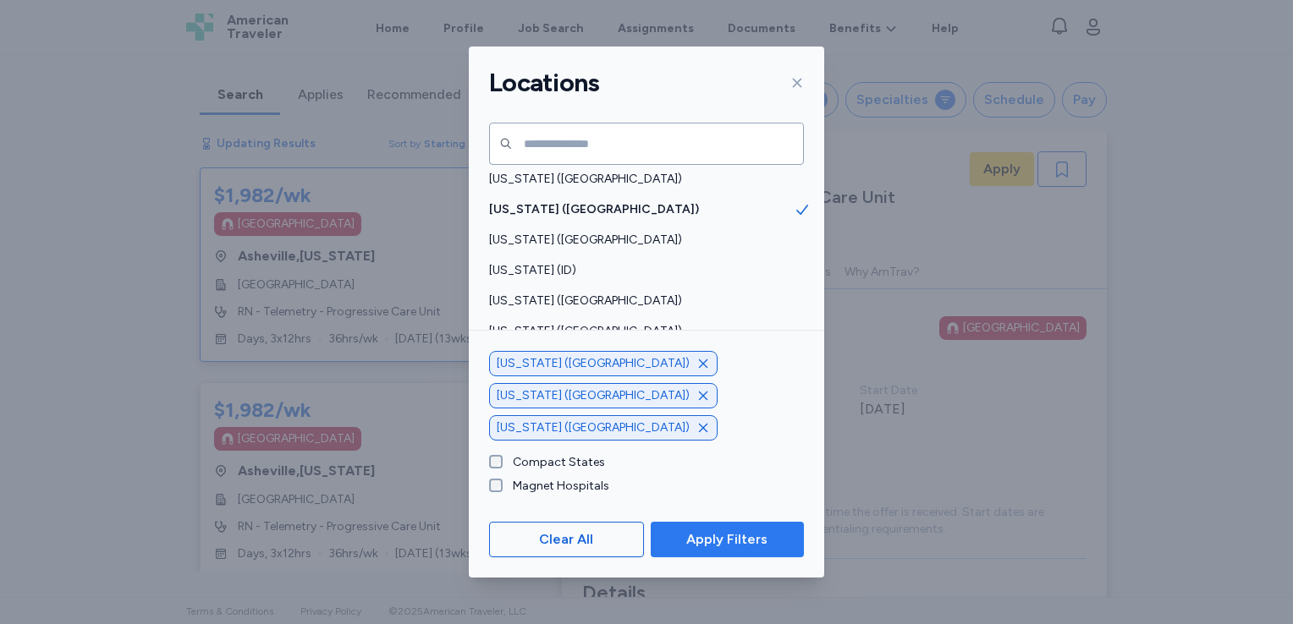
click at [734, 537] on span "Apply Filters" at bounding box center [726, 540] width 81 height 20
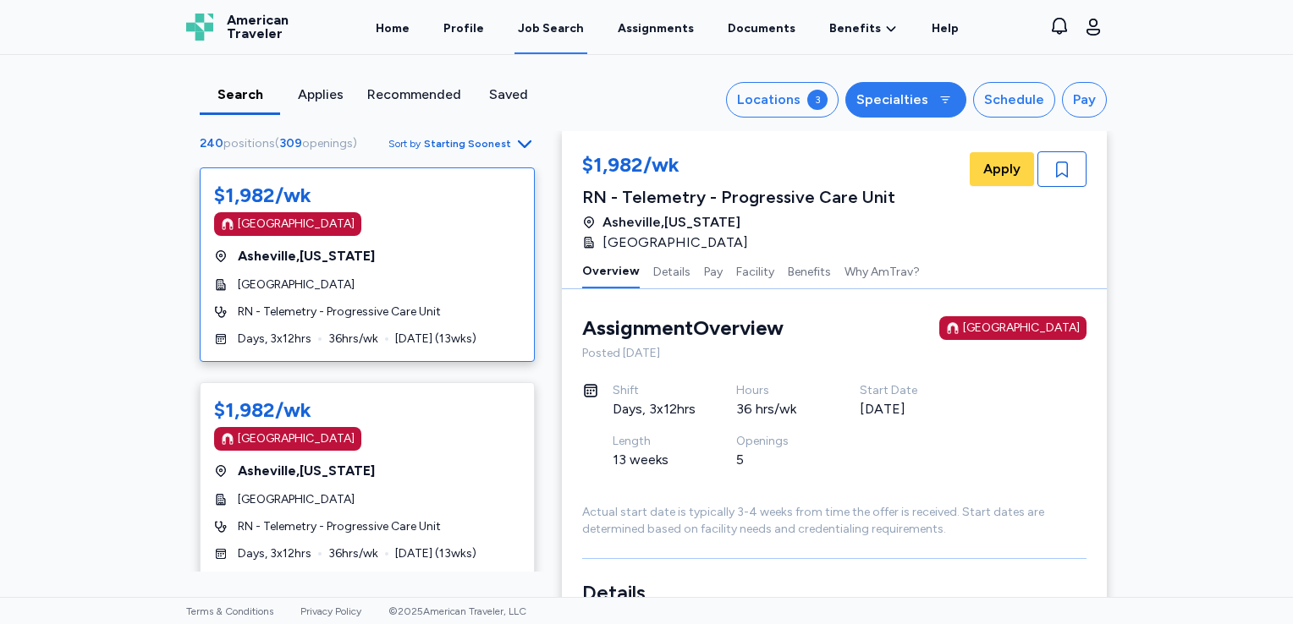
click at [938, 93] on icon "button" at bounding box center [945, 100] width 14 height 14
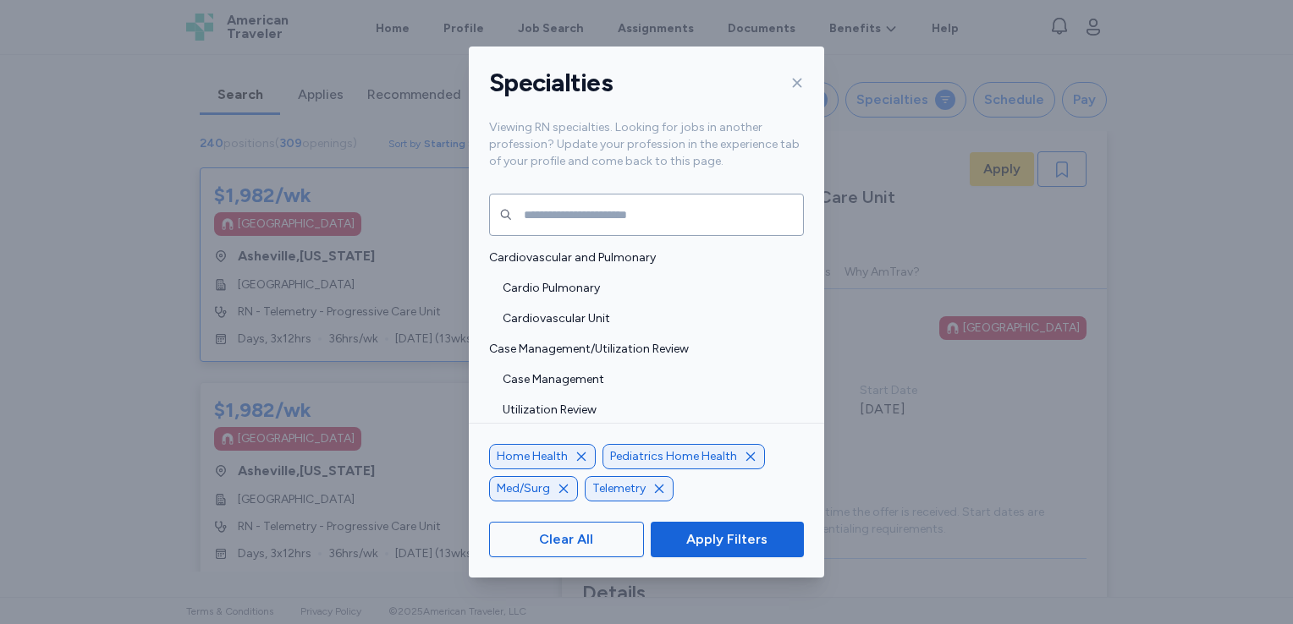
click at [749, 458] on icon "button" at bounding box center [751, 457] width 14 height 14
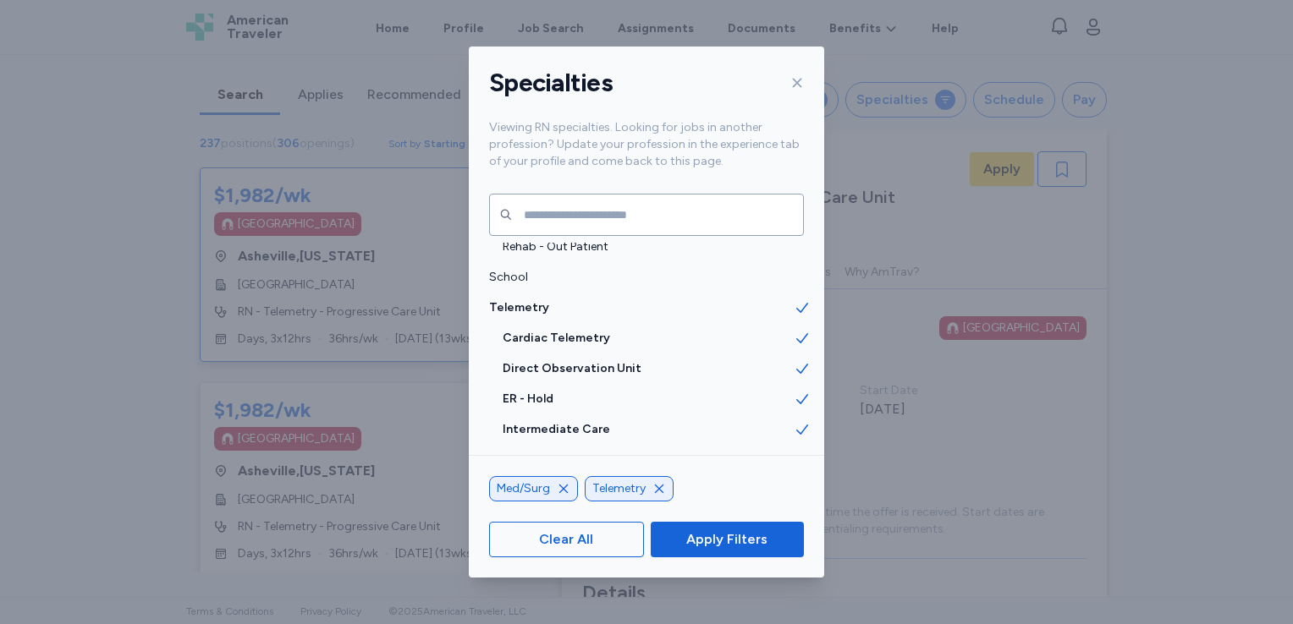
scroll to position [3837, 0]
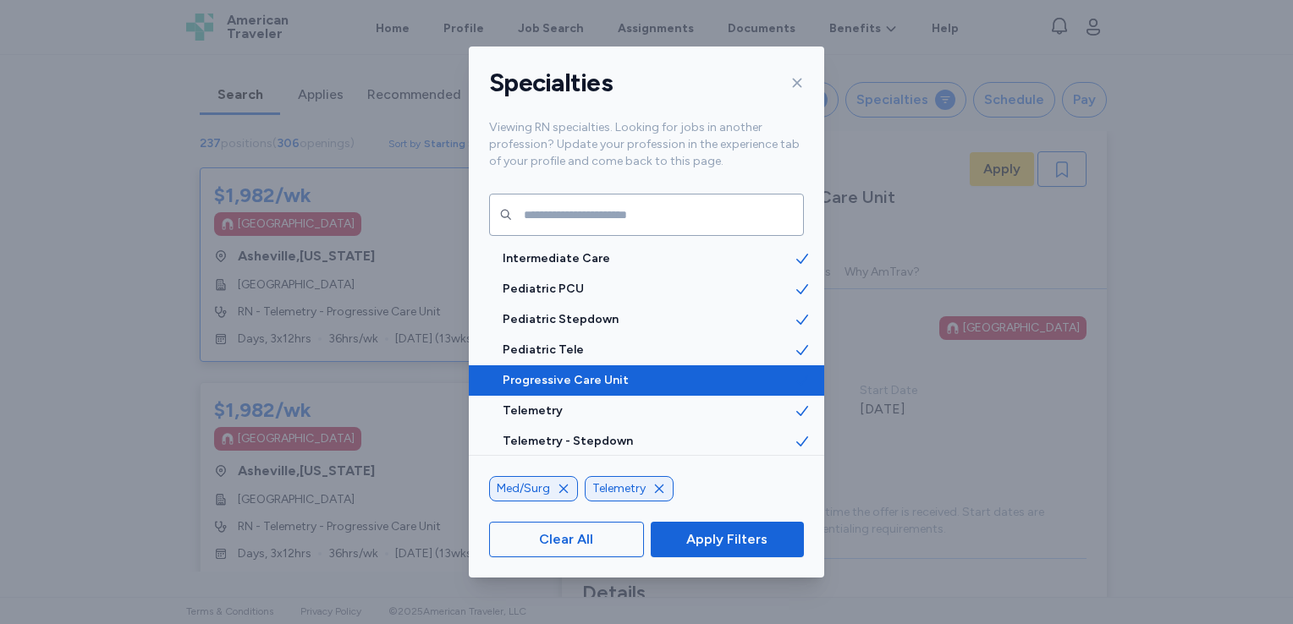
click at [646, 384] on span "Progressive Care Unit" at bounding box center [648, 380] width 291 height 17
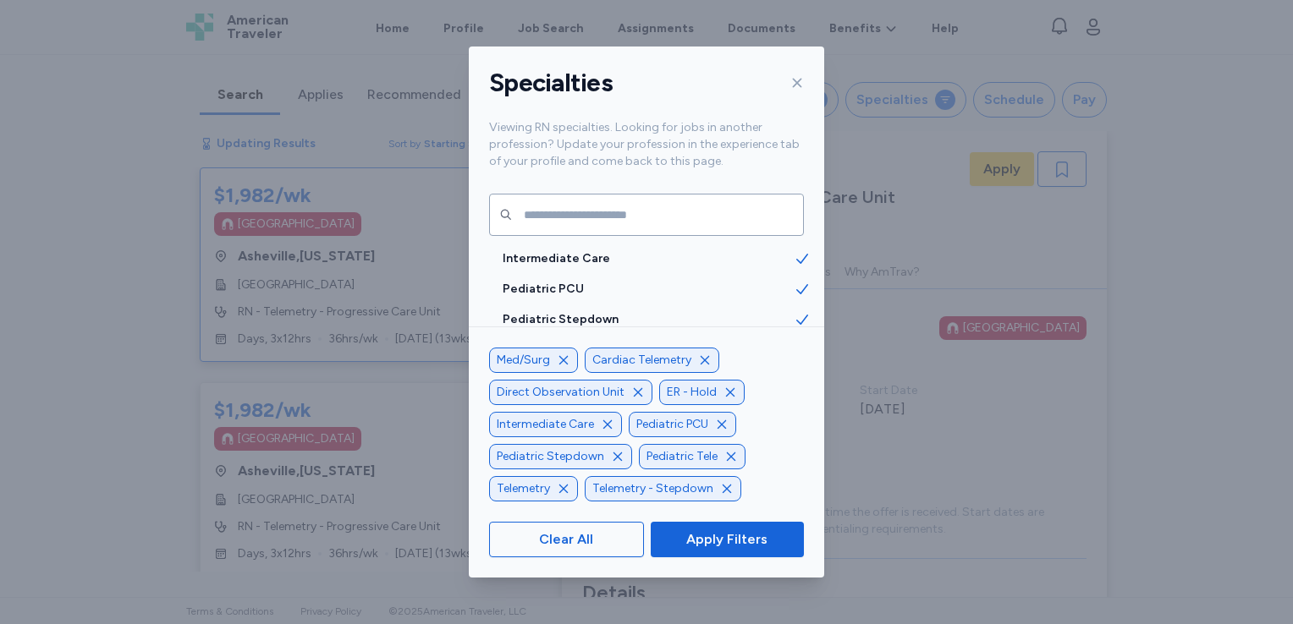
click at [733, 396] on icon "button" at bounding box center [730, 393] width 14 height 14
click at [634, 391] on icon "button" at bounding box center [638, 393] width 14 height 14
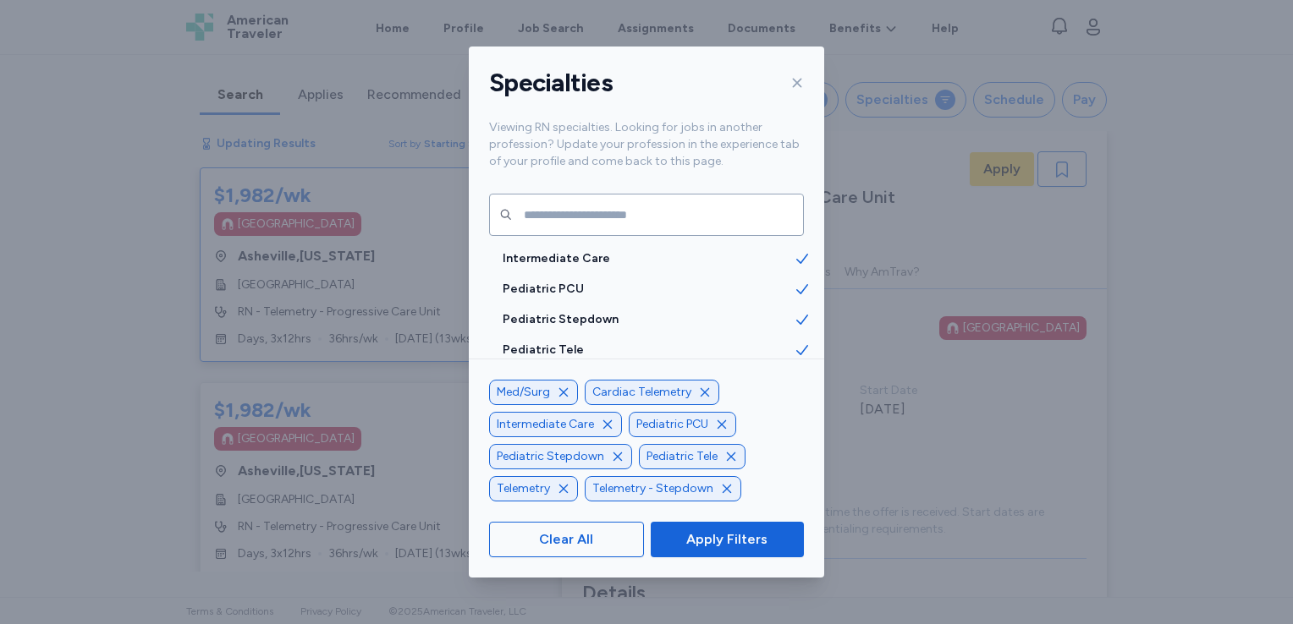
click at [724, 428] on icon "button" at bounding box center [722, 425] width 14 height 14
click at [583, 455] on icon "button" at bounding box center [581, 457] width 14 height 14
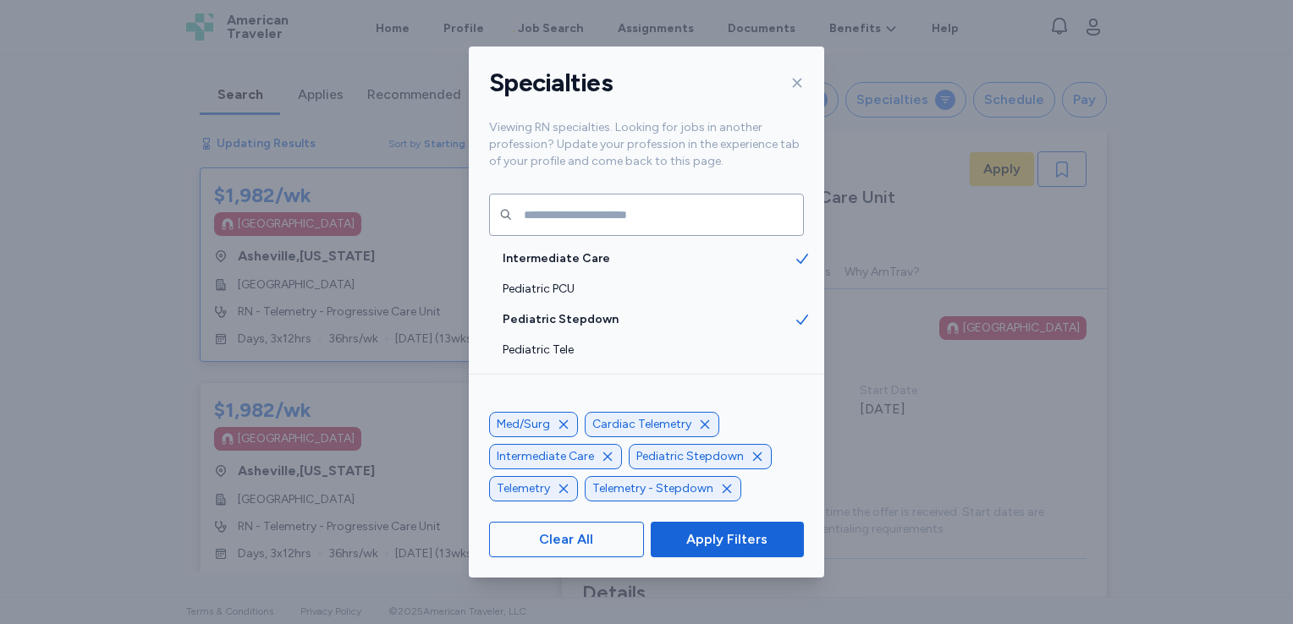
click at [750, 458] on icon "button" at bounding box center [757, 457] width 14 height 14
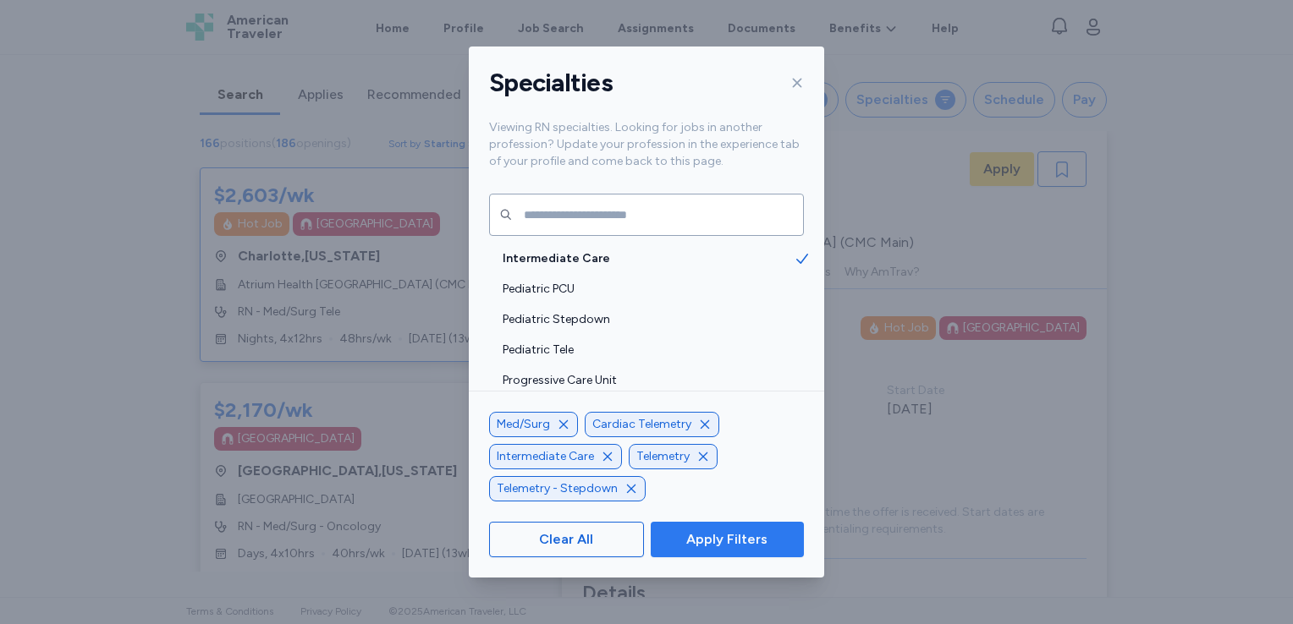
click at [750, 536] on span "Apply Filters" at bounding box center [726, 540] width 81 height 20
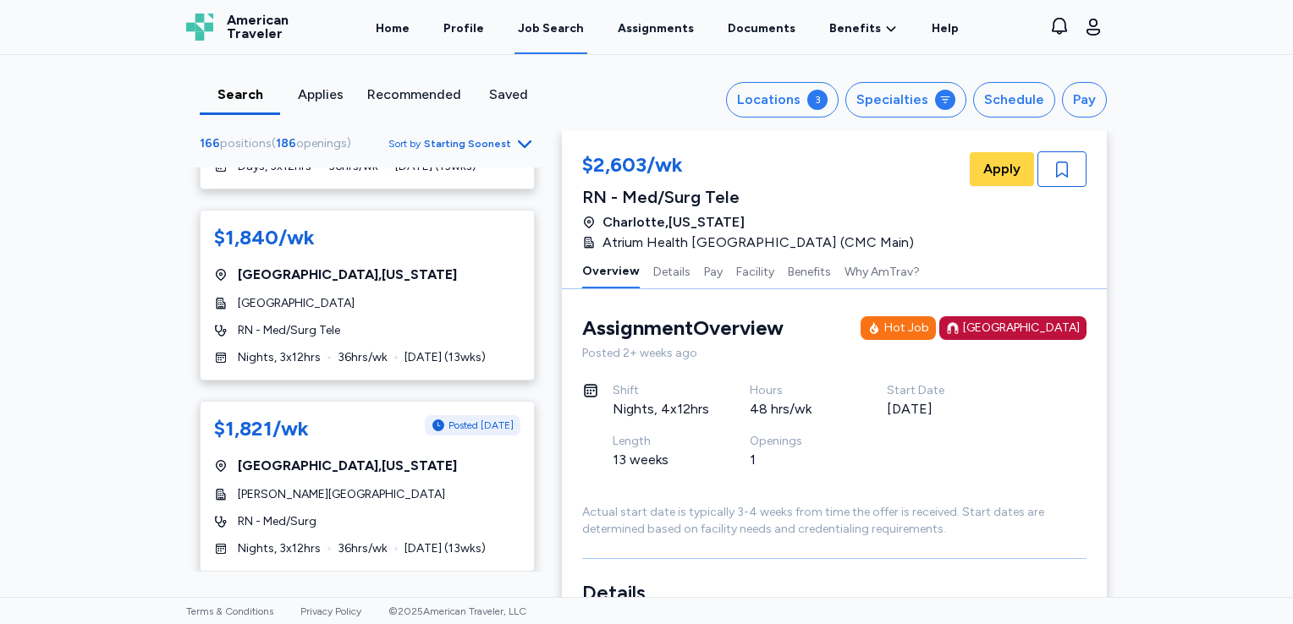
scroll to position [9990, 0]
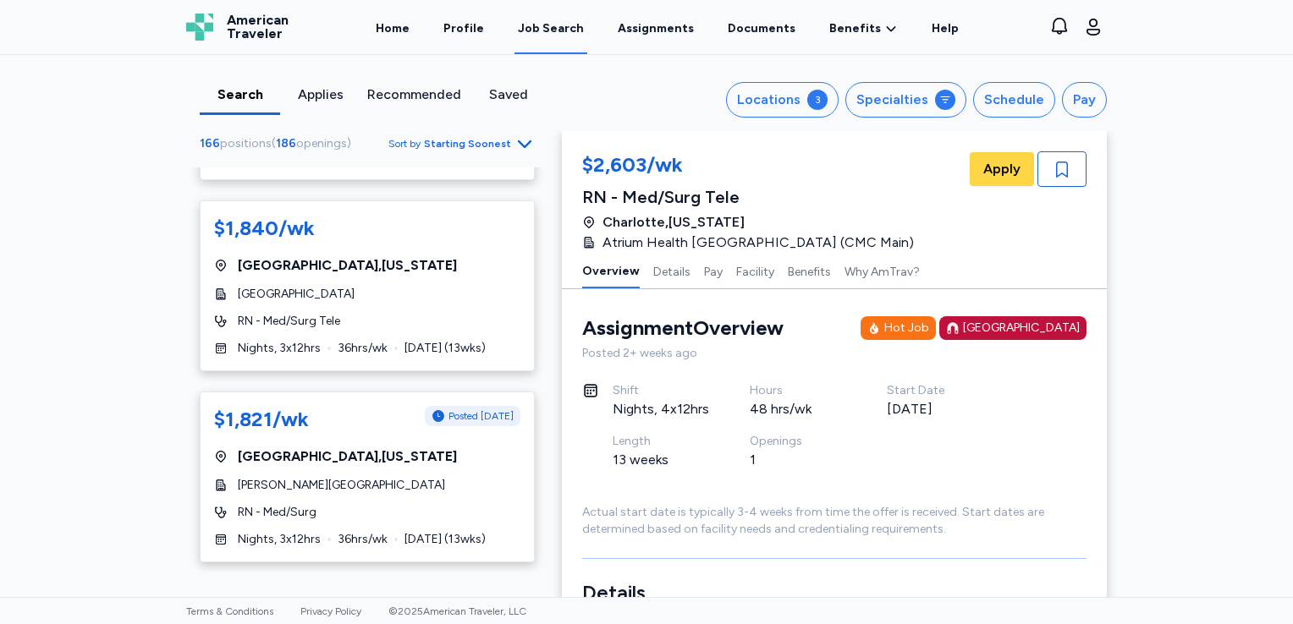
click at [514, 583] on icon "Go to next 50 jobs" at bounding box center [524, 593] width 20 height 20
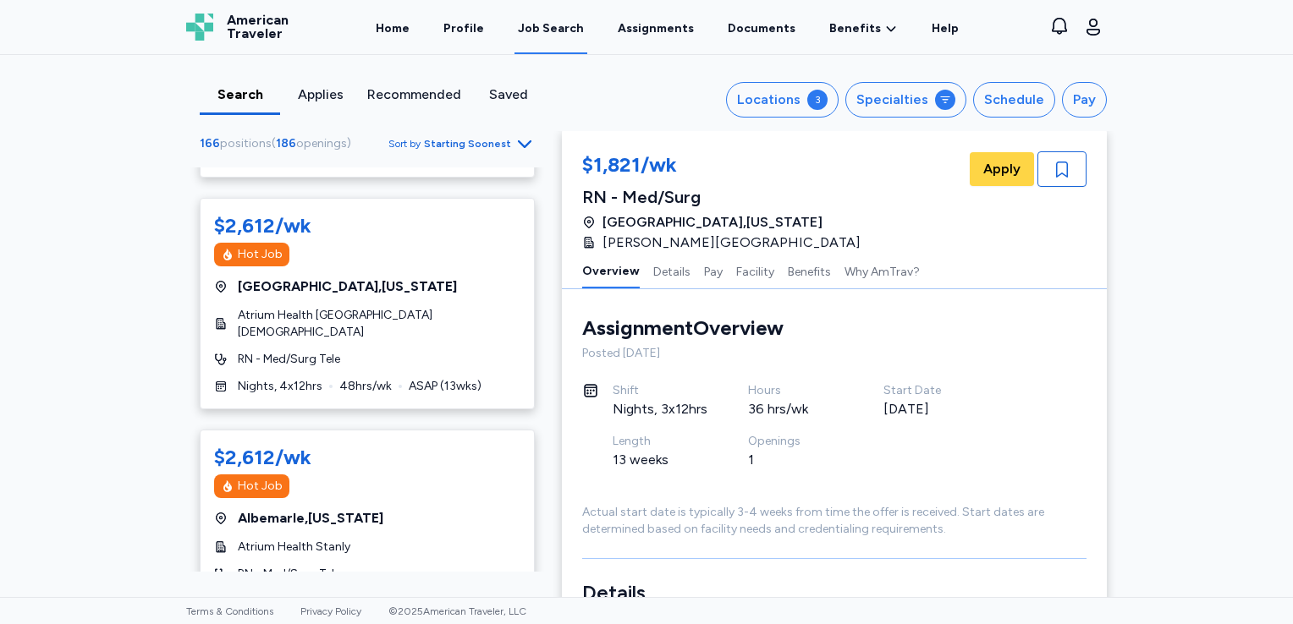
scroll to position [9804, 0]
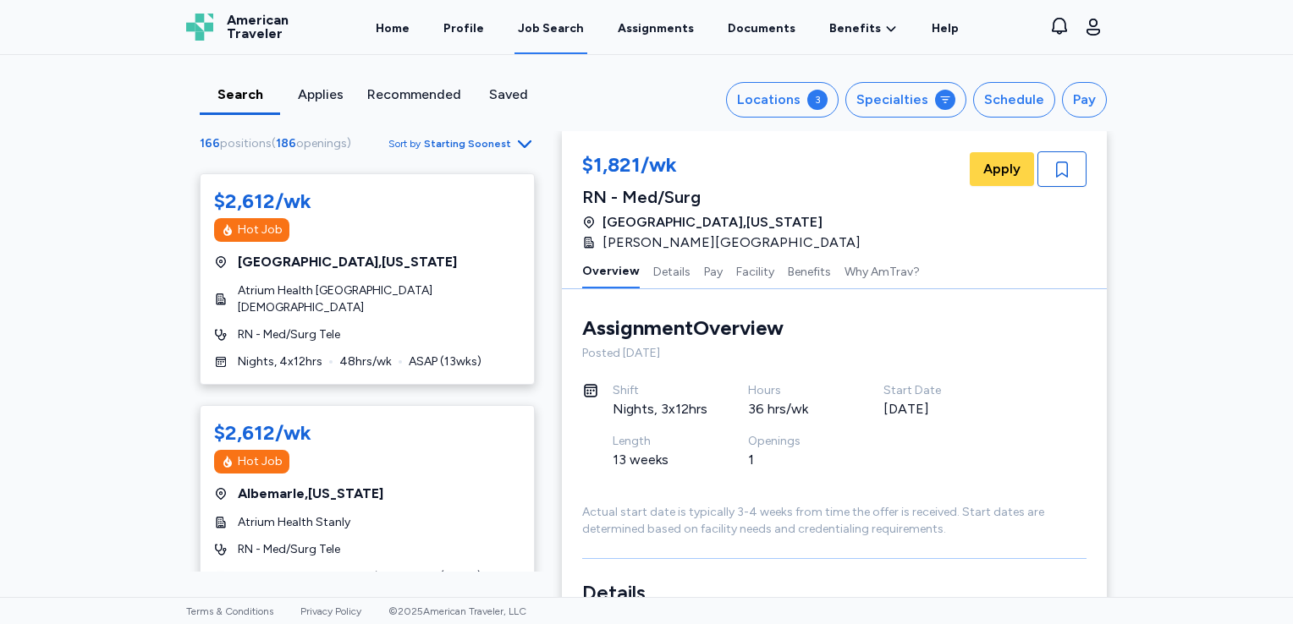
click at [514, 620] on icon "Go to next 50 jobs" at bounding box center [524, 630] width 20 height 20
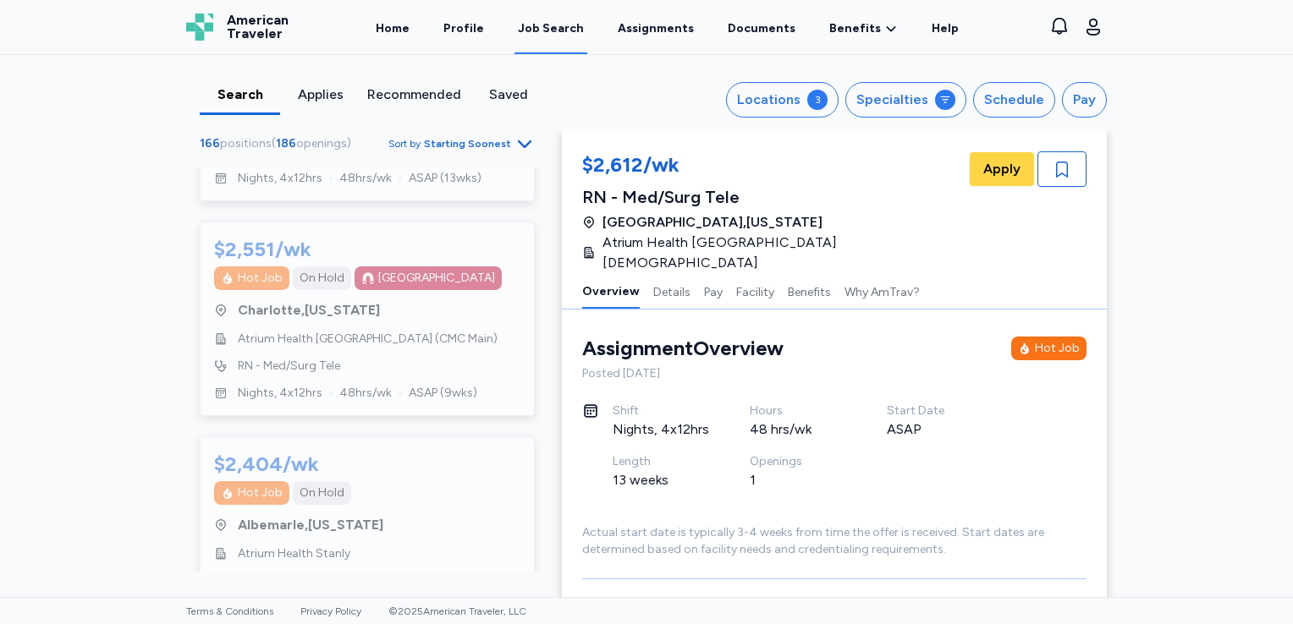
scroll to position [10092, 0]
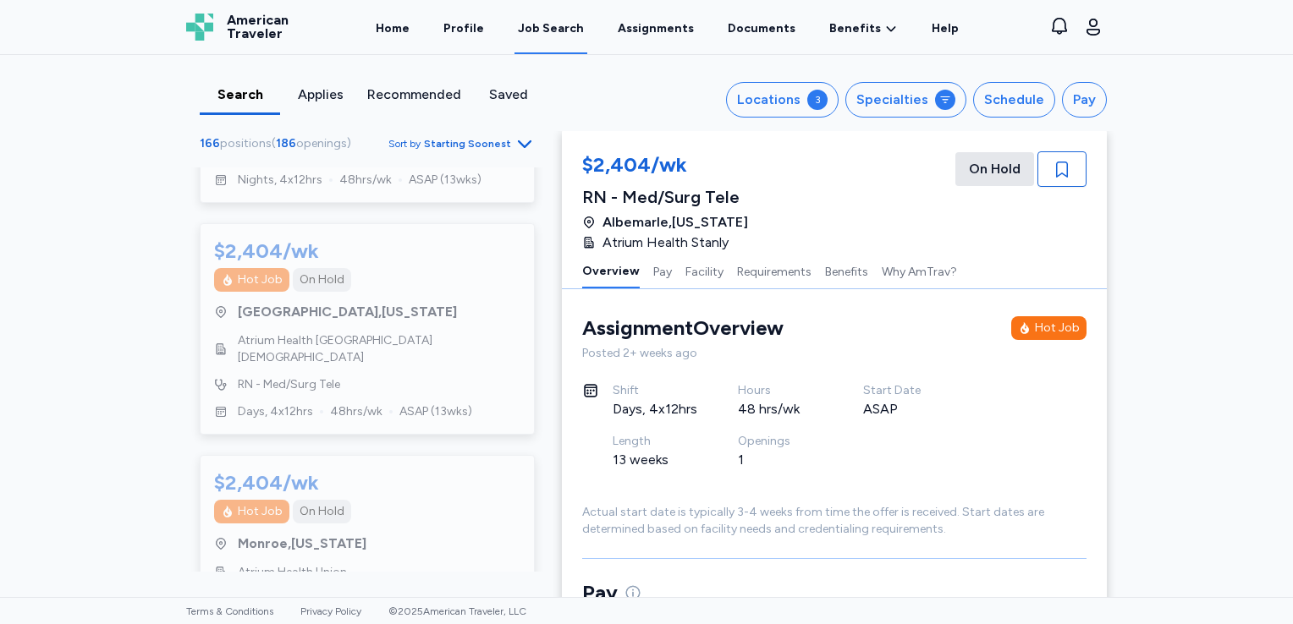
scroll to position [3102, 0]
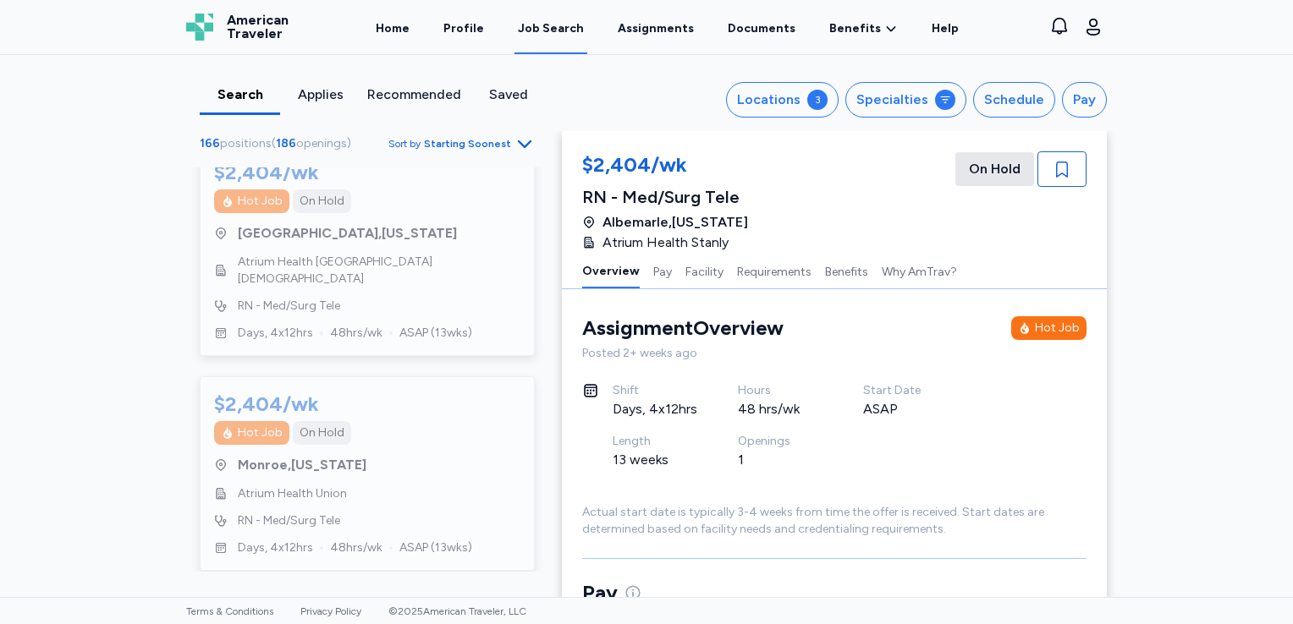
click at [206, 595] on icon "Go to previous 50 jobs" at bounding box center [210, 602] width 8 height 14
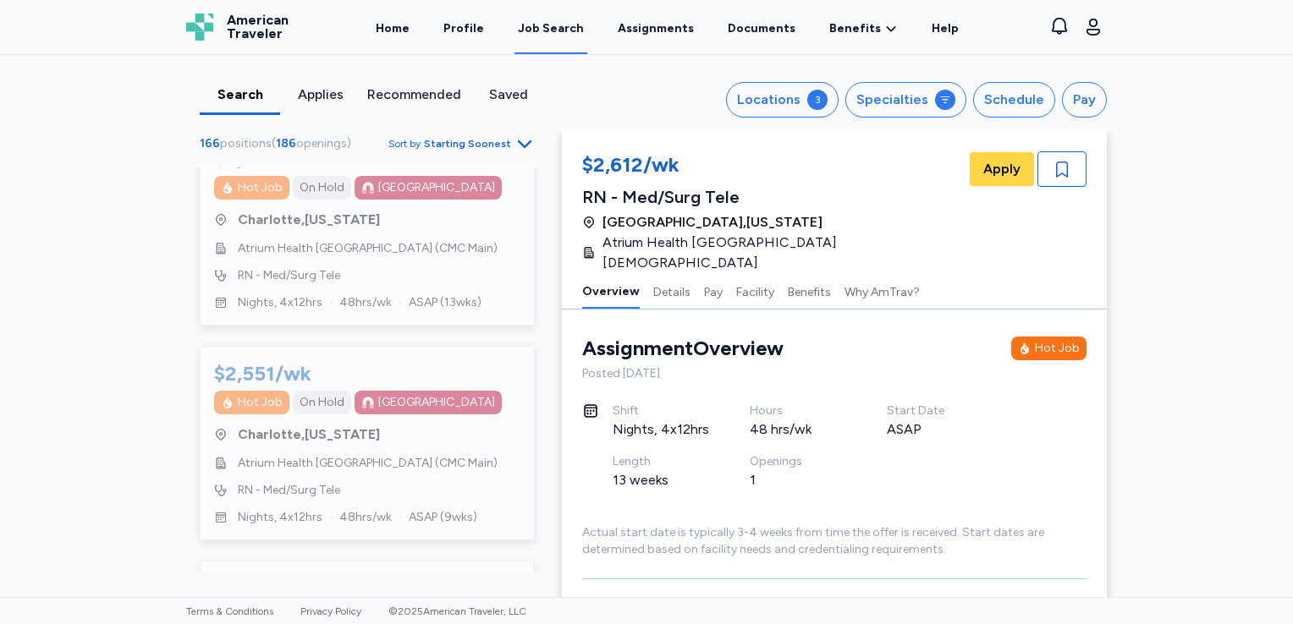
scroll to position [10092, 0]
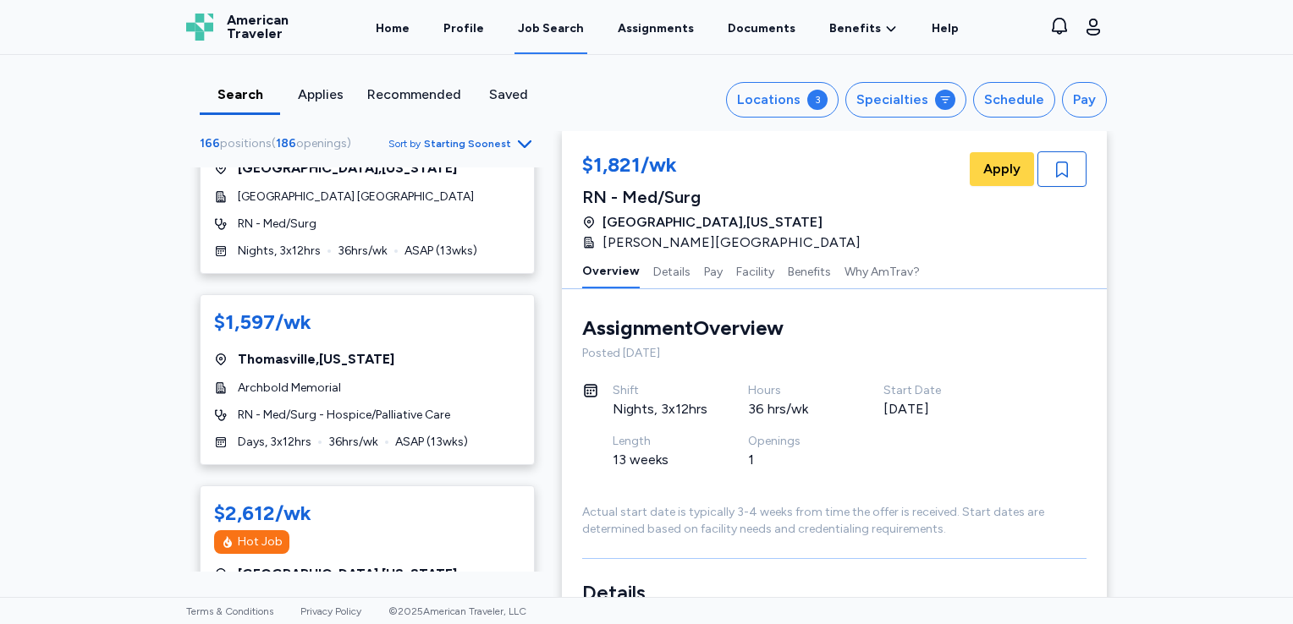
scroll to position [9804, 0]
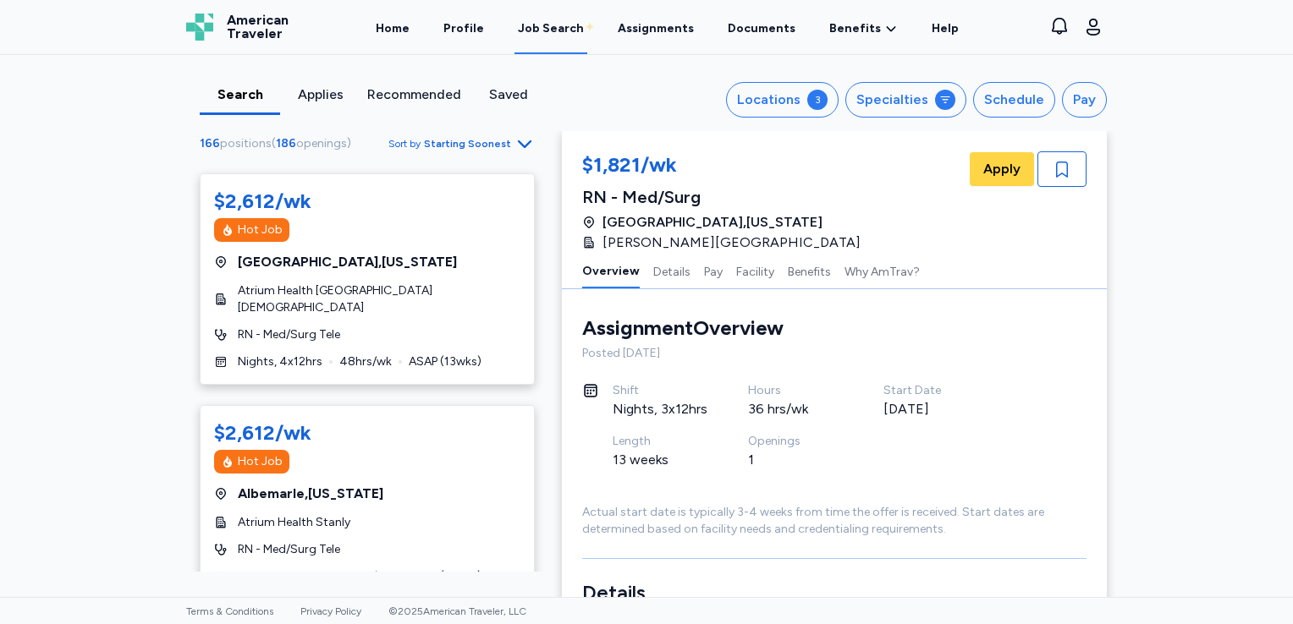
click at [203, 620] on icon "Go to previous 50 jobs" at bounding box center [210, 630] width 20 height 20
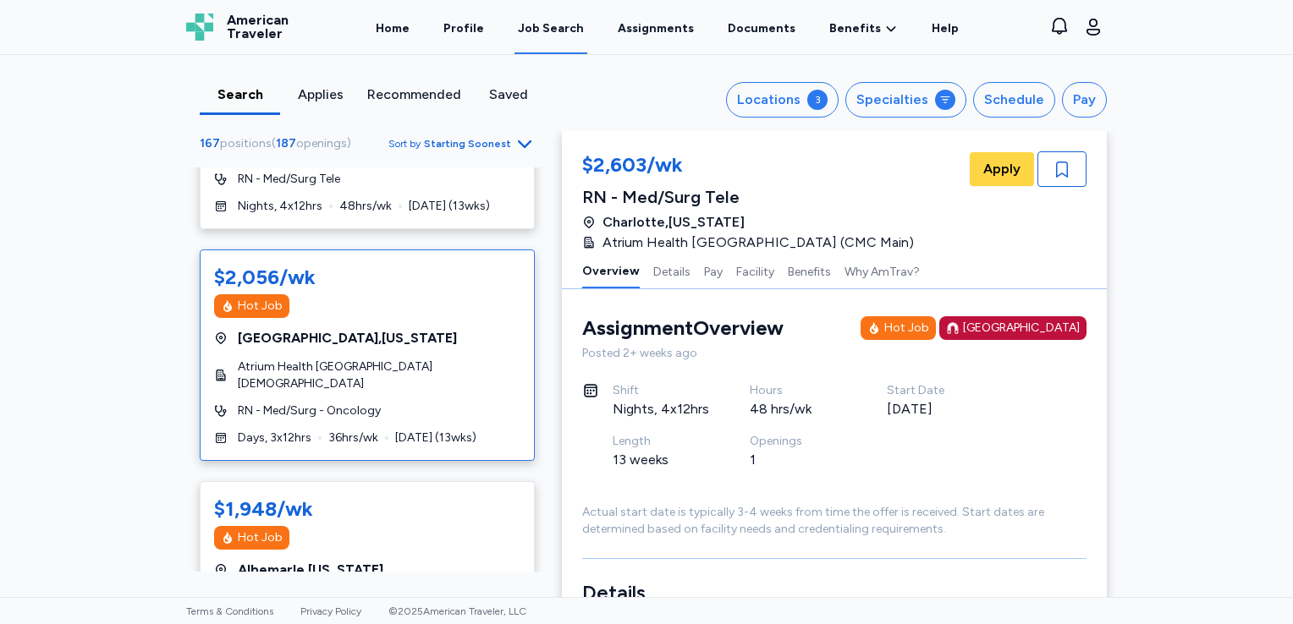
scroll to position [4313, 0]
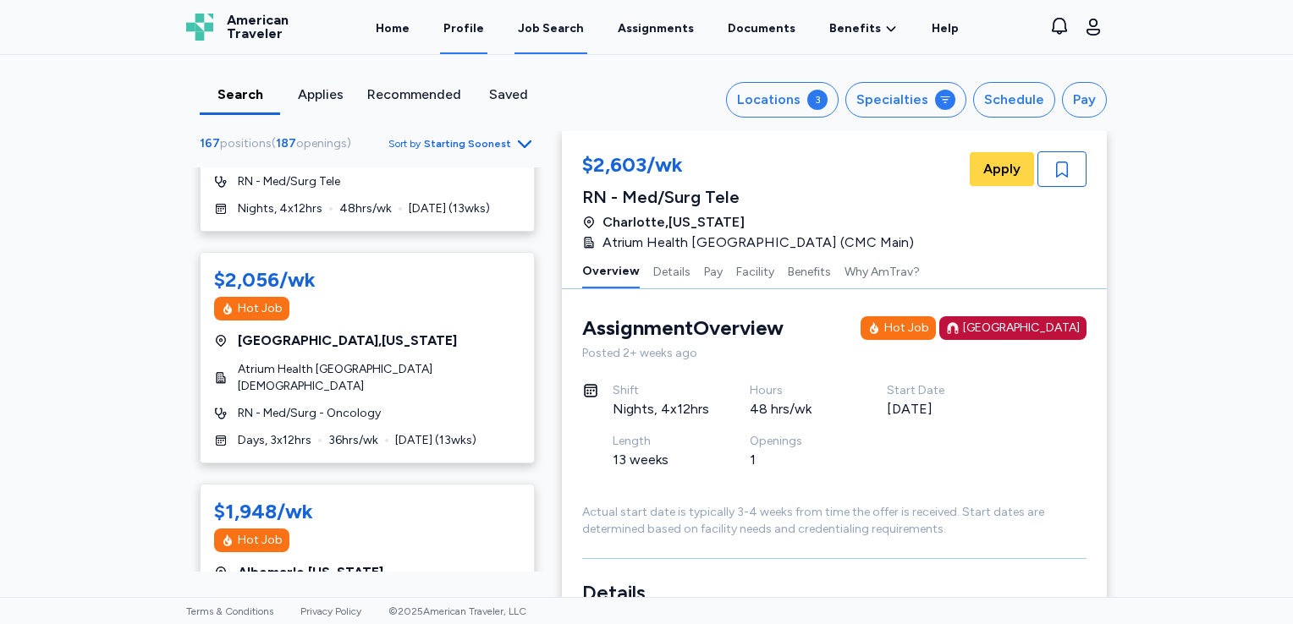
click at [468, 28] on link "Profile" at bounding box center [463, 28] width 47 height 52
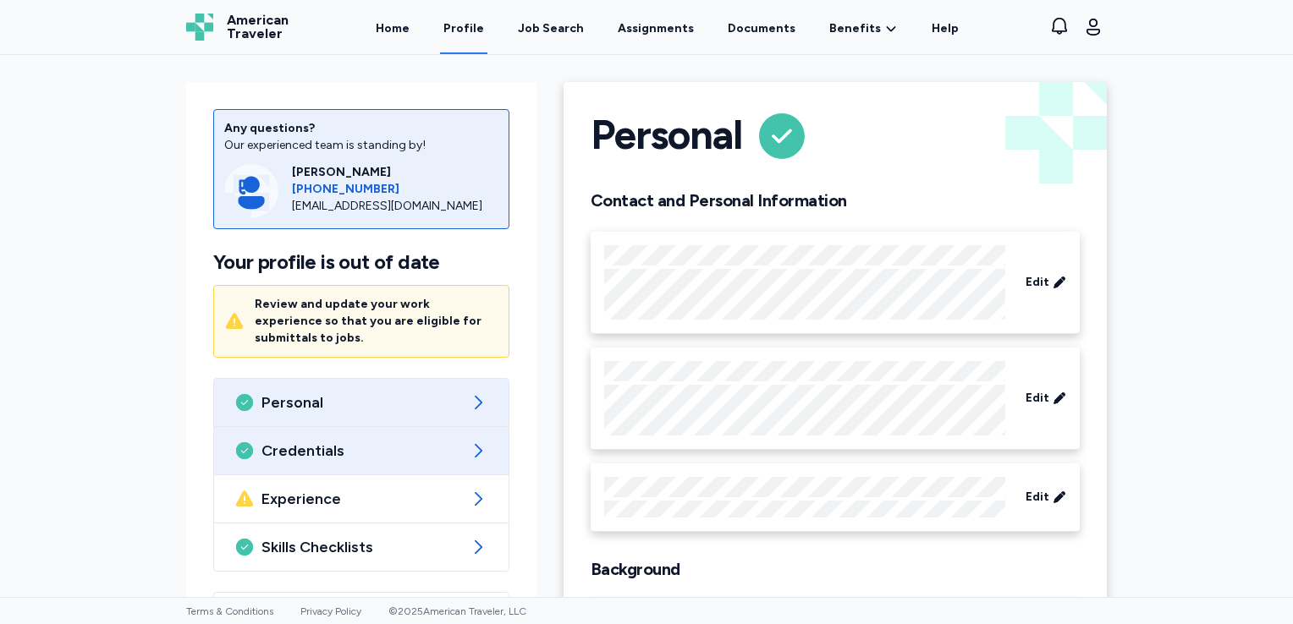
scroll to position [112, 0]
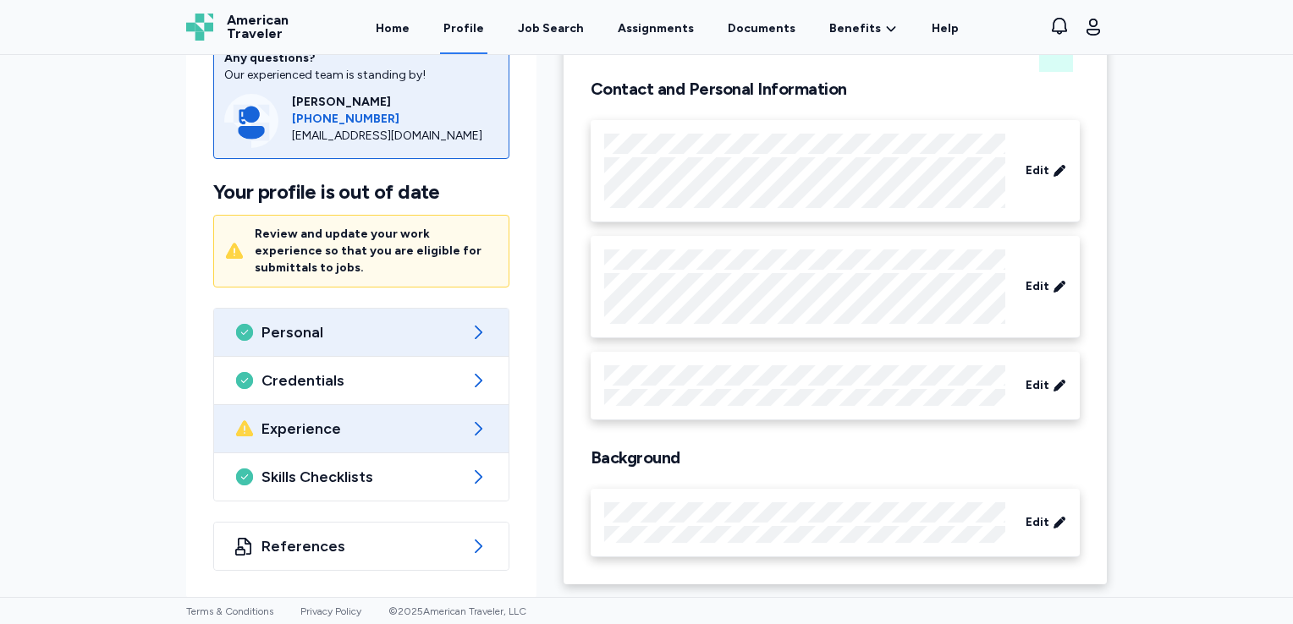
click at [476, 425] on icon at bounding box center [478, 429] width 20 height 20
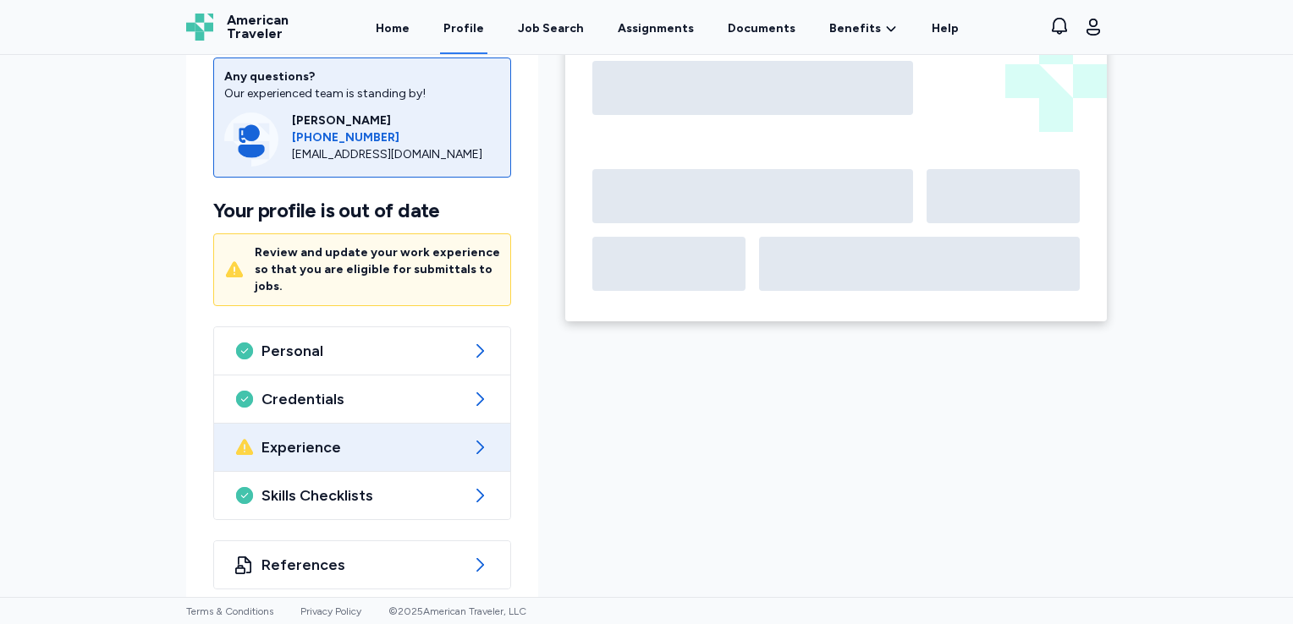
scroll to position [112, 0]
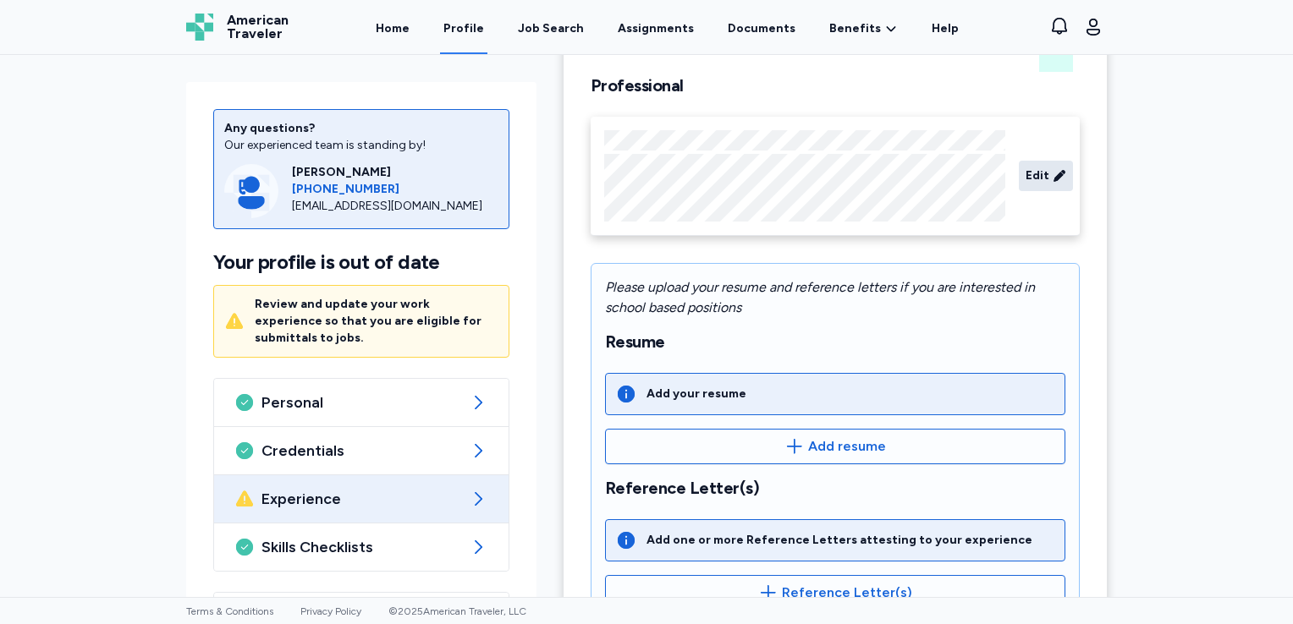
click at [1052, 173] on icon at bounding box center [1059, 176] width 14 height 17
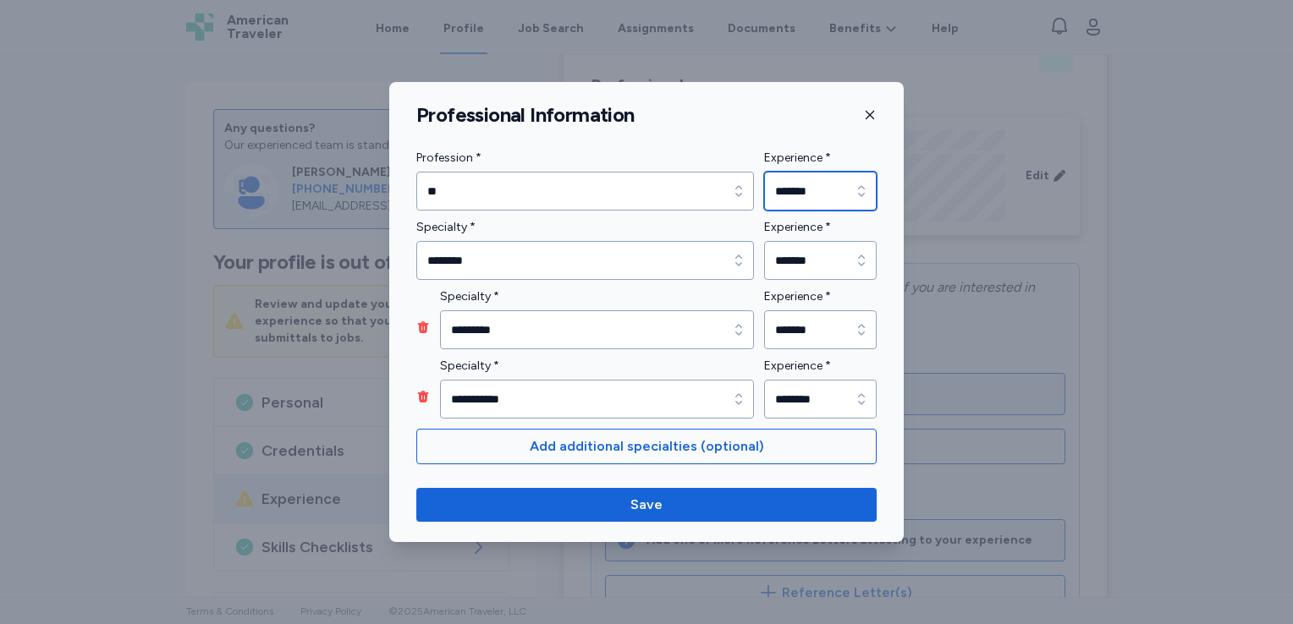
click at [862, 184] on icon "button" at bounding box center [861, 191] width 17 height 17
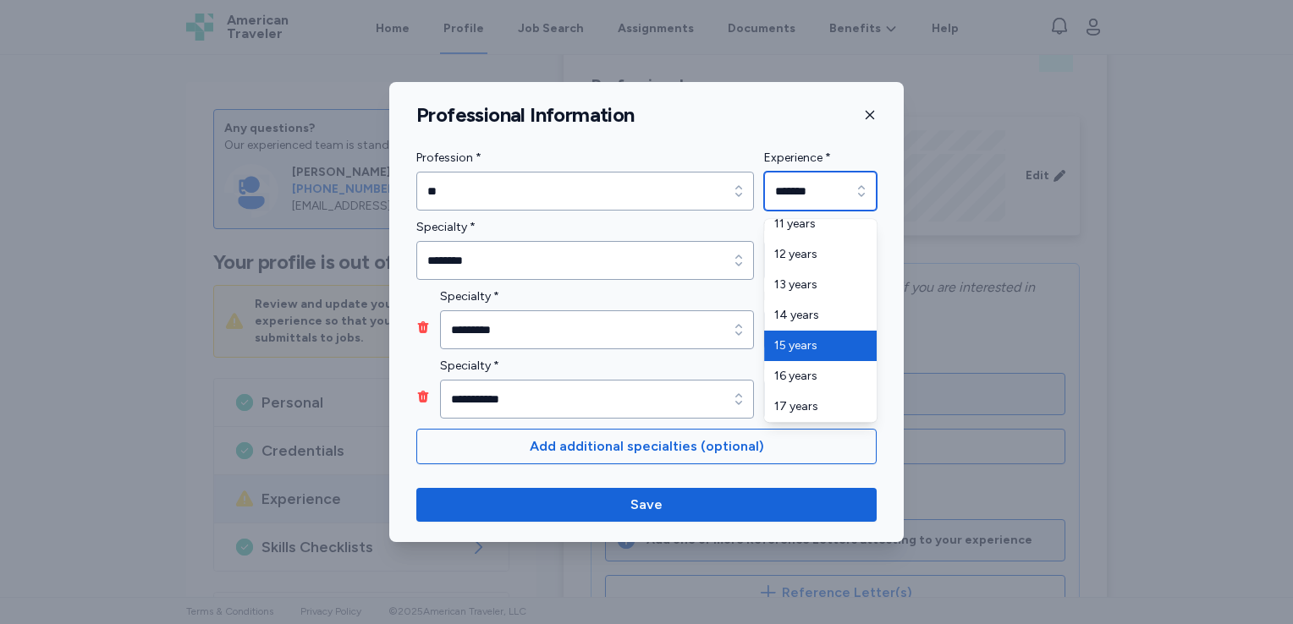
type input "********"
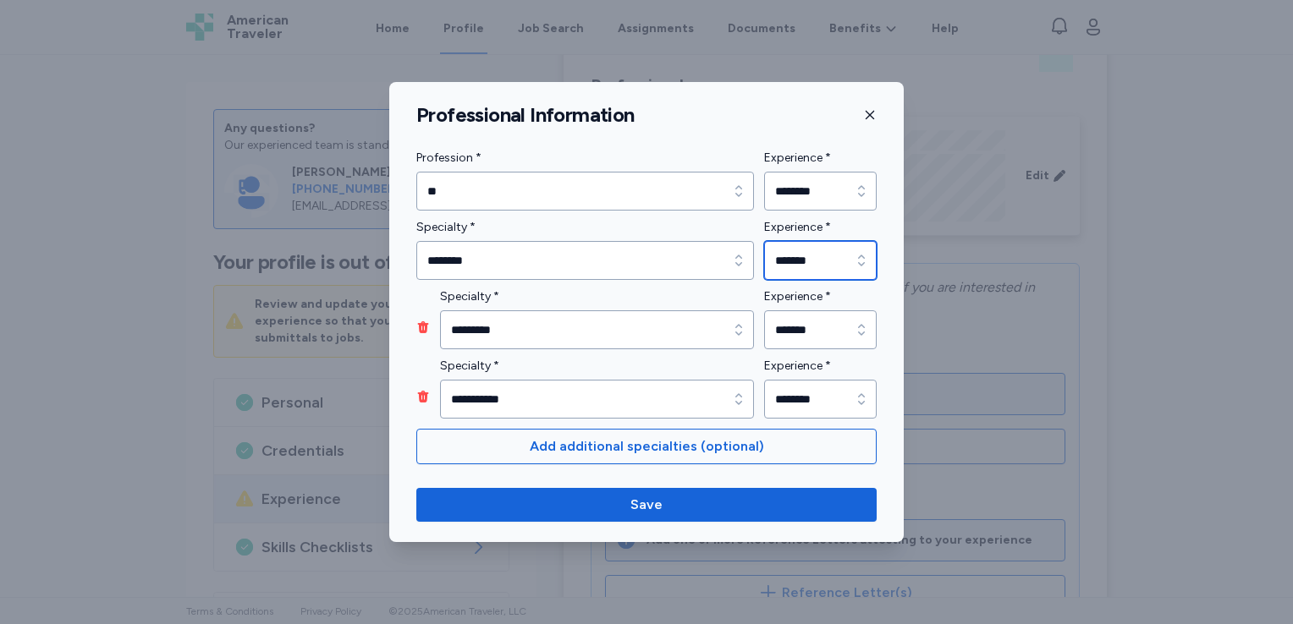
click at [861, 255] on icon "button" at bounding box center [861, 260] width 7 height 11
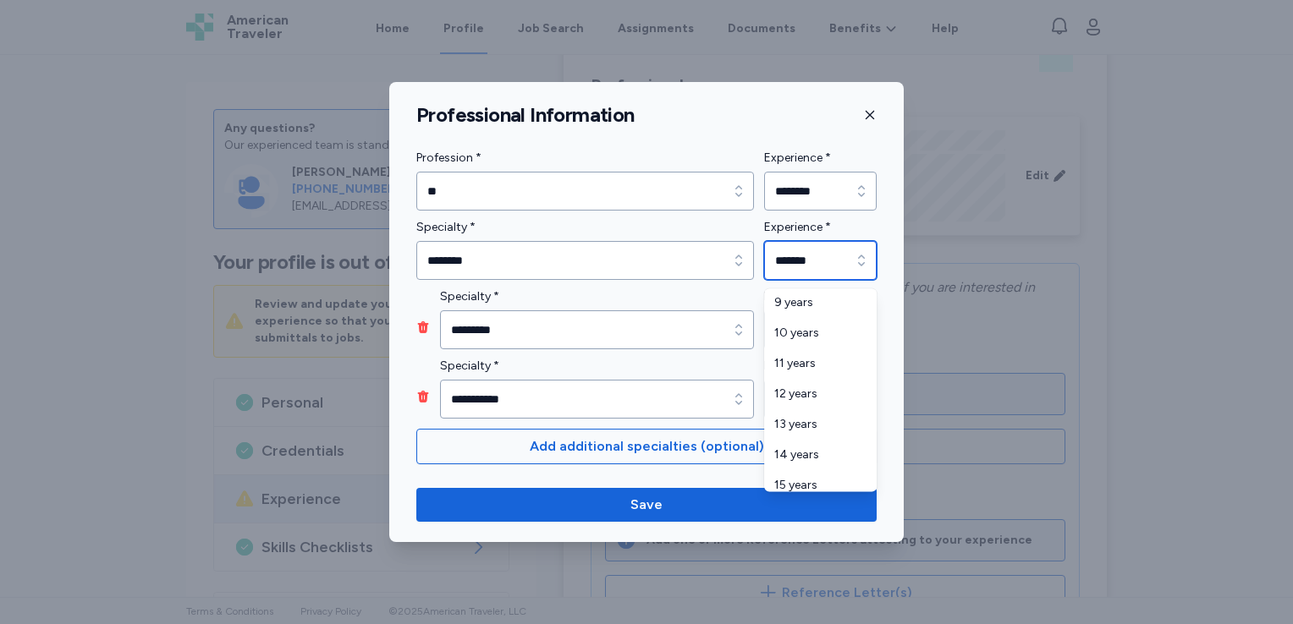
scroll to position [424, 0]
type input "********"
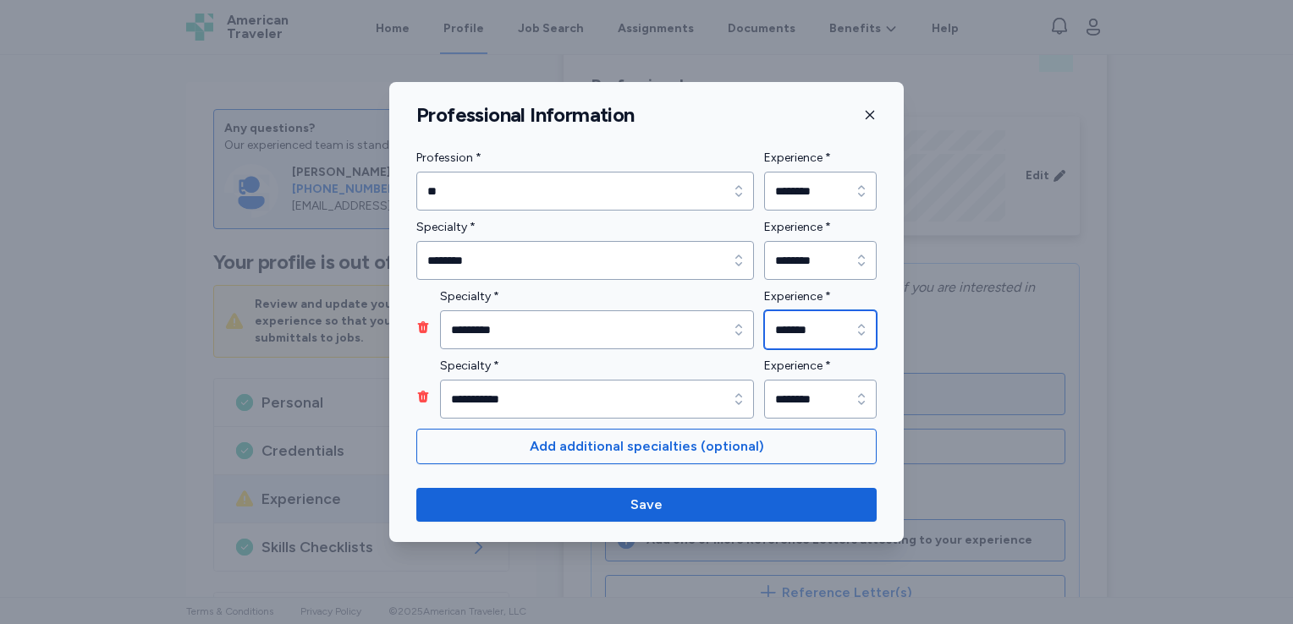
click at [861, 324] on icon "button" at bounding box center [861, 329] width 17 height 17
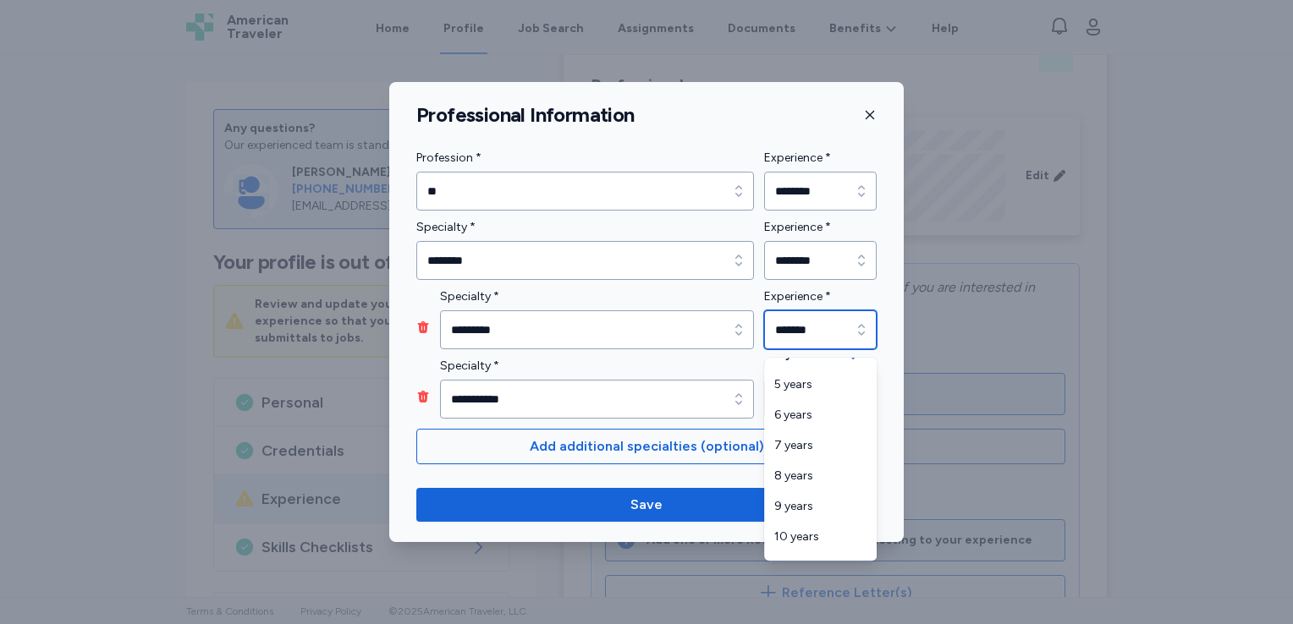
scroll to position [390, 0]
type input "********"
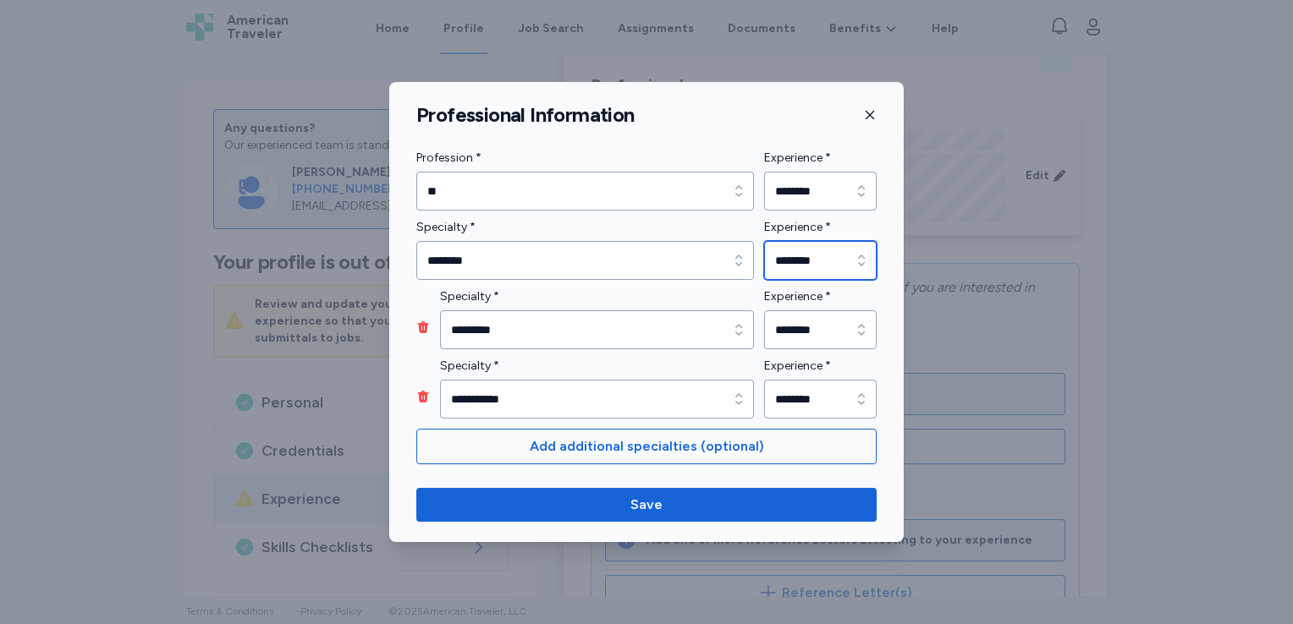
click at [859, 254] on icon "button" at bounding box center [861, 260] width 17 height 17
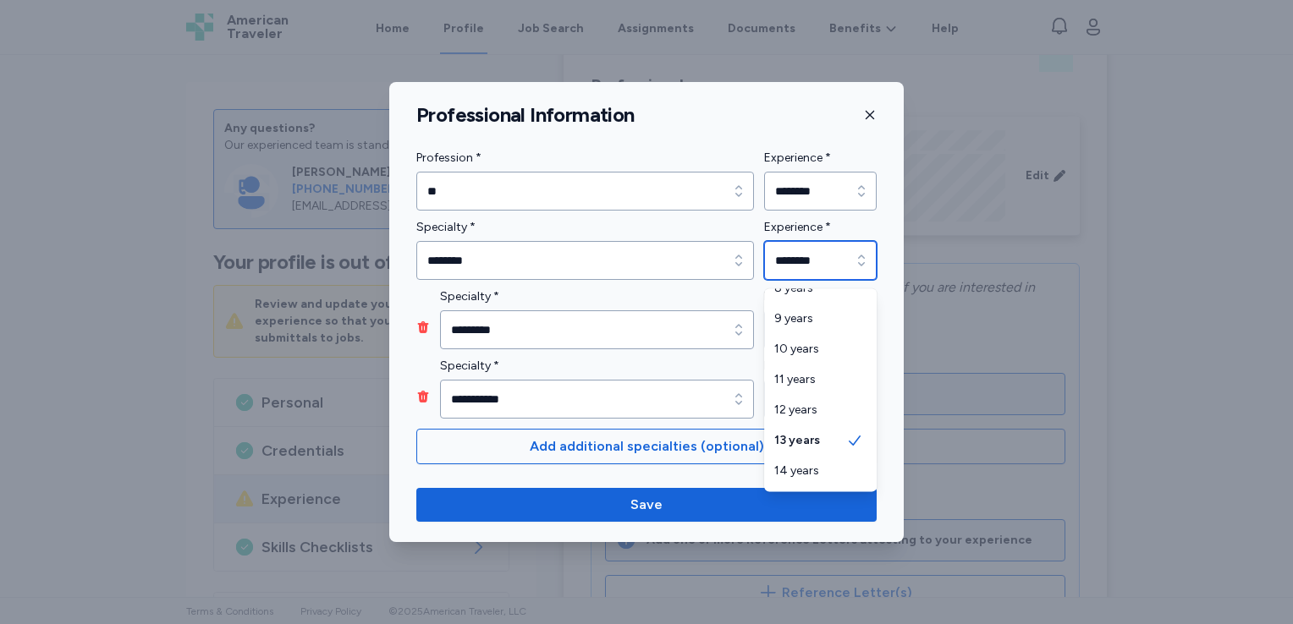
scroll to position [382, 0]
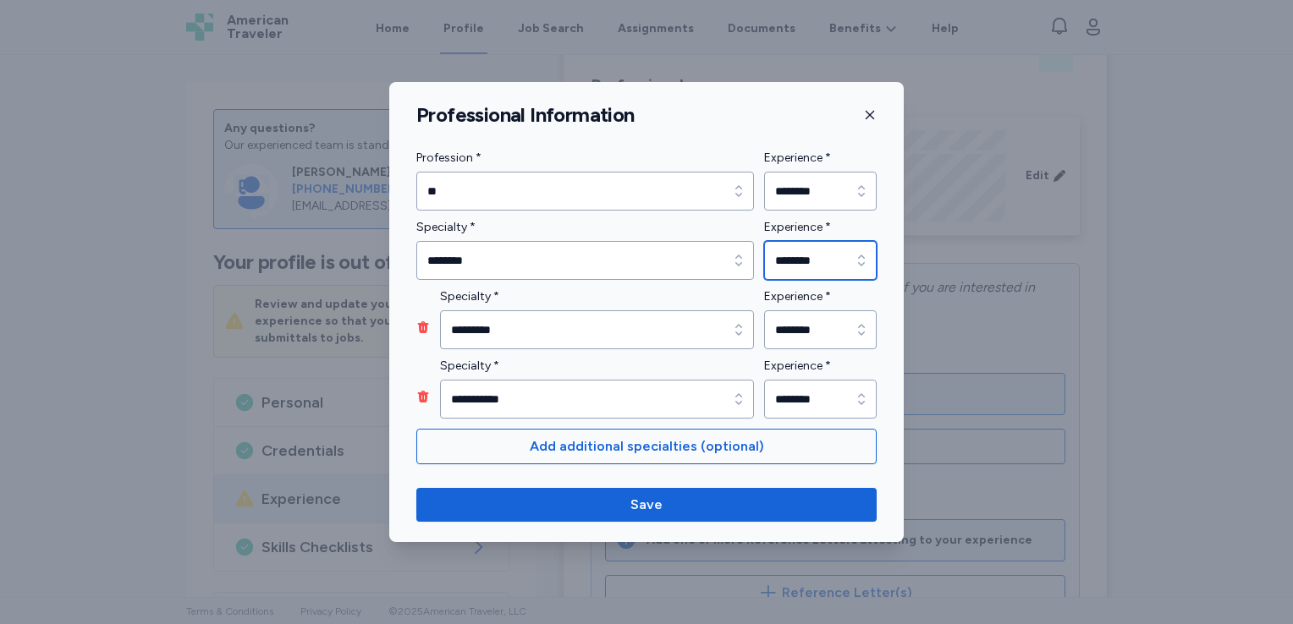
click at [863, 262] on icon "button" at bounding box center [861, 260] width 17 height 17
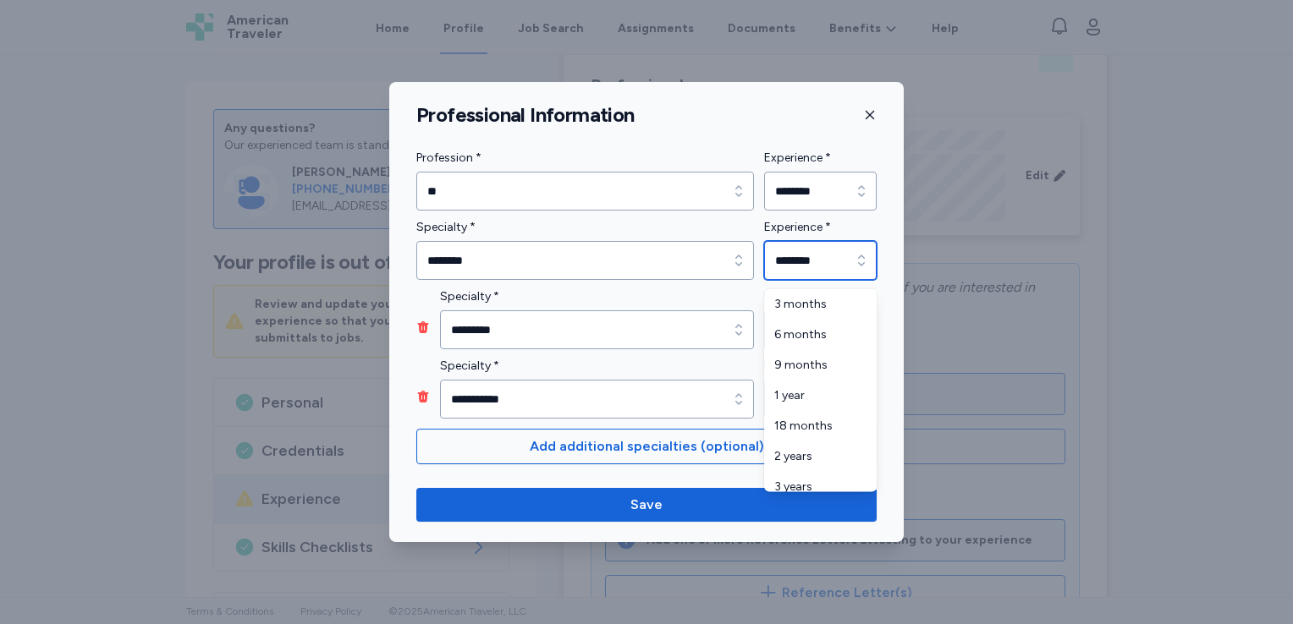
scroll to position [376, 0]
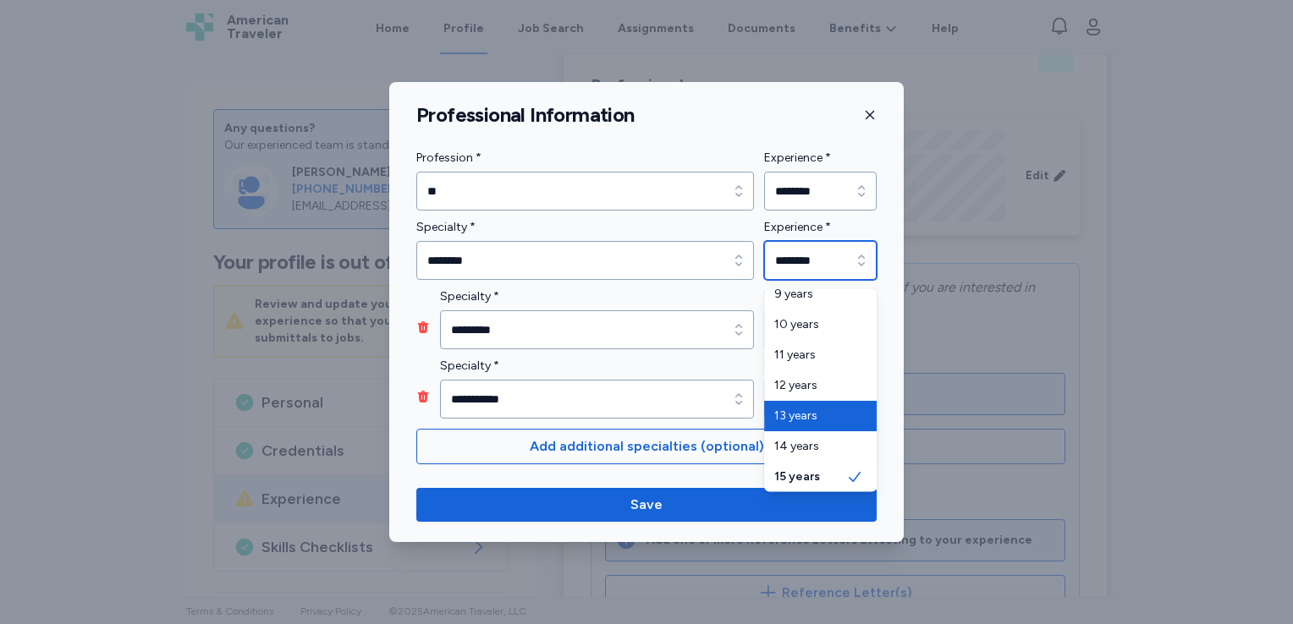
type input "********"
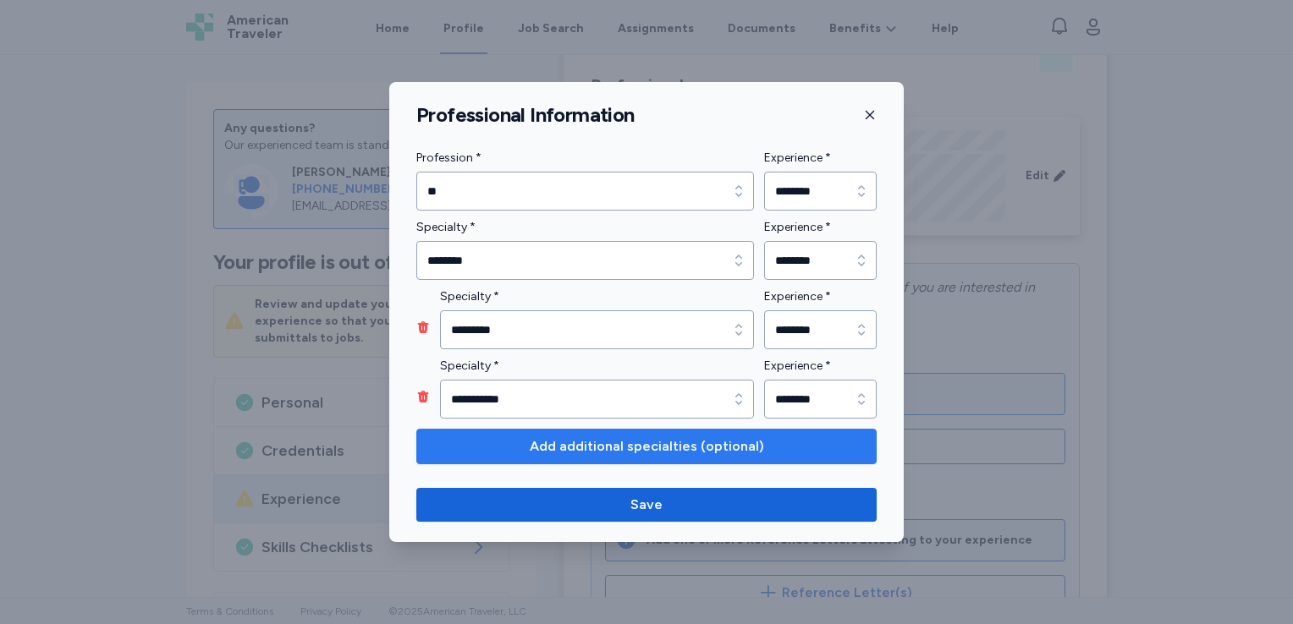
click at [719, 439] on span "Add additional specialties (optional)" at bounding box center [647, 447] width 234 height 20
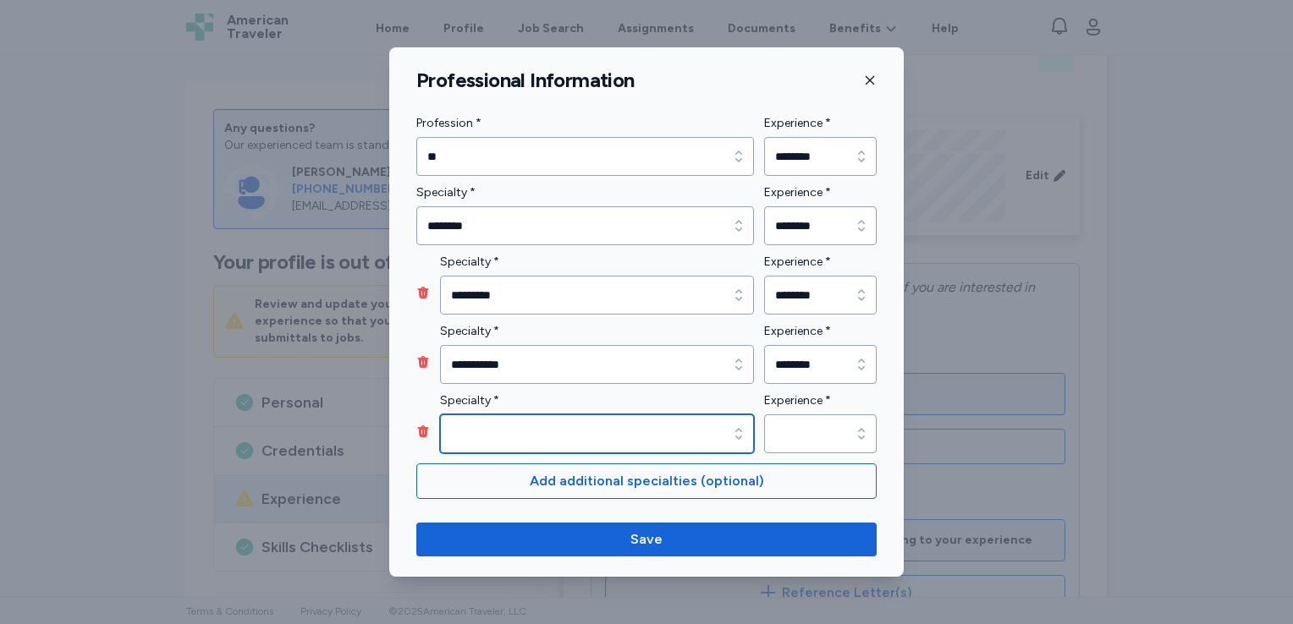
click at [738, 428] on icon "button" at bounding box center [738, 434] width 17 height 17
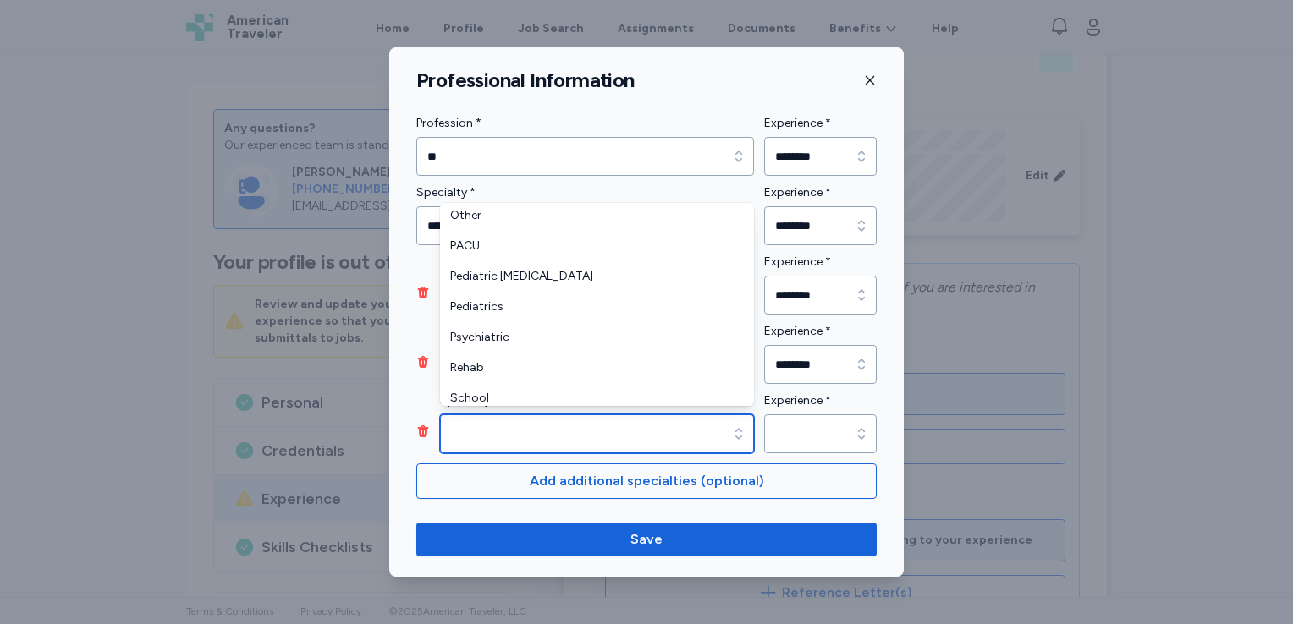
scroll to position [437, 0]
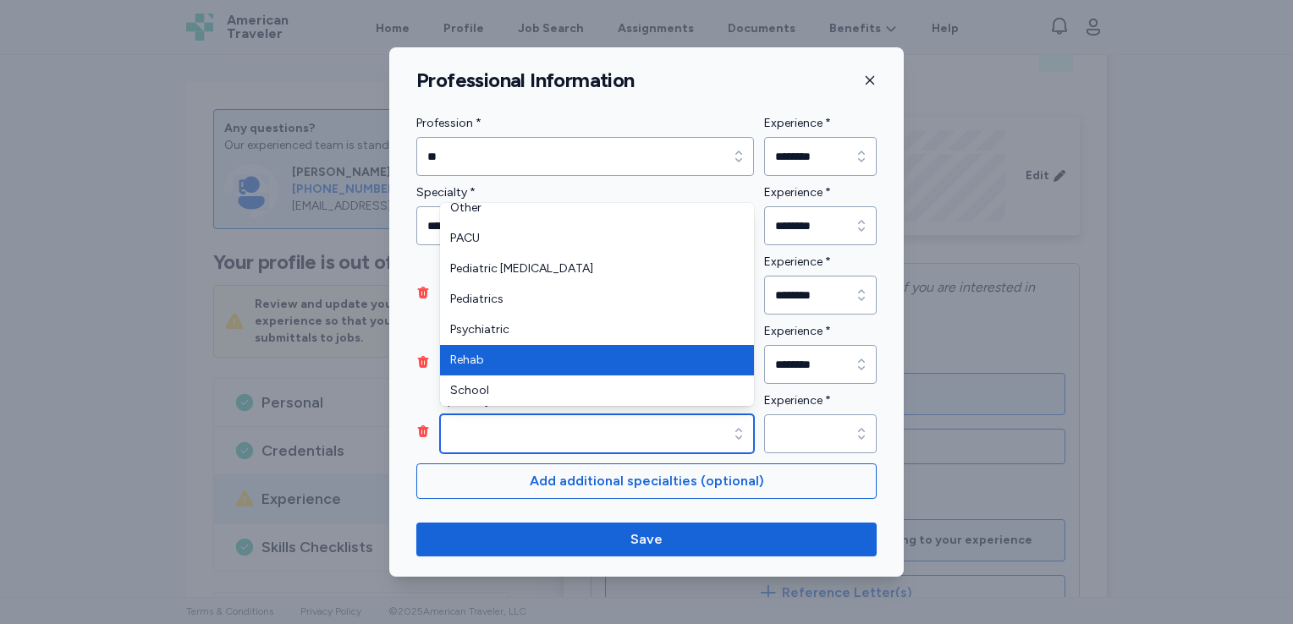
type input "*****"
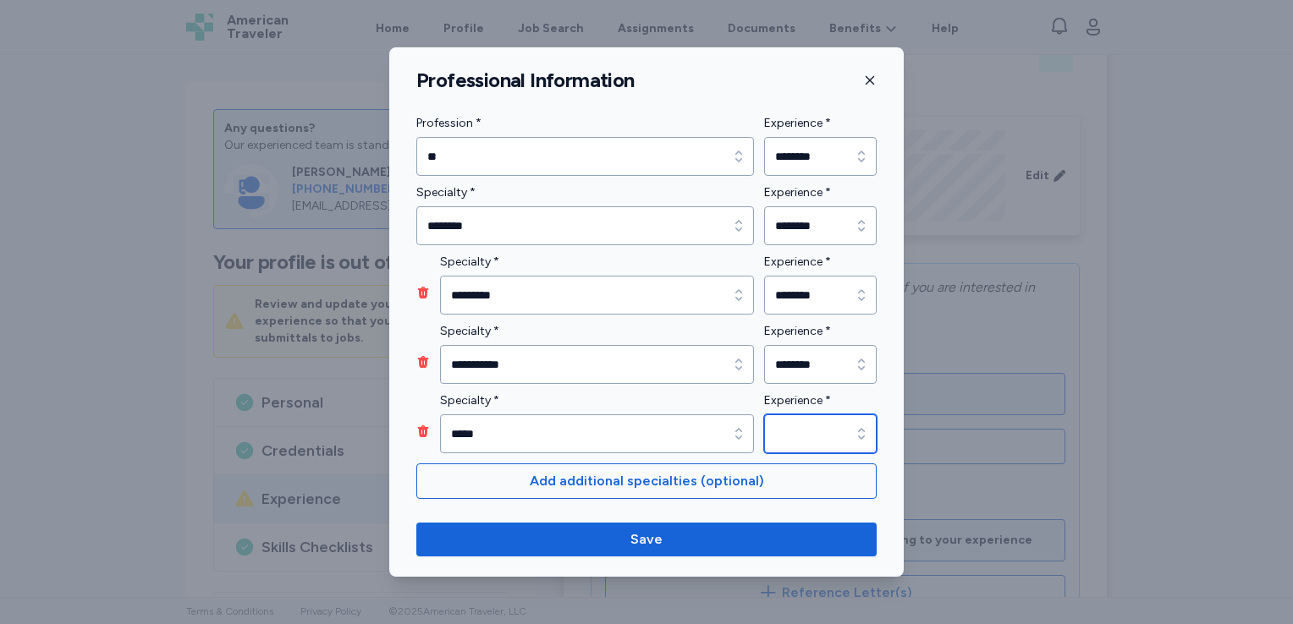
click at [860, 427] on icon "button" at bounding box center [861, 434] width 17 height 17
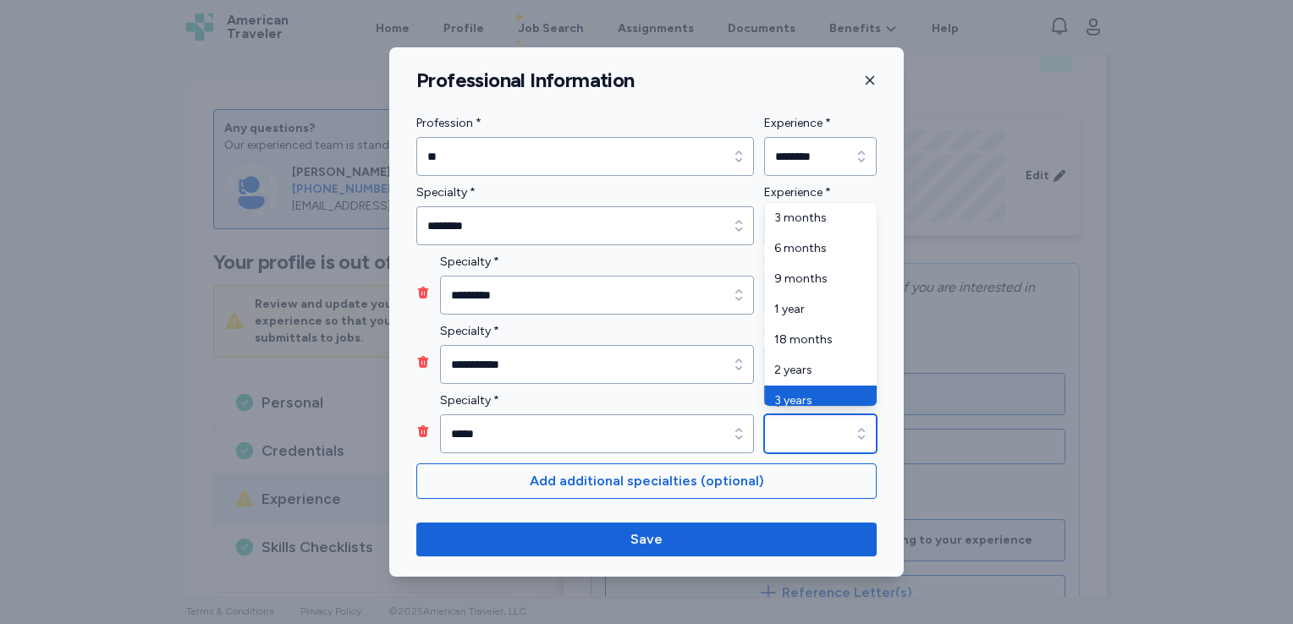
type input "*******"
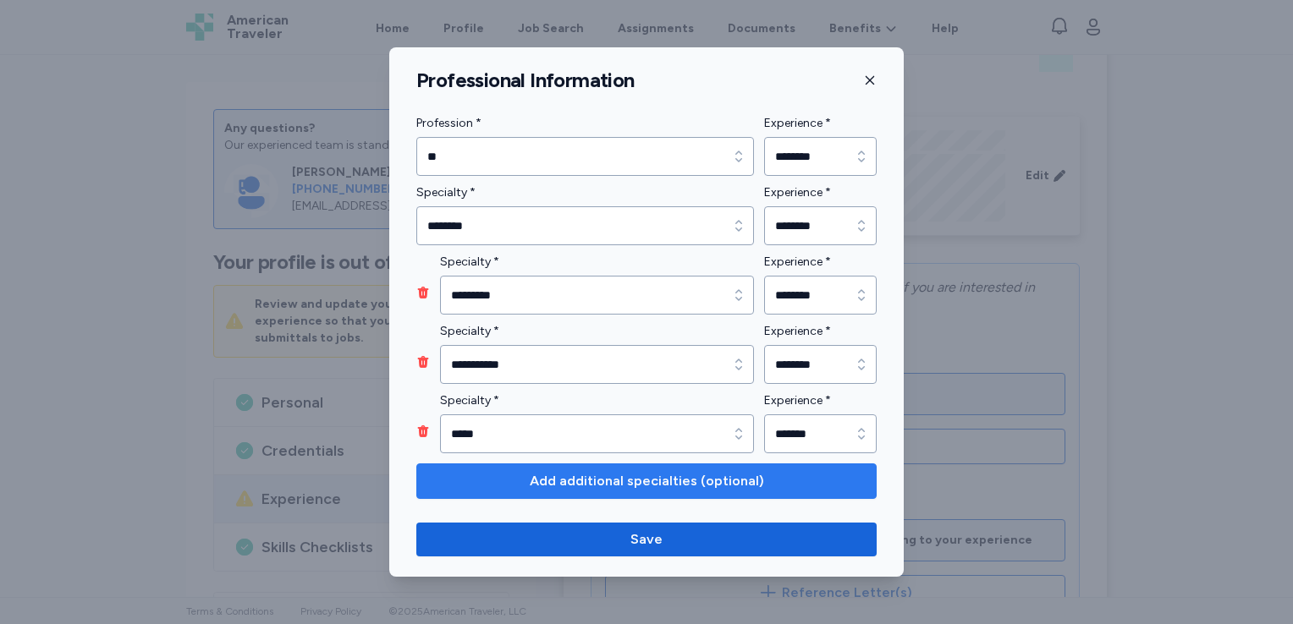
click at [653, 486] on span "Add additional specialties (optional)" at bounding box center [647, 481] width 234 height 20
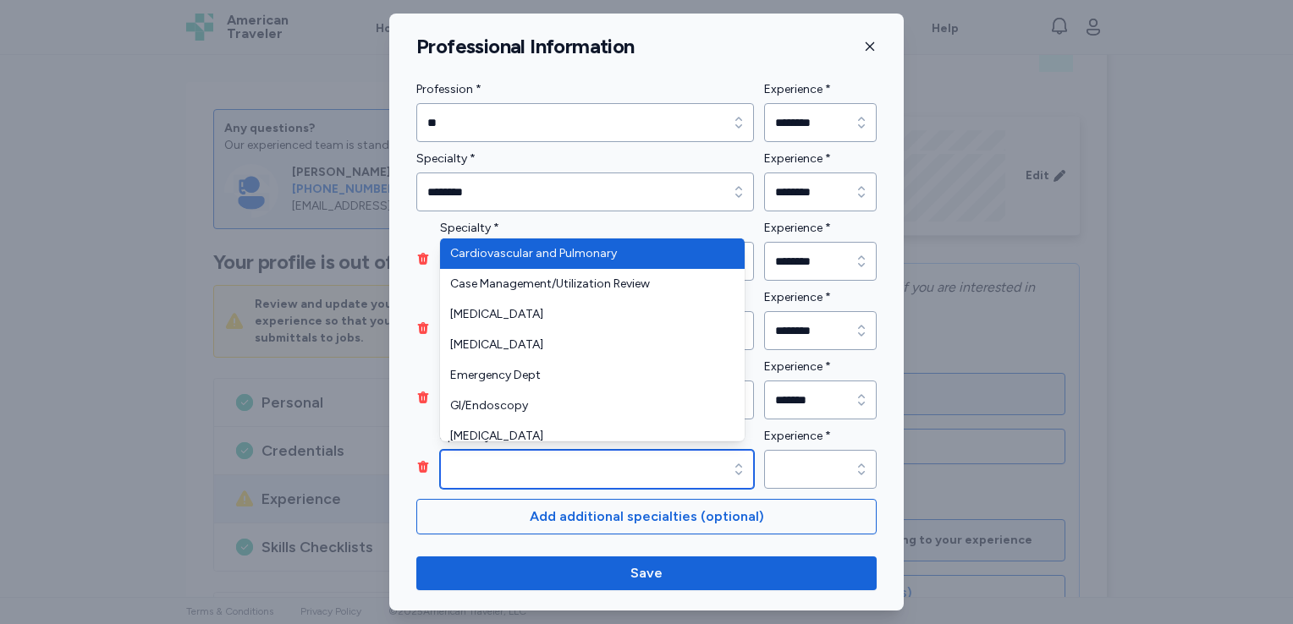
click at [730, 462] on icon "button" at bounding box center [738, 469] width 17 height 17
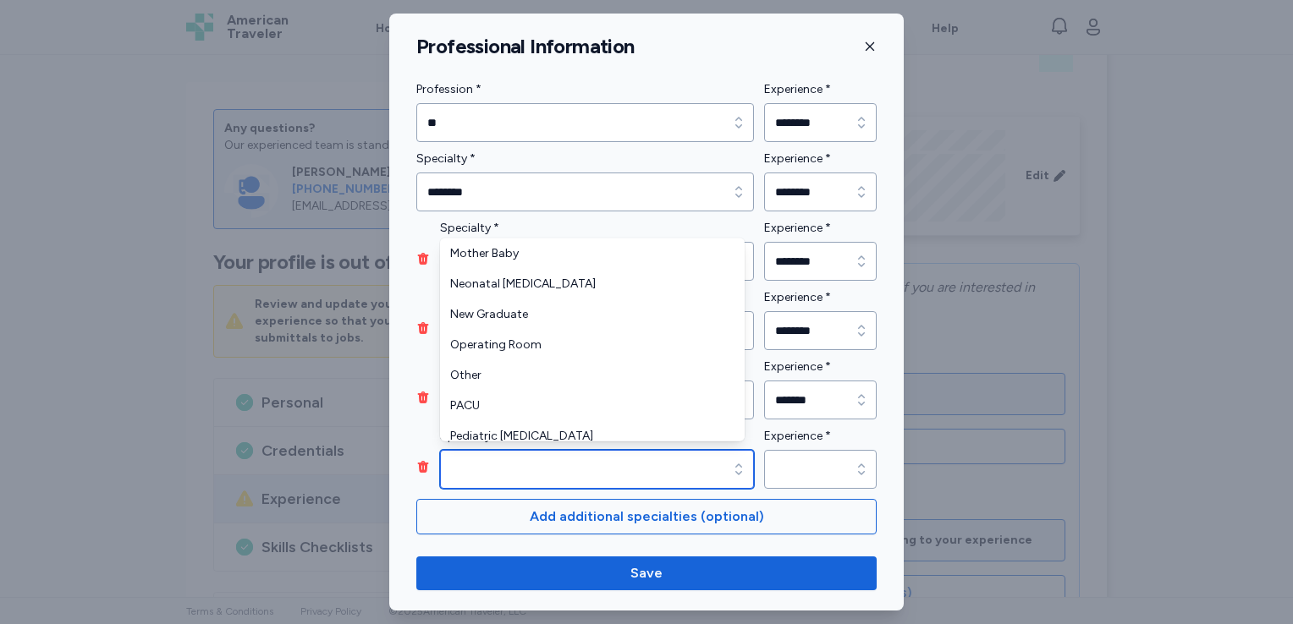
scroll to position [406, 0]
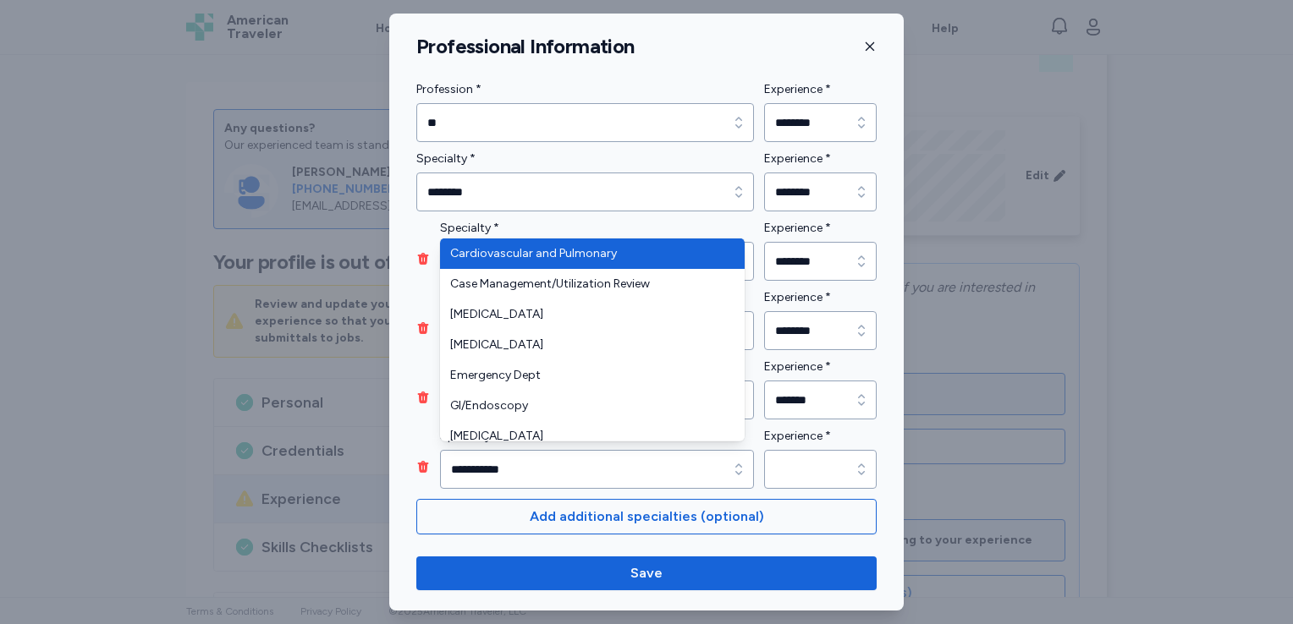
type input "*****"
click at [851, 461] on div "Specialty * ***** Specialty * ***** Experience * Experience *" at bounding box center [646, 457] width 460 height 63
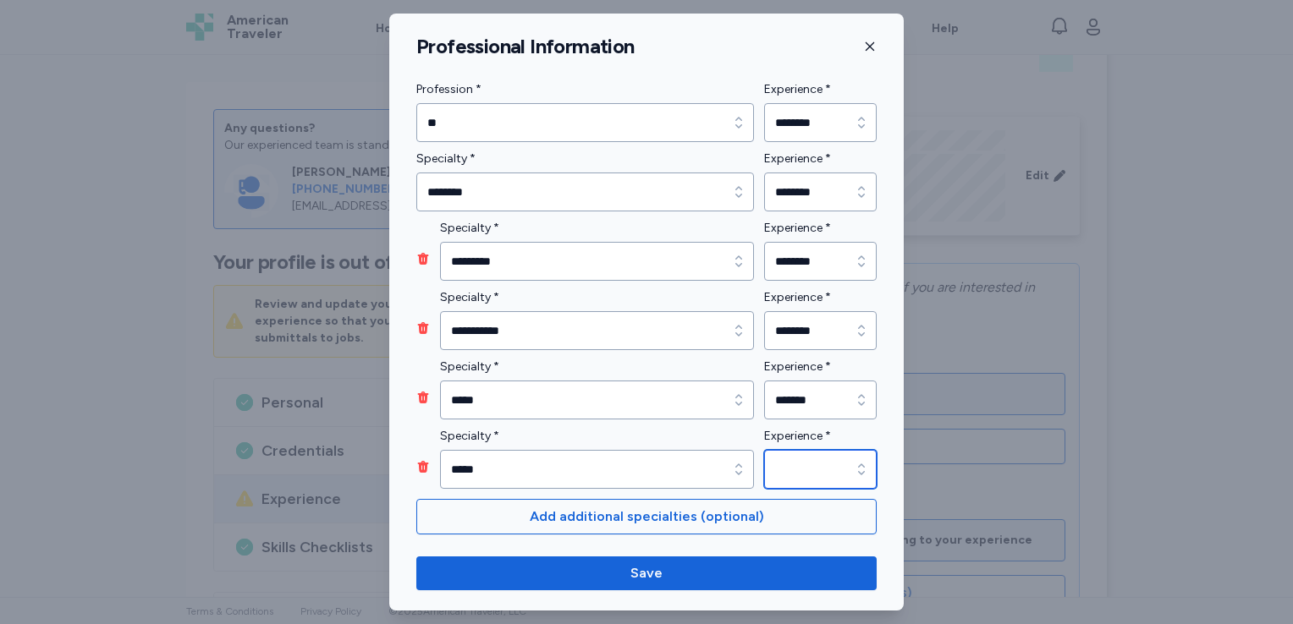
click at [853, 465] on icon "button" at bounding box center [861, 469] width 17 height 17
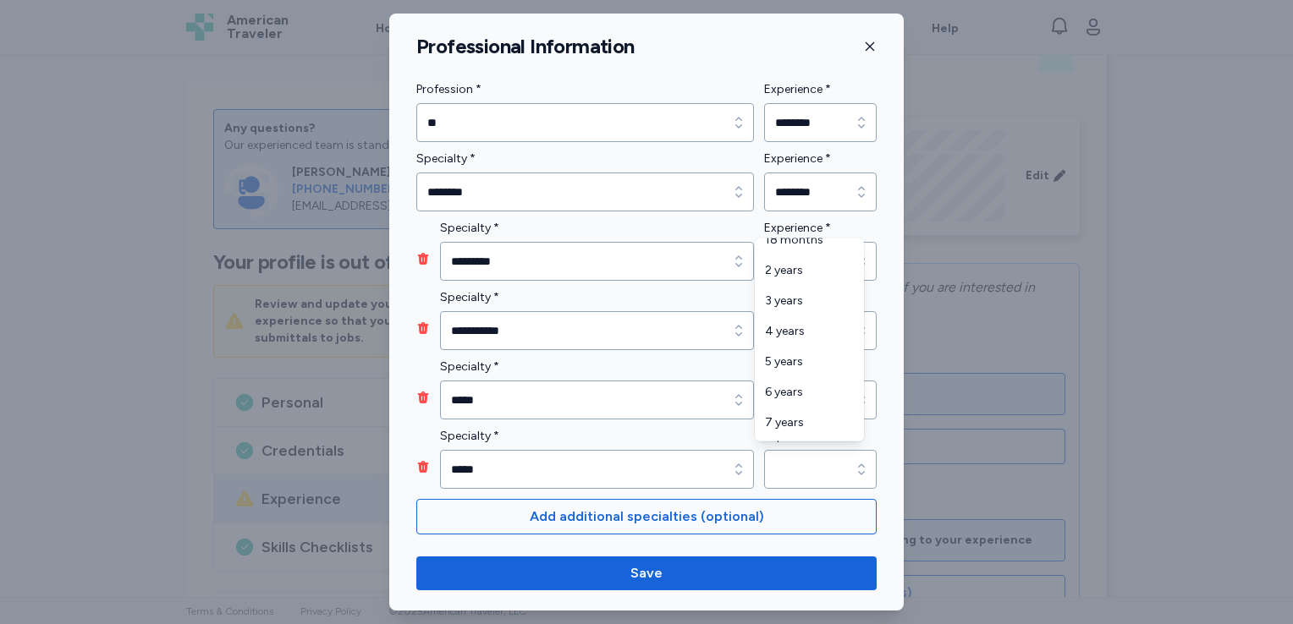
click at [883, 354] on div "**********" at bounding box center [646, 309] width 514 height 459
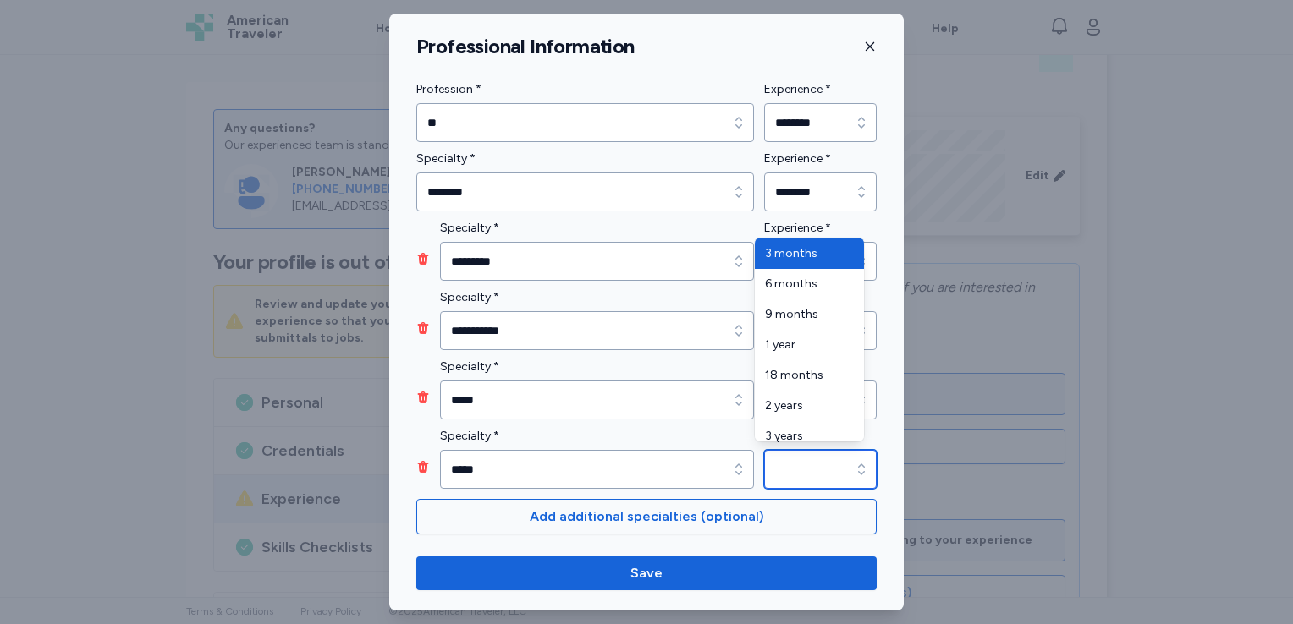
click at [858, 464] on icon "button" at bounding box center [861, 469] width 7 height 11
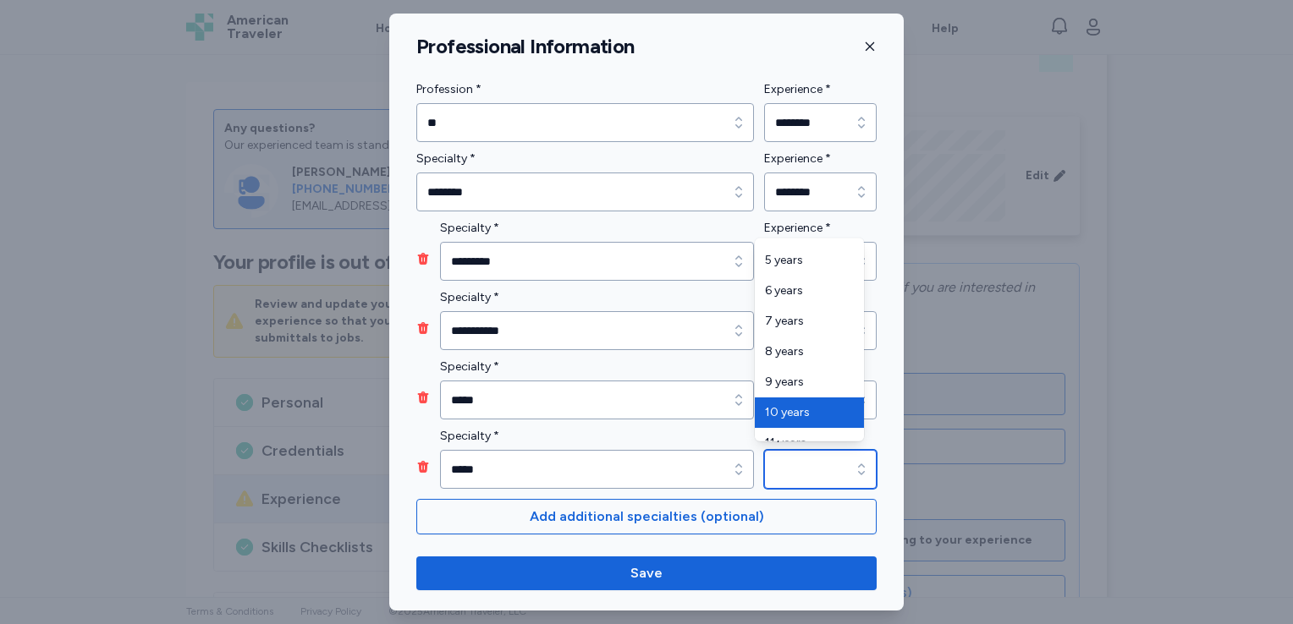
type input "********"
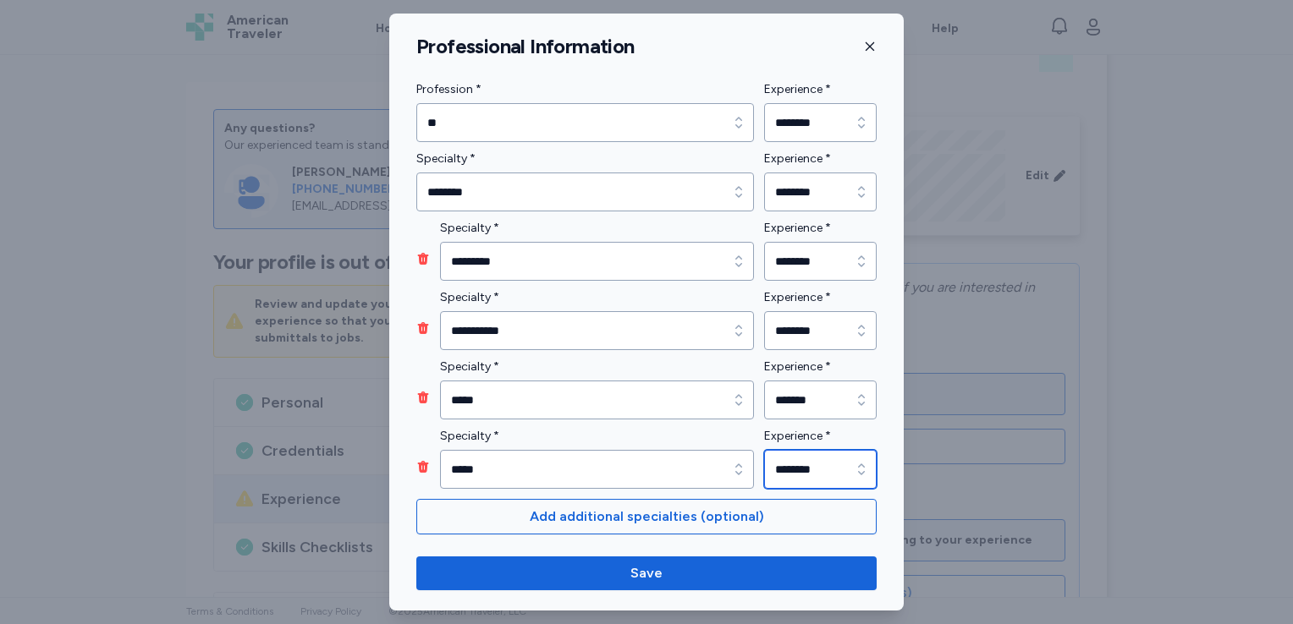
scroll to position [0, 0]
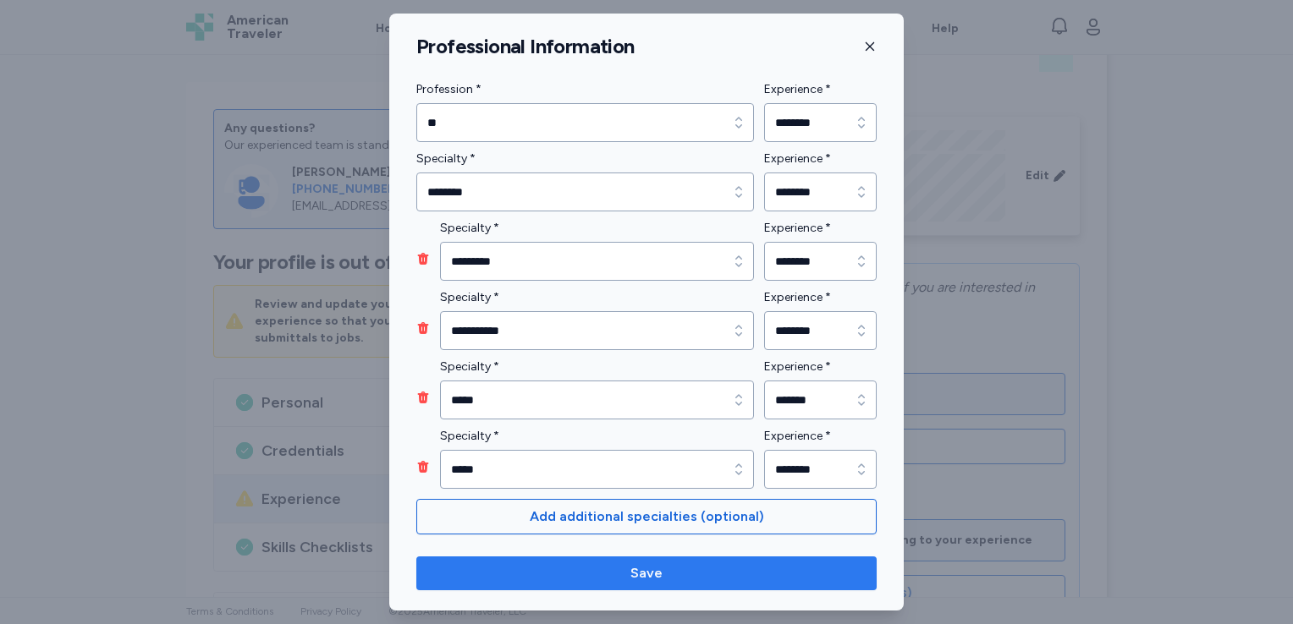
click at [700, 569] on span "Save" at bounding box center [646, 573] width 433 height 20
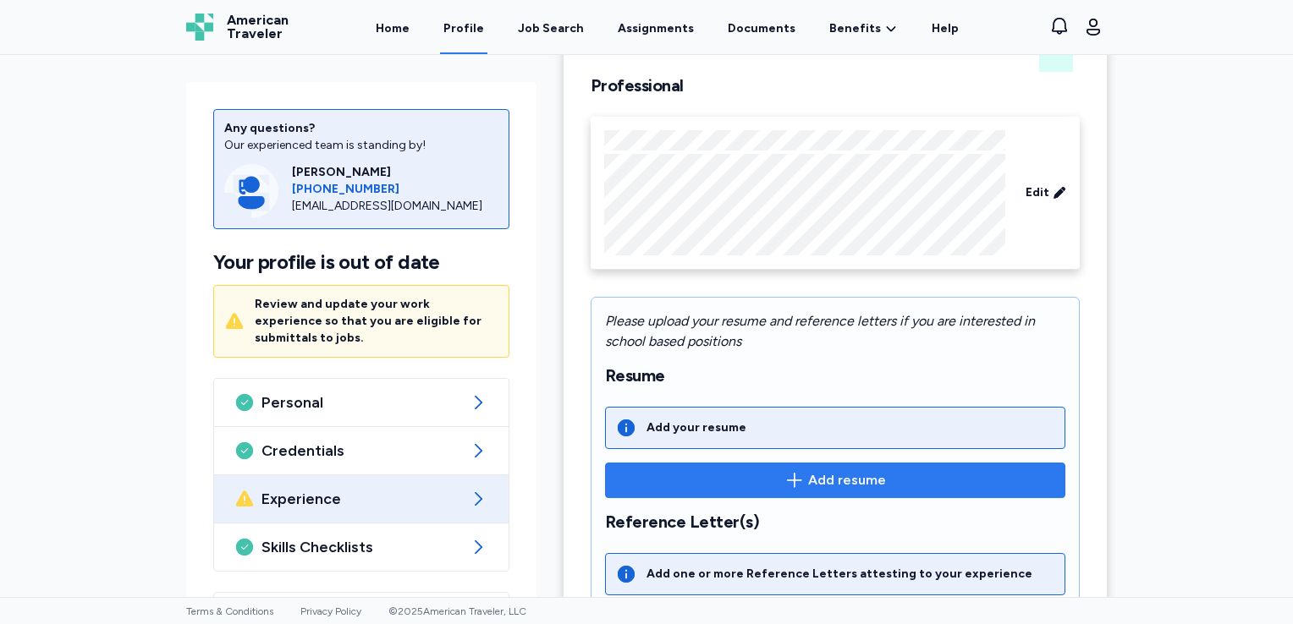
click at [823, 481] on span "Add resume" at bounding box center [847, 480] width 78 height 20
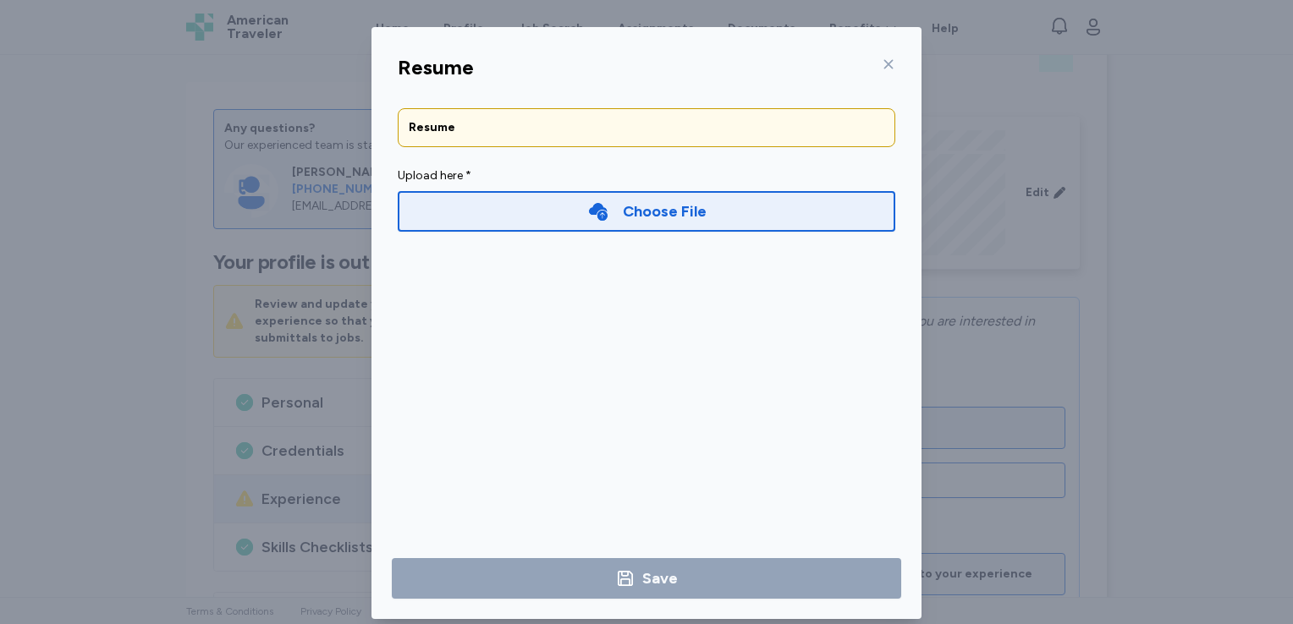
click at [645, 205] on div "Choose File" at bounding box center [665, 212] width 84 height 24
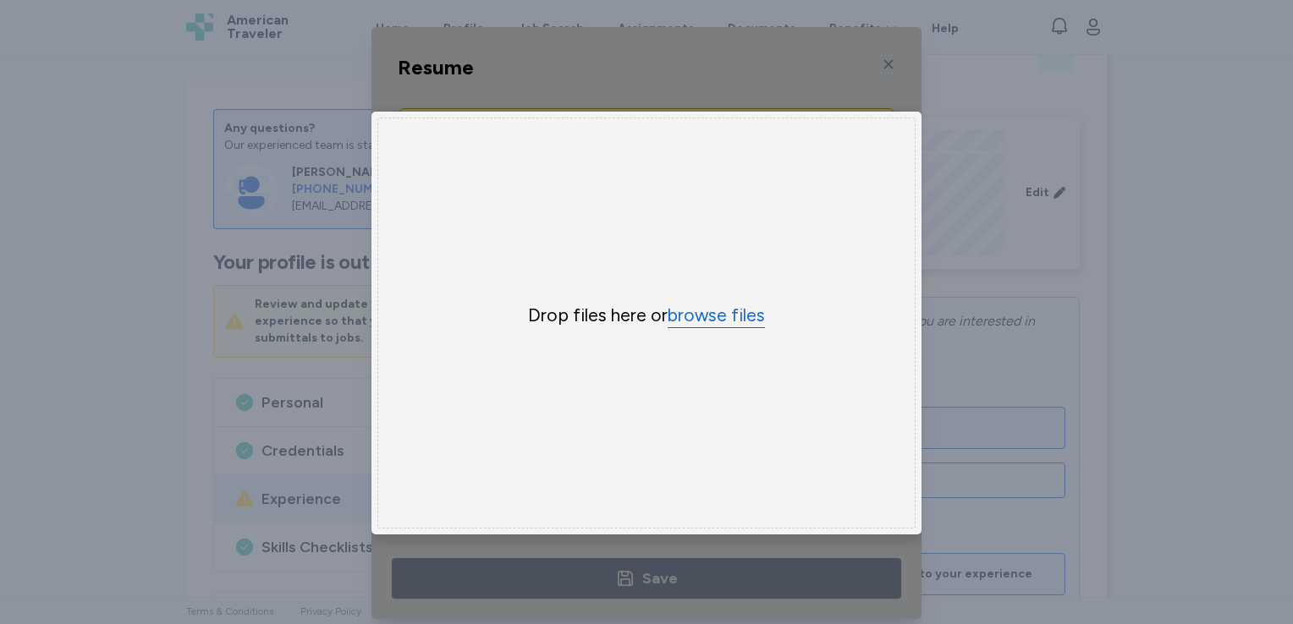
click at [717, 316] on button "browse files" at bounding box center [715, 316] width 97 height 25
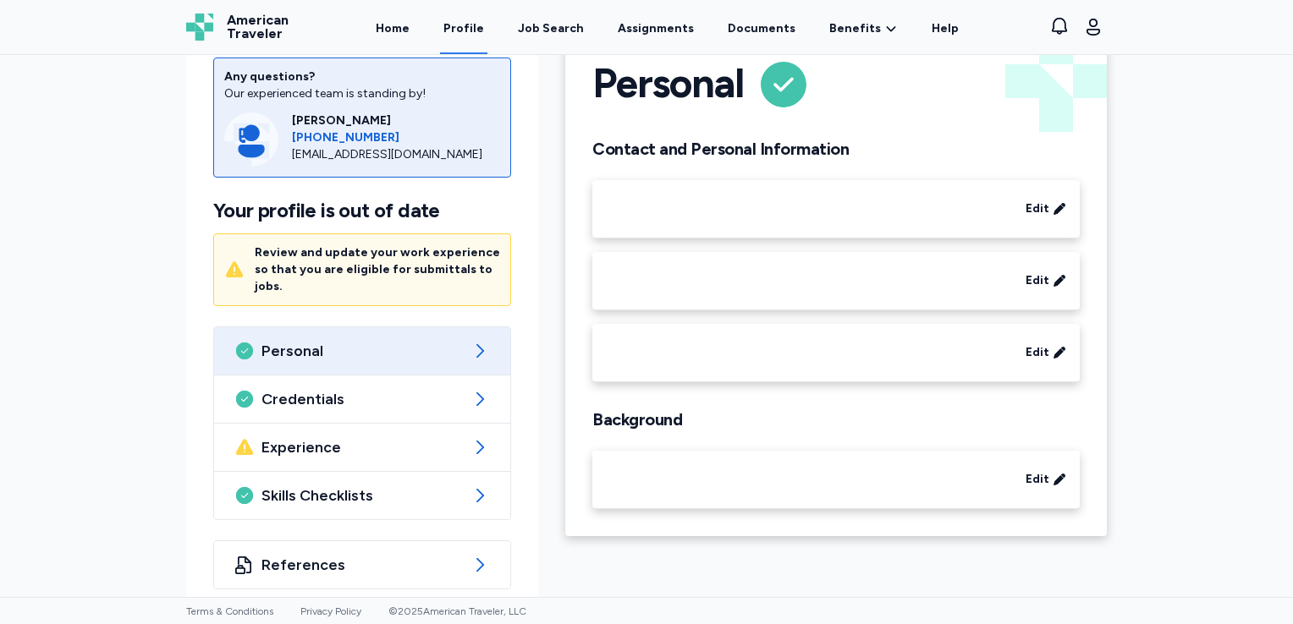
scroll to position [112, 0]
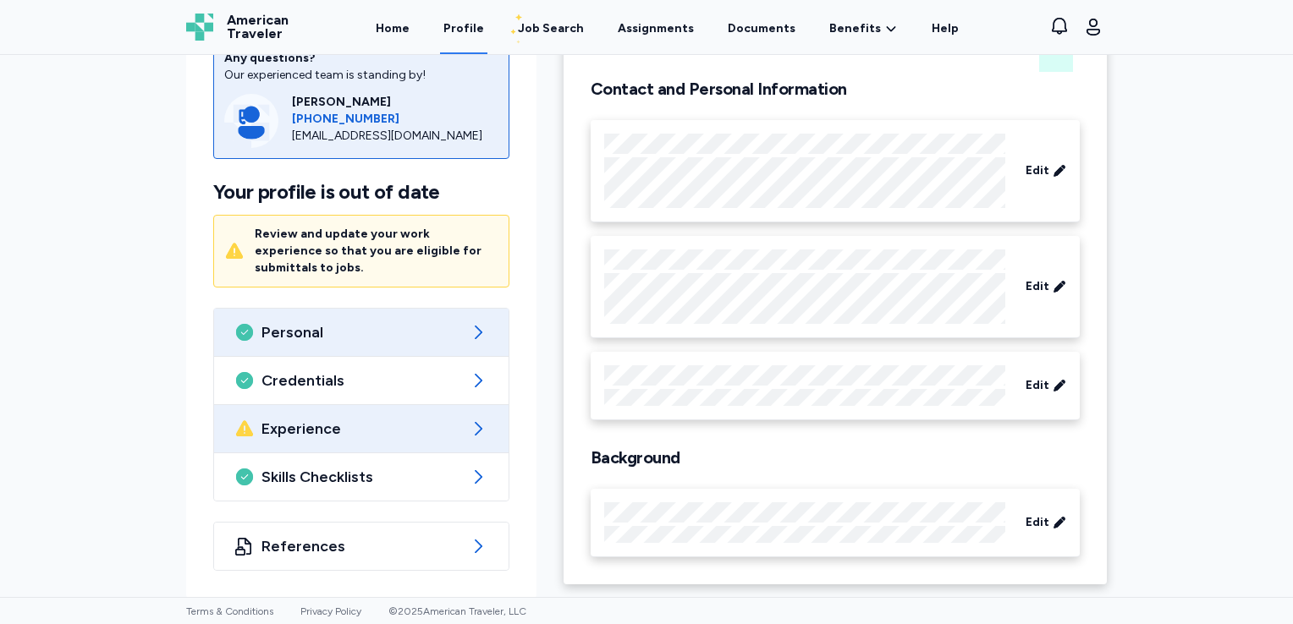
click at [368, 427] on span "Experience" at bounding box center [361, 429] width 200 height 20
click at [475, 426] on icon at bounding box center [479, 429] width 8 height 14
click at [469, 425] on icon at bounding box center [478, 429] width 20 height 20
click at [475, 425] on icon at bounding box center [478, 429] width 20 height 20
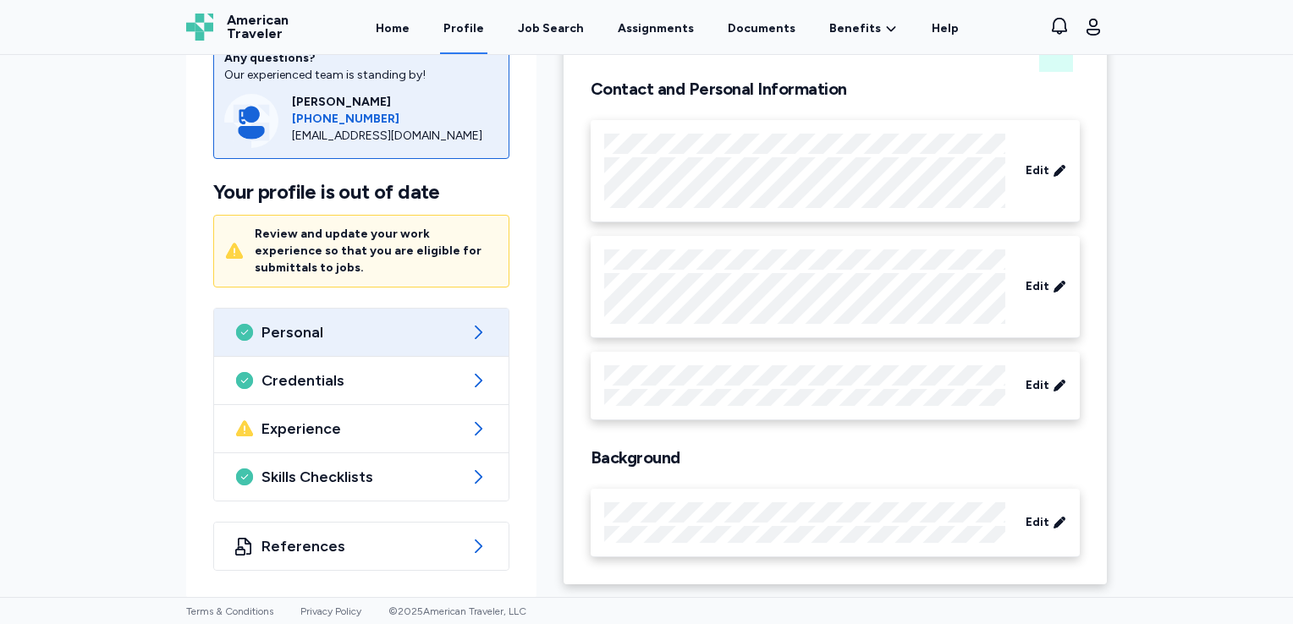
click at [136, 330] on div "Any questions? Our experienced team is standing by! [PERSON_NAME] [PHONE_NUMBER…" at bounding box center [646, 326] width 1293 height 542
click at [470, 24] on link "Profile" at bounding box center [463, 28] width 47 height 52
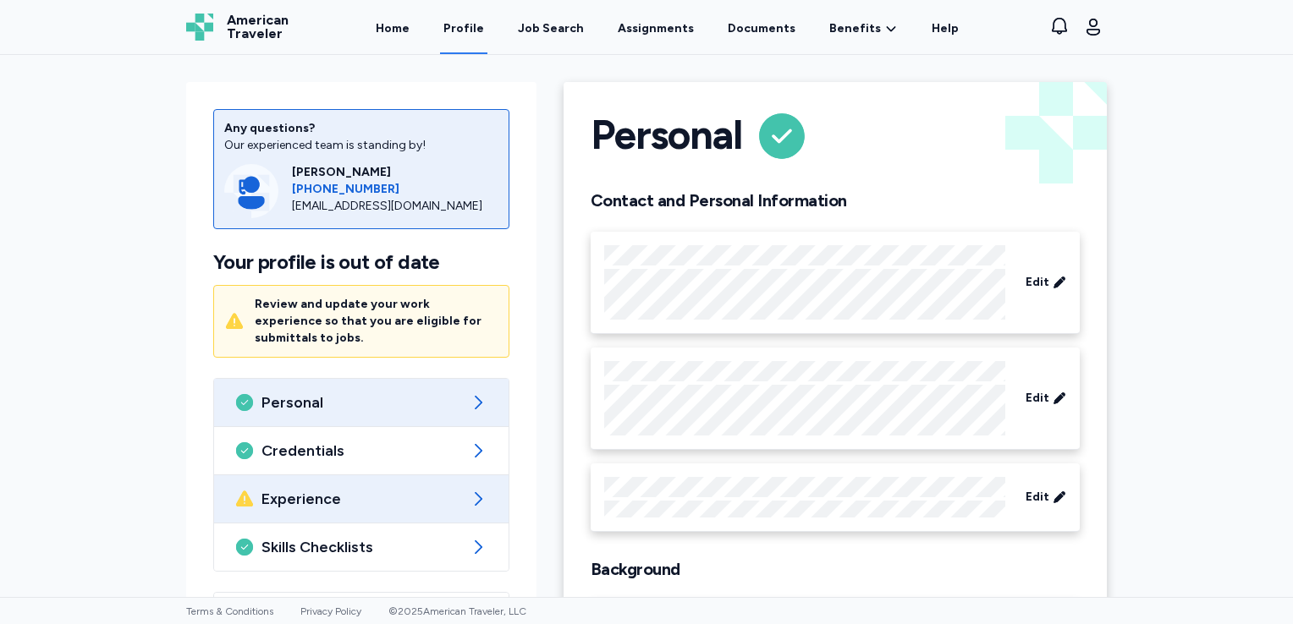
click at [470, 489] on icon at bounding box center [478, 499] width 20 height 20
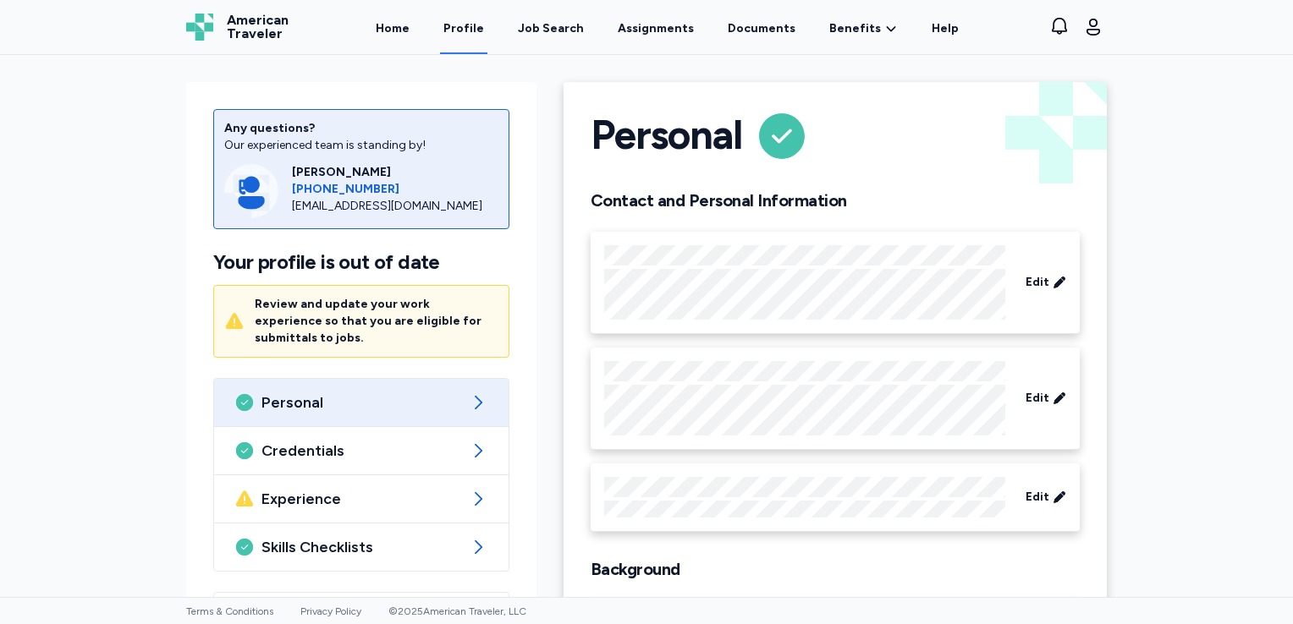
click at [88, 467] on div "Any questions? Our experienced team is standing by! [PERSON_NAME] [PHONE_NUMBER…" at bounding box center [646, 326] width 1293 height 542
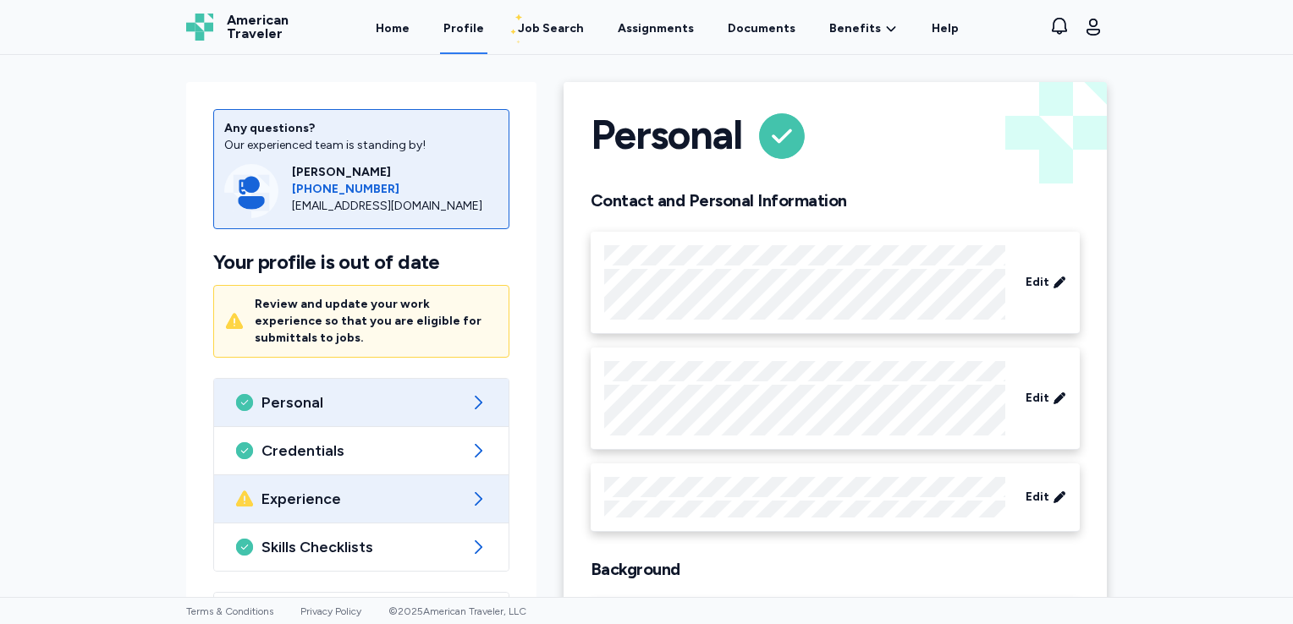
click at [476, 489] on icon at bounding box center [478, 499] width 20 height 20
click at [469, 489] on icon at bounding box center [478, 499] width 20 height 20
click at [262, 489] on span "Experience" at bounding box center [361, 499] width 200 height 20
click at [472, 489] on icon at bounding box center [478, 499] width 20 height 20
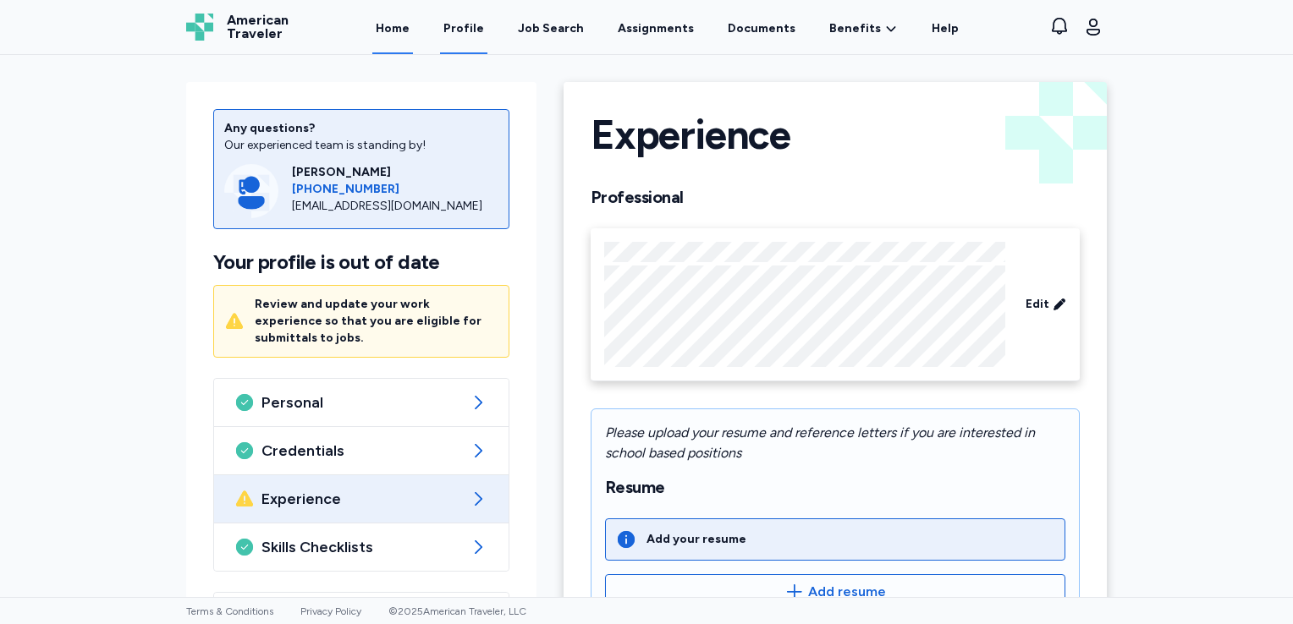
click at [411, 30] on link "Home" at bounding box center [392, 28] width 41 height 52
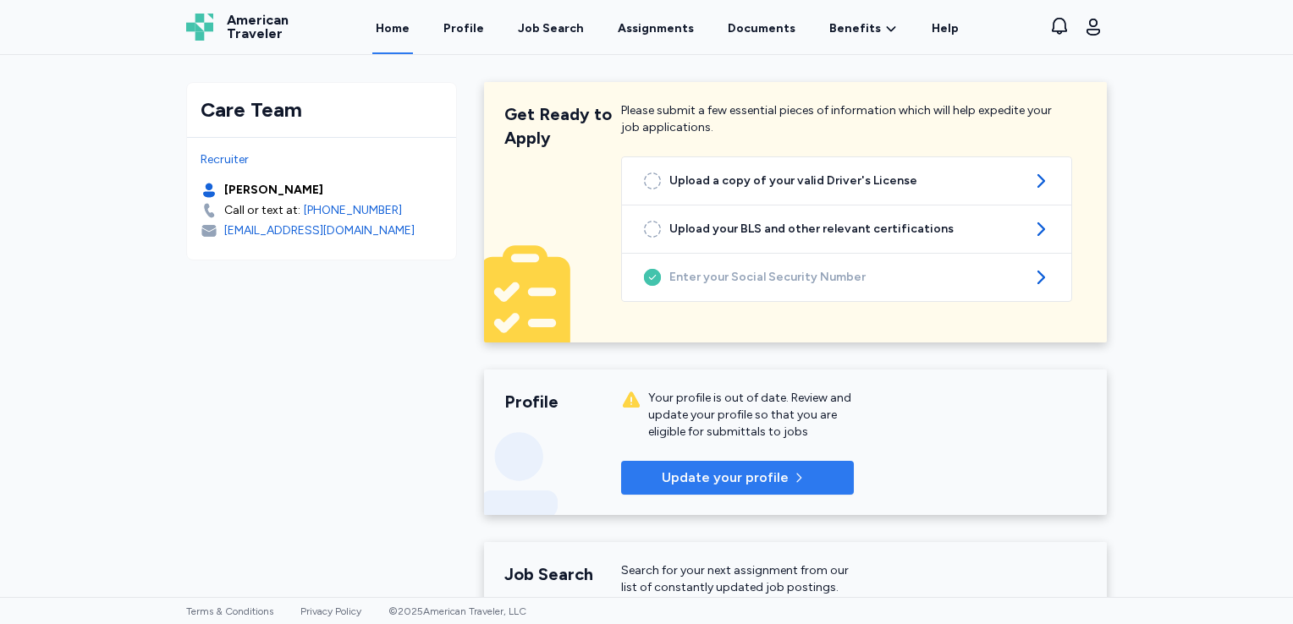
click at [729, 475] on p "Update your profile" at bounding box center [725, 478] width 127 height 20
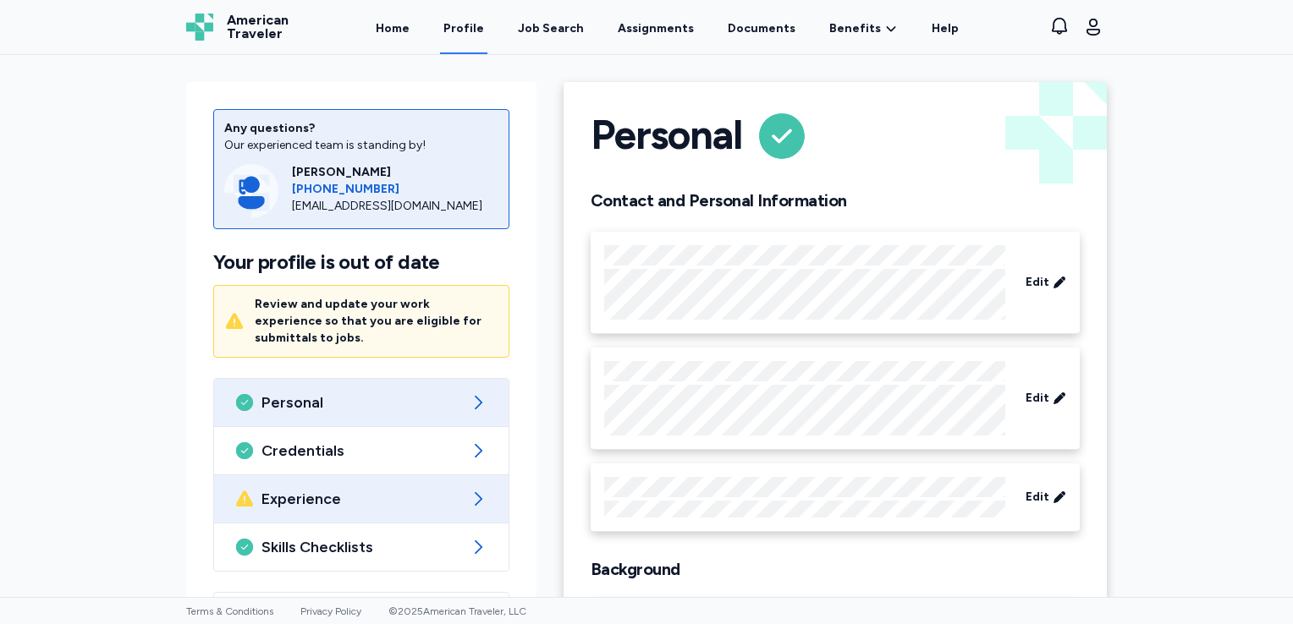
click at [471, 489] on icon at bounding box center [478, 499] width 20 height 20
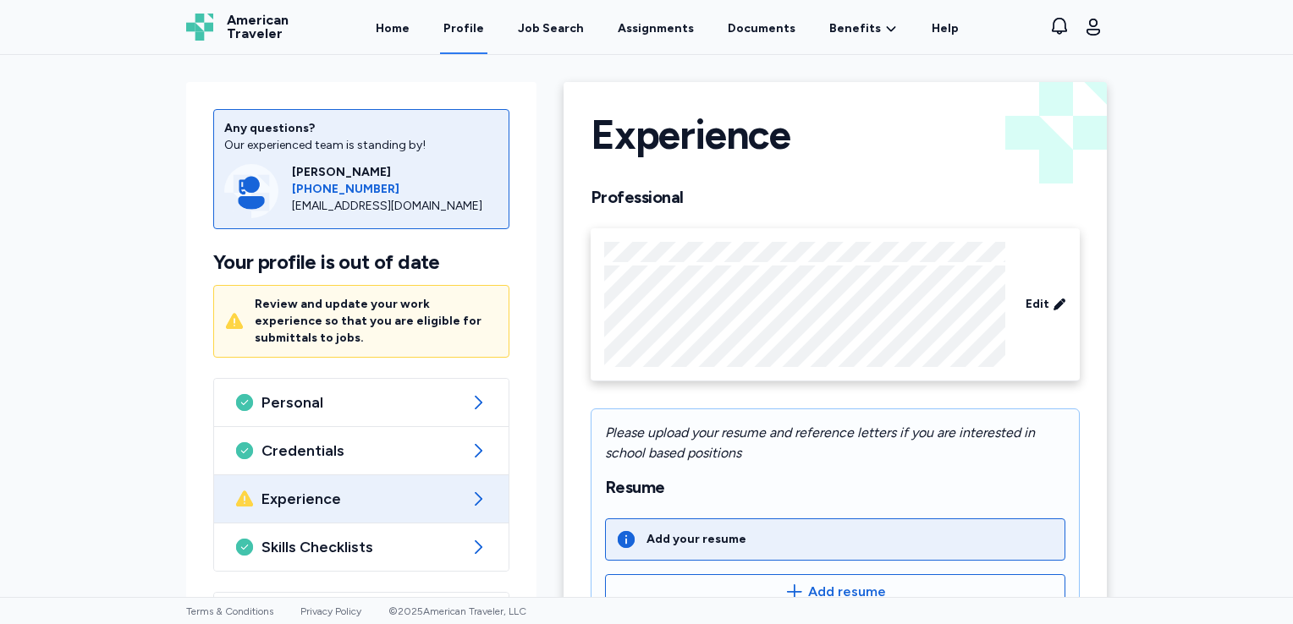
scroll to position [282, 0]
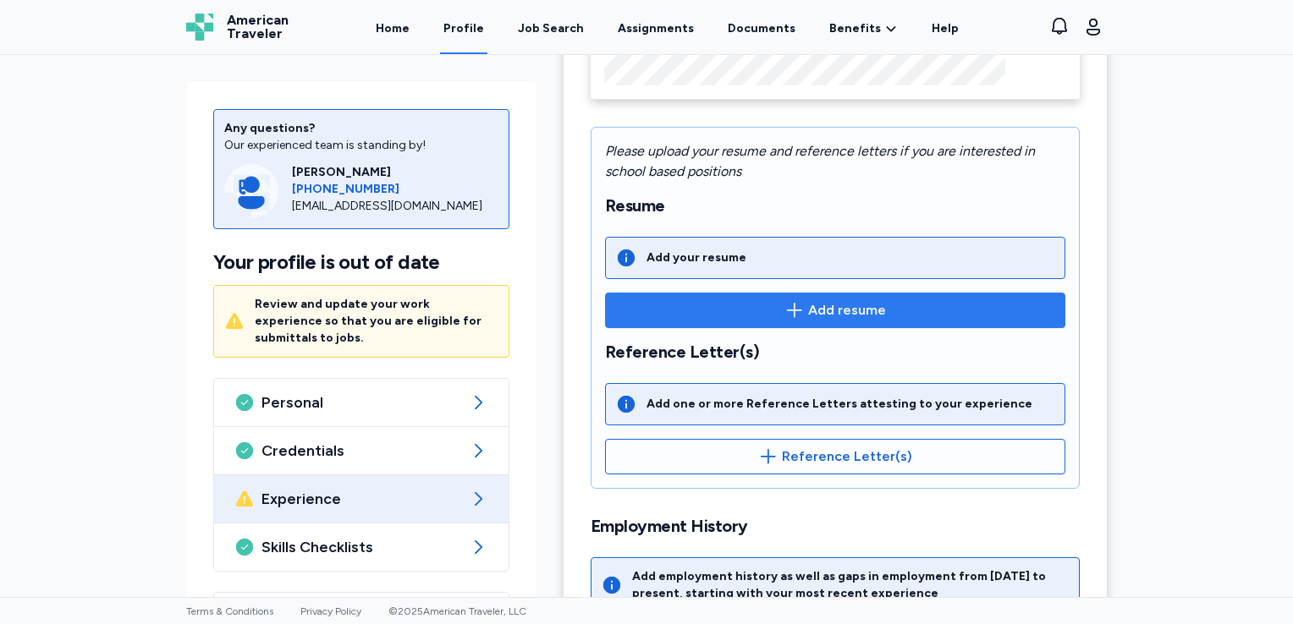
click at [815, 305] on span "Add resume" at bounding box center [847, 310] width 78 height 20
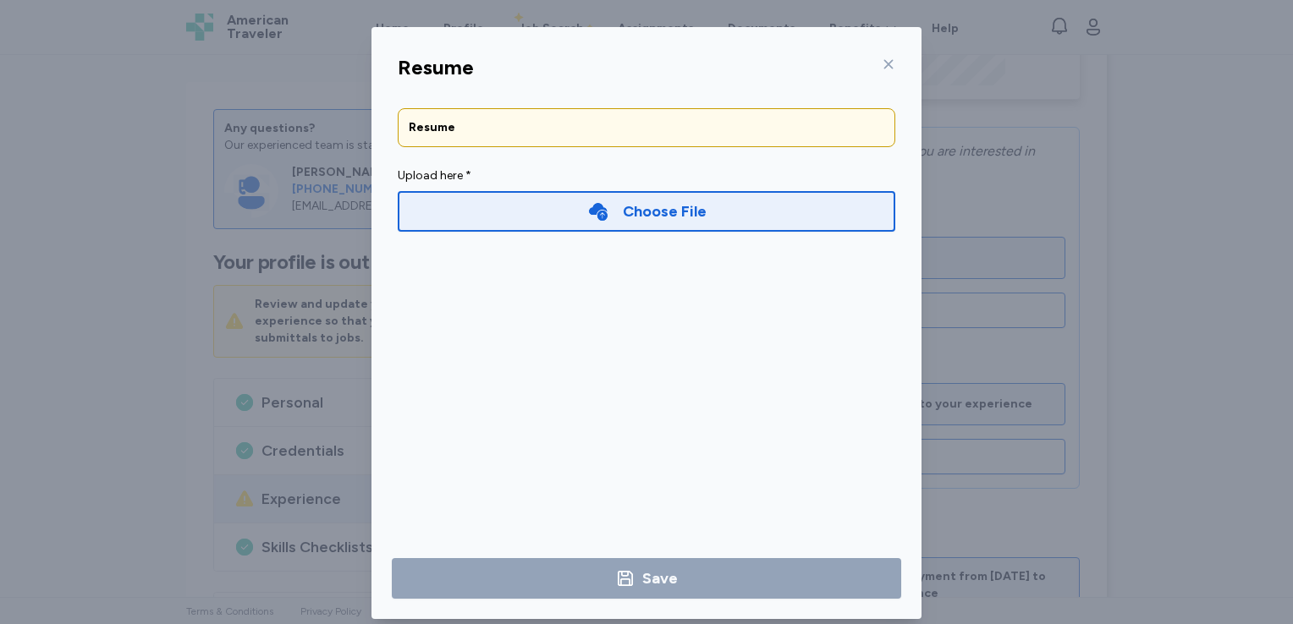
click at [548, 120] on div "Resume" at bounding box center [646, 127] width 475 height 17
click at [652, 211] on div "Choose File" at bounding box center [665, 212] width 84 height 24
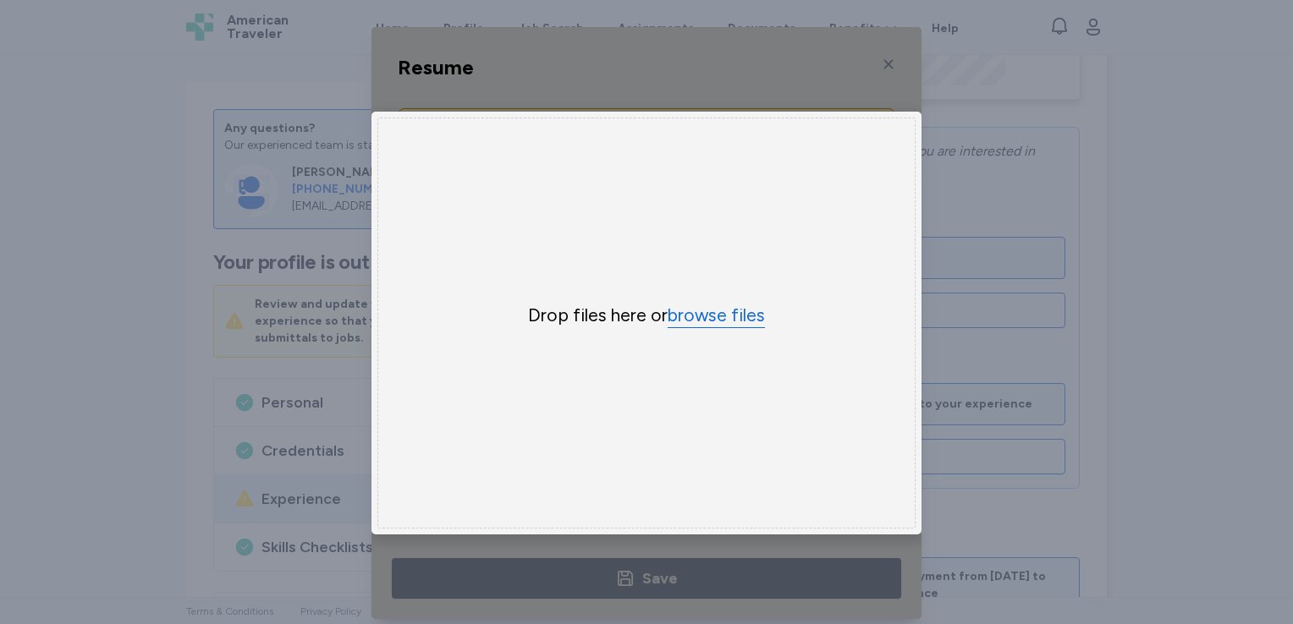
click at [706, 313] on button "browse files" at bounding box center [715, 316] width 97 height 25
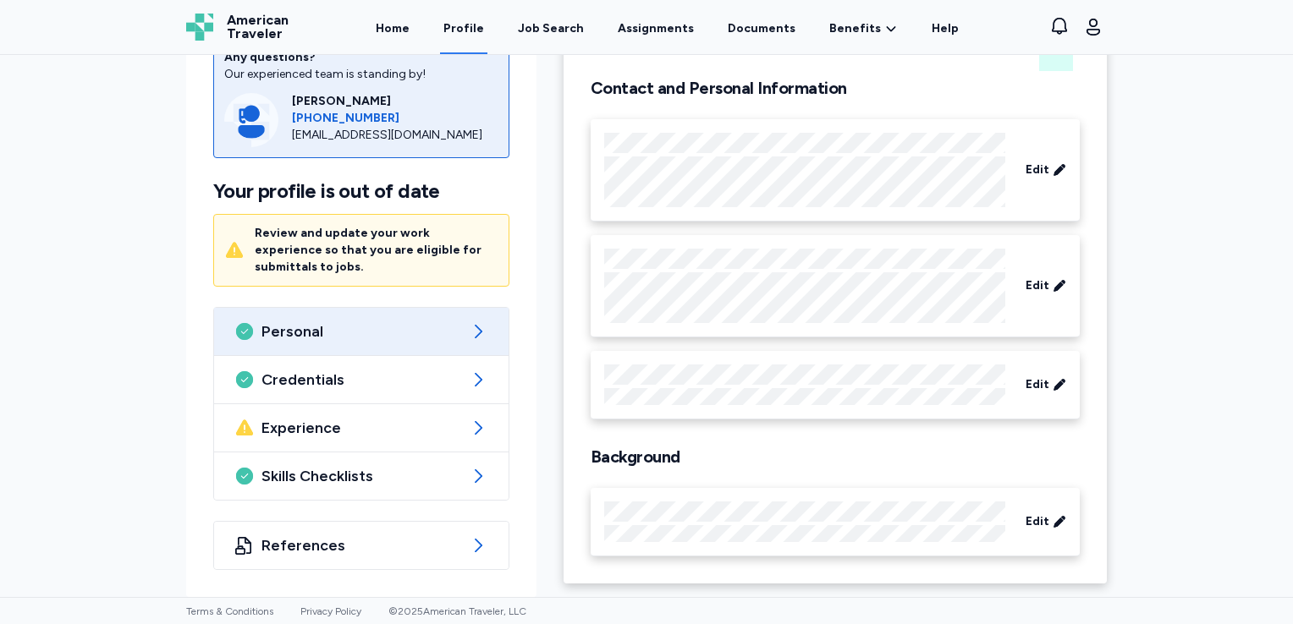
scroll to position [112, 0]
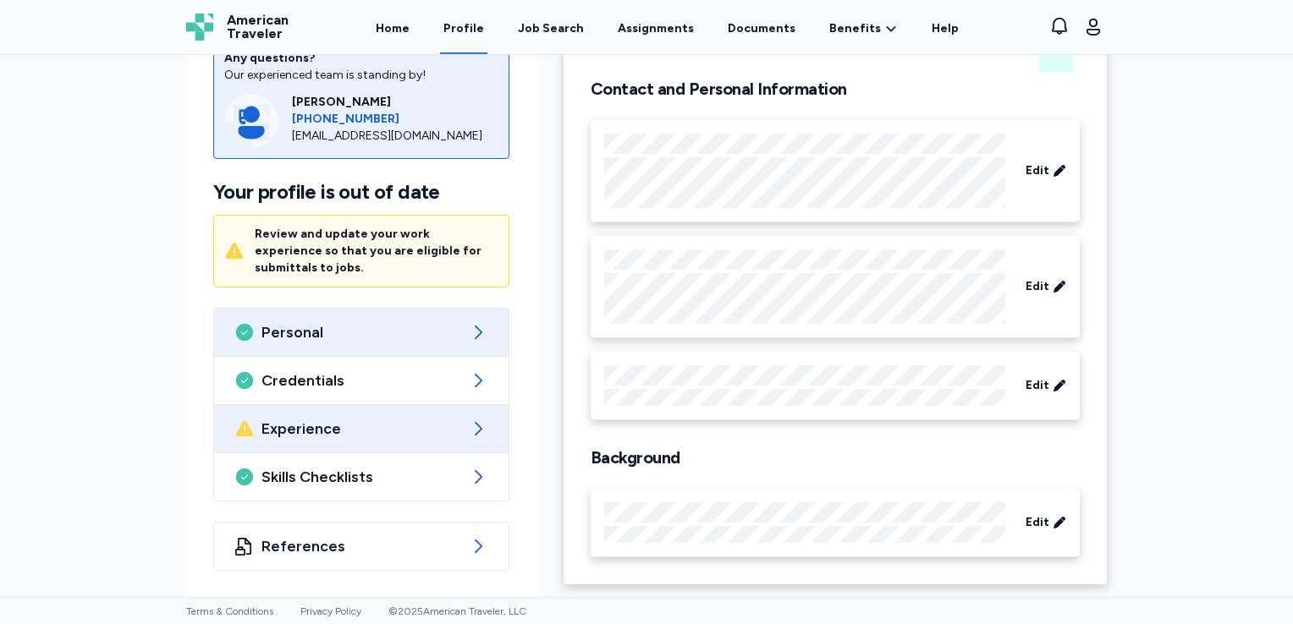
click at [475, 426] on icon at bounding box center [479, 429] width 8 height 14
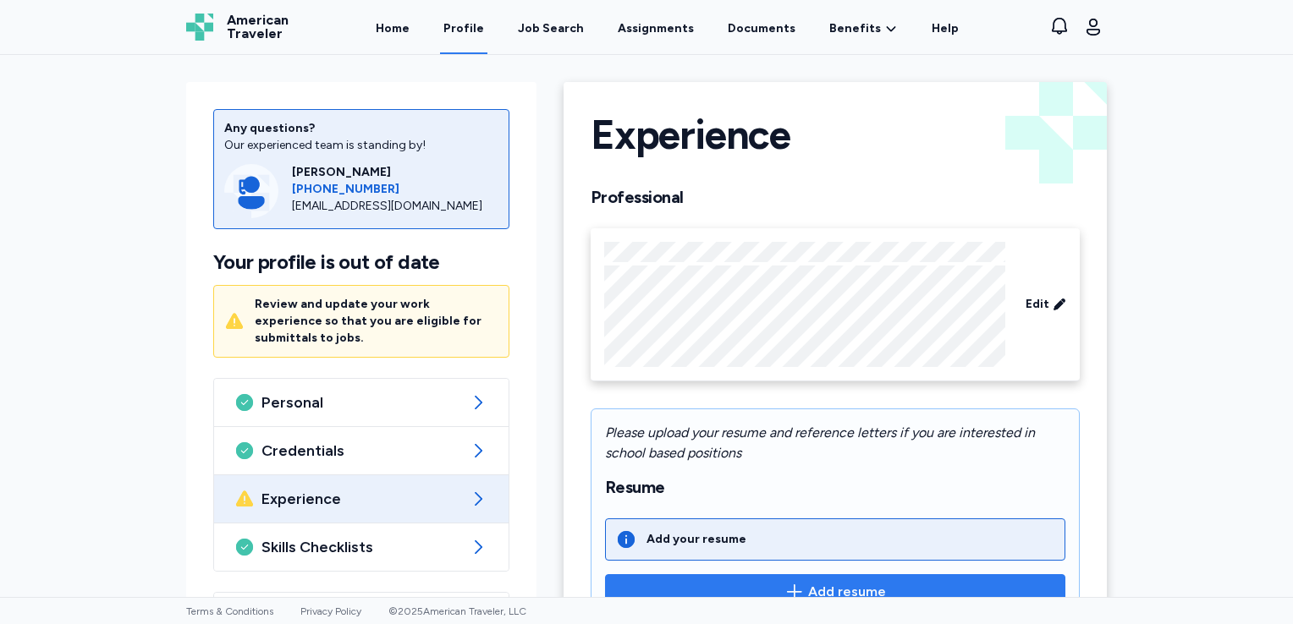
click at [843, 592] on span "Add resume" at bounding box center [847, 592] width 78 height 20
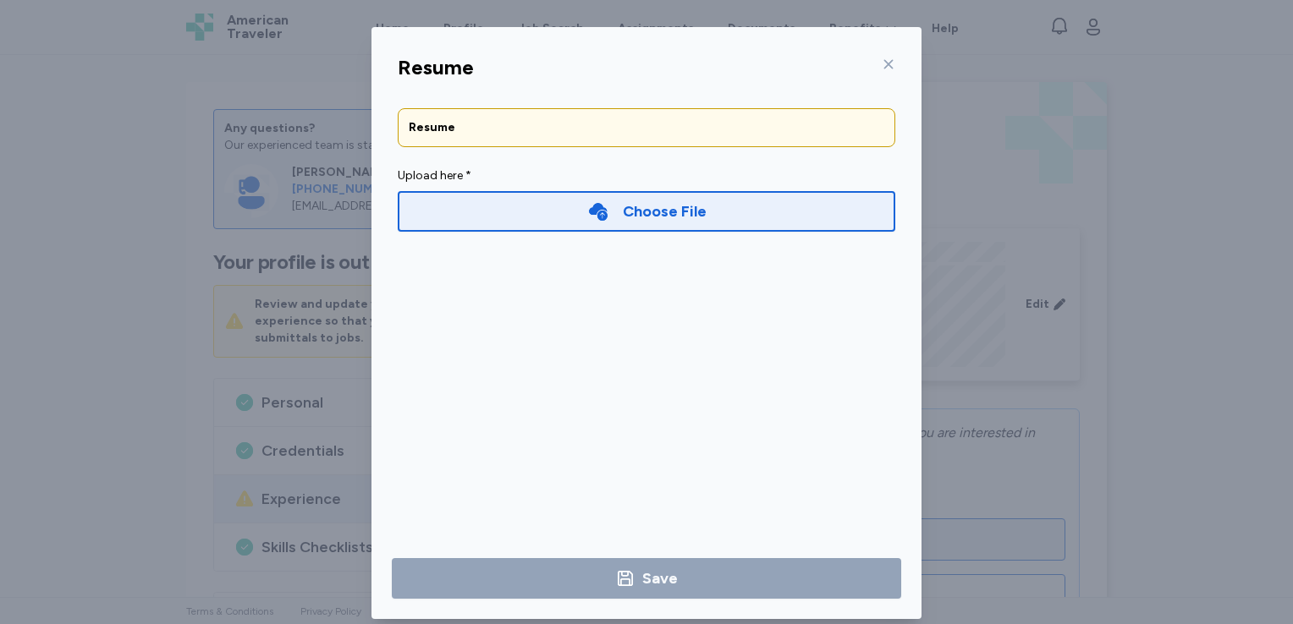
click at [678, 210] on div "Choose File" at bounding box center [665, 212] width 84 height 24
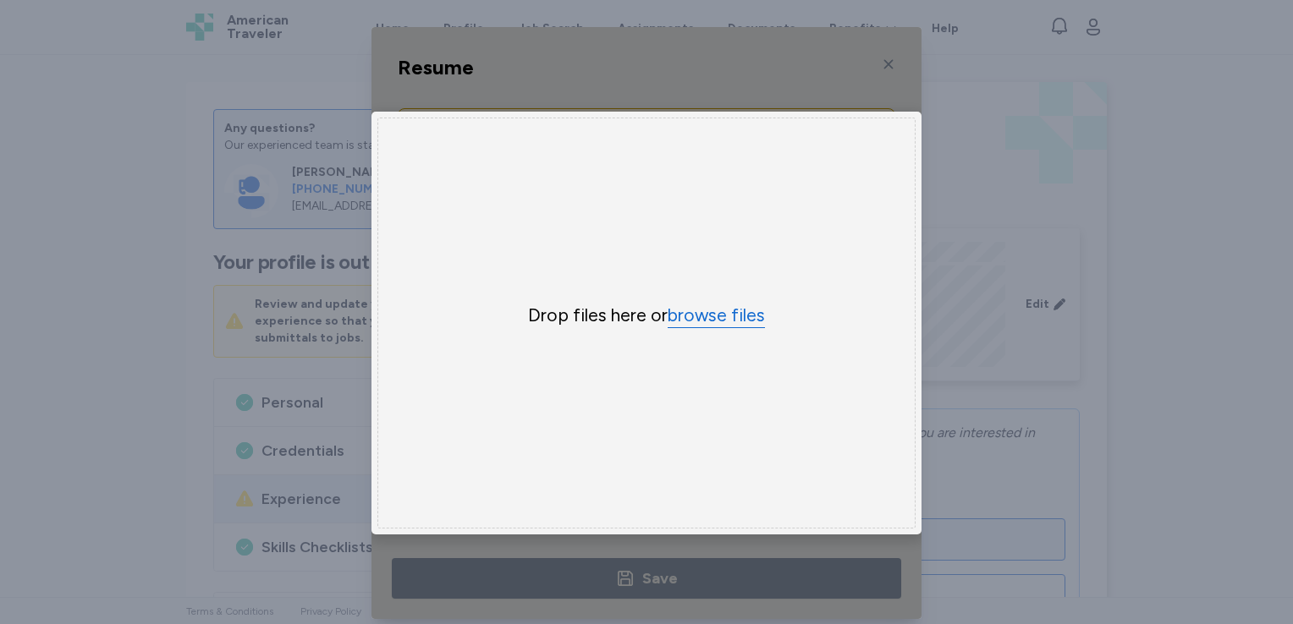
click at [712, 317] on button "browse files" at bounding box center [715, 316] width 97 height 25
click at [884, 63] on div "Uppy Dashboard Window (Press escape to close)" at bounding box center [646, 323] width 550 height 592
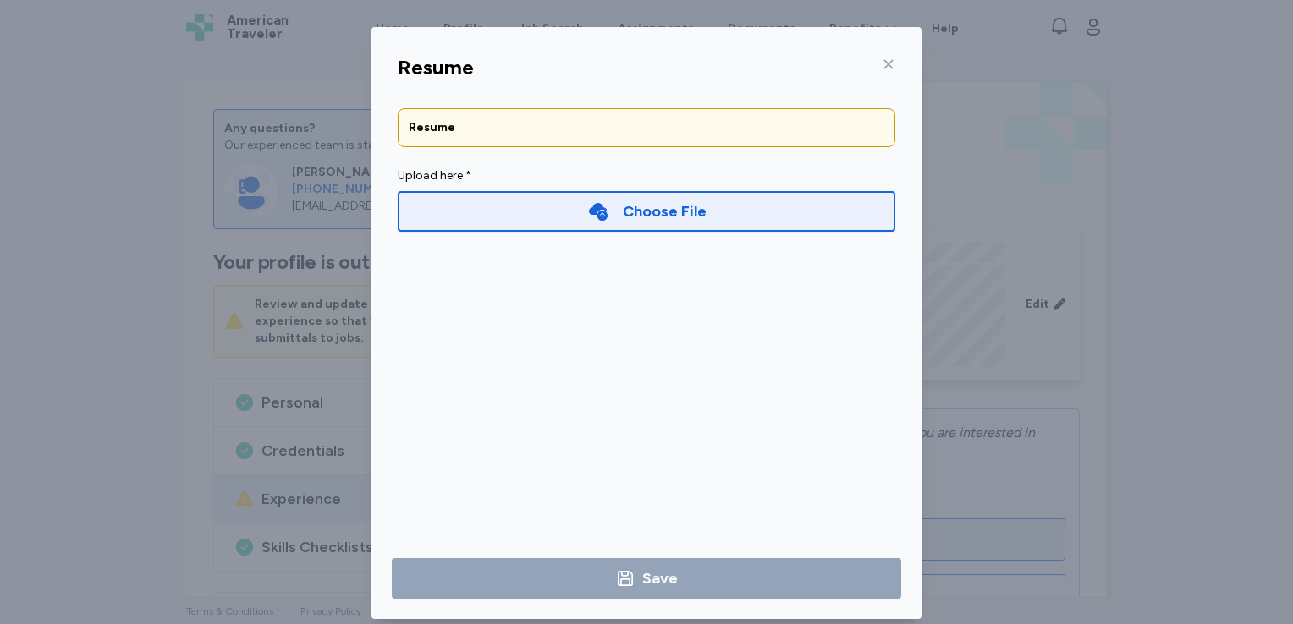
click at [884, 64] on icon at bounding box center [888, 64] width 9 height 9
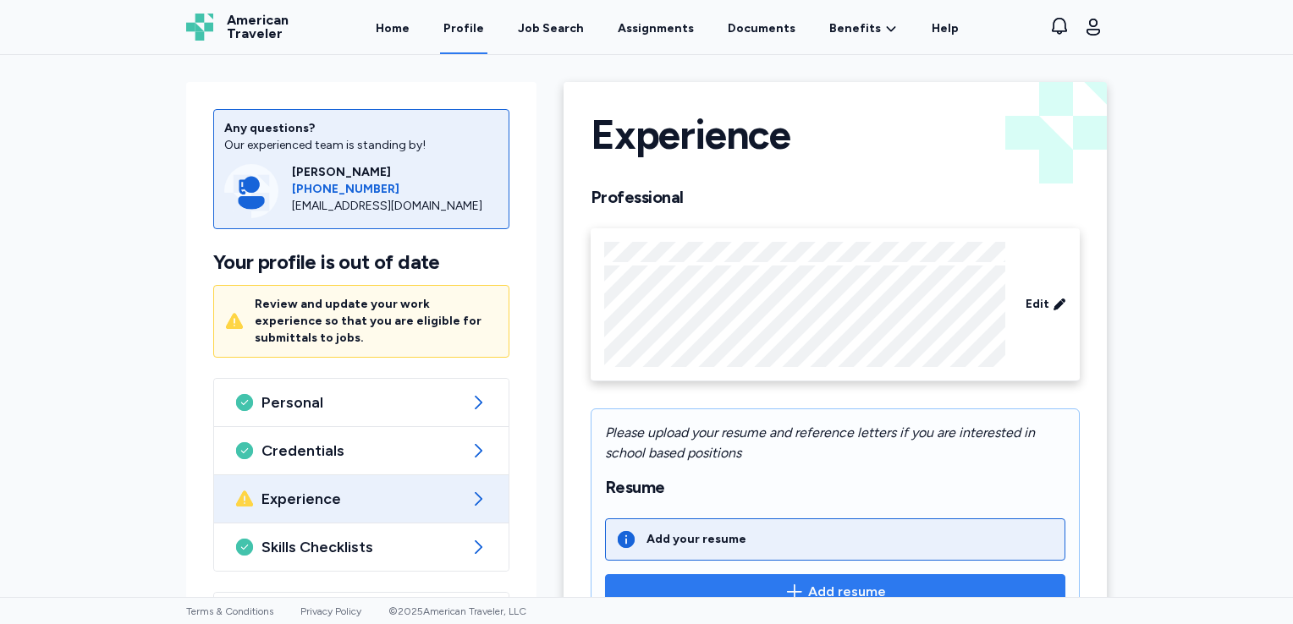
click at [778, 586] on span "Add resume" at bounding box center [834, 592] width 431 height 20
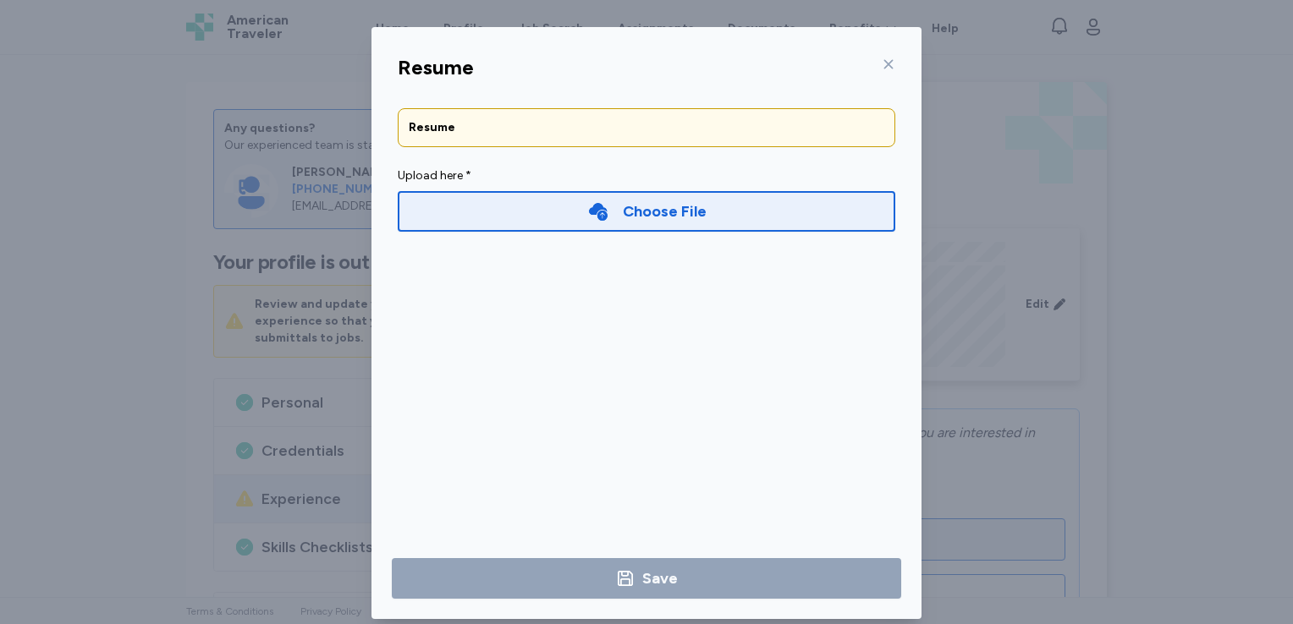
click at [644, 214] on div "Choose File" at bounding box center [665, 212] width 84 height 24
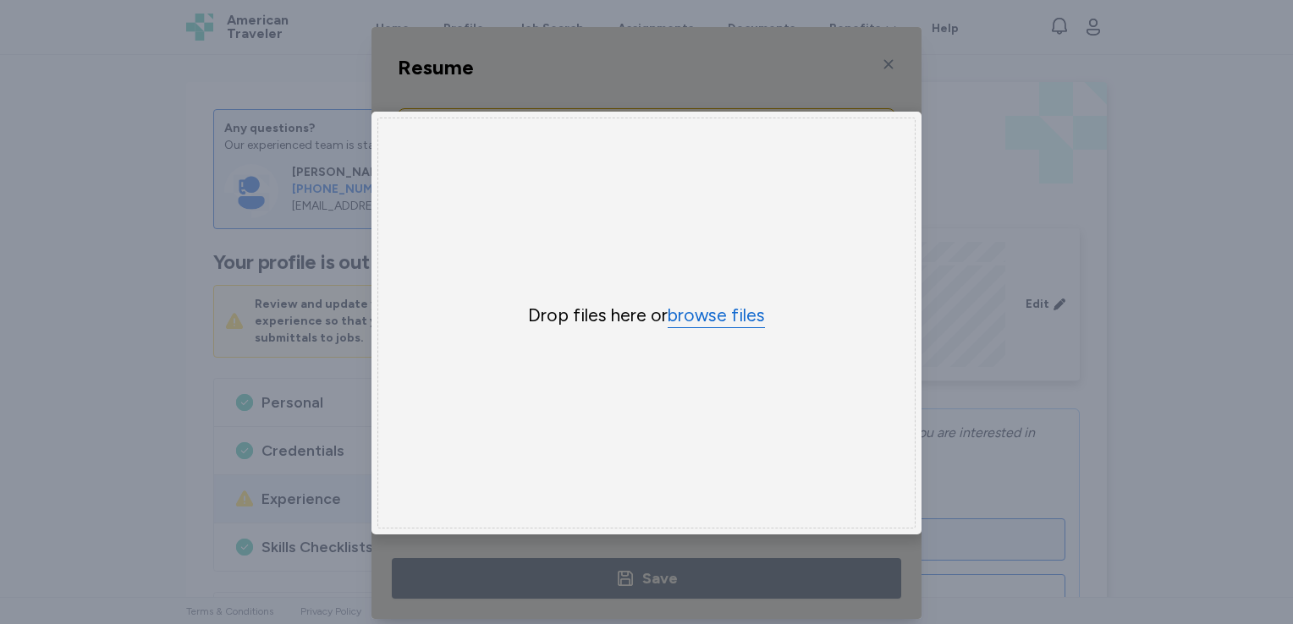
click at [715, 312] on button "browse files" at bounding box center [715, 316] width 97 height 25
click at [882, 63] on div "Uppy Dashboard Window (Press escape to close)" at bounding box center [646, 323] width 550 height 592
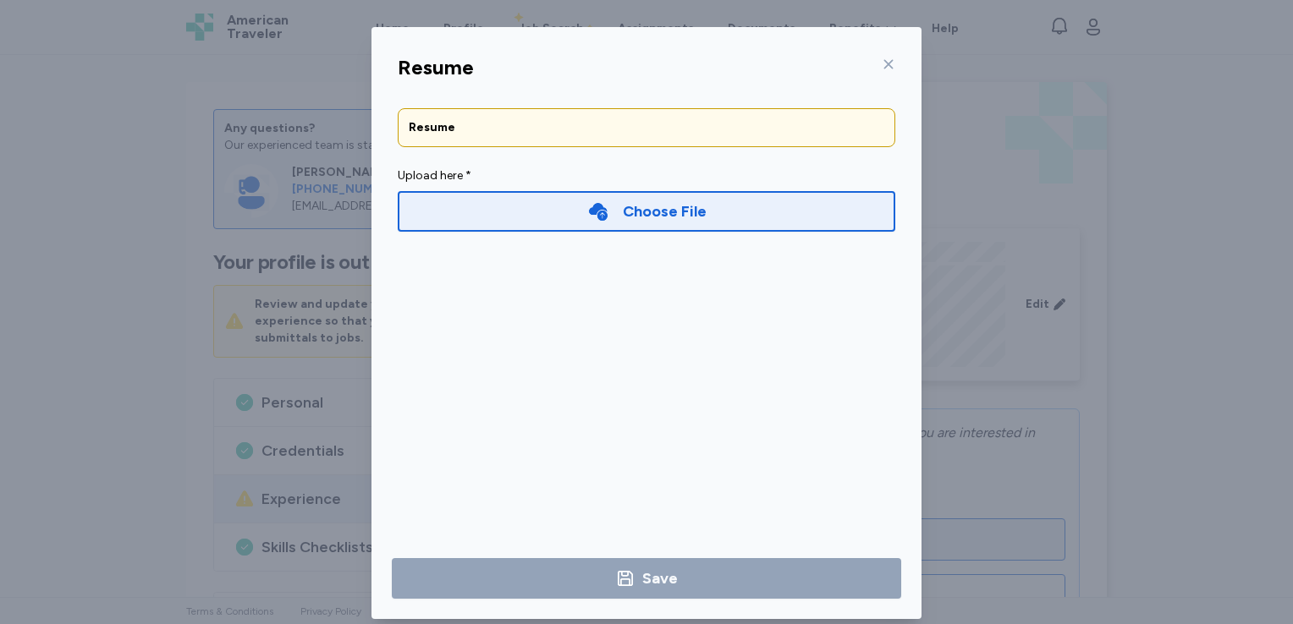
click at [884, 63] on icon at bounding box center [888, 64] width 9 height 9
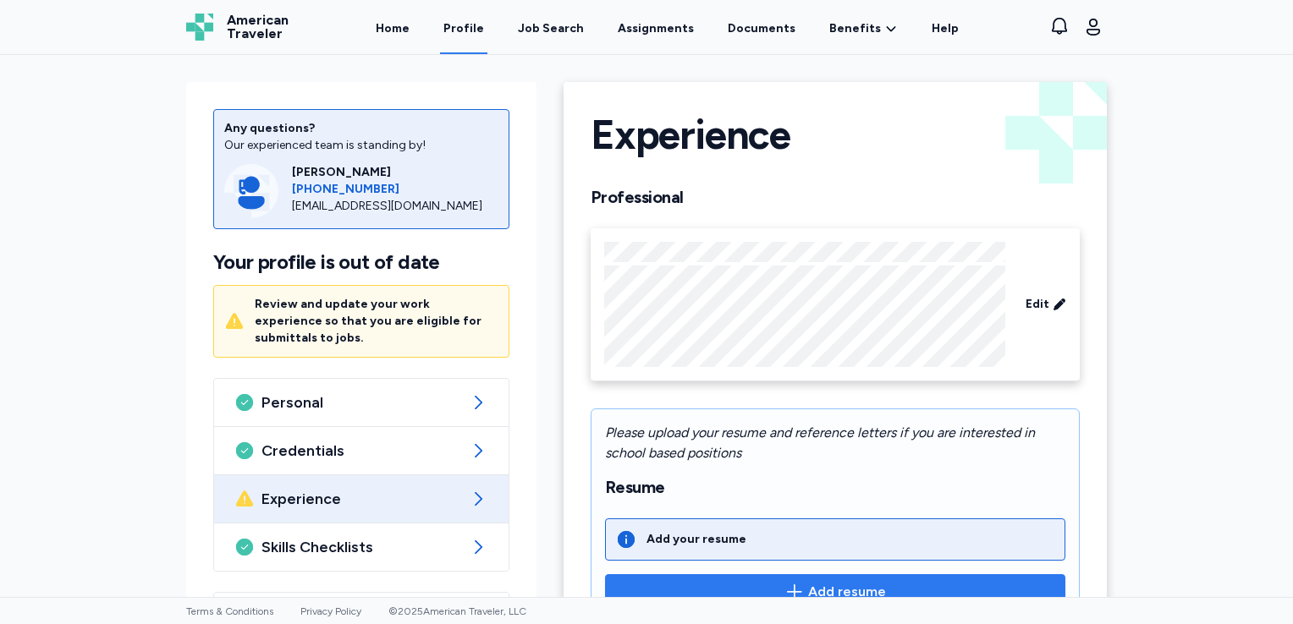
click at [769, 584] on span "Add resume" at bounding box center [834, 592] width 431 height 20
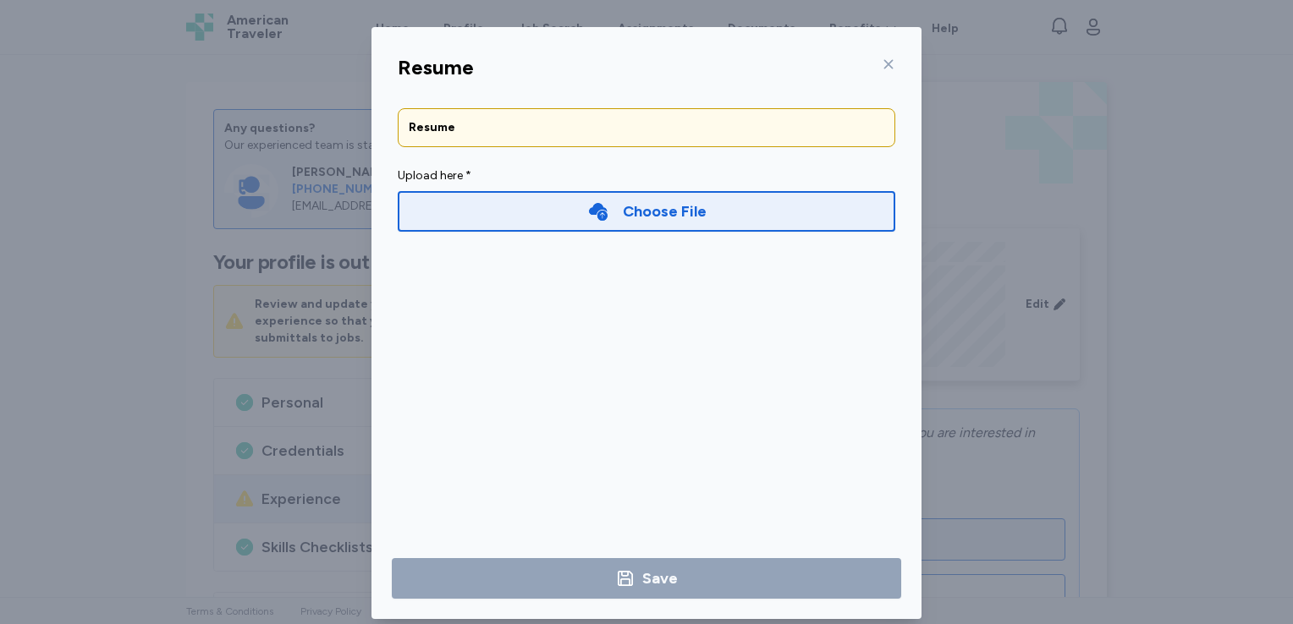
click at [666, 217] on div "Choose File" at bounding box center [665, 212] width 84 height 24
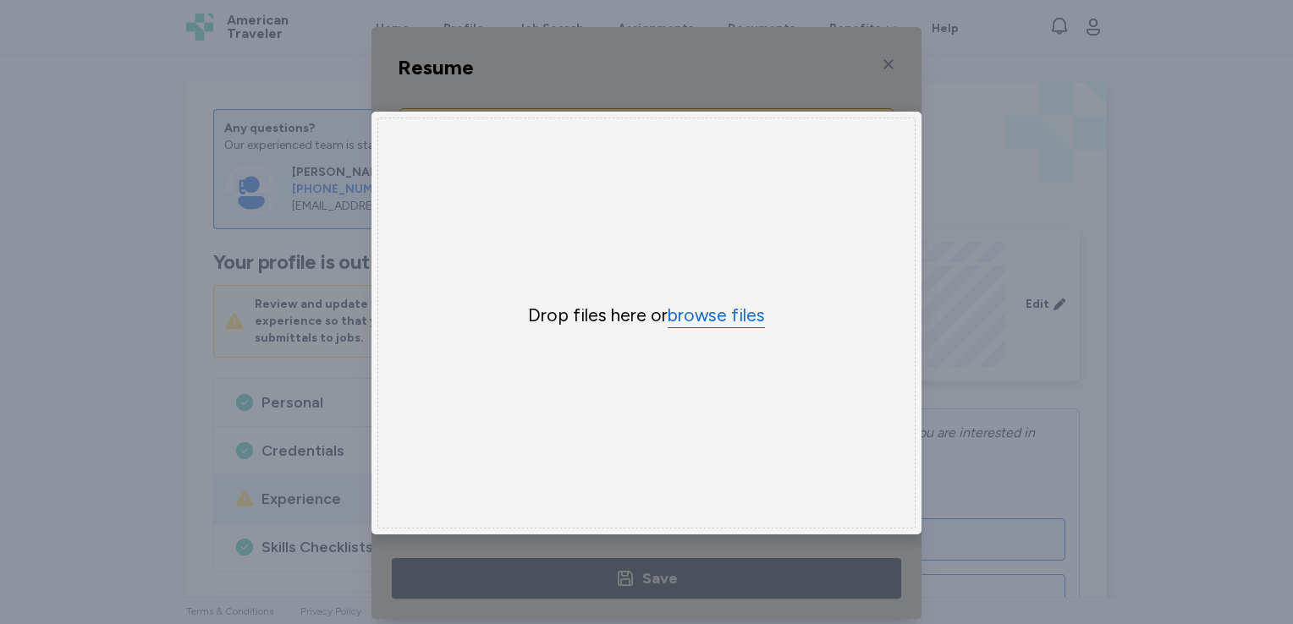
click at [733, 310] on button "browse files" at bounding box center [715, 316] width 97 height 25
click at [880, 63] on div "Uppy Dashboard Window (Press escape to close)" at bounding box center [646, 323] width 550 height 592
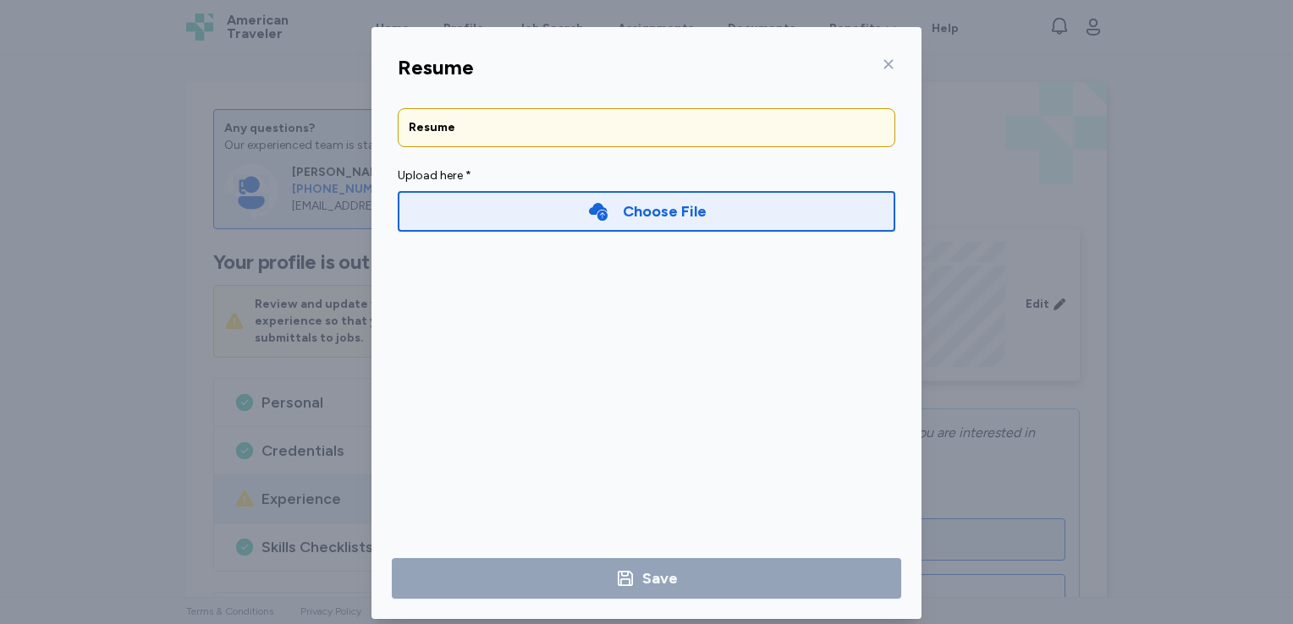
click at [882, 67] on icon at bounding box center [889, 65] width 14 height 14
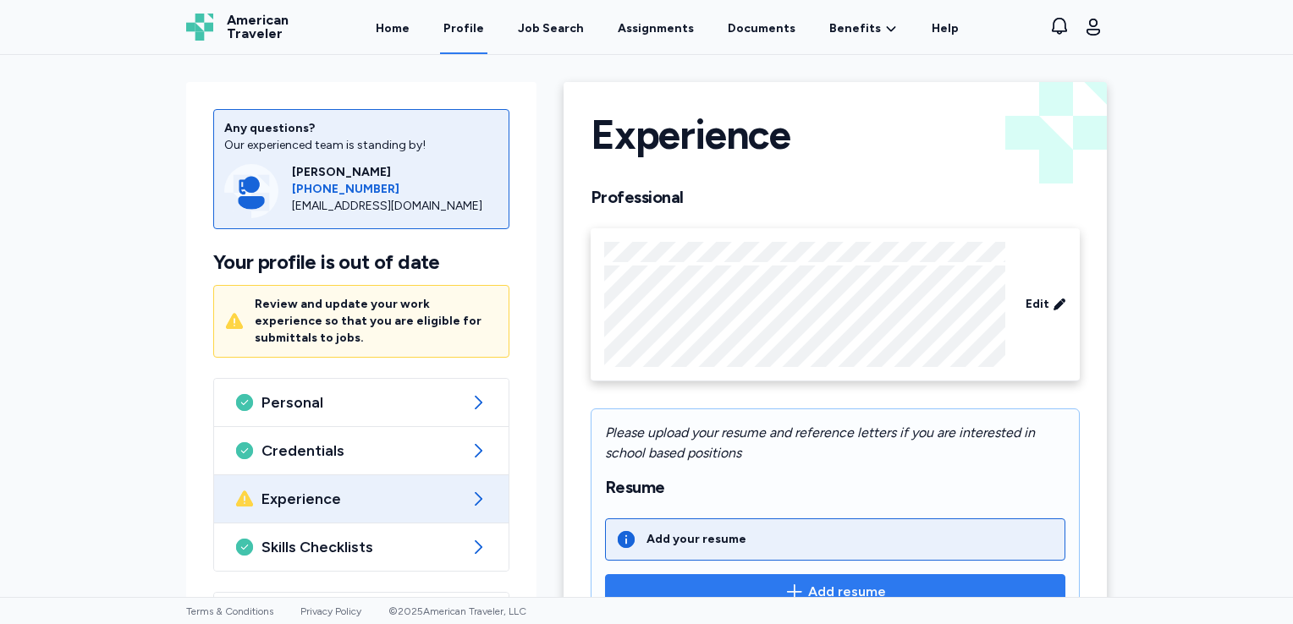
click at [825, 587] on span "Add resume" at bounding box center [847, 592] width 78 height 20
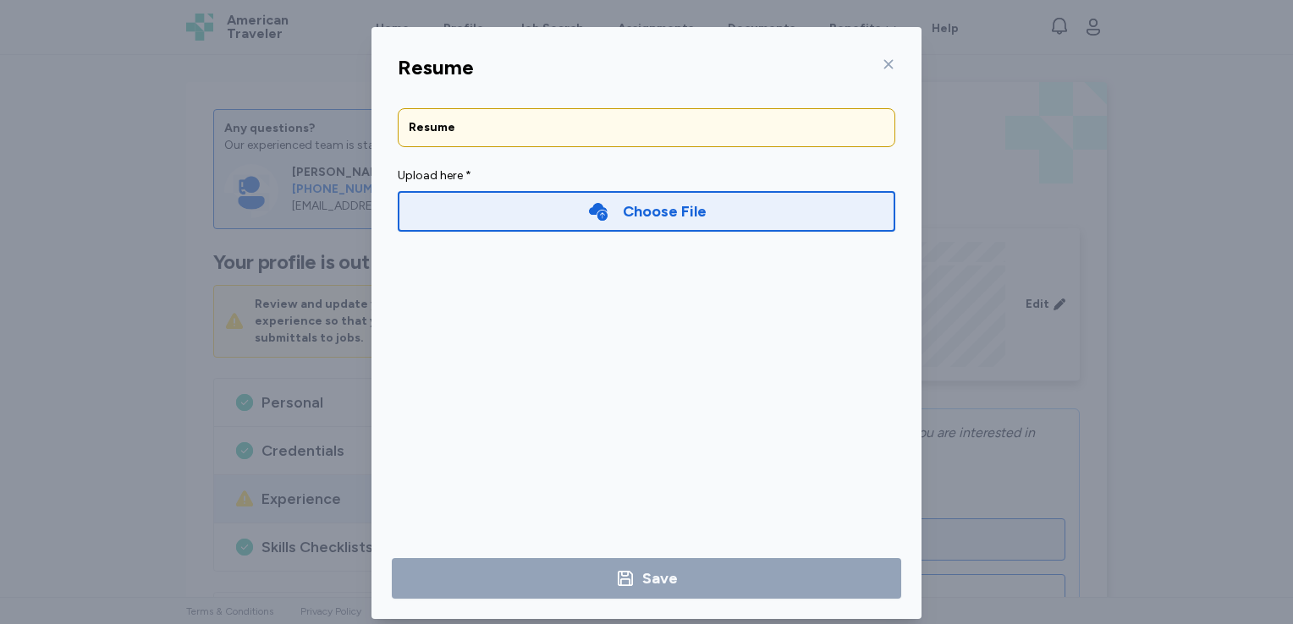
click at [646, 217] on div "Choose File" at bounding box center [665, 212] width 84 height 24
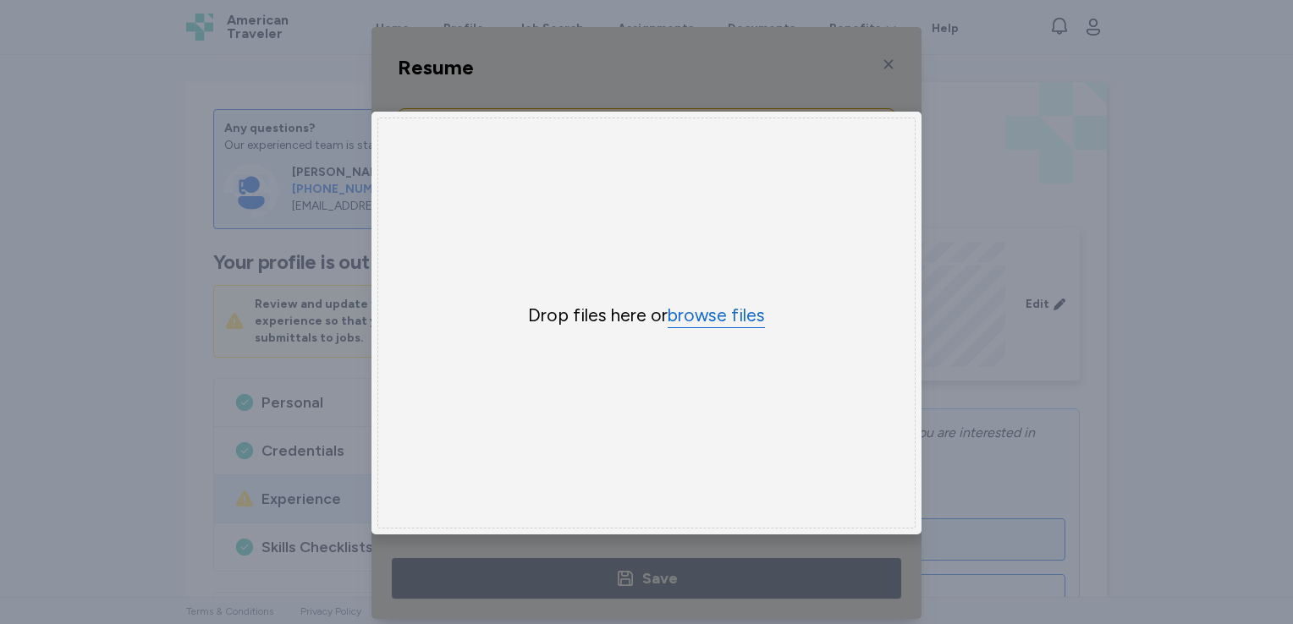
click at [728, 321] on button "browse files" at bounding box center [715, 316] width 97 height 25
click at [876, 58] on div "Uppy Dashboard Window (Press escape to close)" at bounding box center [646, 323] width 550 height 592
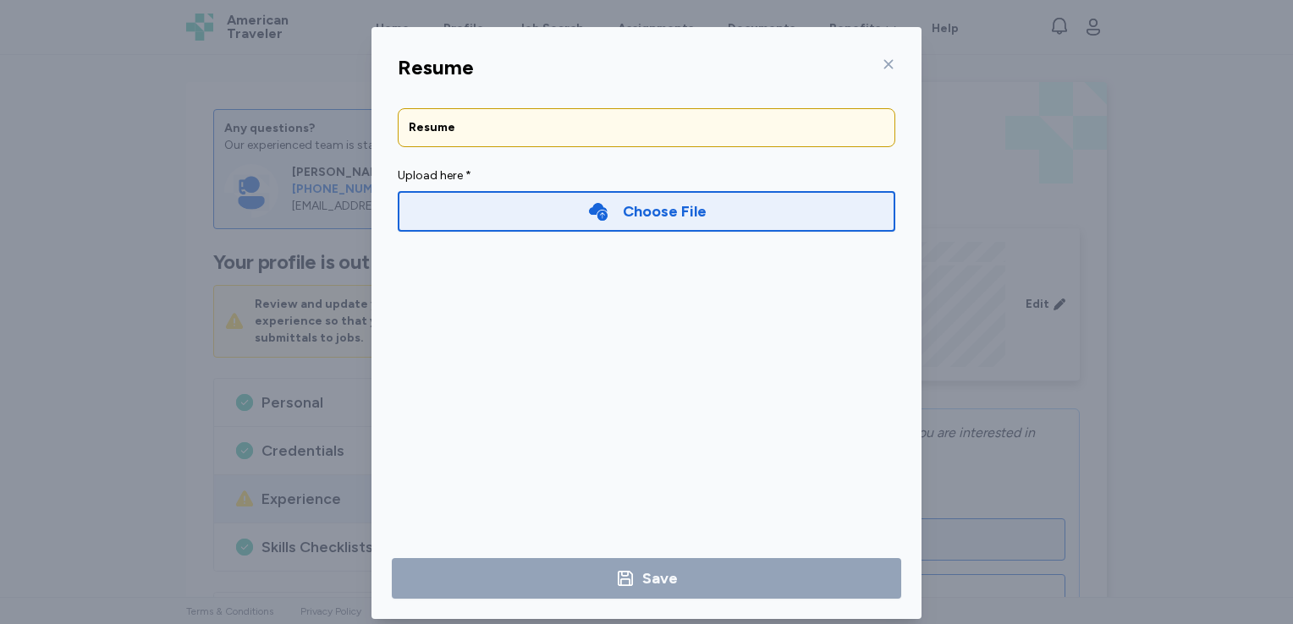
click at [882, 65] on icon at bounding box center [889, 65] width 14 height 14
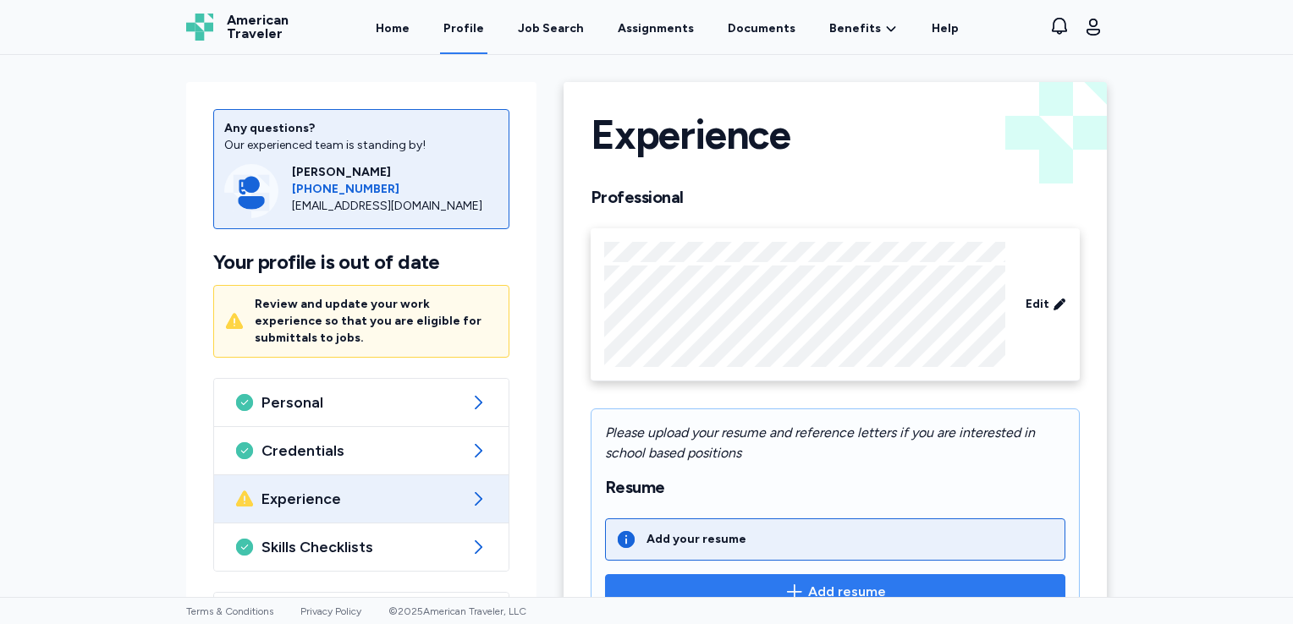
click at [824, 589] on span "Add resume" at bounding box center [847, 592] width 78 height 20
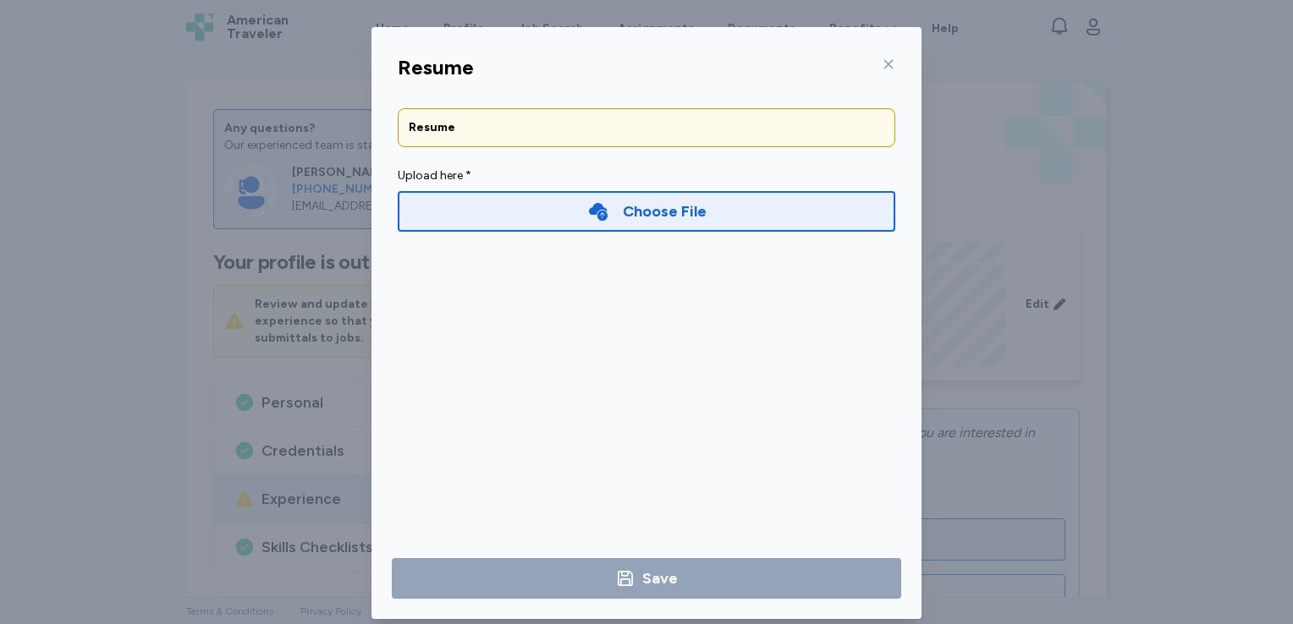
click at [748, 208] on div "Choose File" at bounding box center [646, 211] width 497 height 41
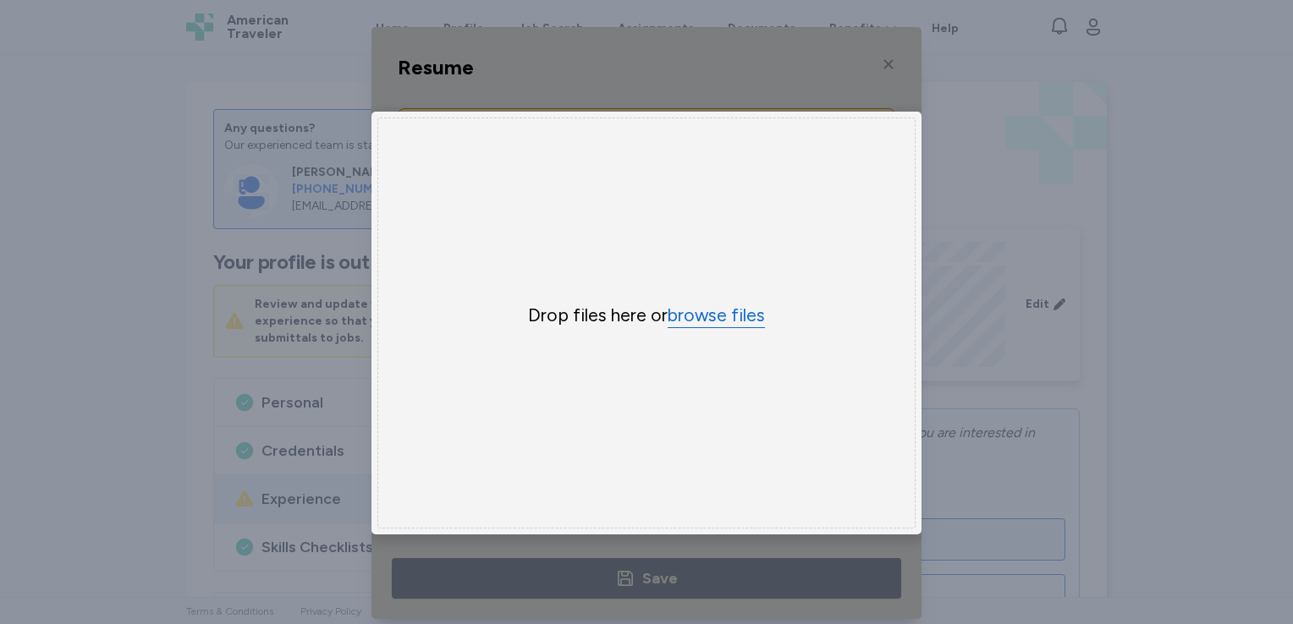
click at [722, 314] on button "browse files" at bounding box center [715, 316] width 97 height 25
click at [733, 318] on button "browse files" at bounding box center [715, 316] width 97 height 25
click at [880, 59] on div "Uppy Dashboard Window (Press escape to close)" at bounding box center [646, 323] width 550 height 592
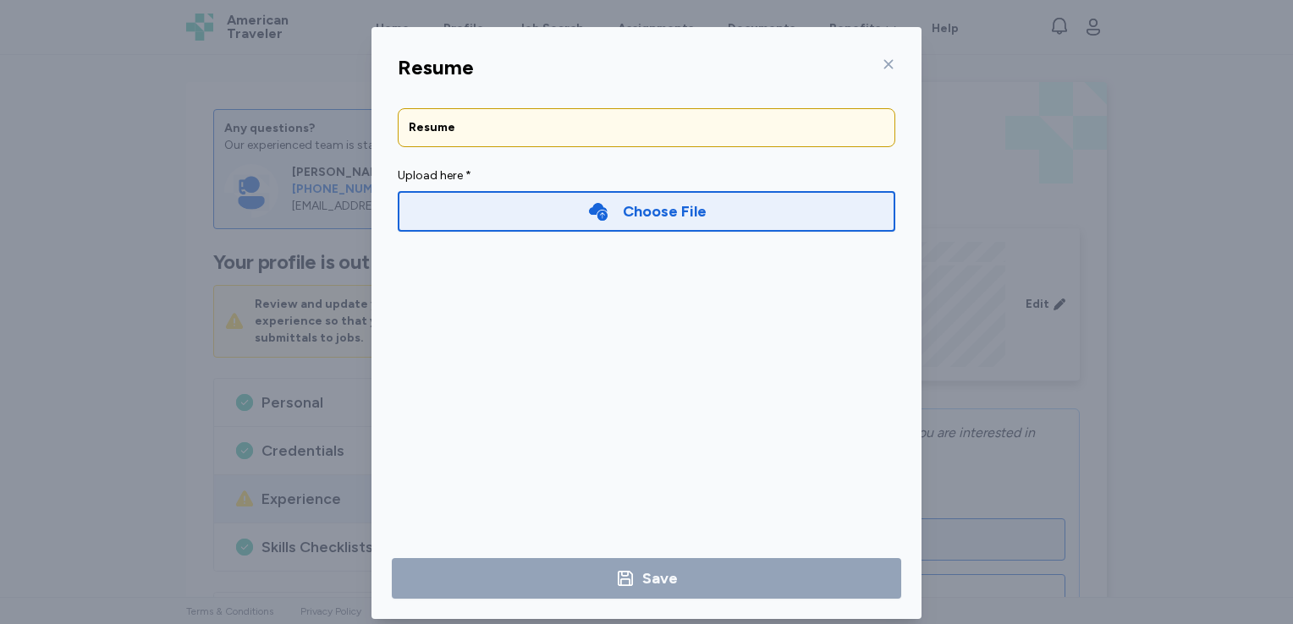
click at [882, 59] on icon at bounding box center [889, 65] width 14 height 14
